Goal: Transaction & Acquisition: Purchase product/service

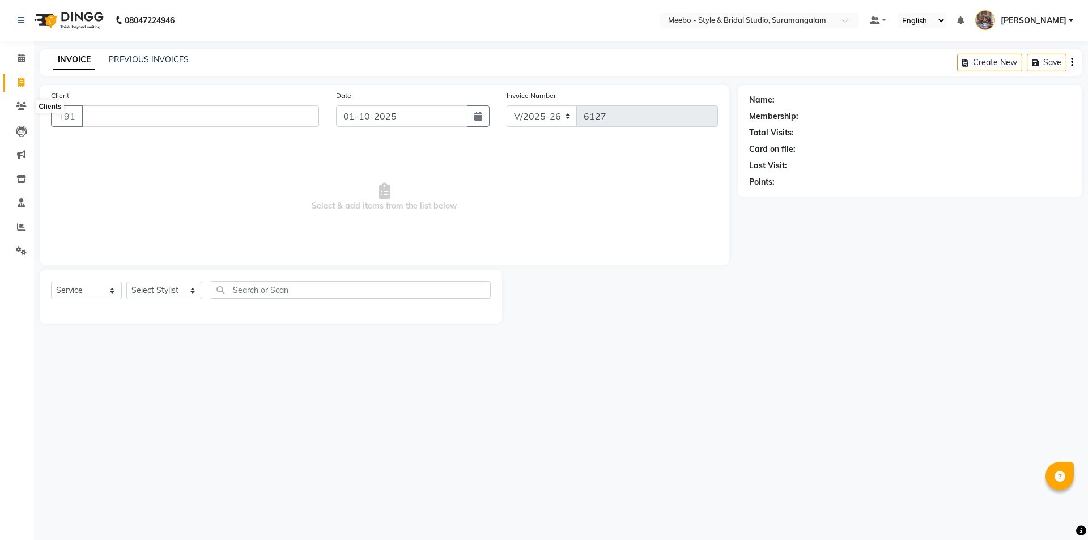
select select "12"
select select "service"
click at [20, 105] on icon at bounding box center [21, 106] width 11 height 9
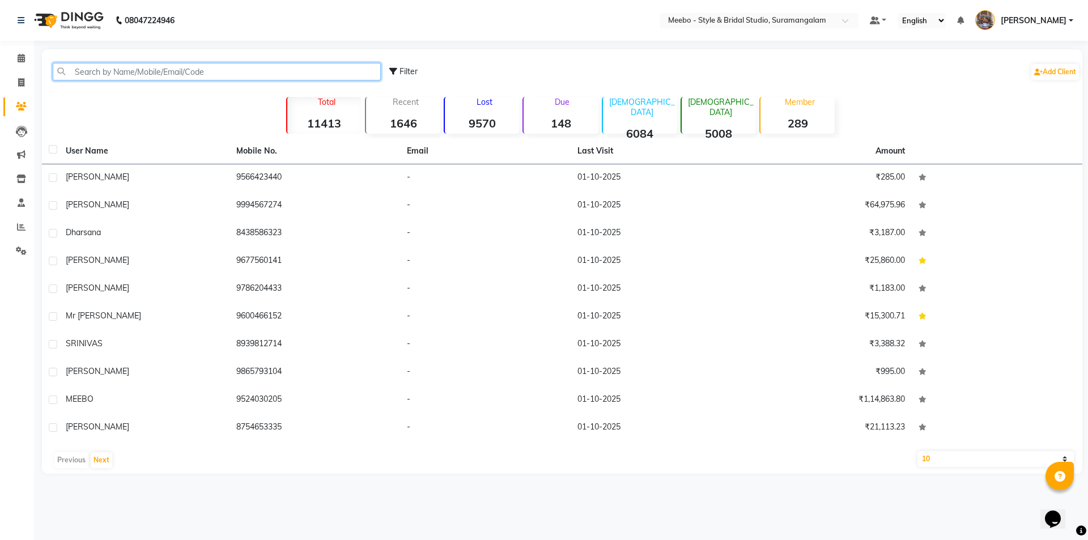
click at [122, 68] on input "text" at bounding box center [217, 72] width 328 height 18
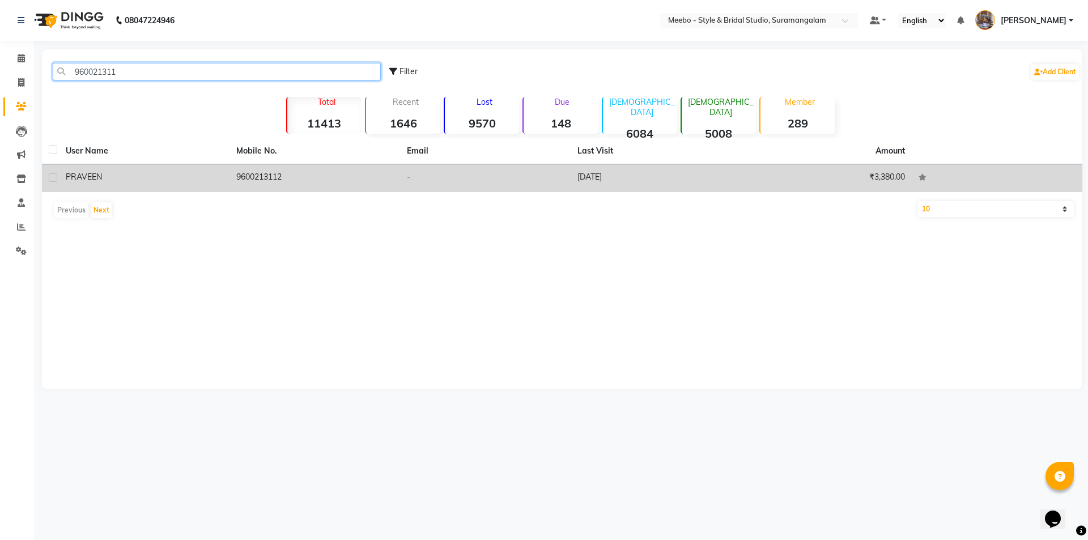
type input "960021311"
click at [253, 173] on td "9600213112" at bounding box center [315, 178] width 171 height 28
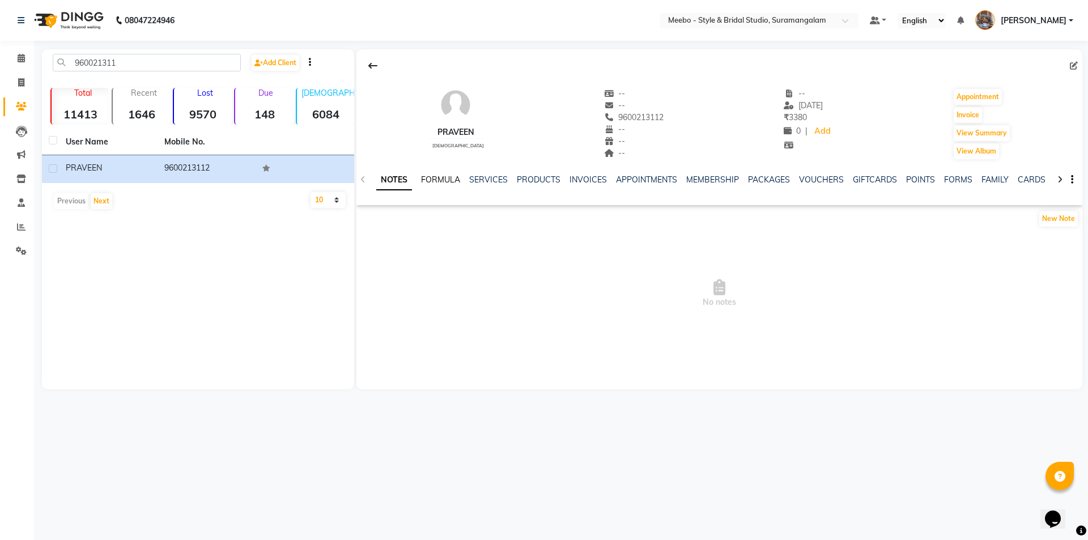
click at [449, 180] on link "FORMULA" at bounding box center [440, 180] width 39 height 10
click at [487, 179] on link "SERVICES" at bounding box center [487, 180] width 39 height 10
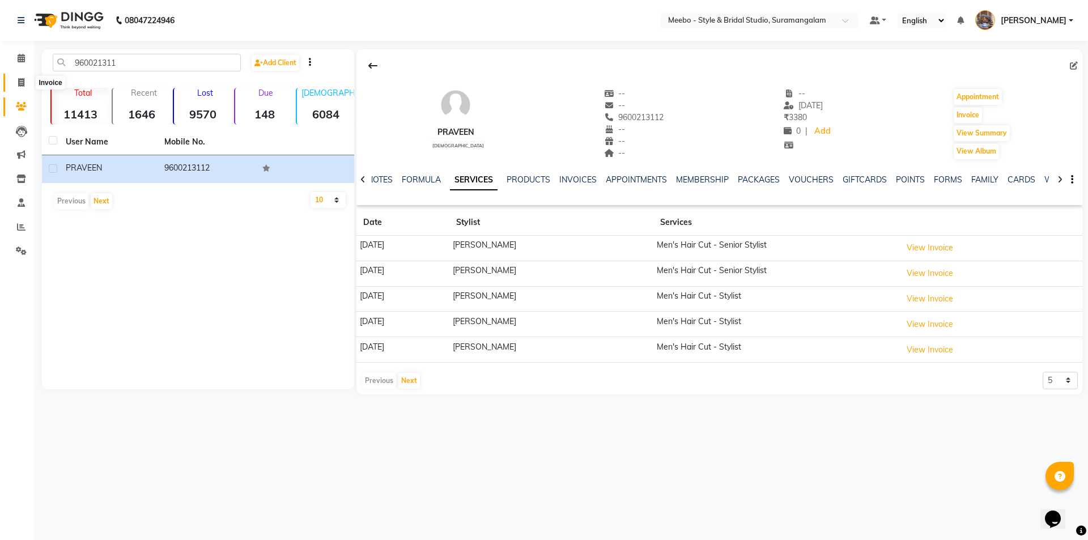
click at [21, 81] on icon at bounding box center [21, 82] width 6 height 9
select select "service"
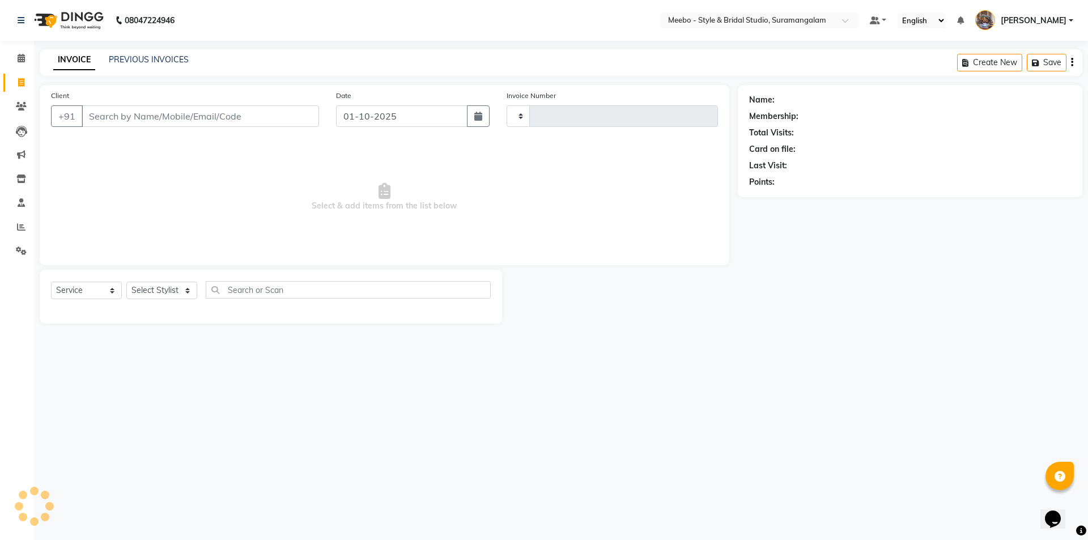
type input "6127"
select select "12"
click at [136, 114] on input "Client" at bounding box center [200, 116] width 237 height 22
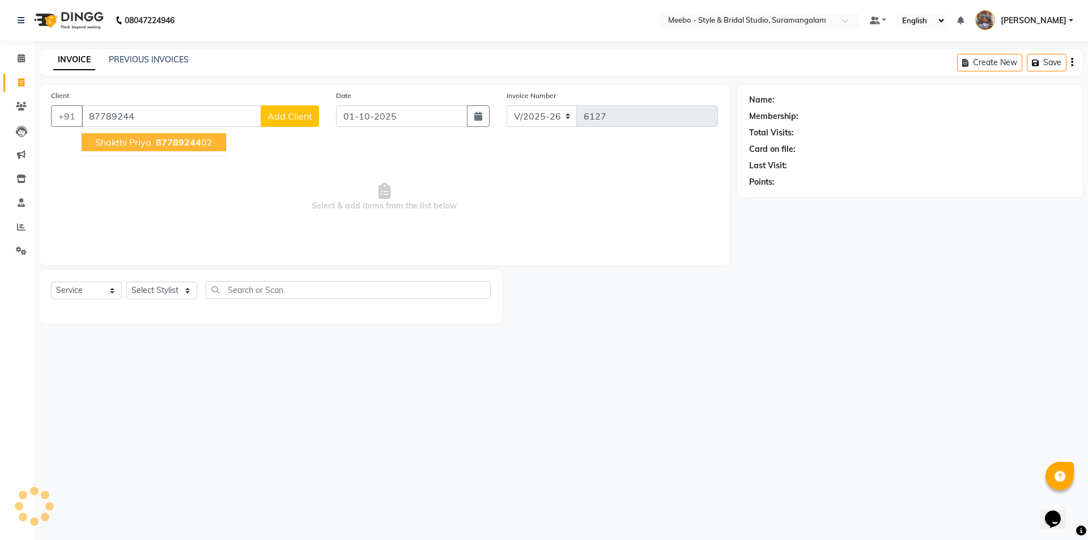
click at [101, 145] on span "Shakthi Priya" at bounding box center [123, 142] width 56 height 11
type input "8778924402"
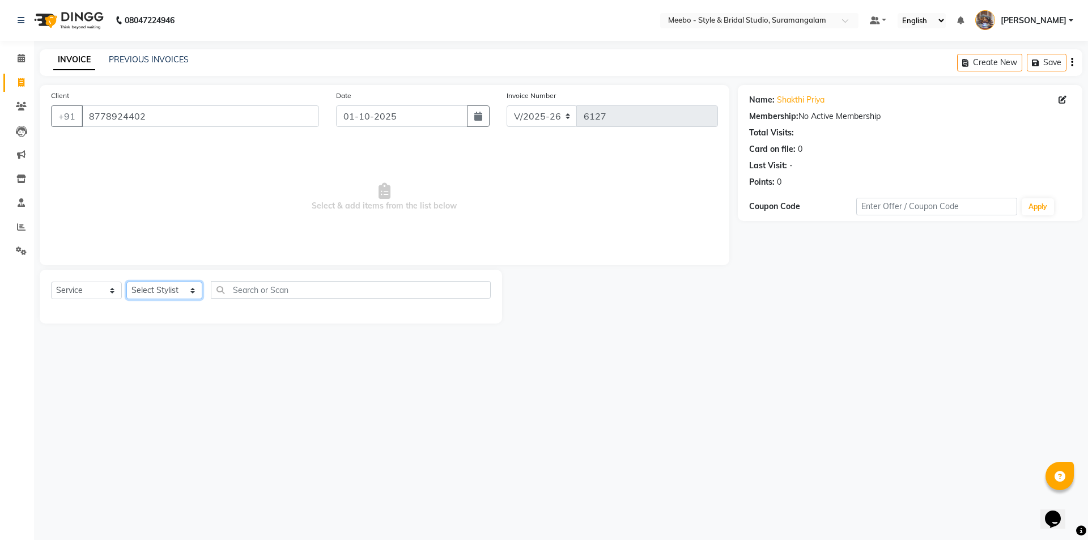
click at [166, 289] on select "Select Stylist Admin [PERSON_NAME] [PERSON_NAME] [PERSON_NAME] Manager [PERSON_…" at bounding box center [164, 291] width 76 height 18
click at [172, 289] on select "Select Stylist Admin [PERSON_NAME] [PERSON_NAME] [PERSON_NAME] Manager [PERSON_…" at bounding box center [164, 291] width 76 height 18
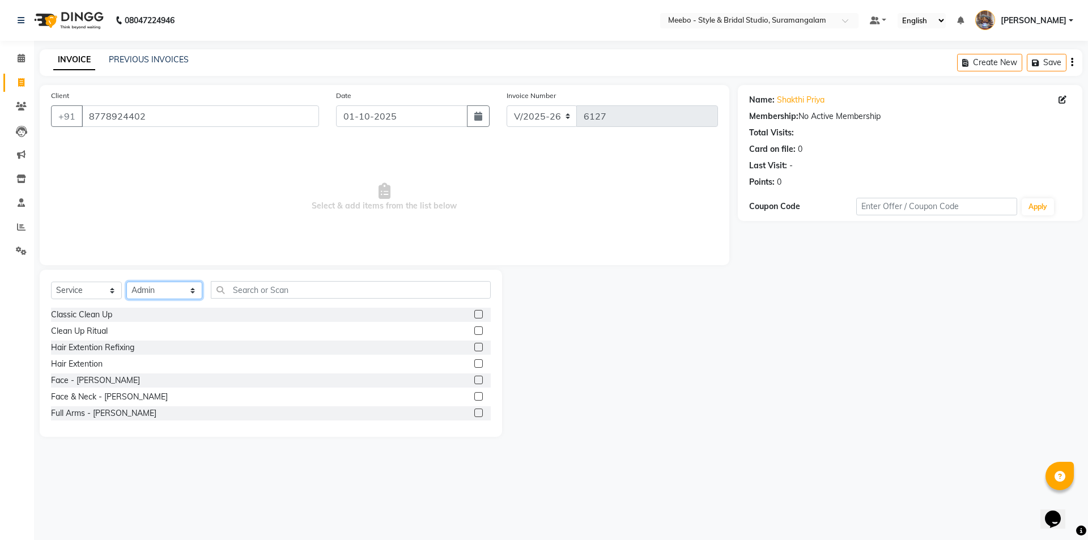
select select "20724"
click at [171, 289] on select "Select Stylist Admin [PERSON_NAME] [PERSON_NAME] [PERSON_NAME] Manager [PERSON_…" at bounding box center [164, 291] width 76 height 18
click at [234, 289] on input "text" at bounding box center [351, 290] width 280 height 18
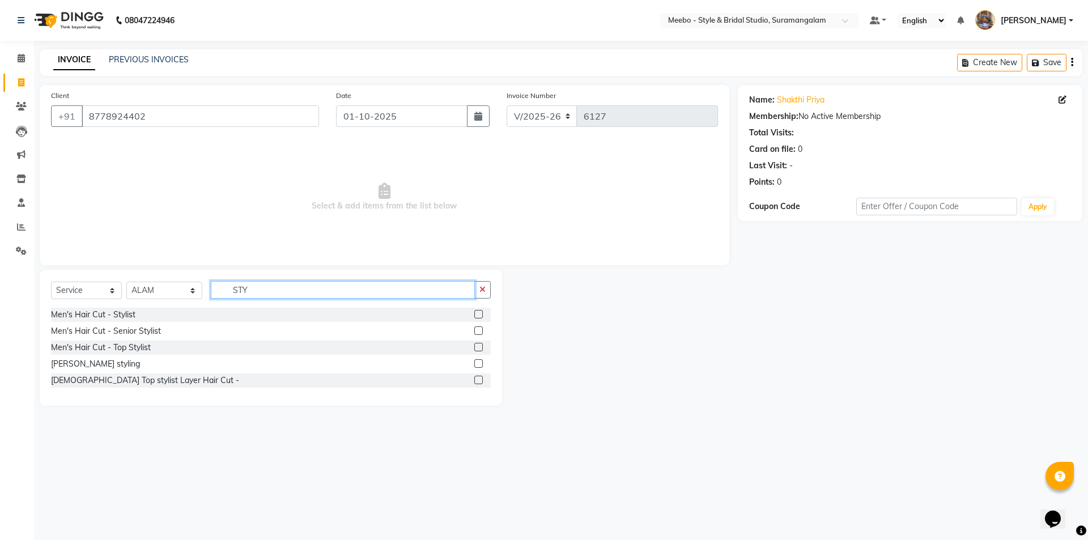
type input "STY"
click at [475, 330] on label at bounding box center [478, 330] width 9 height 9
click at [475, 330] on input "checkbox" at bounding box center [477, 331] width 7 height 7
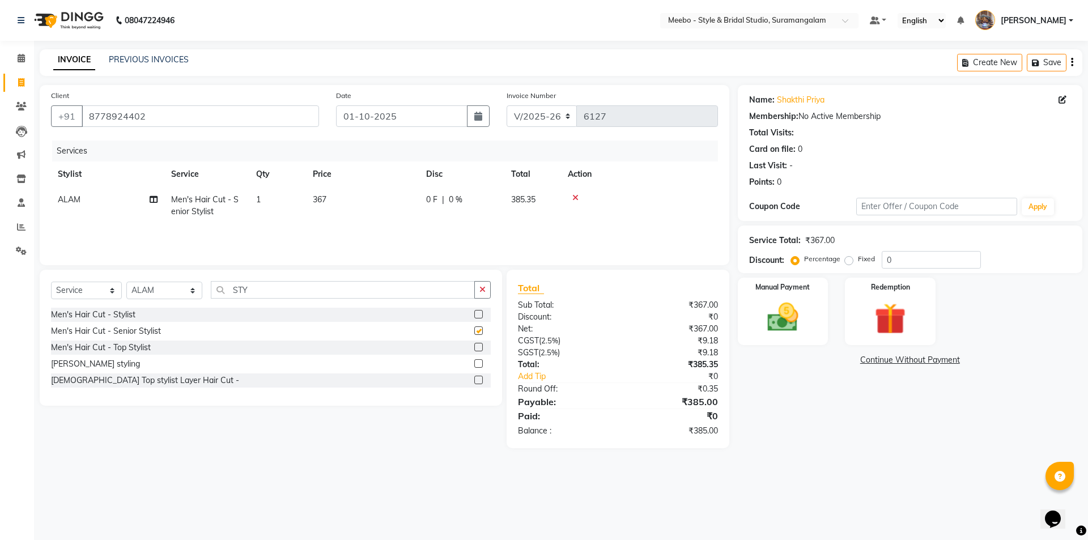
checkbox input "false"
click at [338, 205] on td "367" at bounding box center [362, 205] width 113 height 37
select select "20724"
click at [408, 204] on input "367" at bounding box center [416, 203] width 100 height 18
type input "3"
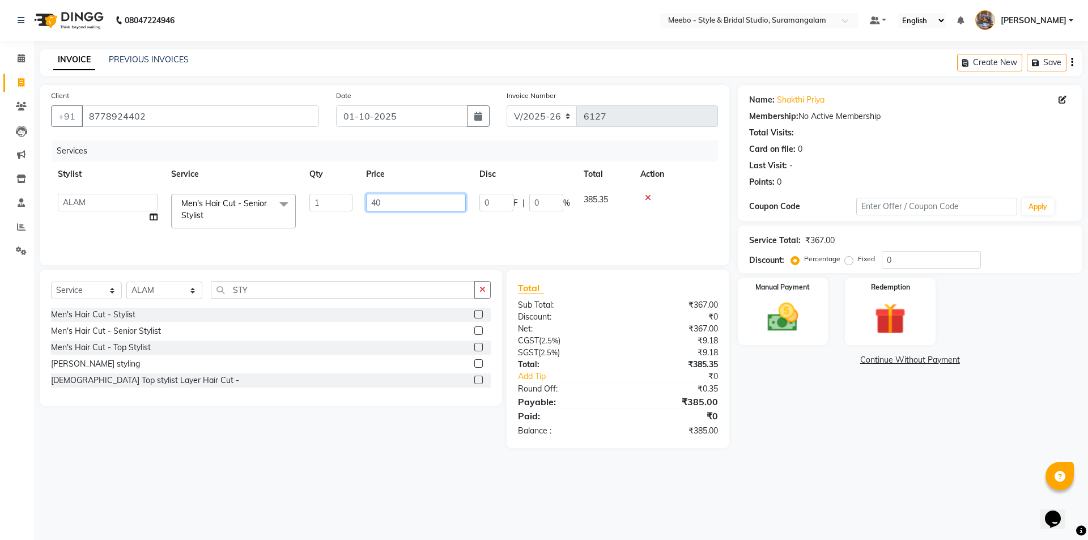
type input "400"
click at [308, 155] on div "Services" at bounding box center [389, 151] width 675 height 21
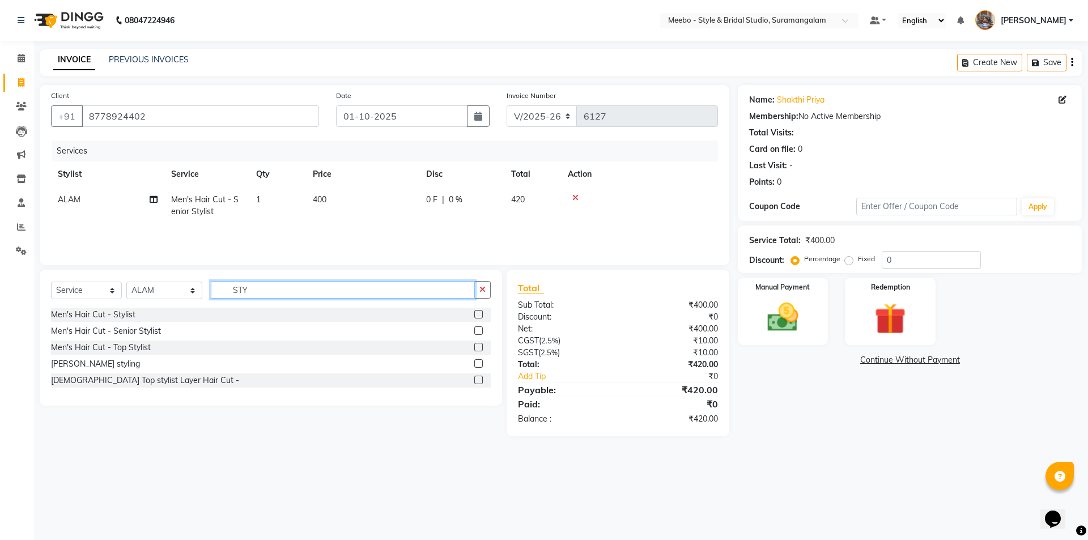
click at [266, 290] on input "STY" at bounding box center [343, 290] width 264 height 18
type input "S"
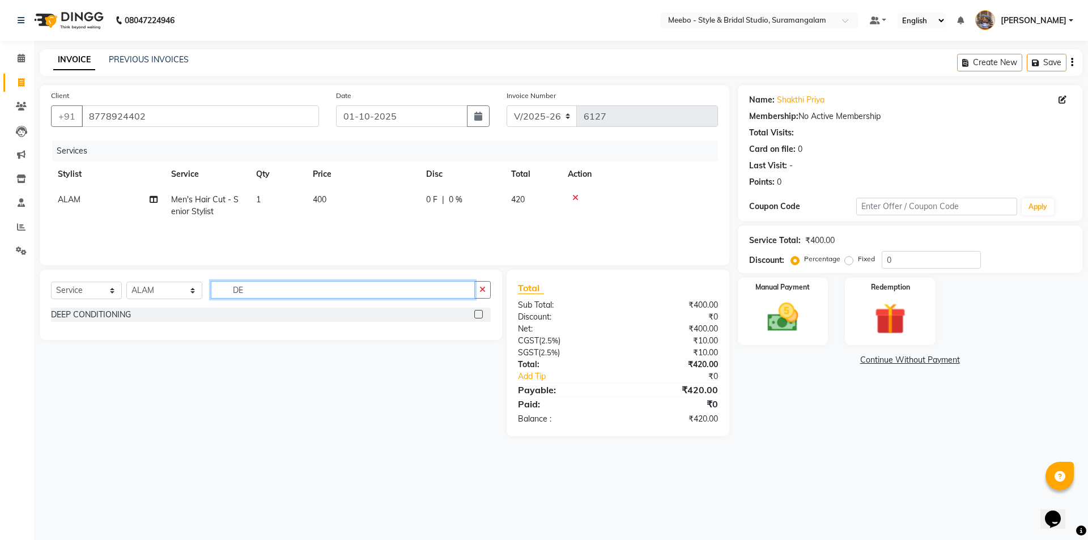
type input "D"
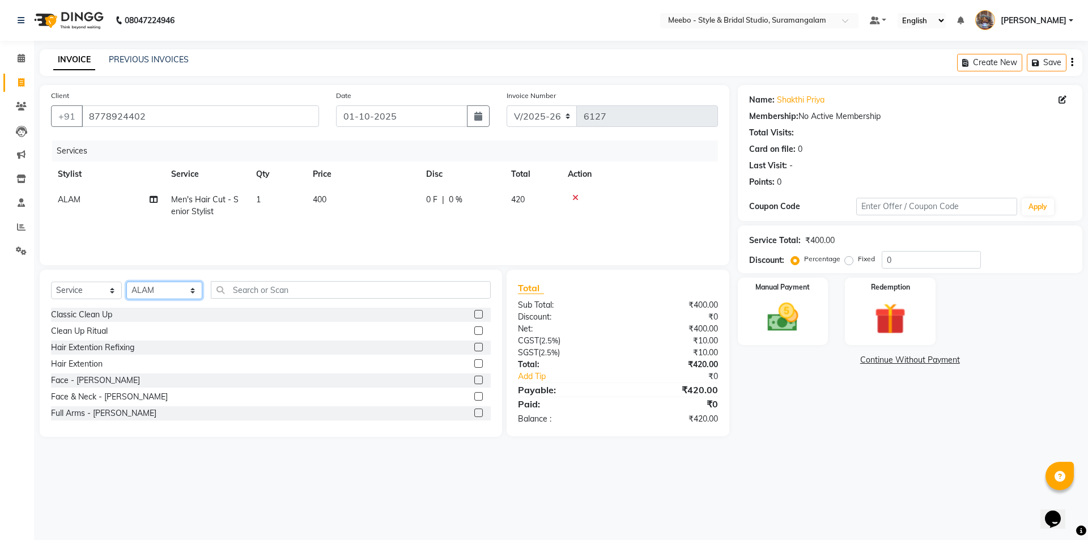
click at [158, 293] on select "Select Stylist Admin [PERSON_NAME] [PERSON_NAME] [PERSON_NAME] Manager [PERSON_…" at bounding box center [164, 291] width 76 height 18
select select "57684"
click at [158, 293] on select "Select Stylist Admin [PERSON_NAME] [PERSON_NAME] [PERSON_NAME] Manager [PERSON_…" at bounding box center [164, 291] width 76 height 18
click at [253, 290] on input "text" at bounding box center [351, 290] width 280 height 18
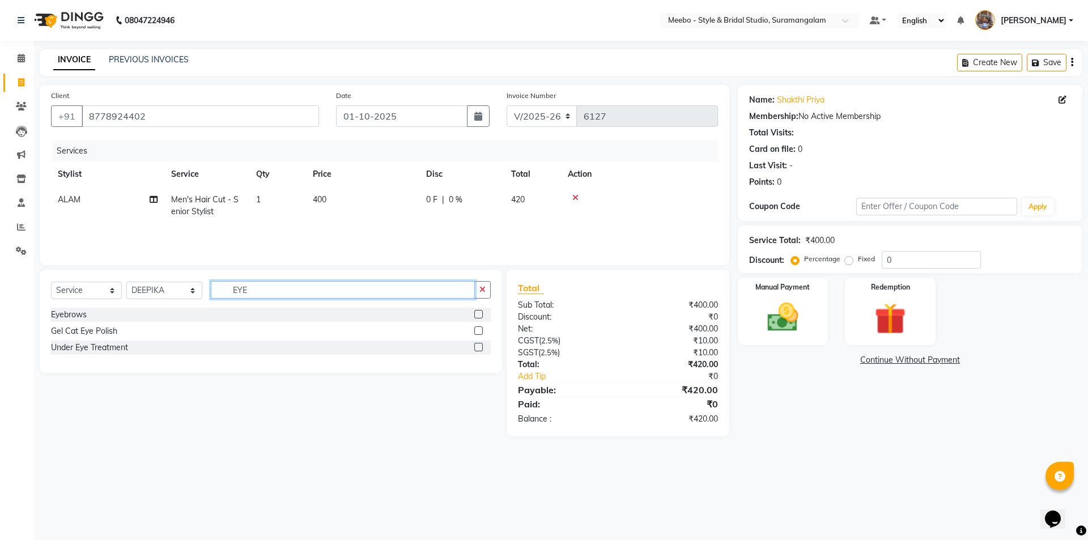
type input "EYE"
click at [476, 312] on label at bounding box center [478, 314] width 9 height 9
click at [476, 312] on input "checkbox" at bounding box center [477, 314] width 7 height 7
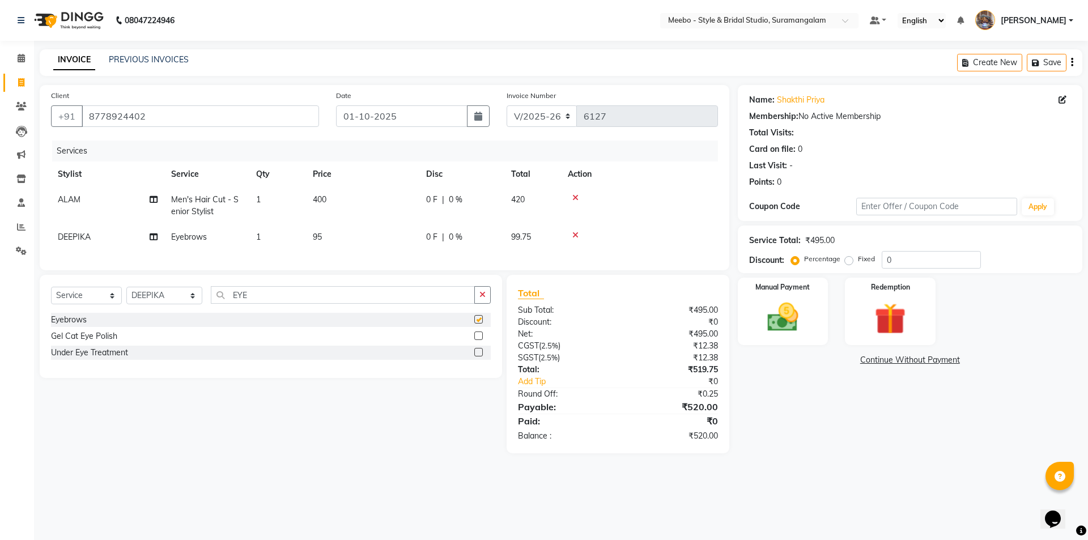
checkbox input "false"
click at [146, 302] on select "Select Stylist Admin [PERSON_NAME] [PERSON_NAME] [PERSON_NAME] Manager [PERSON_…" at bounding box center [164, 296] width 76 height 18
select select "18501"
click at [146, 302] on select "Select Stylist Admin [PERSON_NAME] [PERSON_NAME] [PERSON_NAME] Manager [PERSON_…" at bounding box center [164, 296] width 76 height 18
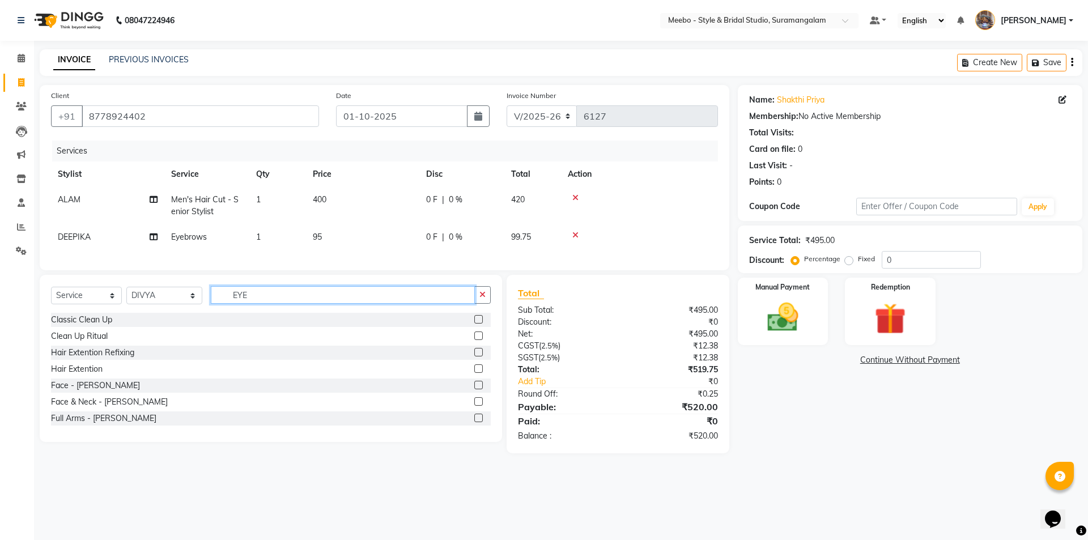
click at [282, 302] on input "EYE" at bounding box center [343, 295] width 264 height 18
type input "E"
type input "EYE"
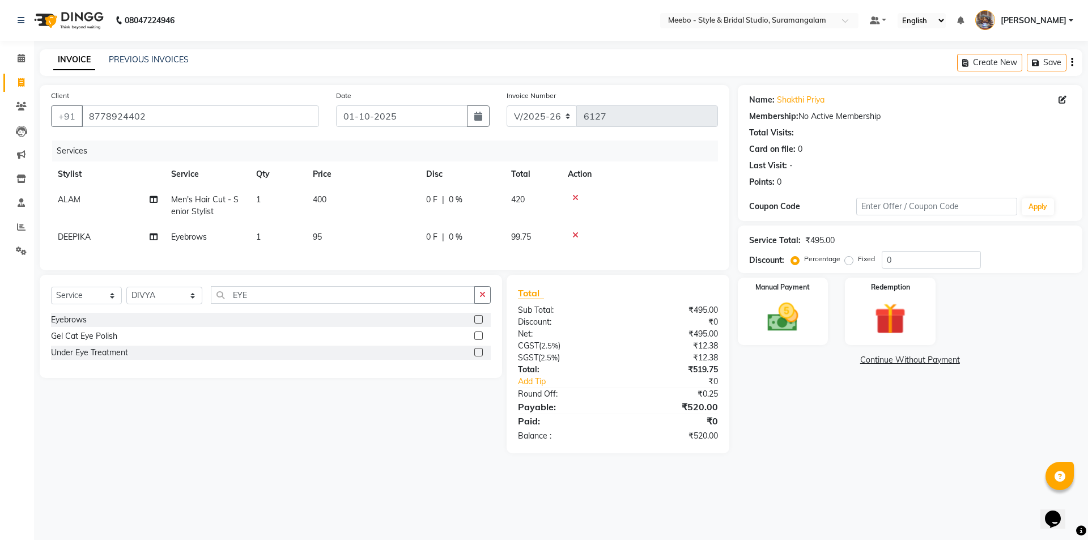
click at [476, 324] on label at bounding box center [478, 319] width 9 height 9
click at [476, 324] on input "checkbox" at bounding box center [477, 319] width 7 height 7
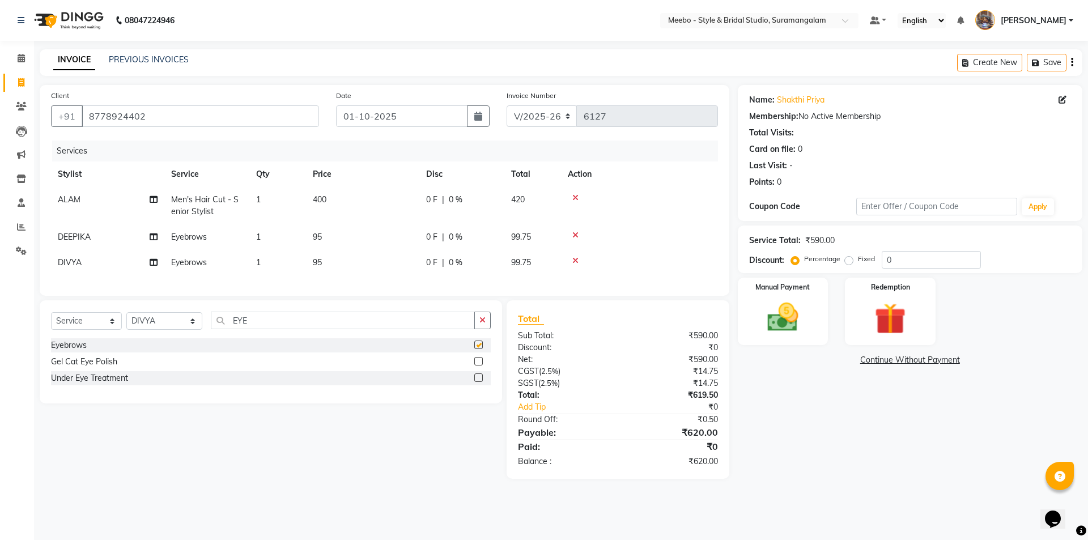
checkbox input "false"
click at [776, 319] on img at bounding box center [783, 317] width 53 height 37
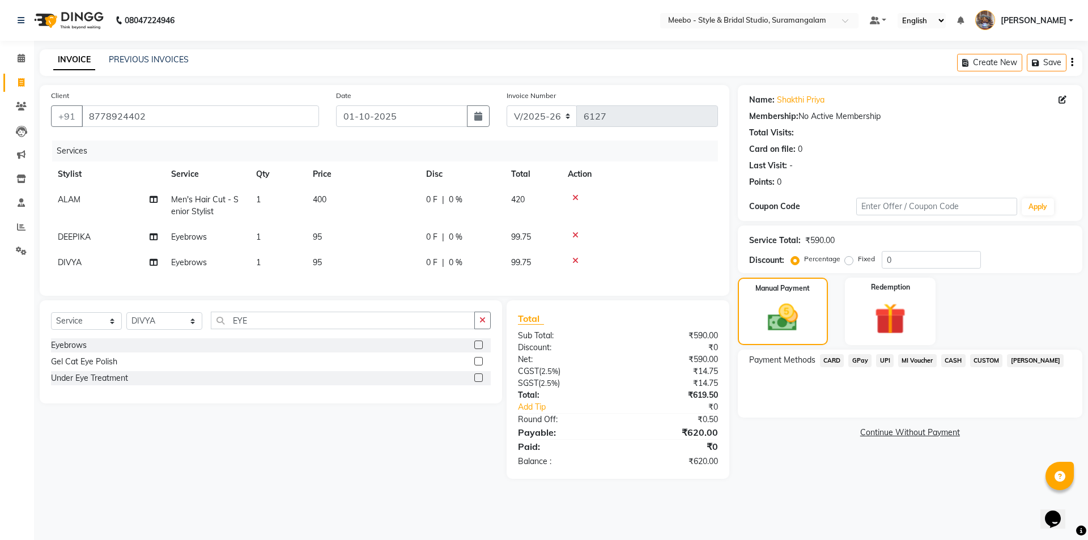
click at [855, 357] on span "GPay" at bounding box center [860, 360] width 23 height 13
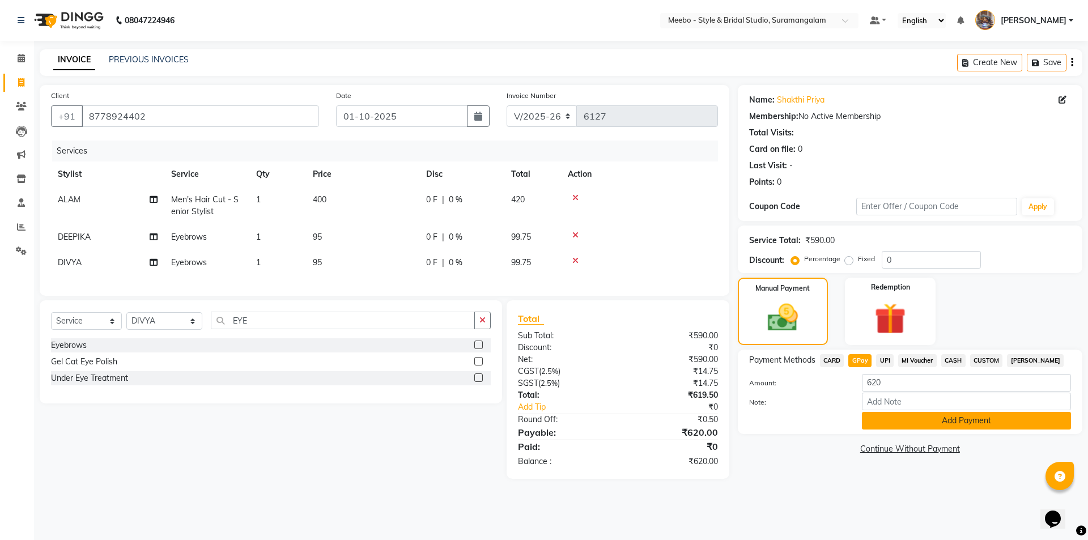
click at [935, 425] on button "Add Payment" at bounding box center [966, 421] width 209 height 18
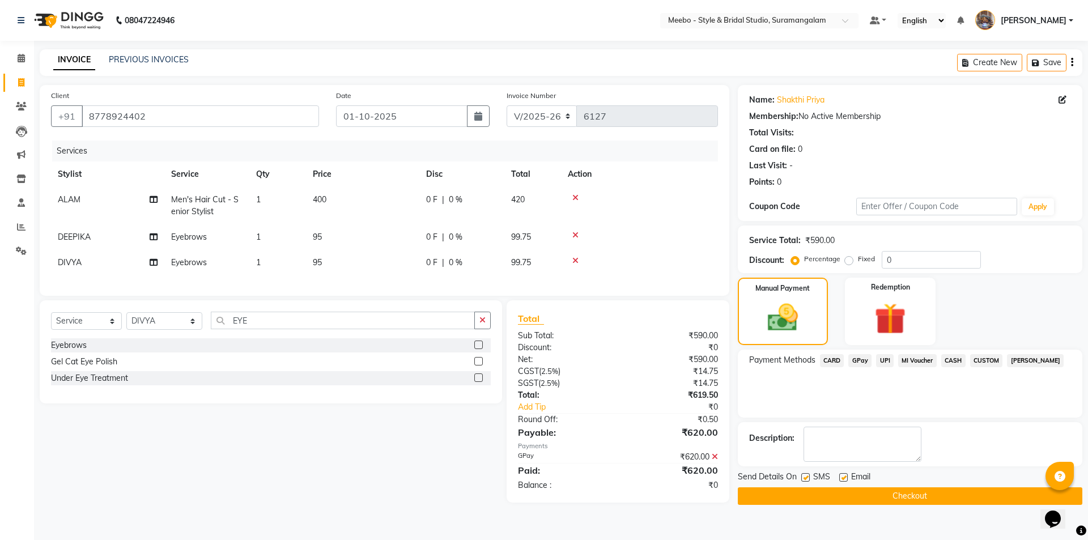
click at [928, 498] on button "Checkout" at bounding box center [910, 496] width 345 height 18
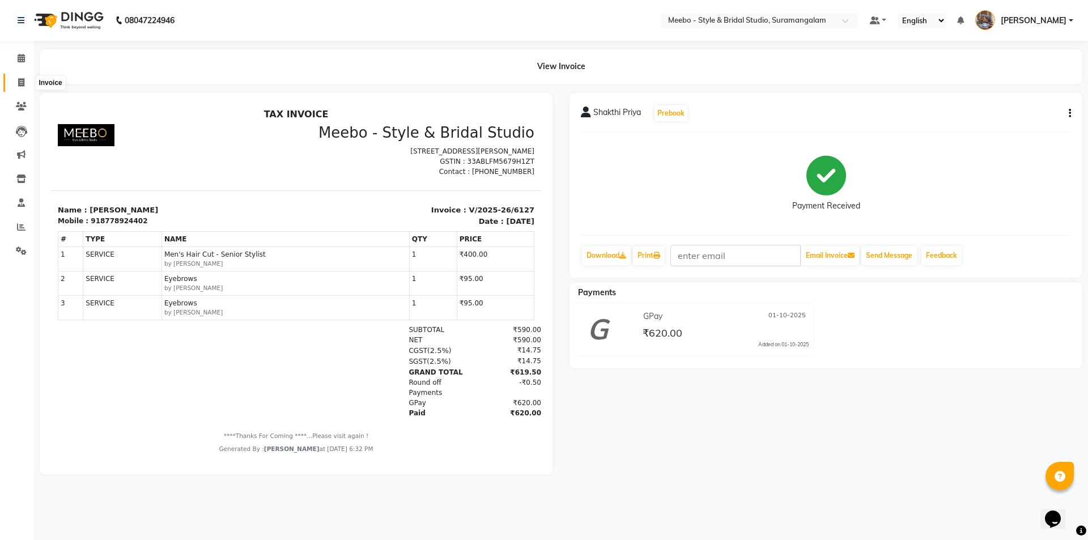
click at [22, 84] on icon at bounding box center [21, 82] width 6 height 9
select select "12"
select select "service"
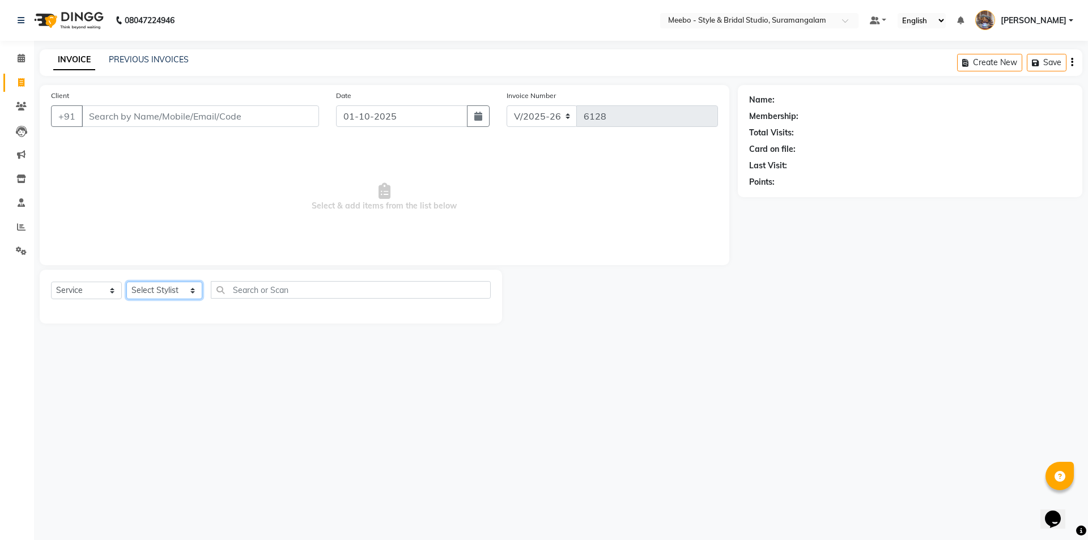
click at [153, 286] on select "Select Stylist Admin [PERSON_NAME] [PERSON_NAME] [PERSON_NAME] Manager [PERSON_…" at bounding box center [164, 291] width 76 height 18
click at [306, 184] on span "Select & add items from the list below" at bounding box center [384, 197] width 667 height 113
click at [146, 114] on input "Client" at bounding box center [200, 116] width 237 height 22
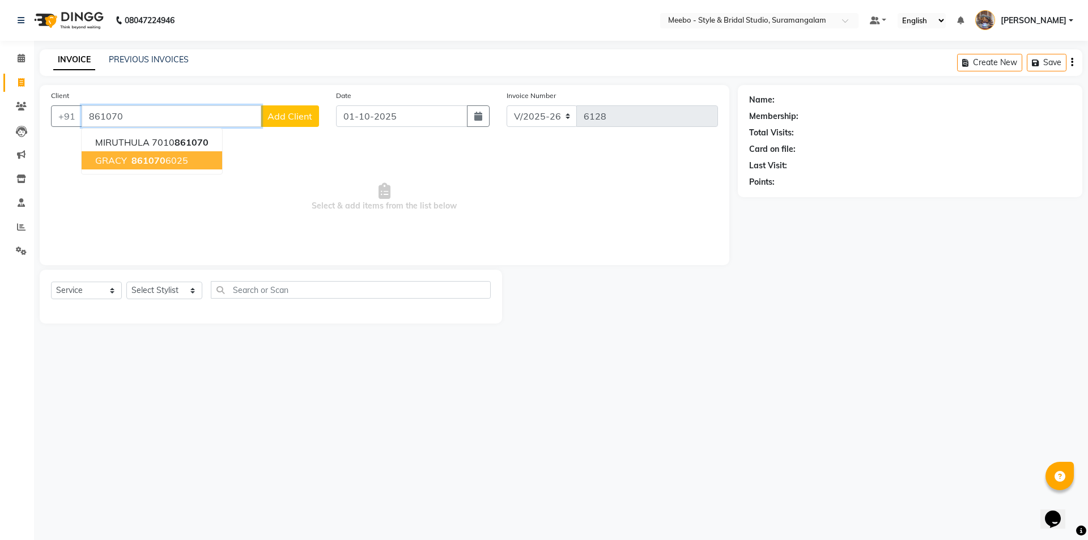
click at [129, 156] on ngb-highlight "861070 6025" at bounding box center [158, 160] width 59 height 11
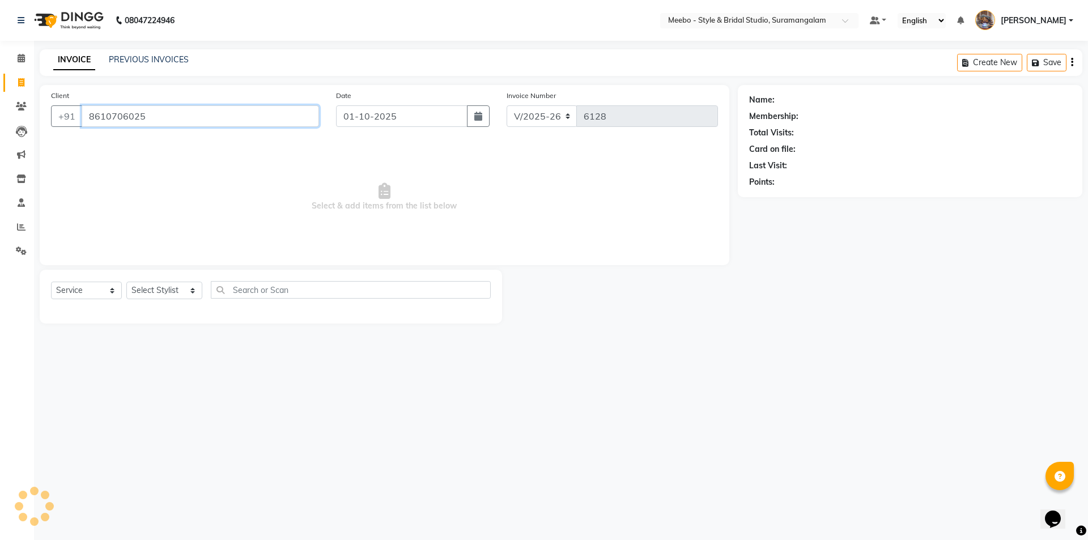
type input "8610706025"
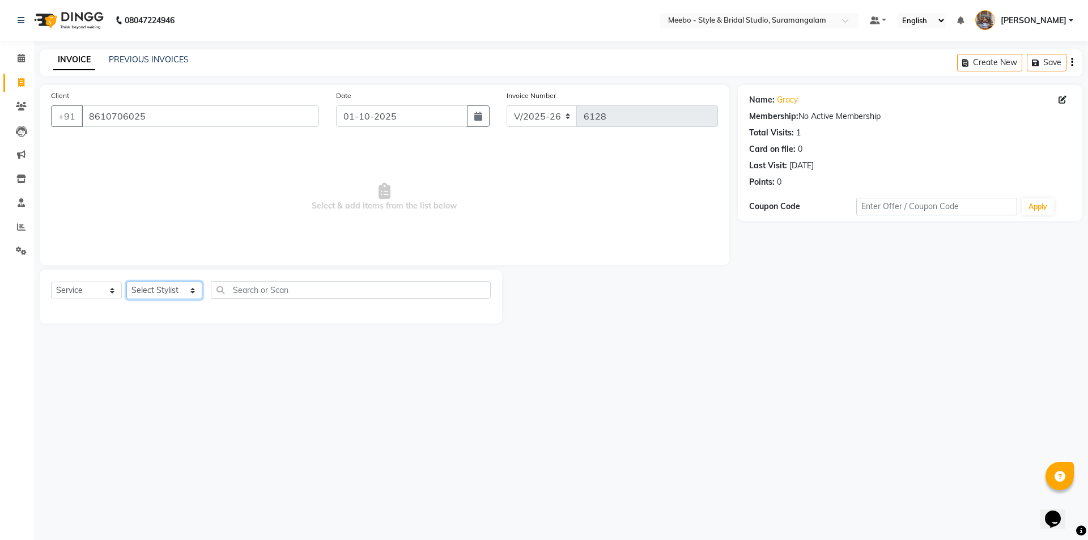
click at [159, 290] on select "Select Stylist Admin [PERSON_NAME] [PERSON_NAME] [PERSON_NAME] Manager [PERSON_…" at bounding box center [164, 291] width 76 height 18
select select "33852"
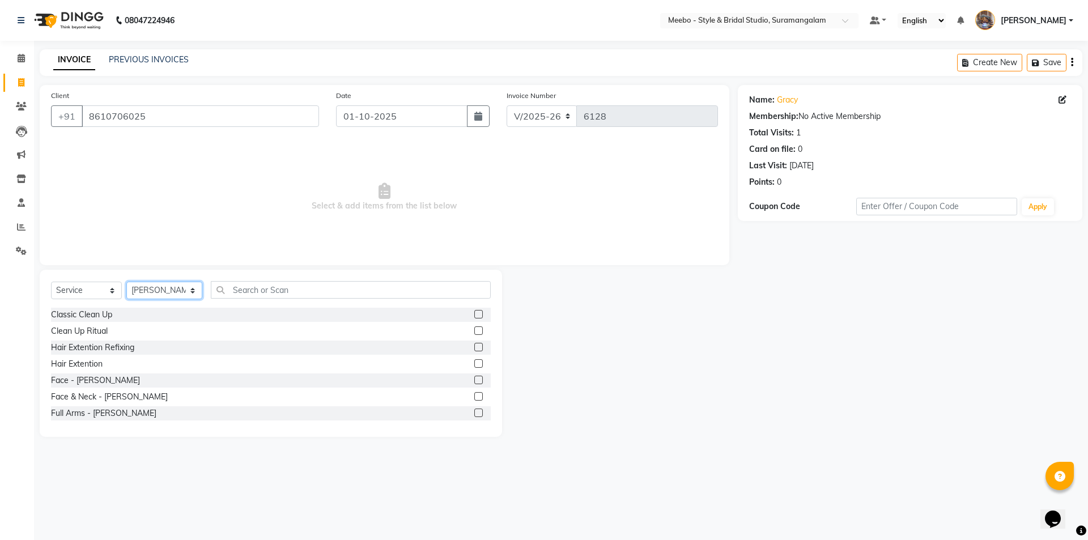
click at [159, 290] on select "Select Stylist Admin [PERSON_NAME] [PERSON_NAME] [PERSON_NAME] Manager [PERSON_…" at bounding box center [164, 291] width 76 height 18
click at [243, 290] on input "text" at bounding box center [351, 290] width 280 height 18
click at [232, 290] on input "text" at bounding box center [351, 290] width 280 height 18
click at [244, 290] on input "text" at bounding box center [351, 290] width 280 height 18
click at [240, 288] on input "text" at bounding box center [351, 290] width 280 height 18
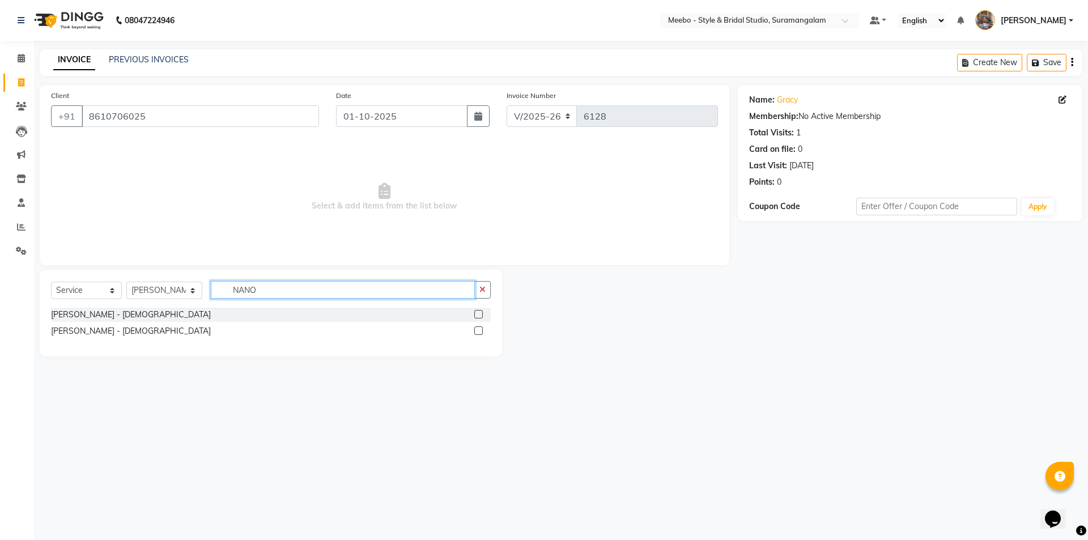
type input "NANO"
click at [480, 312] on label at bounding box center [478, 314] width 9 height 9
click at [480, 312] on input "checkbox" at bounding box center [477, 314] width 7 height 7
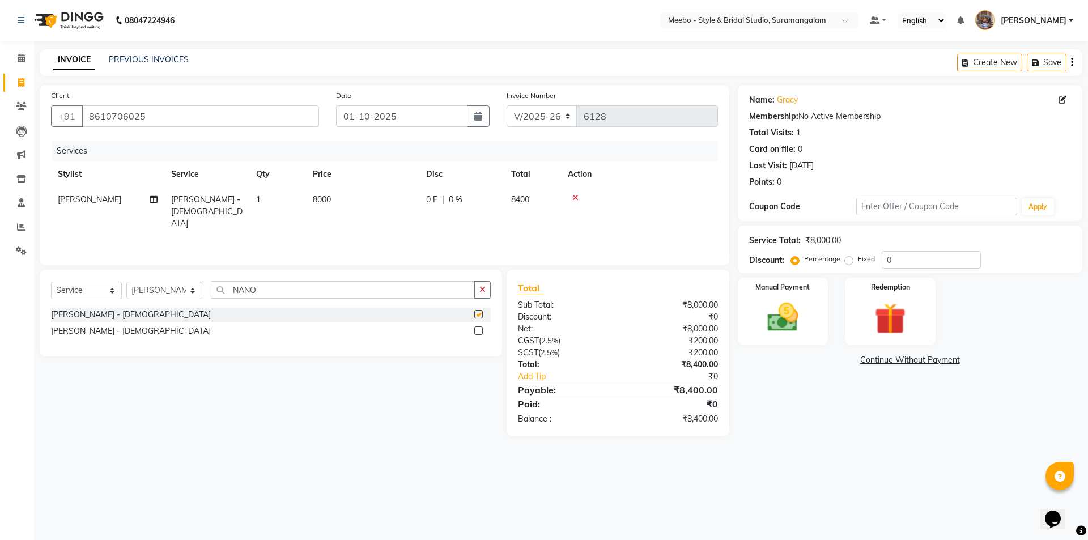
checkbox input "false"
drag, startPoint x: 343, startPoint y: 200, endPoint x: 366, endPoint y: 198, distance: 22.2
click at [346, 200] on td "8000" at bounding box center [362, 211] width 113 height 49
select select "33852"
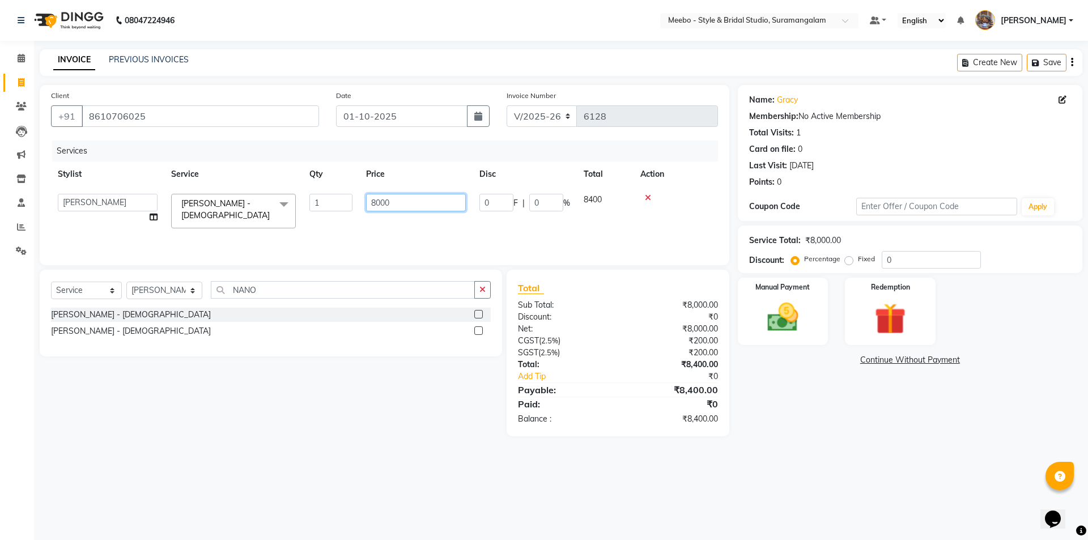
click at [405, 202] on input "8000" at bounding box center [416, 203] width 100 height 18
type input "8"
type input "13000"
click at [253, 157] on div "Services" at bounding box center [389, 151] width 675 height 21
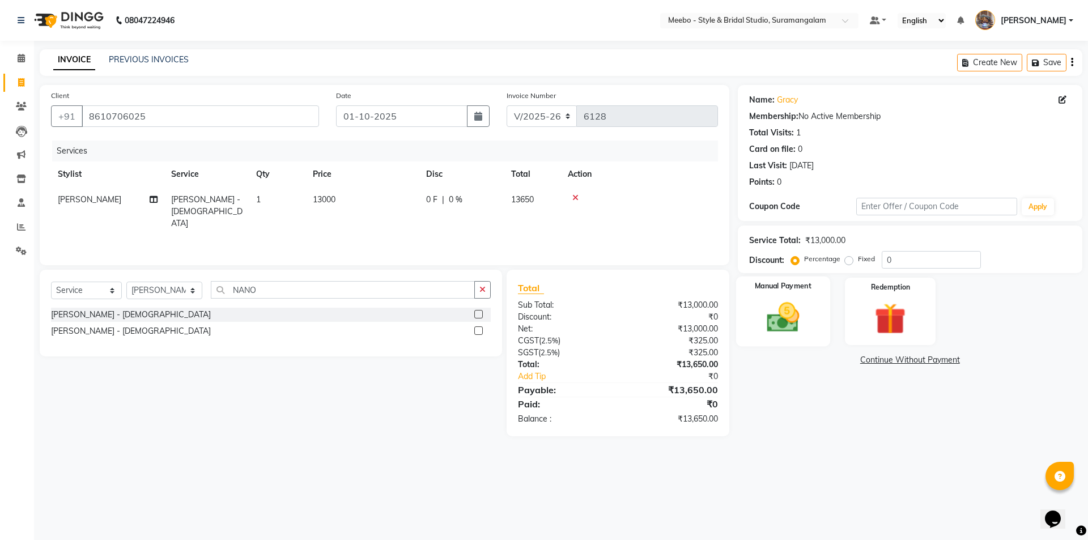
click at [779, 325] on img at bounding box center [783, 317] width 53 height 37
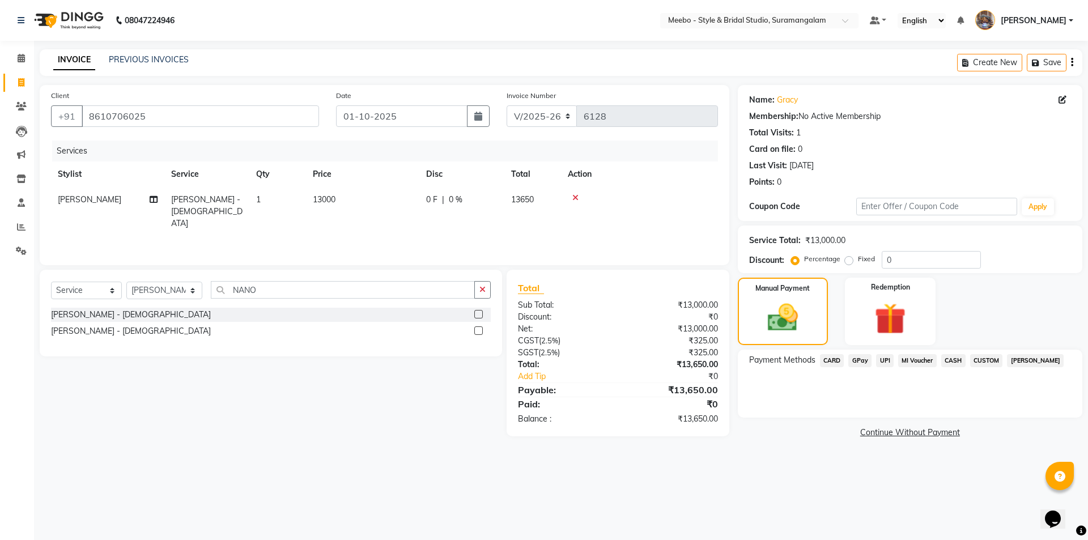
click at [953, 360] on span "CASH" at bounding box center [953, 360] width 24 height 13
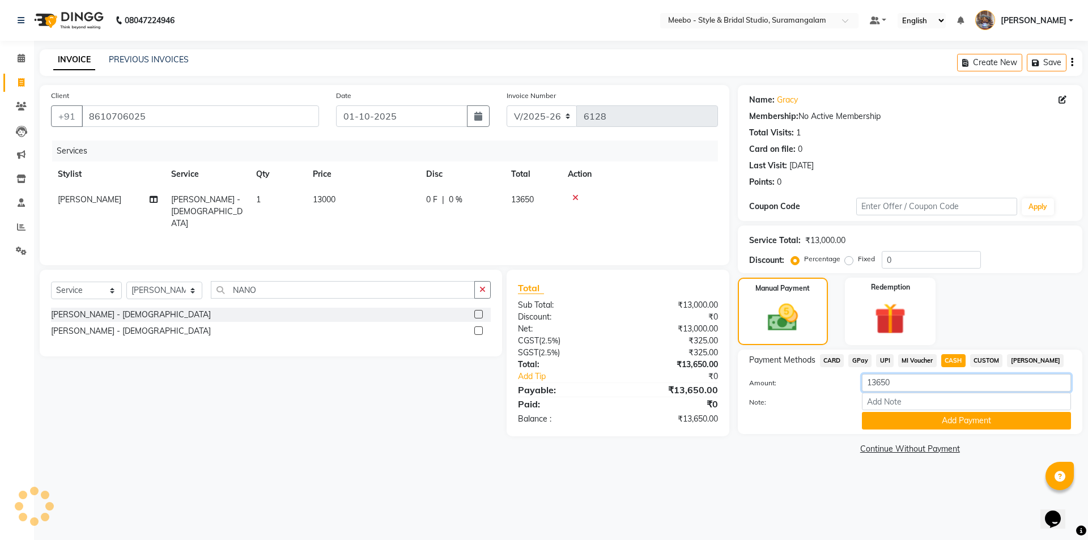
click at [917, 379] on input "13650" at bounding box center [966, 383] width 209 height 18
click at [829, 365] on span "CARD" at bounding box center [832, 360] width 24 height 13
click at [909, 387] on input "13650" at bounding box center [966, 383] width 209 height 18
type input "1"
type input "7300"
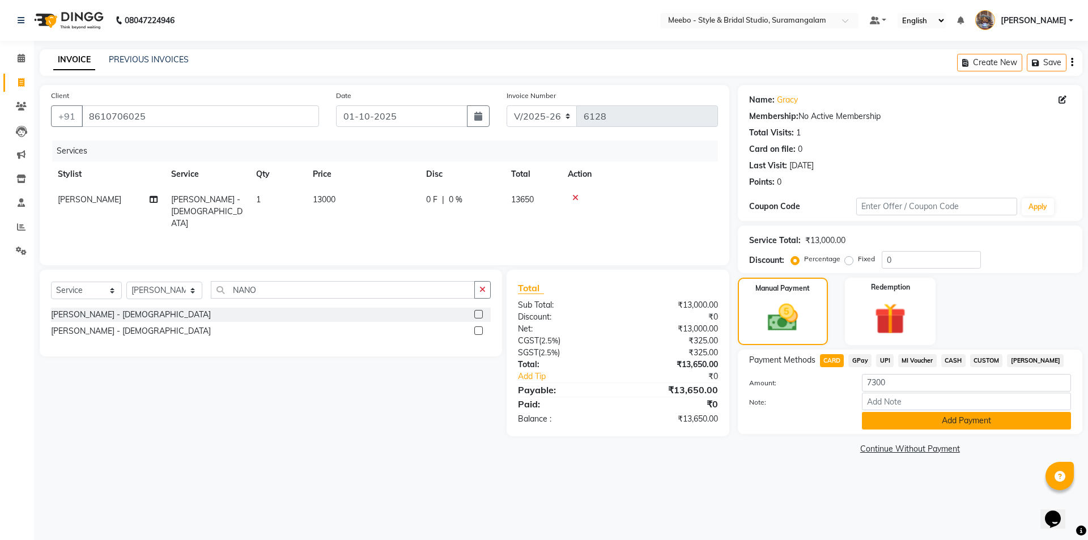
click at [915, 417] on button "Add Payment" at bounding box center [966, 421] width 209 height 18
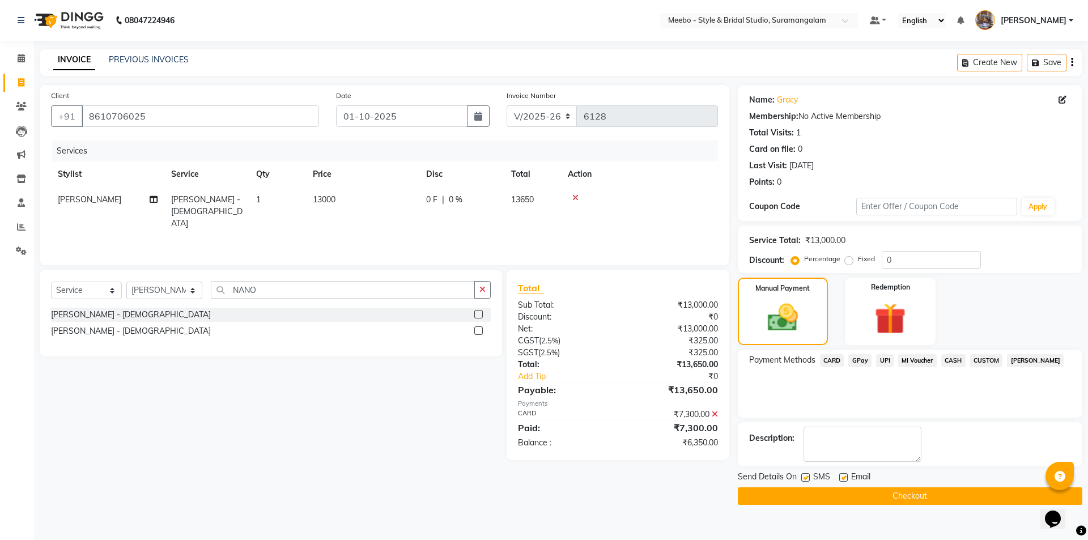
click at [949, 362] on span "CASH" at bounding box center [953, 360] width 24 height 13
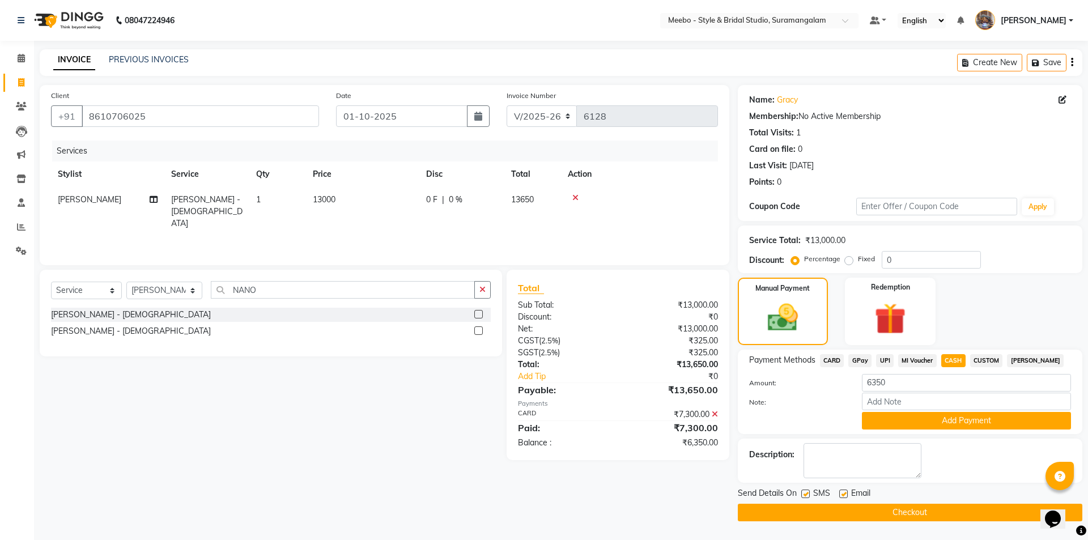
click at [716, 415] on icon at bounding box center [715, 414] width 6 height 8
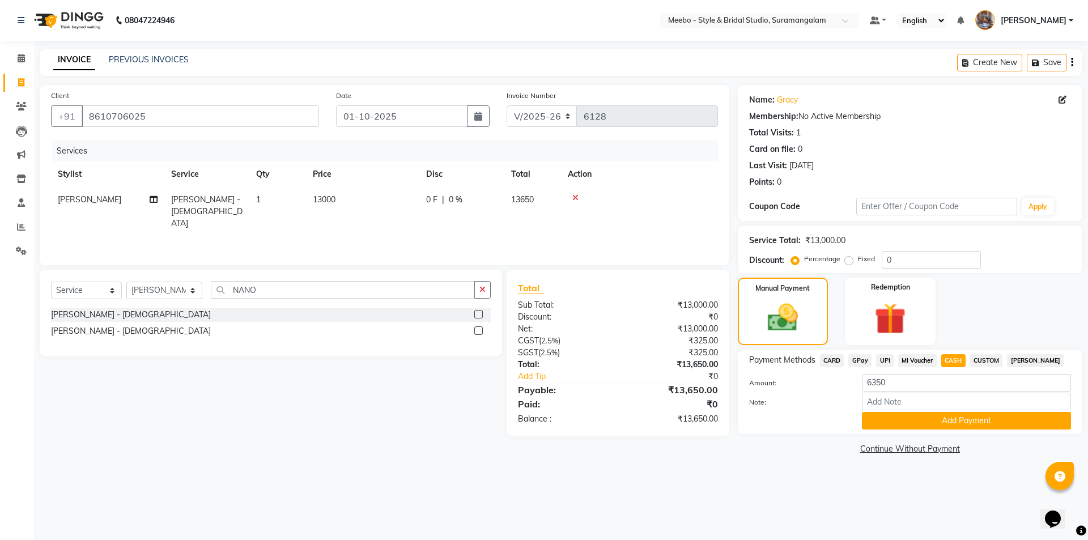
click at [952, 362] on span "CASH" at bounding box center [953, 360] width 24 height 13
click at [883, 359] on span "UPI" at bounding box center [885, 360] width 18 height 13
click at [951, 360] on span "CASH" at bounding box center [953, 360] width 24 height 13
click at [836, 359] on span "CARD" at bounding box center [832, 360] width 24 height 13
click at [897, 384] on input "13650" at bounding box center [966, 383] width 209 height 18
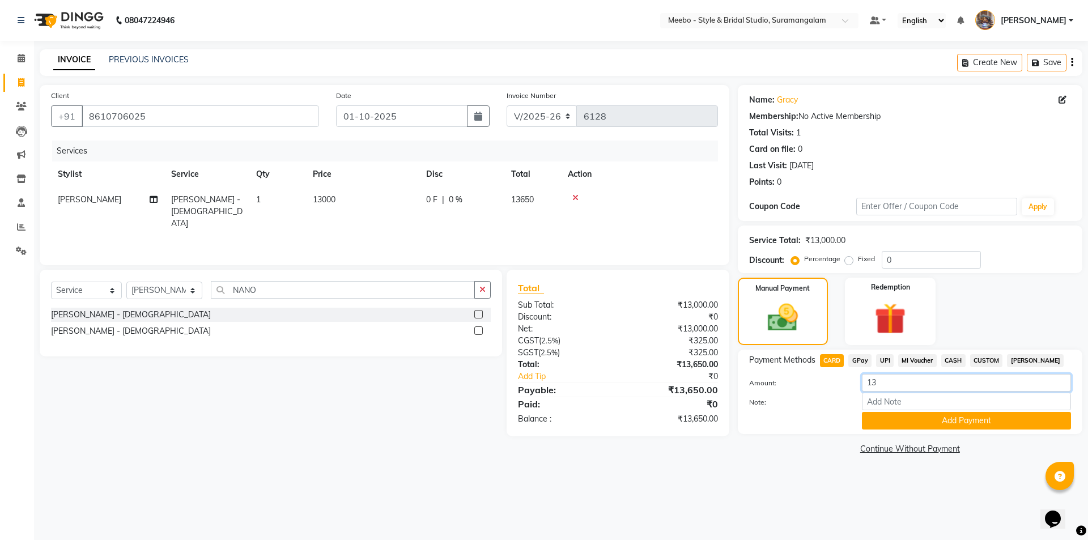
type input "1"
type input "6350"
click at [905, 419] on button "Add Payment" at bounding box center [966, 421] width 209 height 18
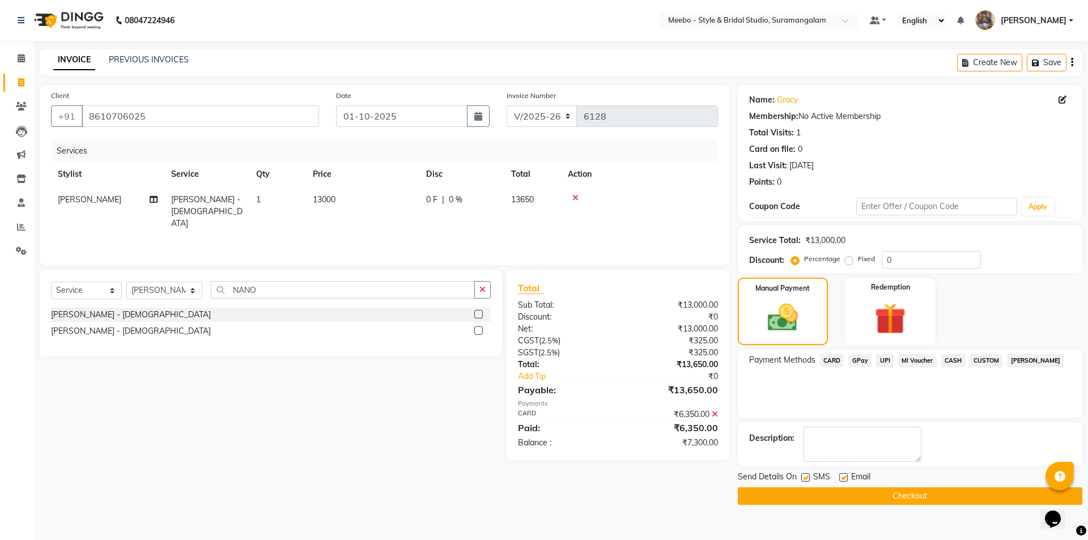
click at [948, 361] on span "CASH" at bounding box center [953, 360] width 24 height 13
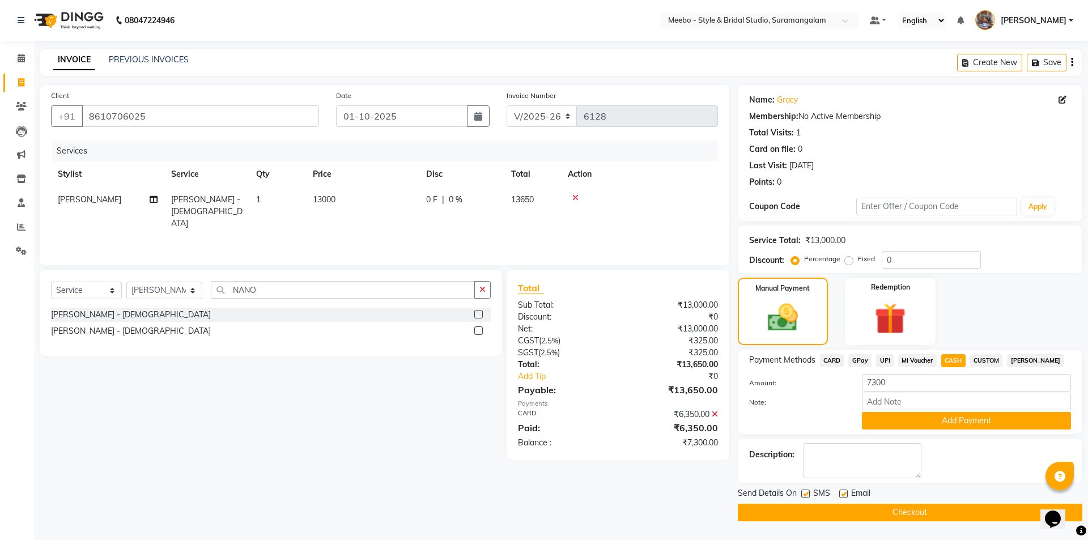
click at [712, 415] on icon at bounding box center [715, 414] width 6 height 8
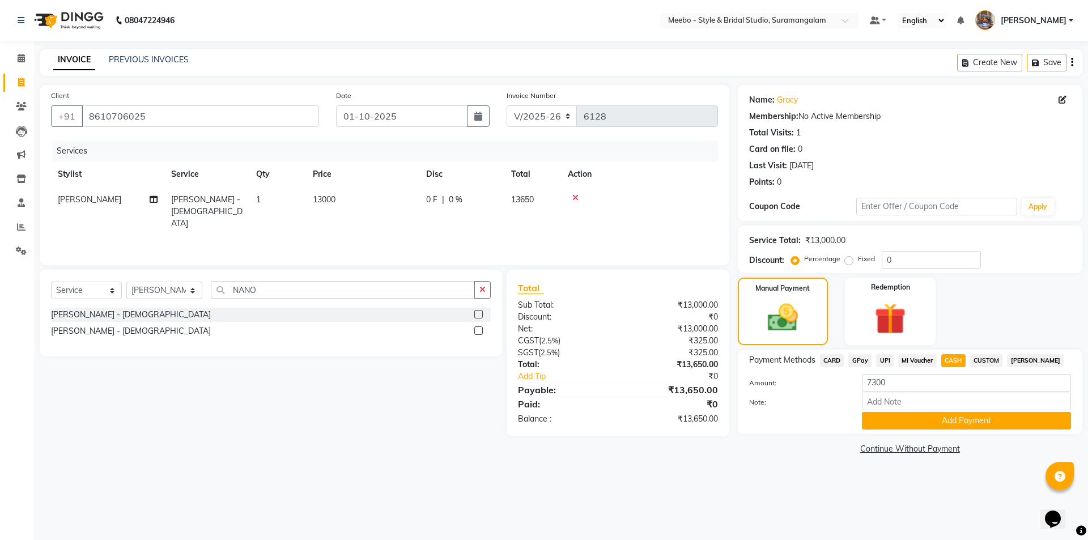
click at [837, 360] on span "CARD" at bounding box center [832, 360] width 24 height 13
click at [902, 377] on input "13650" at bounding box center [966, 383] width 209 height 18
type input "1"
type input "6350"
click at [903, 417] on button "Add Payment" at bounding box center [966, 421] width 209 height 18
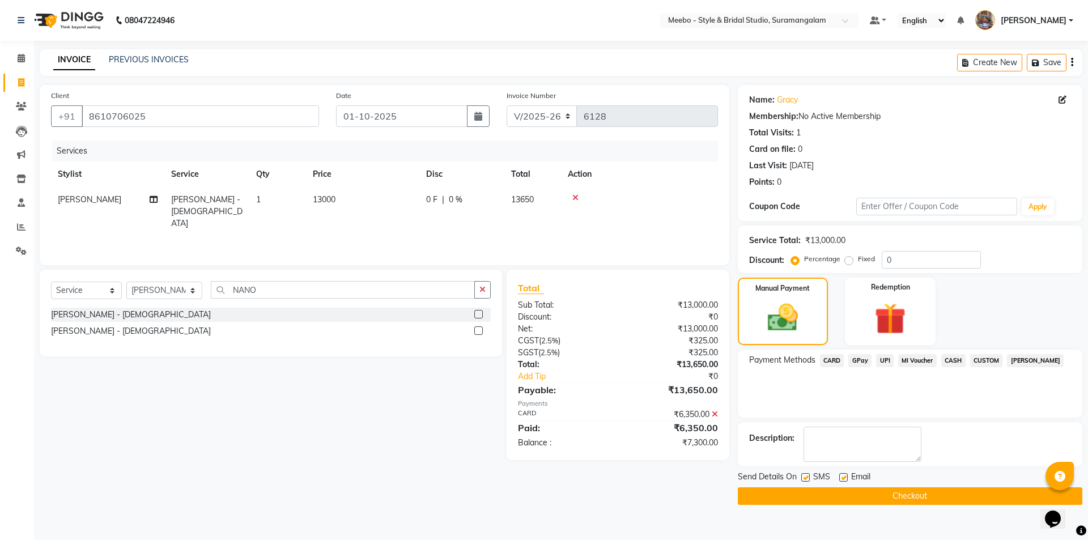
click at [952, 360] on span "CASH" at bounding box center [953, 360] width 24 height 13
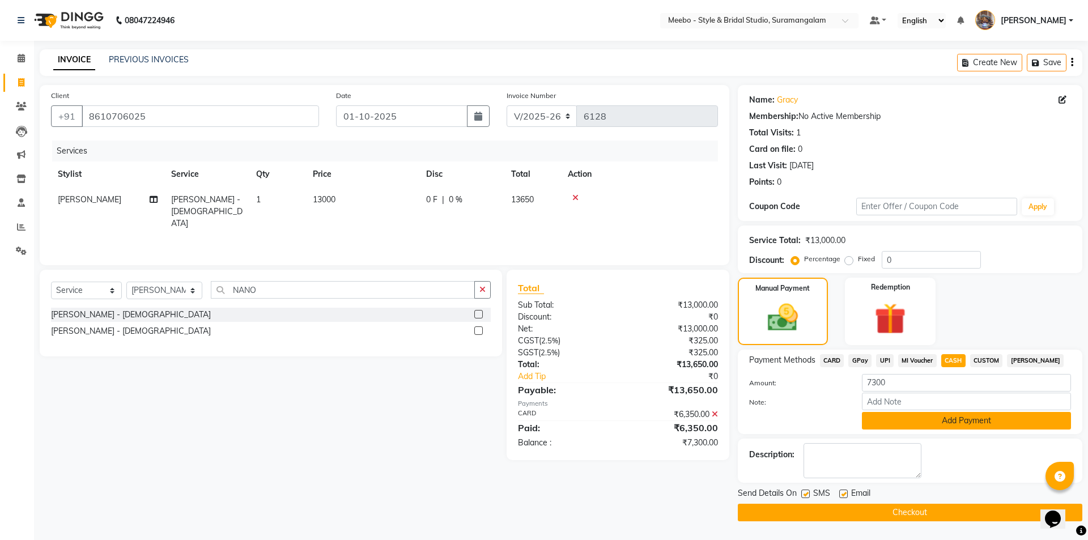
click at [927, 418] on button "Add Payment" at bounding box center [966, 421] width 209 height 18
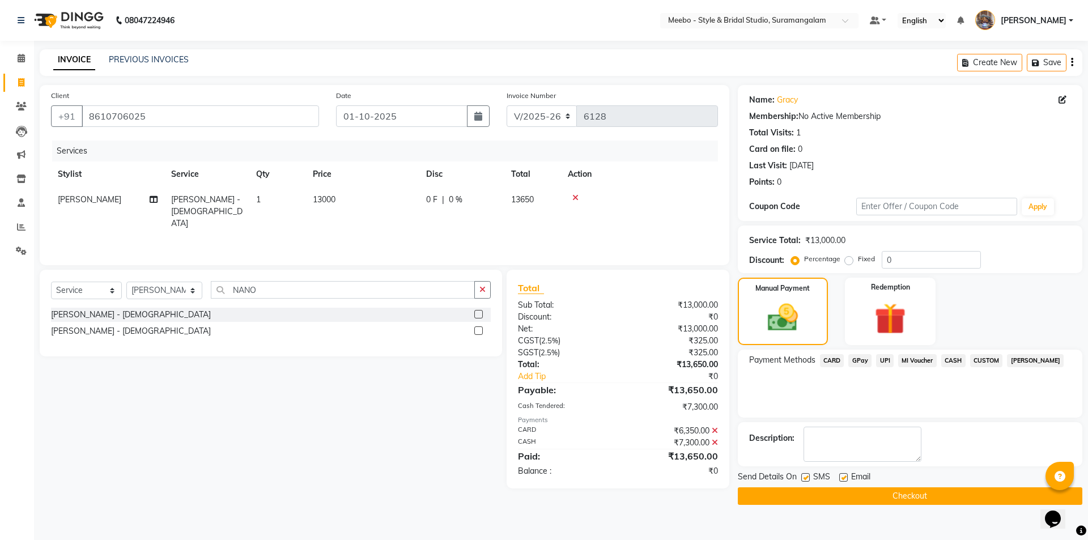
click at [828, 496] on button "Checkout" at bounding box center [910, 496] width 345 height 18
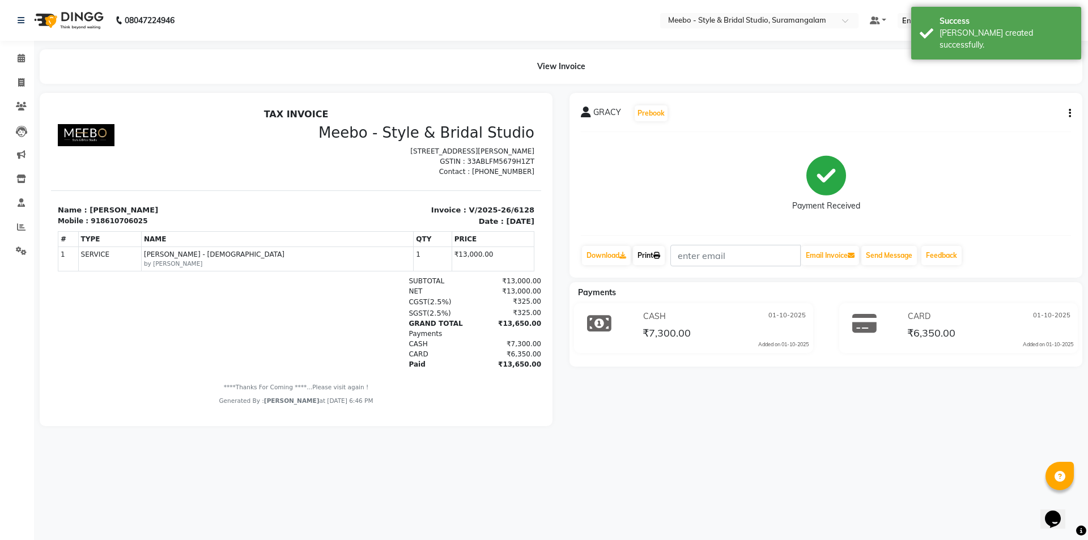
click at [647, 257] on link "Print" at bounding box center [649, 255] width 32 height 19
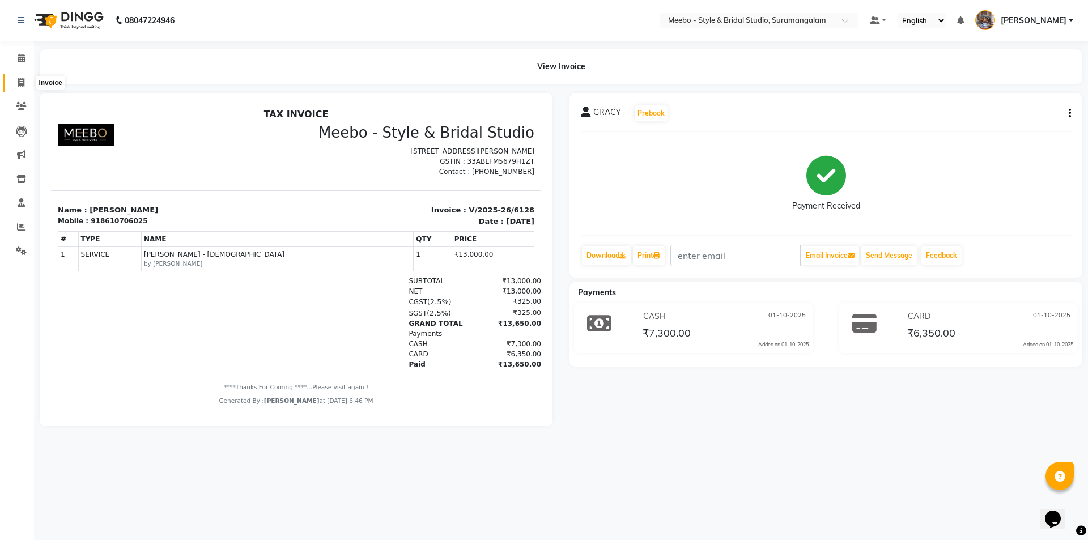
click at [20, 79] on icon at bounding box center [21, 82] width 6 height 9
select select "service"
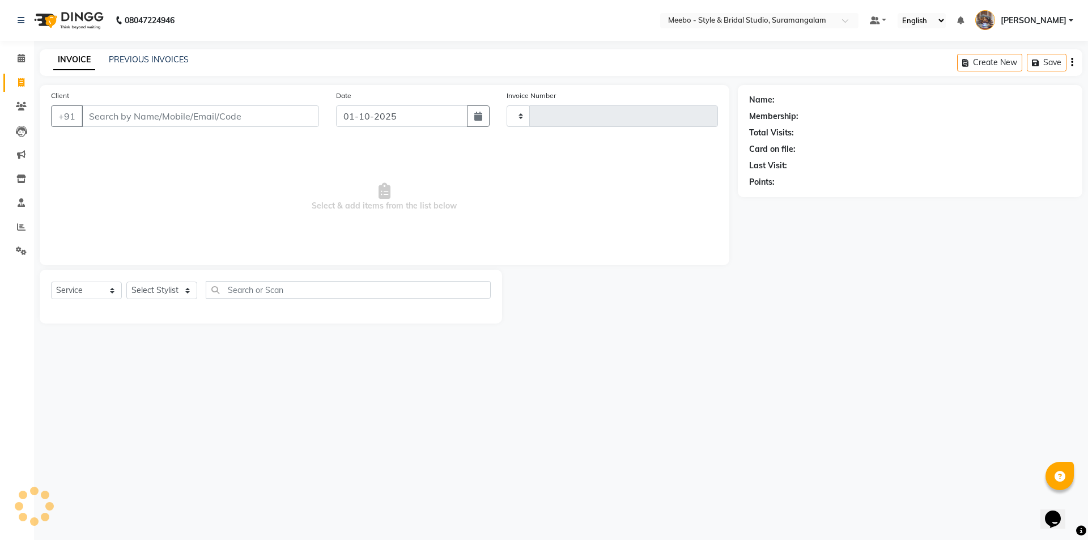
type input "6129"
select select "12"
click at [173, 291] on select "Select Stylist Admin [PERSON_NAME] [PERSON_NAME] [PERSON_NAME] Manager [PERSON_…" at bounding box center [164, 291] width 76 height 18
select select "91595"
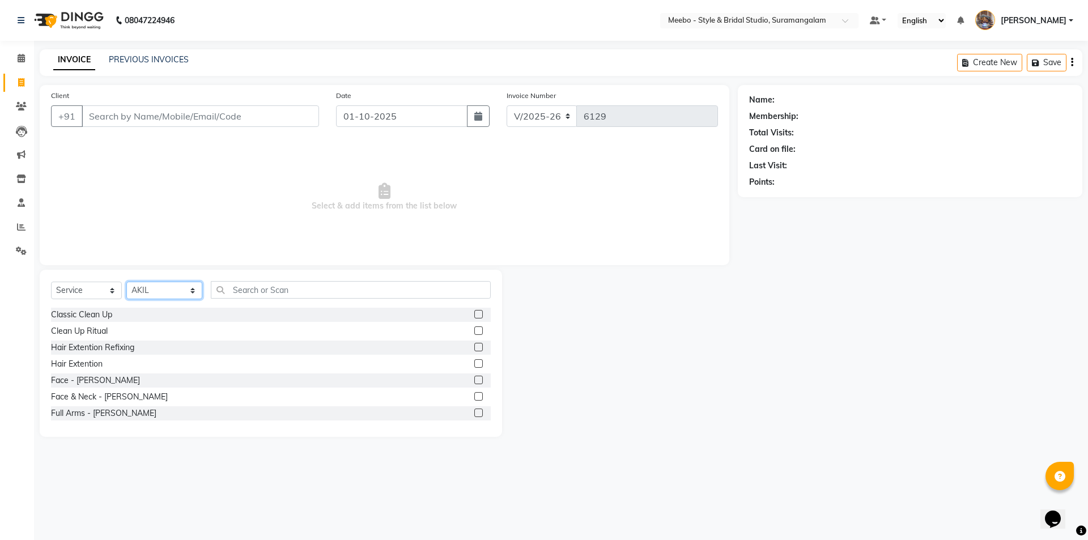
click at [173, 291] on select "Select Stylist Admin [PERSON_NAME] [PERSON_NAME] [PERSON_NAME] Manager [PERSON_…" at bounding box center [164, 291] width 76 height 18
click at [245, 289] on input "text" at bounding box center [351, 290] width 280 height 18
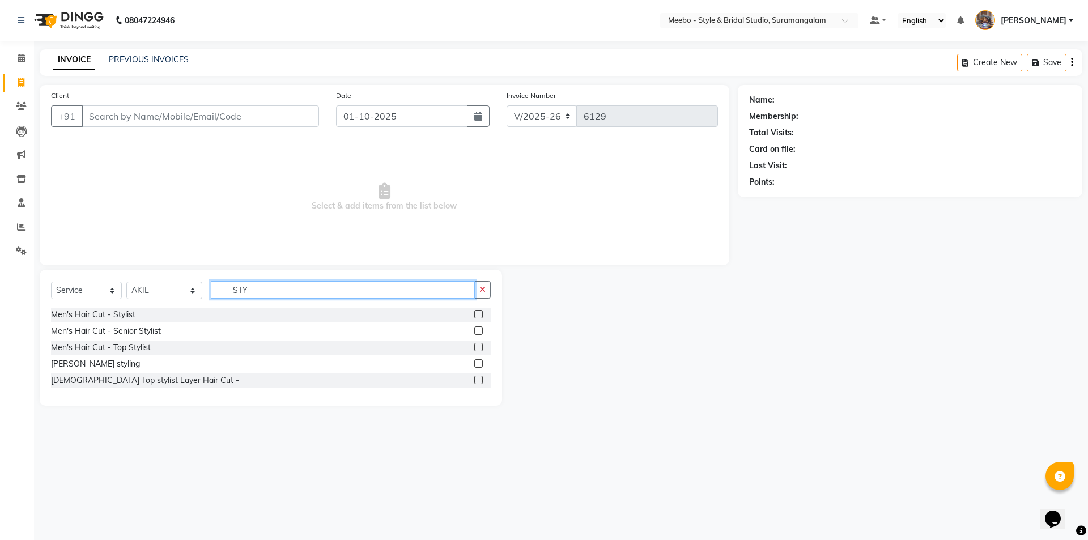
type input "STY"
click at [477, 331] on label at bounding box center [478, 330] width 9 height 9
click at [477, 331] on input "checkbox" at bounding box center [477, 331] width 7 height 7
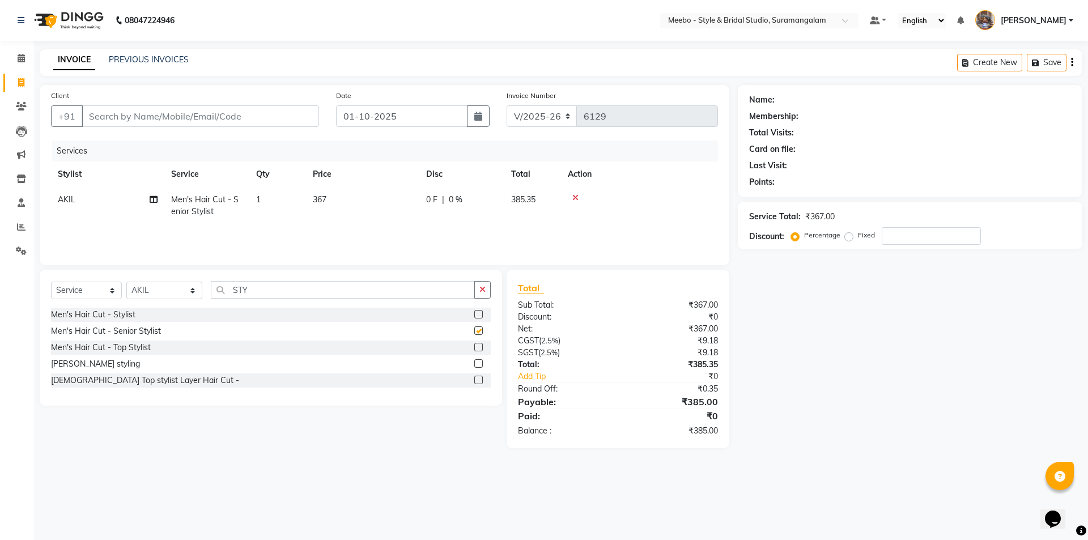
checkbox input "false"
click at [202, 108] on input "Client" at bounding box center [200, 116] width 237 height 22
type input "9"
type input "0"
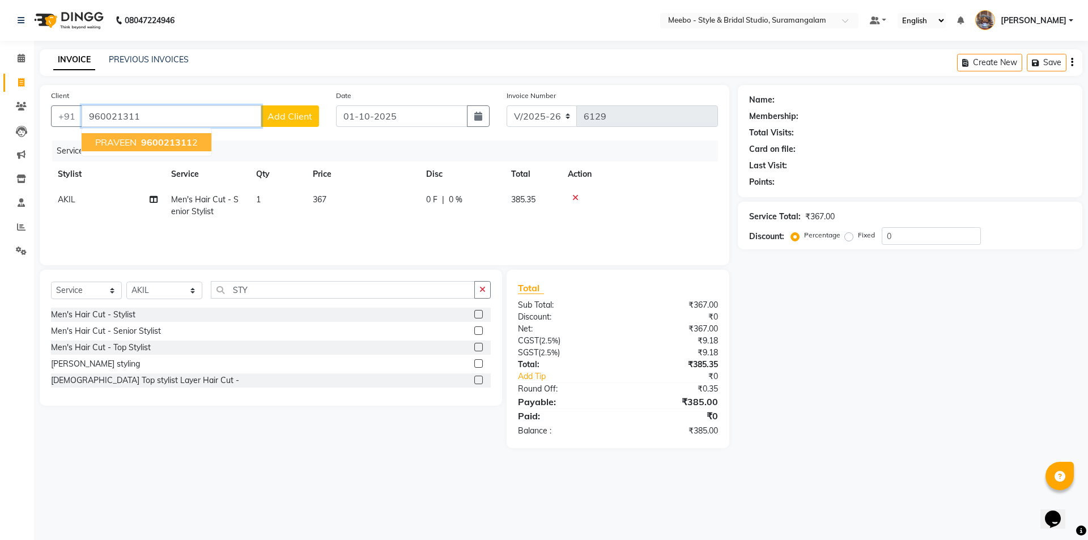
click at [139, 137] on button "PRAVEEN 960021311 2" at bounding box center [147, 142] width 130 height 18
type input "9600213112"
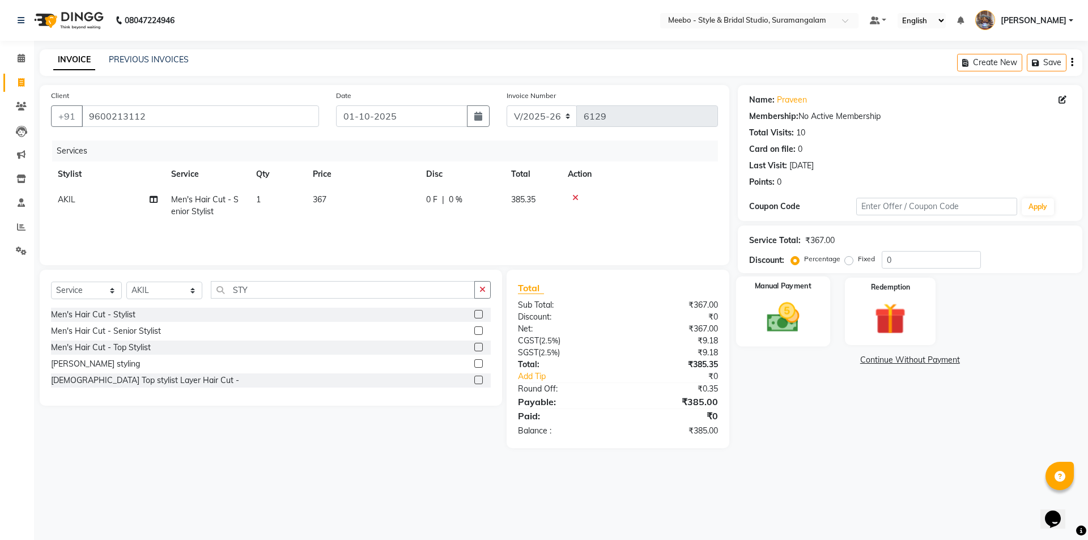
click at [781, 323] on img at bounding box center [783, 317] width 53 height 37
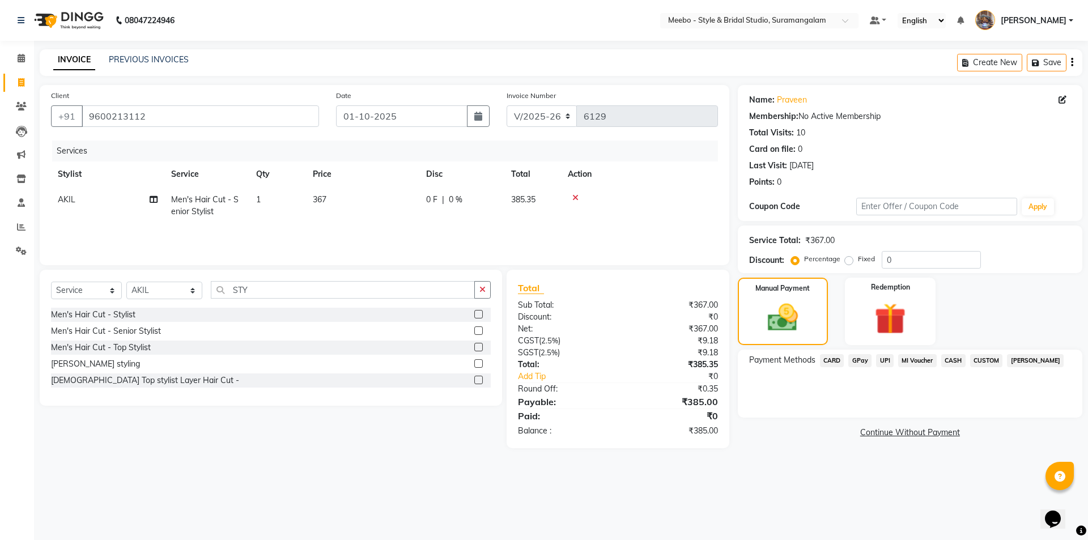
click at [869, 360] on span "GPay" at bounding box center [860, 360] width 23 height 13
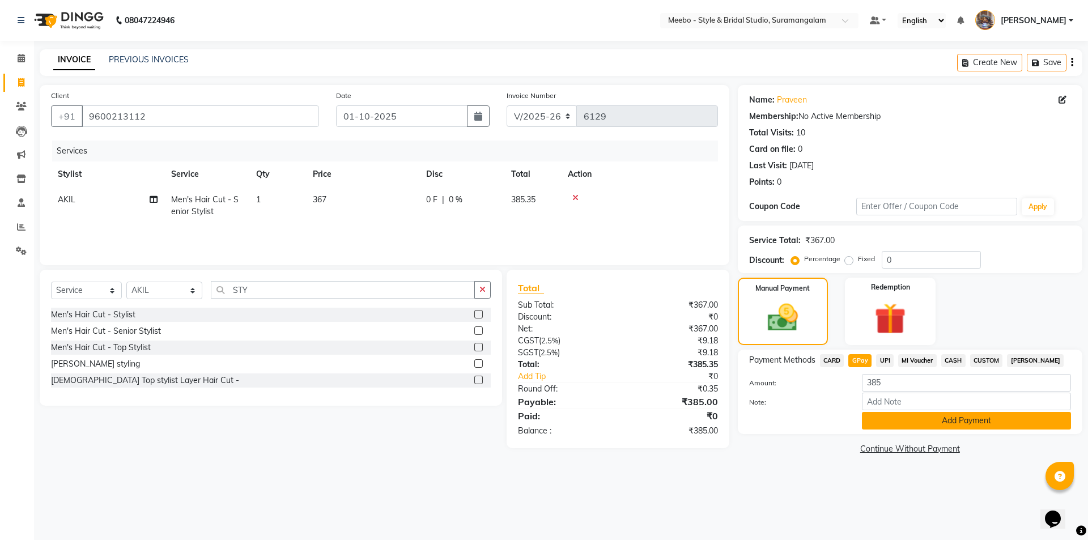
click at [933, 418] on button "Add Payment" at bounding box center [966, 421] width 209 height 18
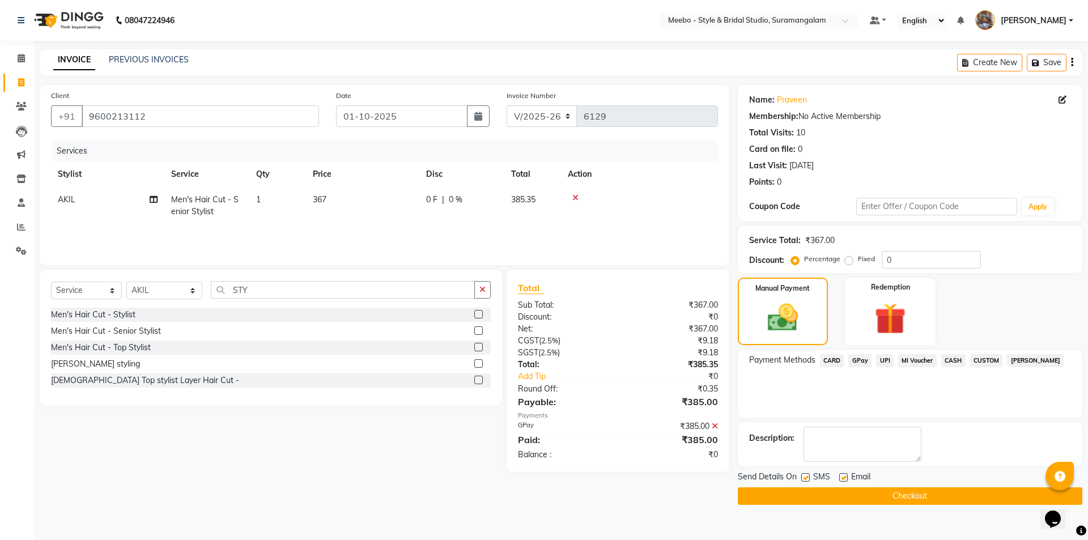
click at [837, 490] on button "Checkout" at bounding box center [910, 496] width 345 height 18
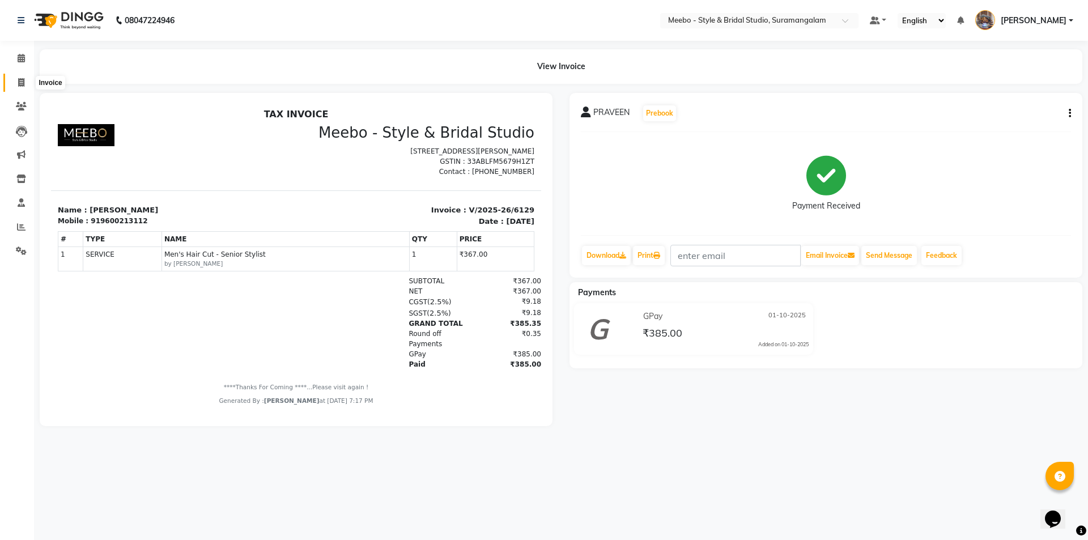
click at [19, 80] on icon at bounding box center [21, 82] width 6 height 9
select select "service"
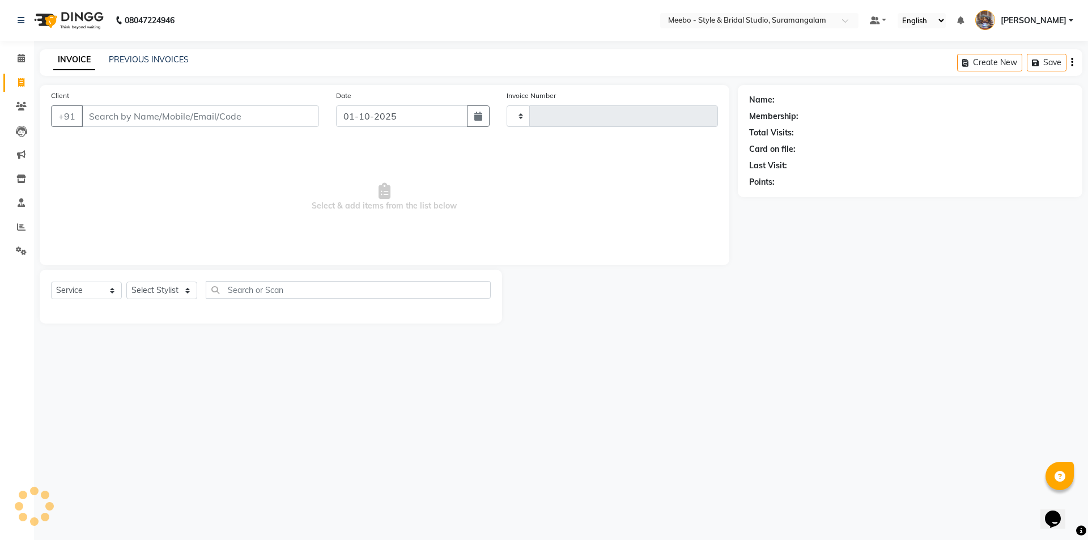
type input "6130"
select select "12"
click at [20, 229] on icon at bounding box center [21, 227] width 9 height 9
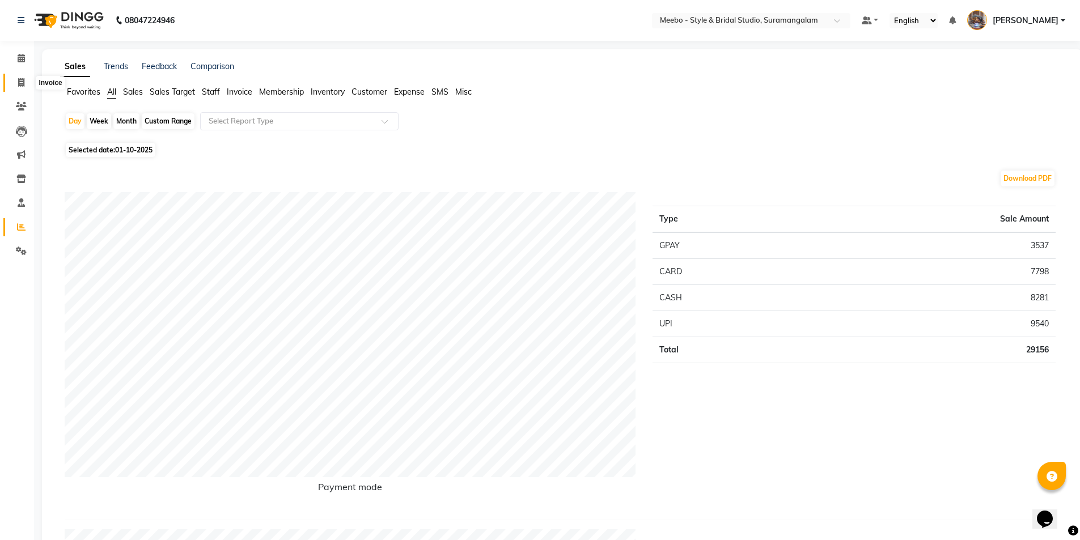
click at [18, 83] on icon at bounding box center [21, 82] width 6 height 9
select select "12"
select select "service"
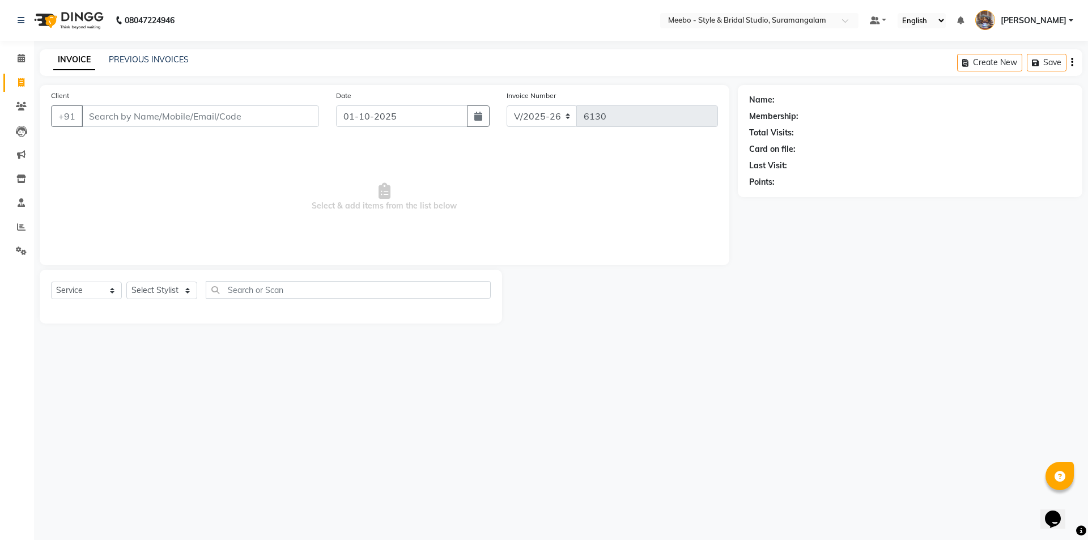
click at [160, 116] on input "Client" at bounding box center [200, 116] width 237 height 22
click at [150, 287] on select "Select Stylist Admin [PERSON_NAME] [PERSON_NAME] [PERSON_NAME] Manager [PERSON_…" at bounding box center [164, 291] width 76 height 18
select select "57684"
click at [285, 292] on input "text" at bounding box center [351, 290] width 280 height 18
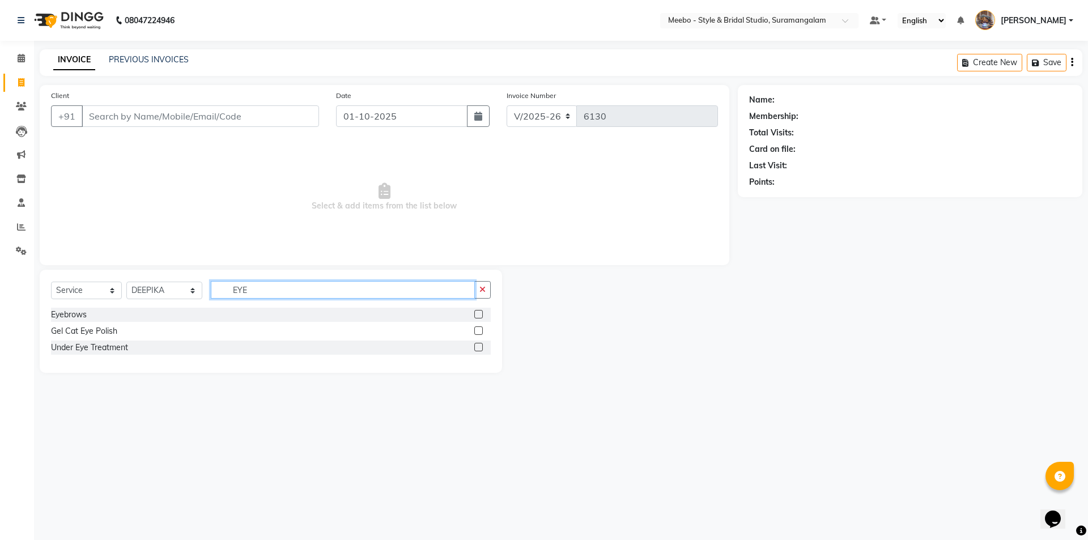
type input "EYE"
click at [476, 312] on label at bounding box center [478, 314] width 9 height 9
click at [476, 312] on input "checkbox" at bounding box center [477, 314] width 7 height 7
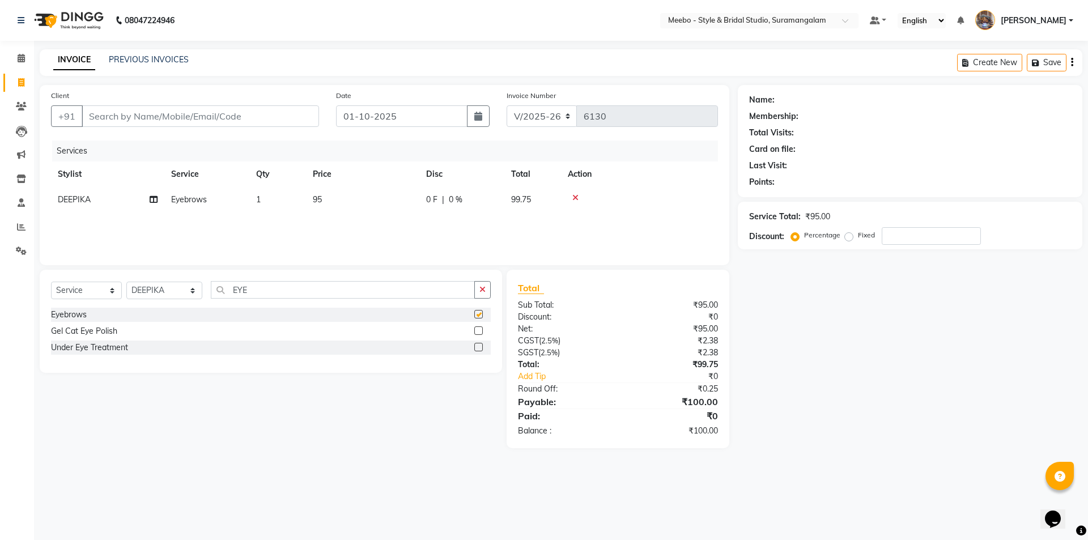
checkbox input "false"
click at [193, 109] on input "Client" at bounding box center [200, 116] width 237 height 22
type input "9"
type input "0"
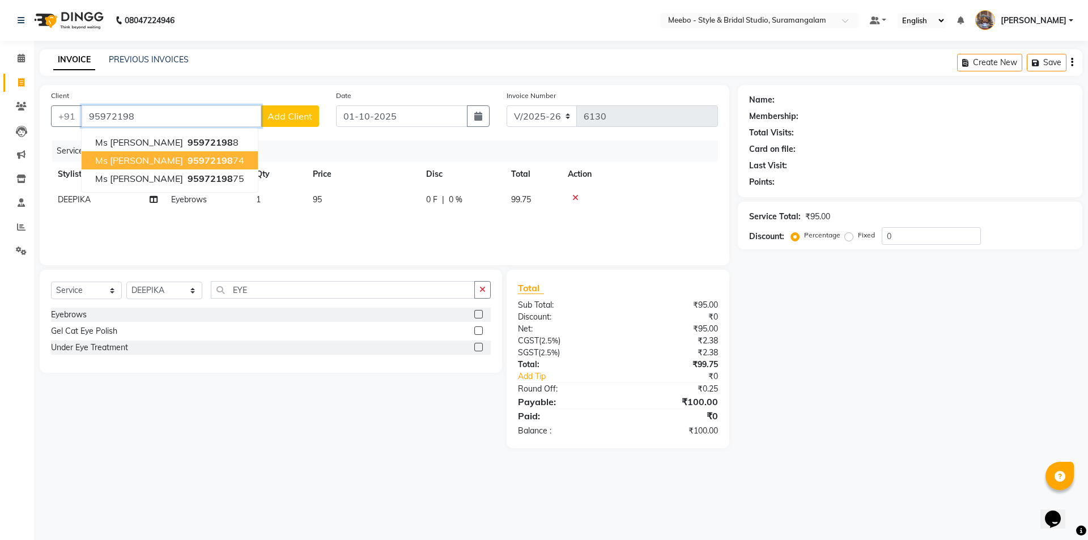
click at [188, 159] on span "95972198" at bounding box center [210, 160] width 45 height 11
type input "9597219874"
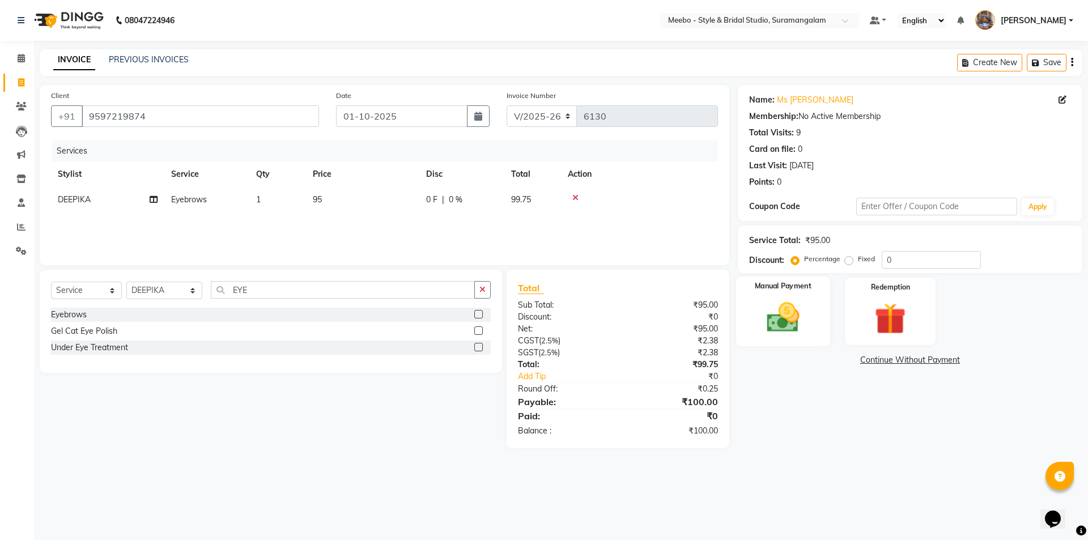
click at [777, 317] on img at bounding box center [783, 317] width 53 height 37
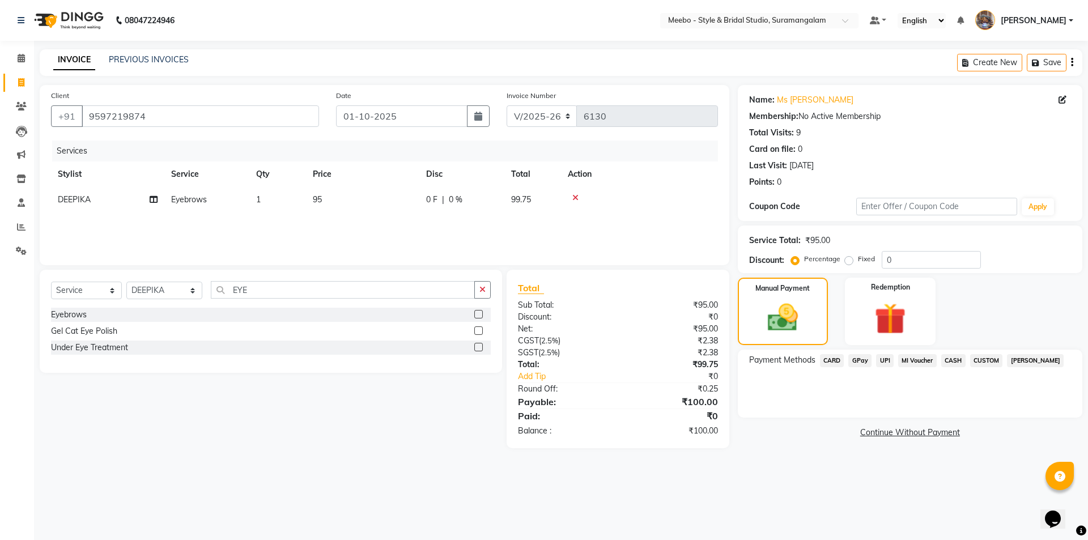
click at [862, 359] on span "GPay" at bounding box center [860, 360] width 23 height 13
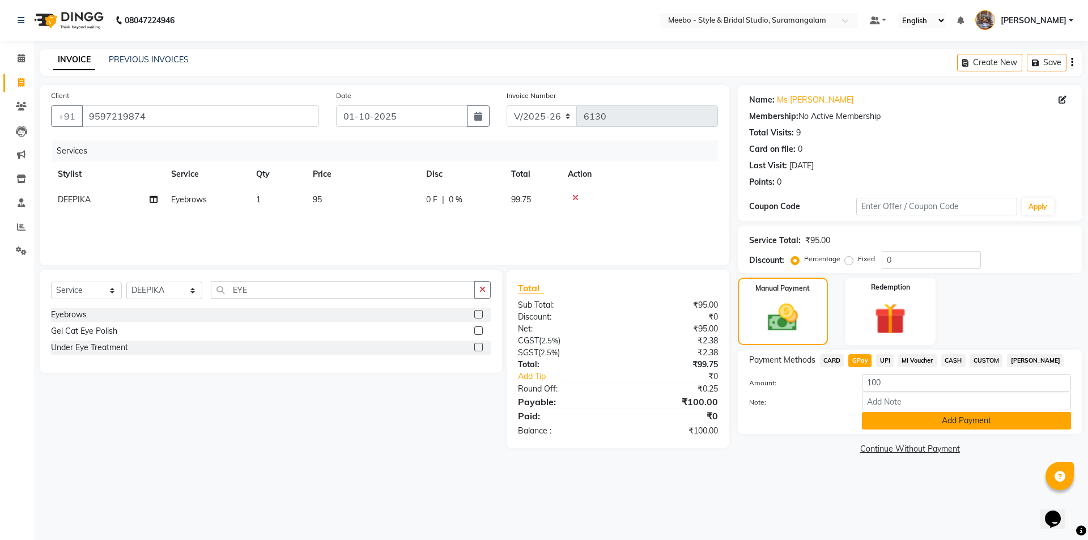
click at [947, 423] on button "Add Payment" at bounding box center [966, 421] width 209 height 18
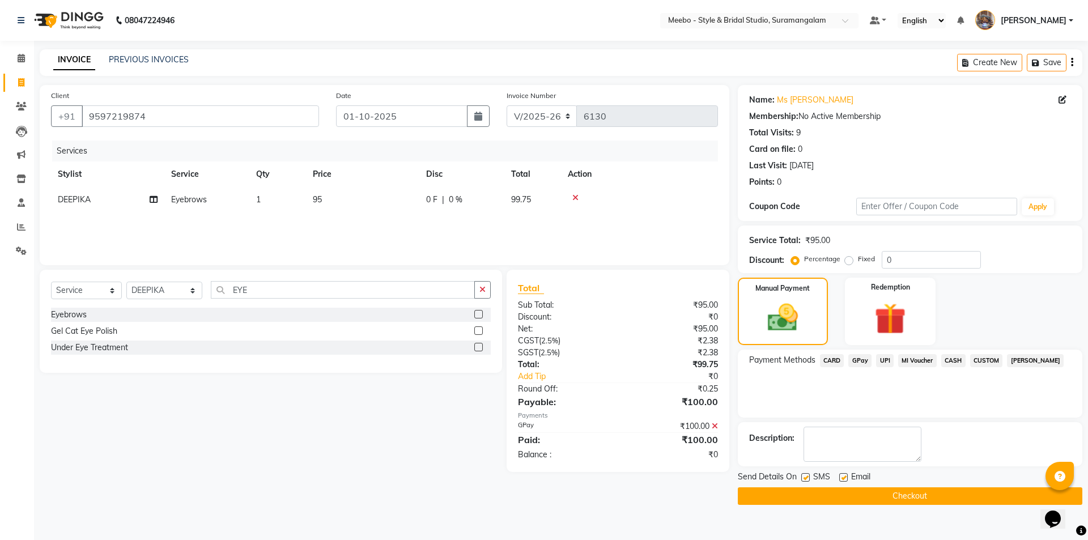
click at [873, 497] on button "Checkout" at bounding box center [910, 496] width 345 height 18
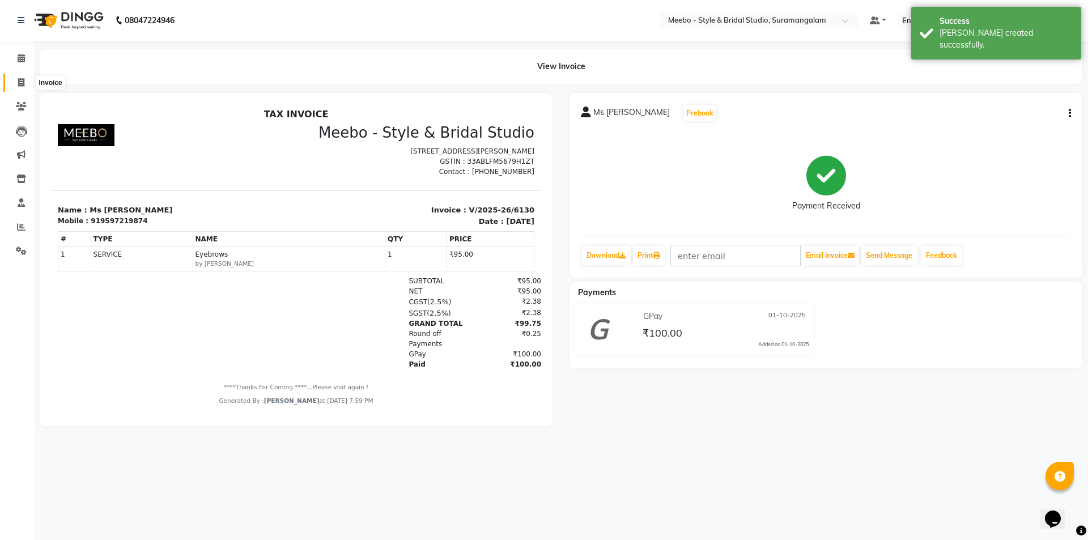
click at [21, 82] on icon at bounding box center [21, 82] width 6 height 9
select select "12"
select select "service"
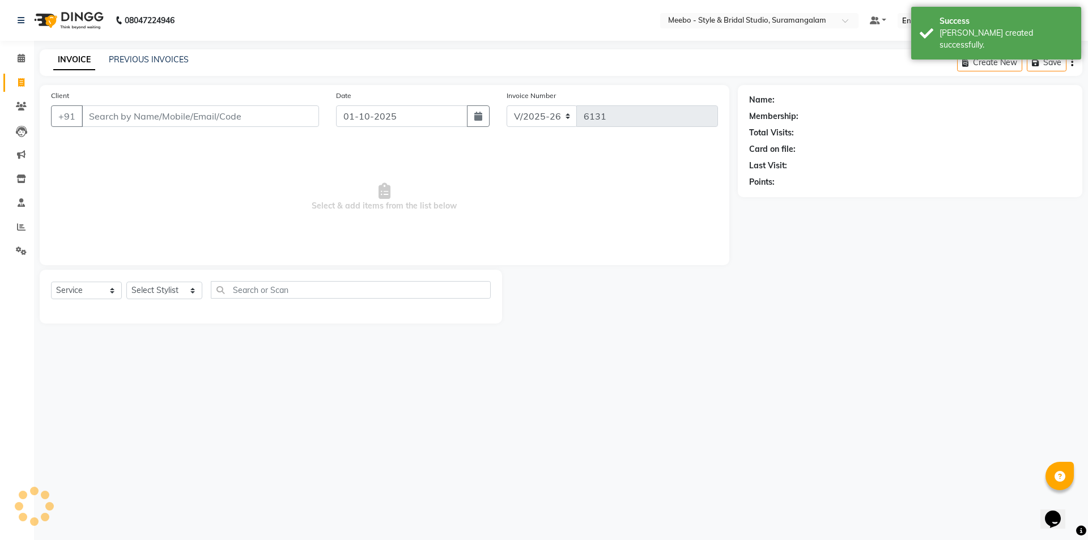
click at [113, 115] on input "Client" at bounding box center [200, 116] width 237 height 22
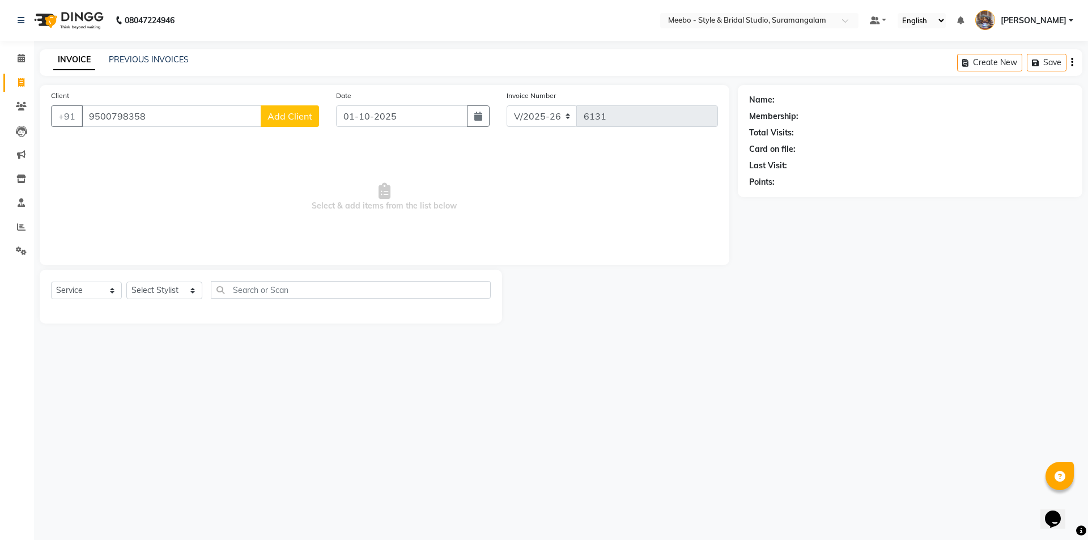
type input "9500798358"
click at [297, 115] on span "Add Client" at bounding box center [290, 116] width 45 height 11
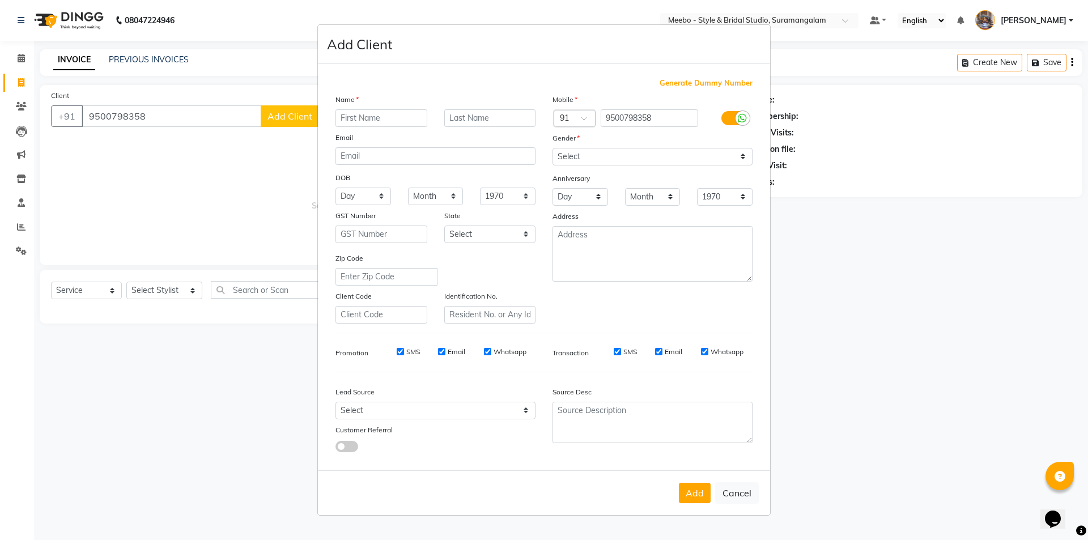
click at [368, 118] on input "text" at bounding box center [382, 118] width 92 height 18
type input "[PERSON_NAME]"
click at [583, 151] on select "Select [DEMOGRAPHIC_DATA] [DEMOGRAPHIC_DATA] Other Prefer Not To Say" at bounding box center [653, 157] width 200 height 18
select select "[DEMOGRAPHIC_DATA]"
click at [553, 148] on select "Select [DEMOGRAPHIC_DATA] [DEMOGRAPHIC_DATA] Other Prefer Not To Say" at bounding box center [653, 157] width 200 height 18
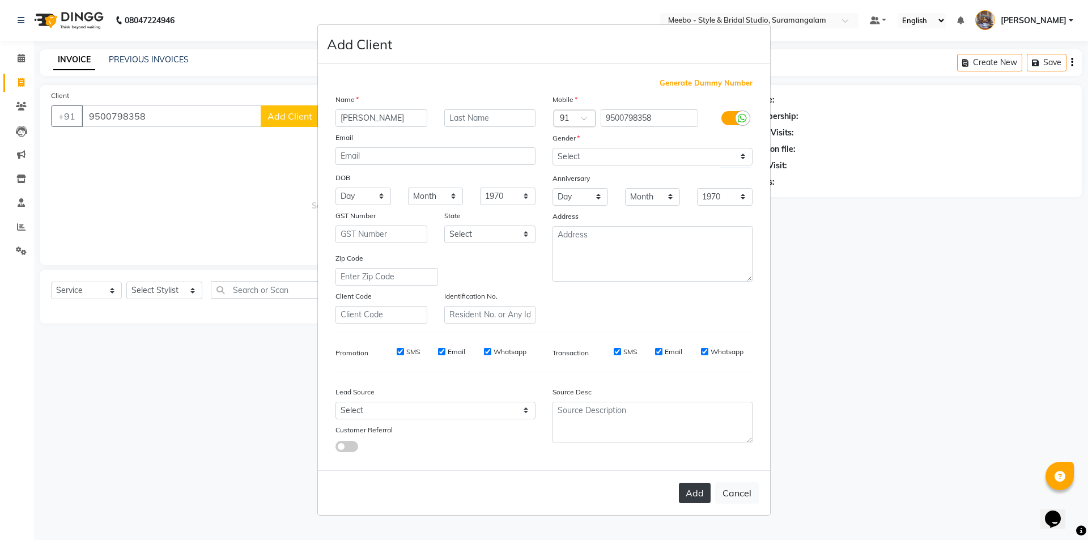
click at [699, 487] on button "Add" at bounding box center [695, 493] width 32 height 20
select select
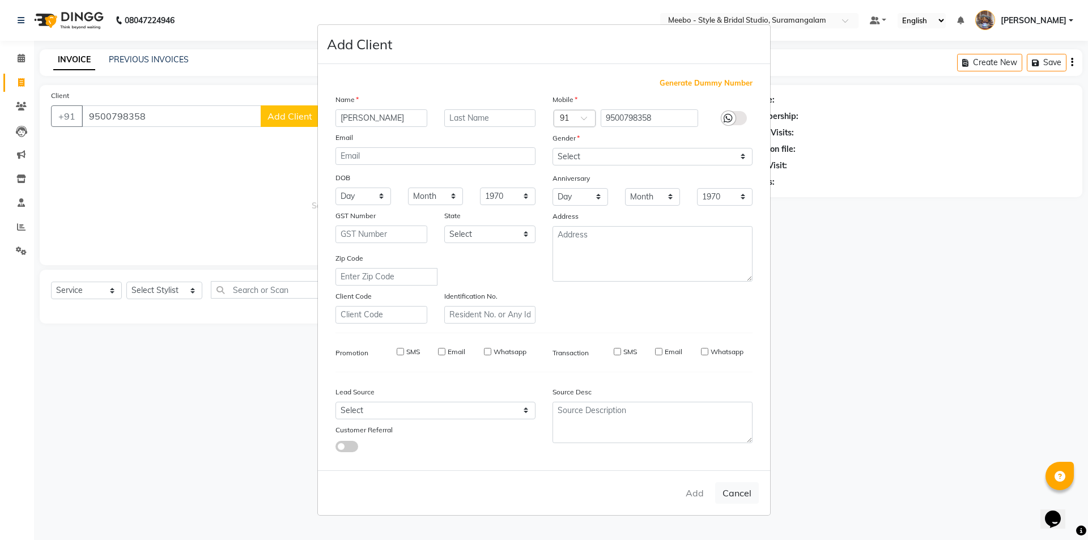
select select
checkbox input "false"
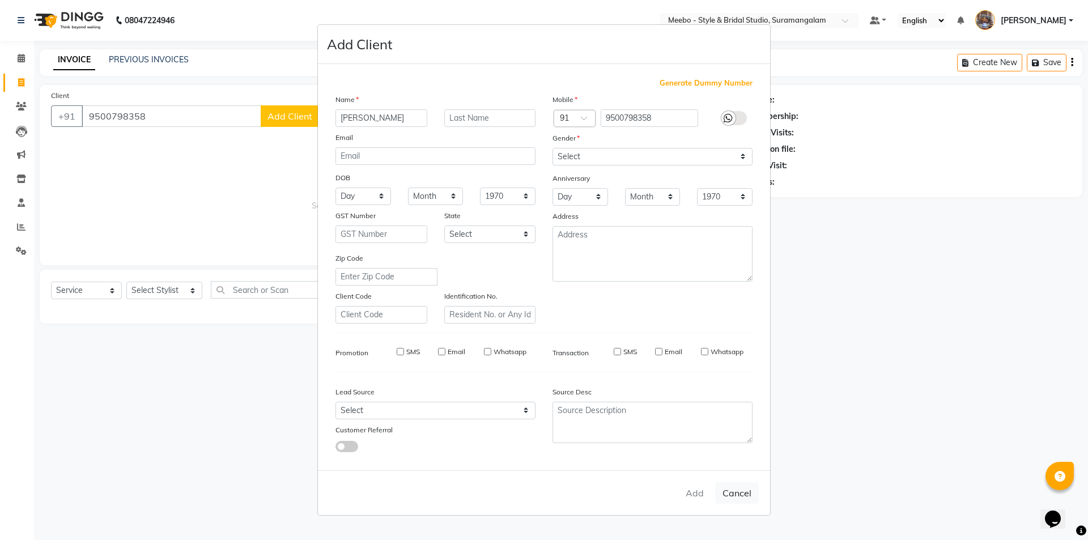
checkbox input "false"
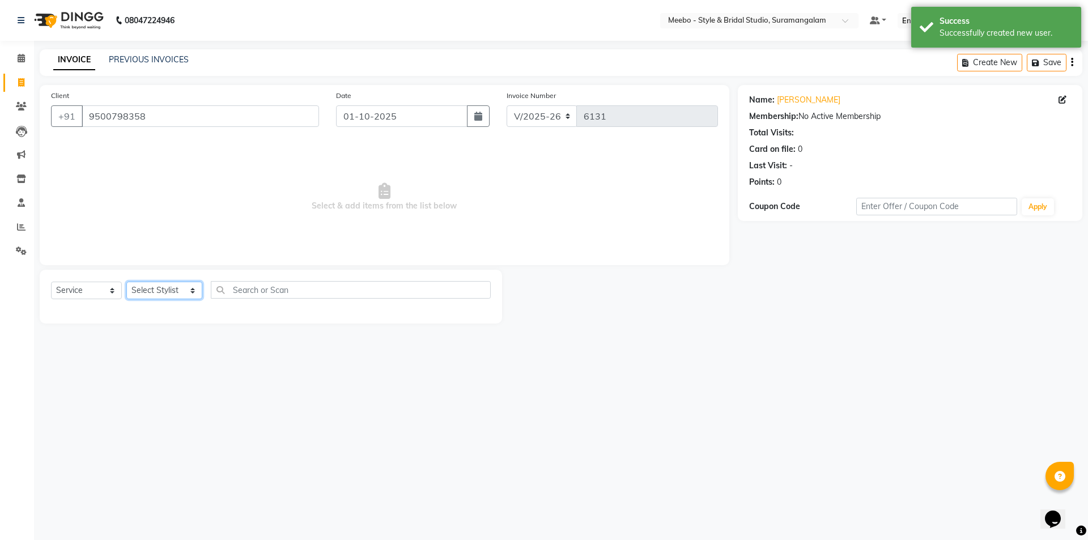
click at [145, 290] on select "Select Stylist Admin [PERSON_NAME] [PERSON_NAME] [PERSON_NAME] Manager [PERSON_…" at bounding box center [164, 291] width 76 height 18
select select "18501"
drag, startPoint x: 145, startPoint y: 290, endPoint x: 151, endPoint y: 290, distance: 6.2
click at [149, 290] on select "Select Stylist Admin [PERSON_NAME] [PERSON_NAME] [PERSON_NAME] Manager [PERSON_…" at bounding box center [164, 291] width 76 height 18
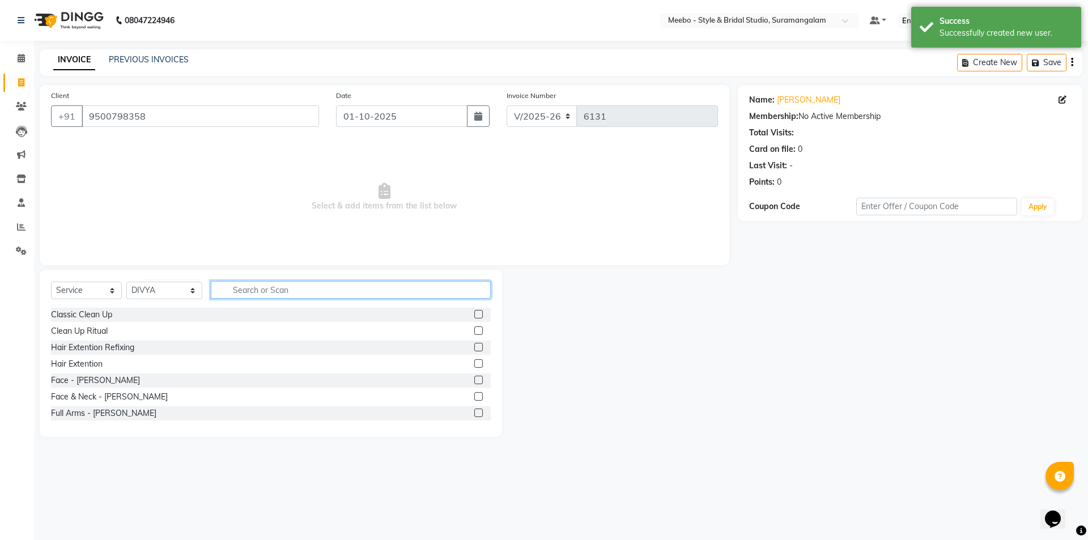
click at [248, 289] on input "text" at bounding box center [351, 290] width 280 height 18
type input "EYE"
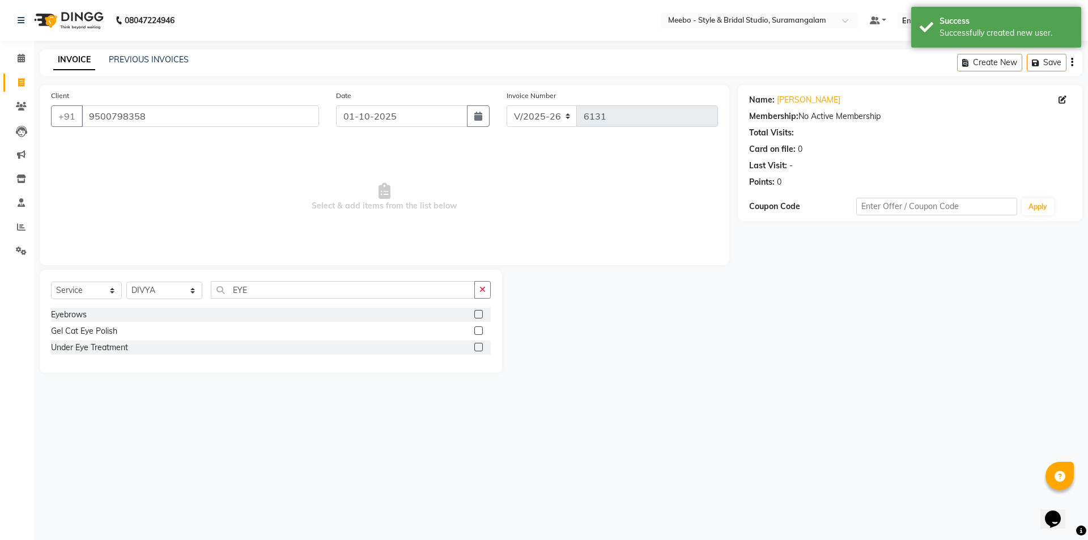
click at [479, 315] on label at bounding box center [478, 314] width 9 height 9
click at [479, 315] on input "checkbox" at bounding box center [477, 314] width 7 height 7
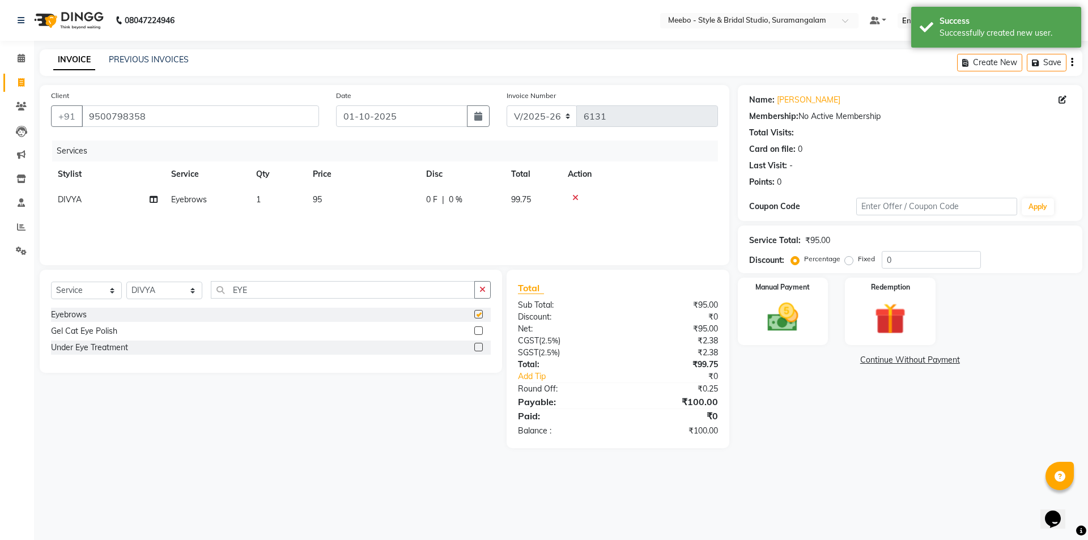
checkbox input "false"
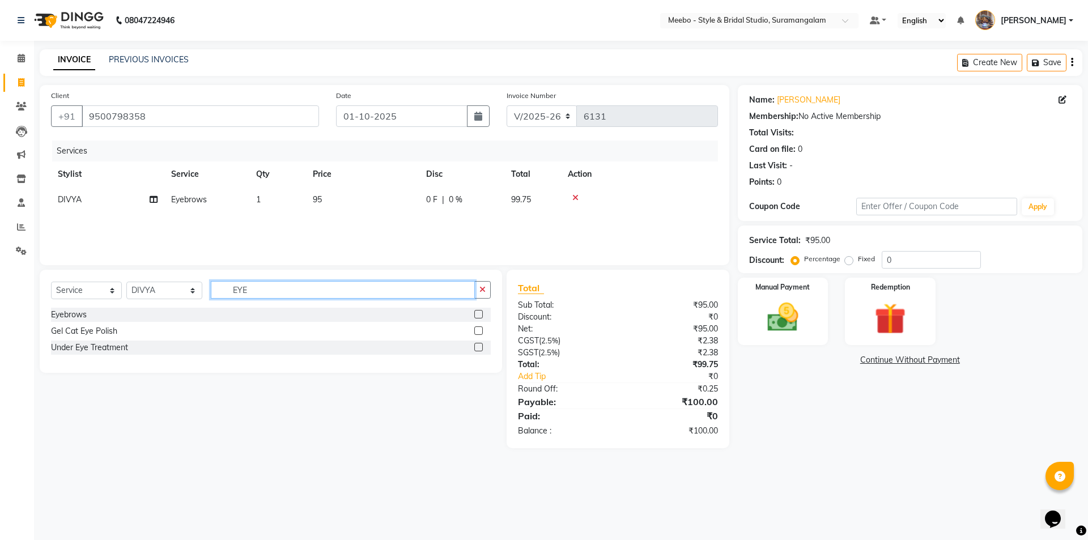
click at [265, 282] on input "EYE" at bounding box center [343, 290] width 264 height 18
type input "E"
type input "WITH"
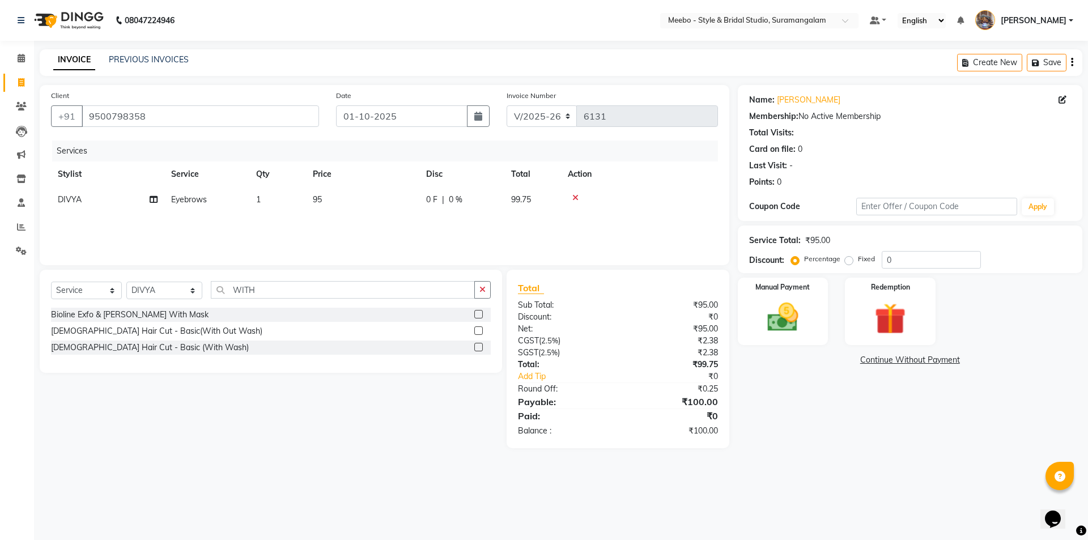
click at [477, 328] on label at bounding box center [478, 330] width 9 height 9
click at [477, 328] on input "checkbox" at bounding box center [477, 331] width 7 height 7
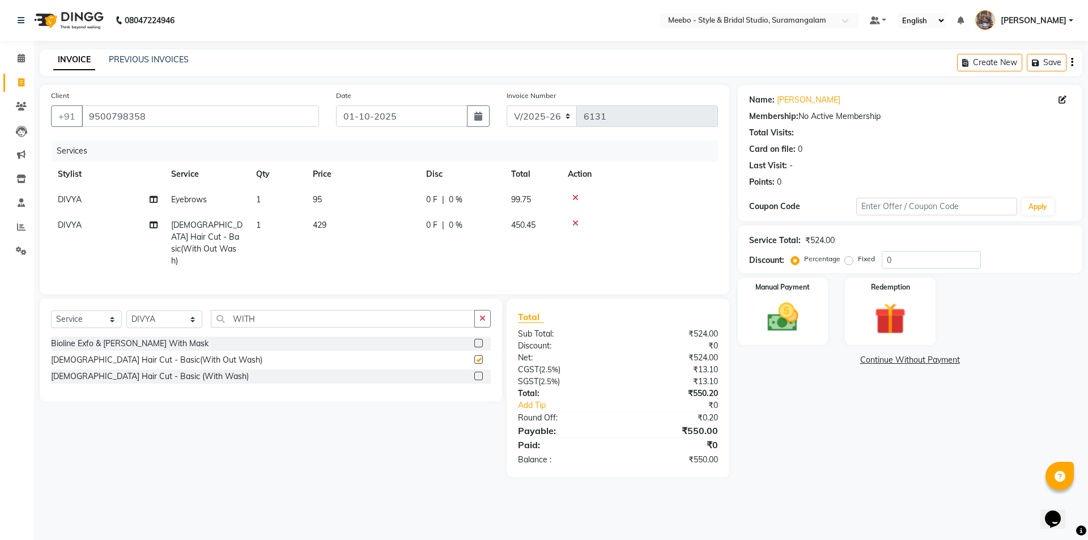
checkbox input "false"
click at [779, 317] on img at bounding box center [783, 317] width 53 height 37
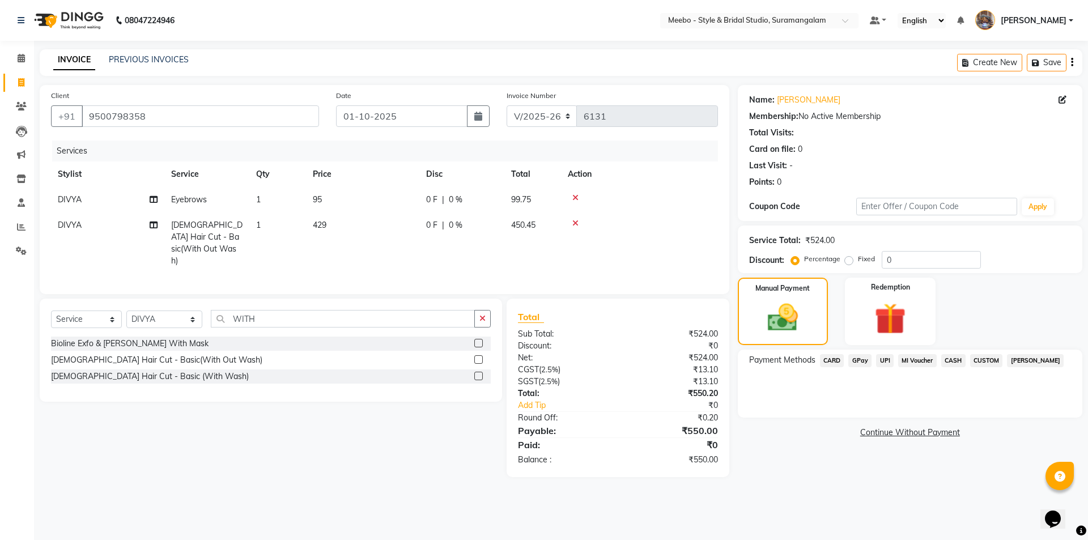
click at [955, 359] on span "CASH" at bounding box center [953, 360] width 24 height 13
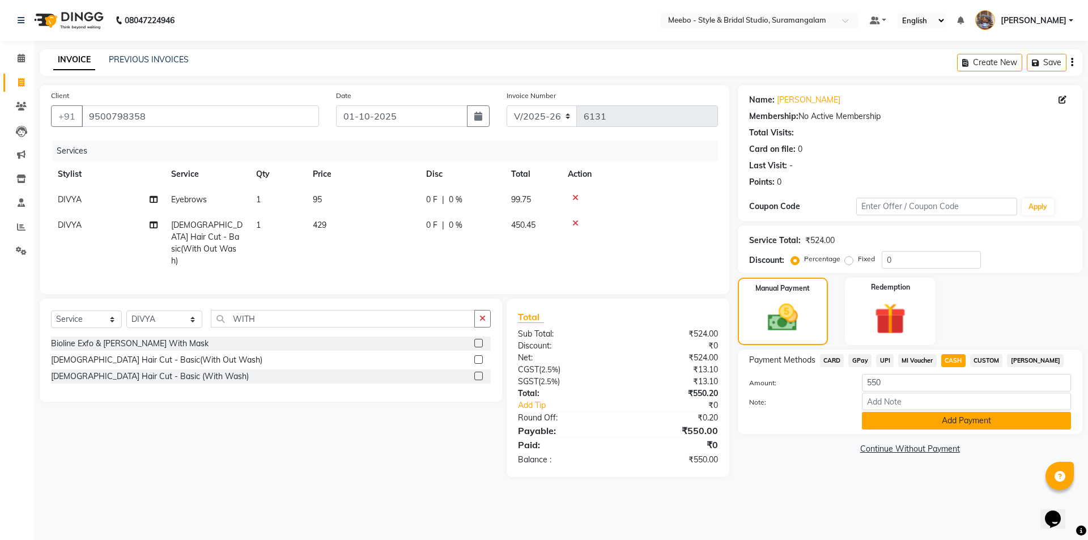
click at [961, 422] on button "Add Payment" at bounding box center [966, 421] width 209 height 18
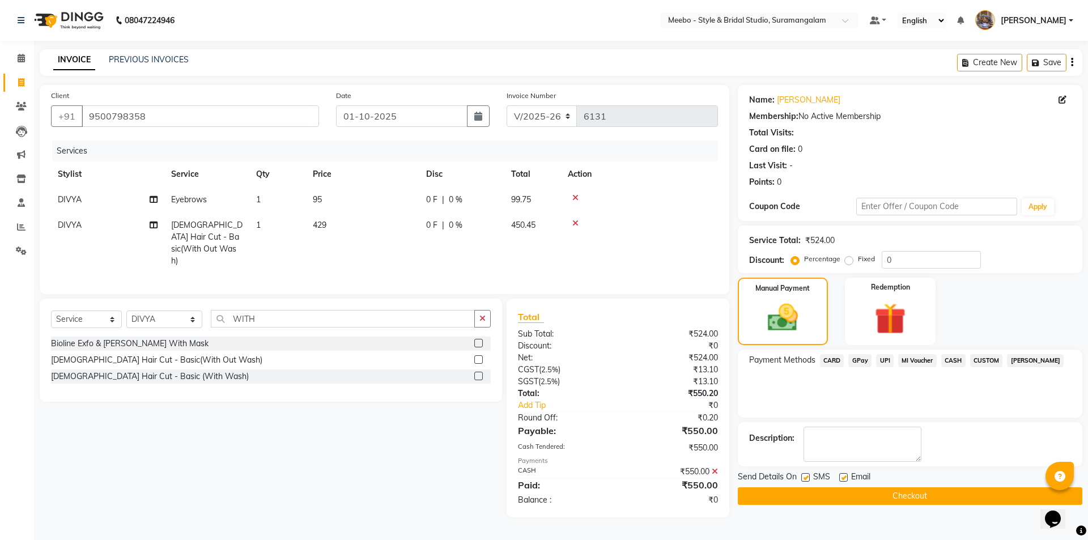
click at [898, 491] on button "Checkout" at bounding box center [910, 496] width 345 height 18
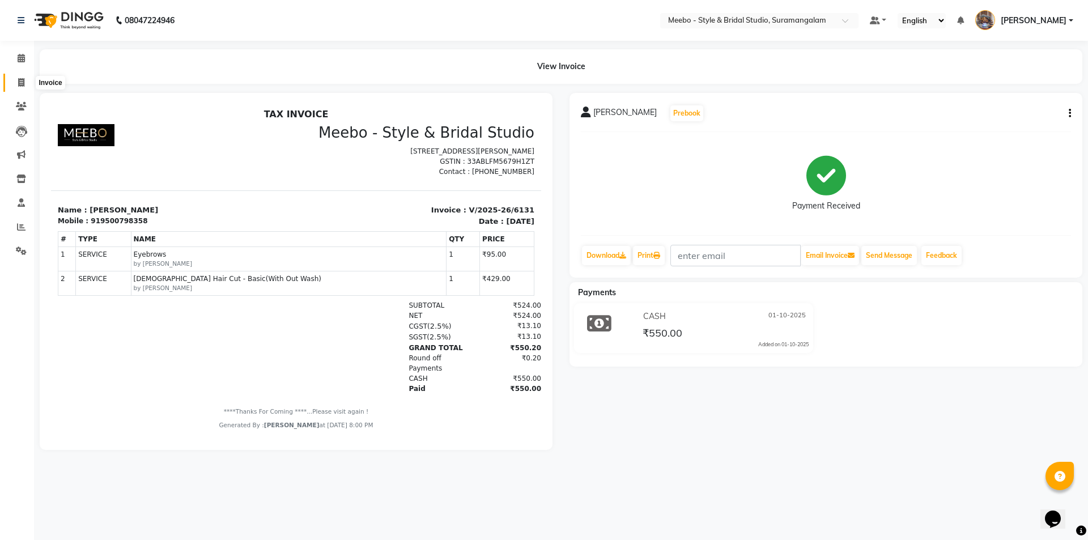
click at [19, 82] on icon at bounding box center [21, 82] width 6 height 9
select select "service"
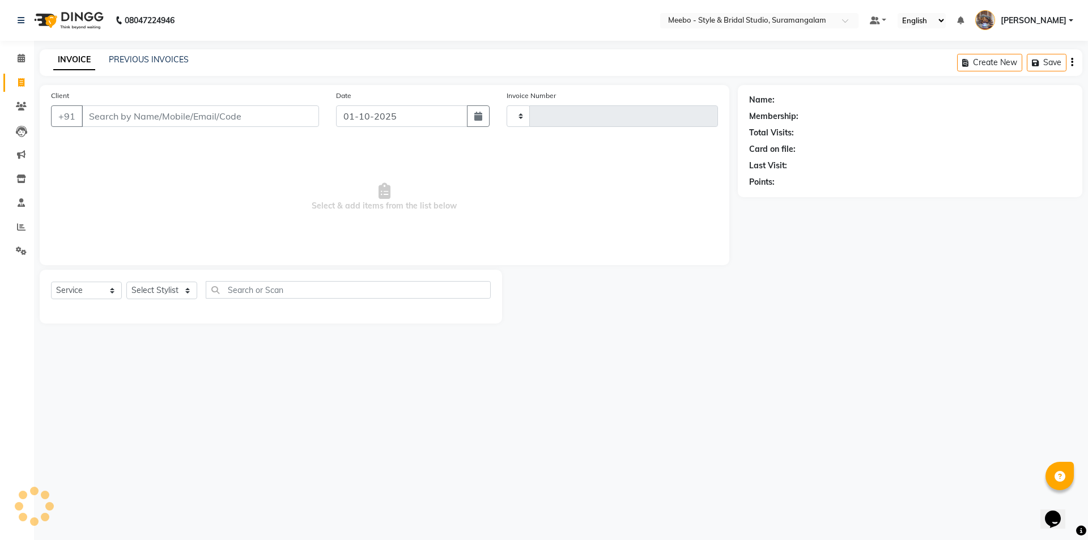
type input "6132"
select select "12"
click at [18, 223] on icon at bounding box center [21, 227] width 9 height 9
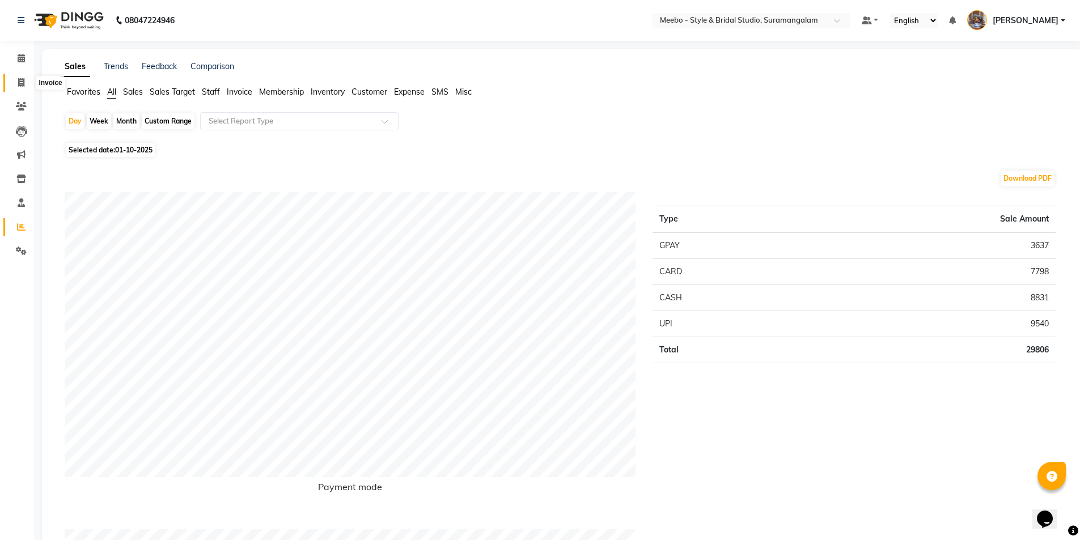
click at [19, 83] on icon at bounding box center [21, 82] width 6 height 9
select select "service"
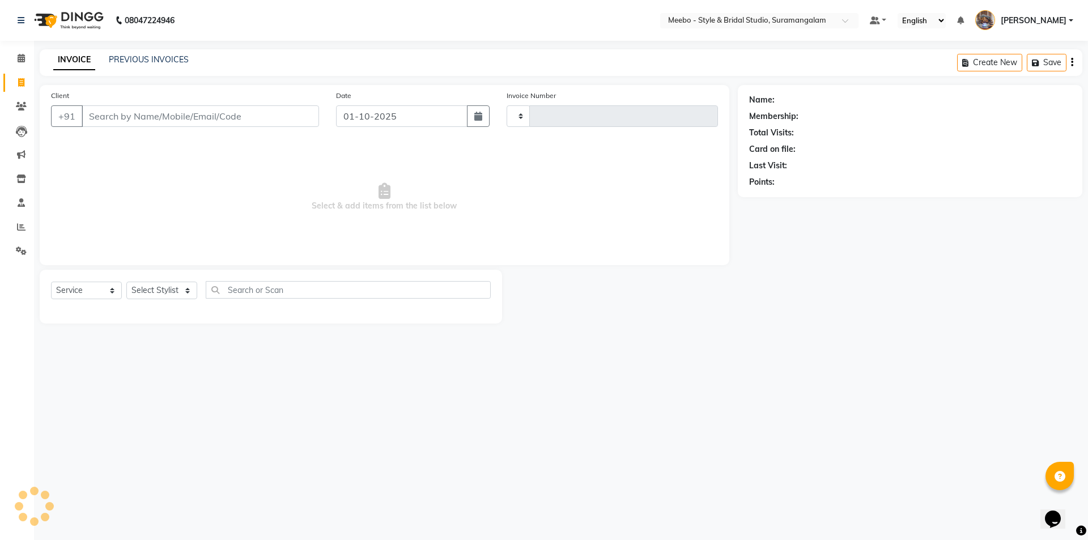
type input "6132"
select select "12"
click at [118, 114] on input "Client" at bounding box center [200, 116] width 237 height 22
type input "9443891455"
click at [307, 119] on span "Add Client" at bounding box center [290, 116] width 45 height 11
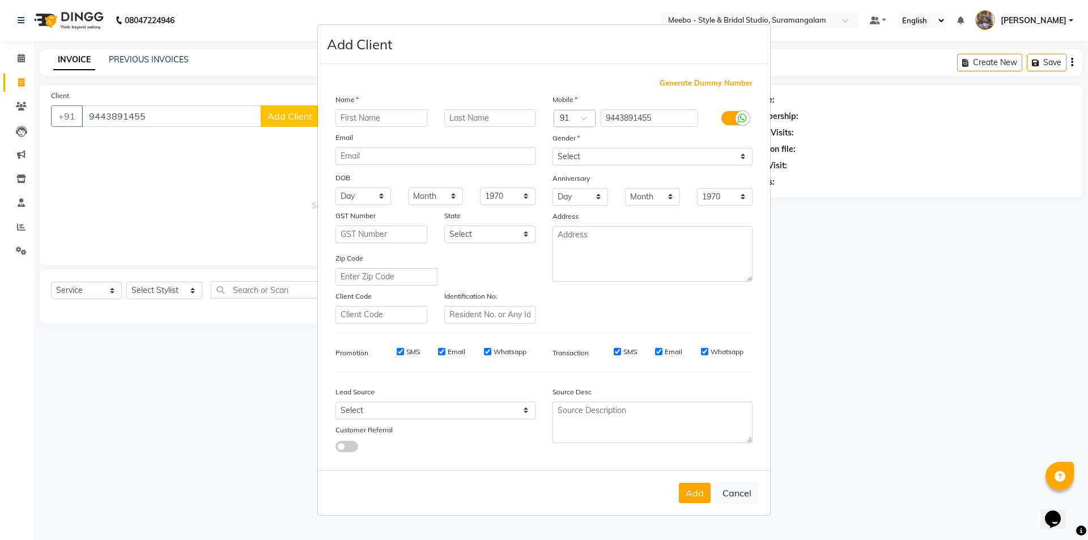
click at [379, 119] on input "text" at bounding box center [382, 118] width 92 height 18
type input "DR.RANI"
click at [584, 157] on select "Select [DEMOGRAPHIC_DATA] [DEMOGRAPHIC_DATA] Other Prefer Not To Say" at bounding box center [653, 157] width 200 height 18
select select "[DEMOGRAPHIC_DATA]"
click at [553, 148] on select "Select [DEMOGRAPHIC_DATA] [DEMOGRAPHIC_DATA] Other Prefer Not To Say" at bounding box center [653, 157] width 200 height 18
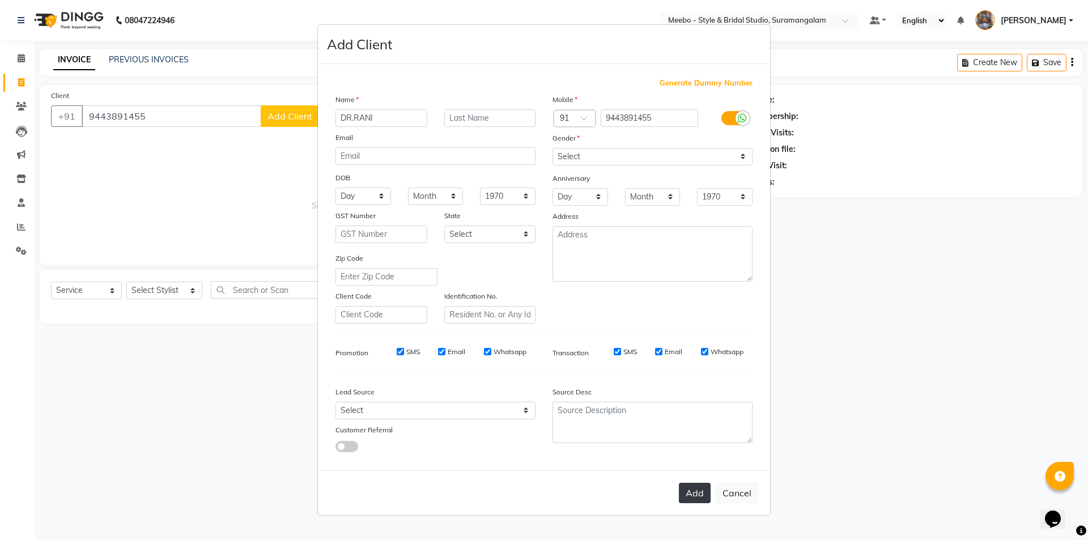
click at [691, 486] on button "Add" at bounding box center [695, 493] width 32 height 20
select select
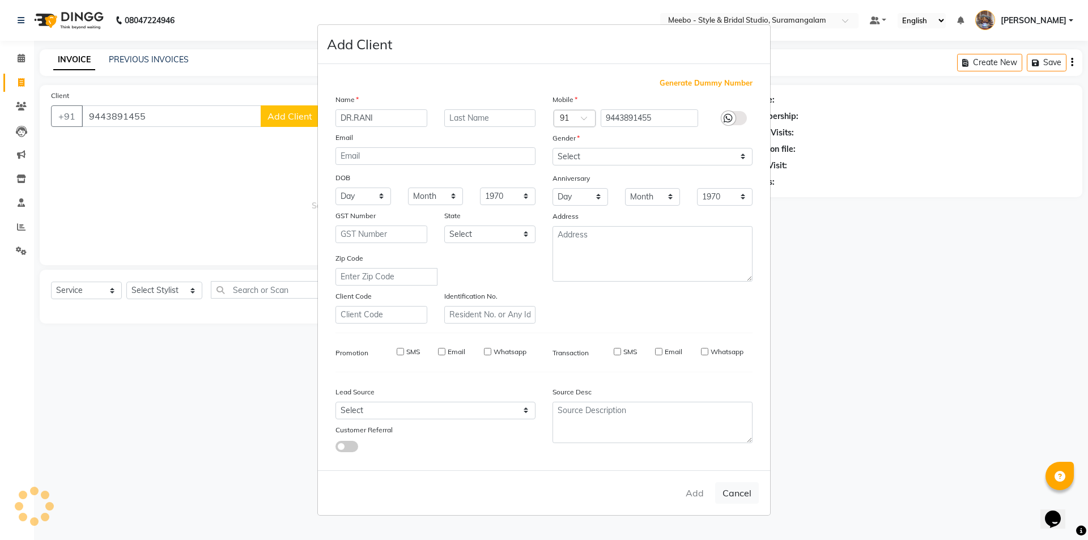
select select
checkbox input "false"
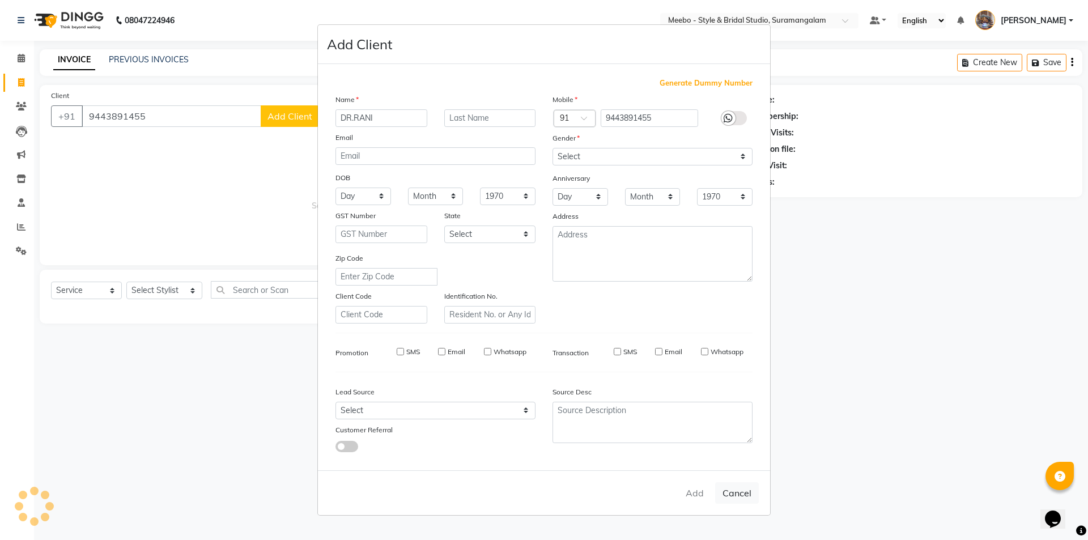
checkbox input "false"
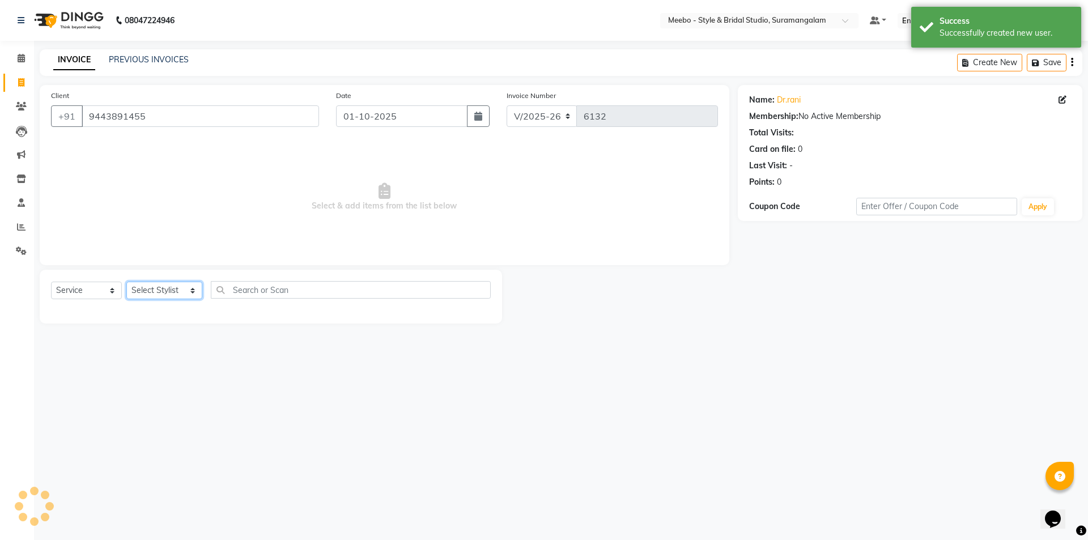
click at [154, 292] on select "Select Stylist Admin [PERSON_NAME] [PERSON_NAME] [PERSON_NAME] Manager [PERSON_…" at bounding box center [164, 291] width 76 height 18
select select "57684"
drag, startPoint x: 154, startPoint y: 292, endPoint x: 167, endPoint y: 291, distance: 12.5
click at [159, 292] on select "Select Stylist Admin [PERSON_NAME] [PERSON_NAME] [PERSON_NAME] Manager [PERSON_…" at bounding box center [164, 291] width 76 height 18
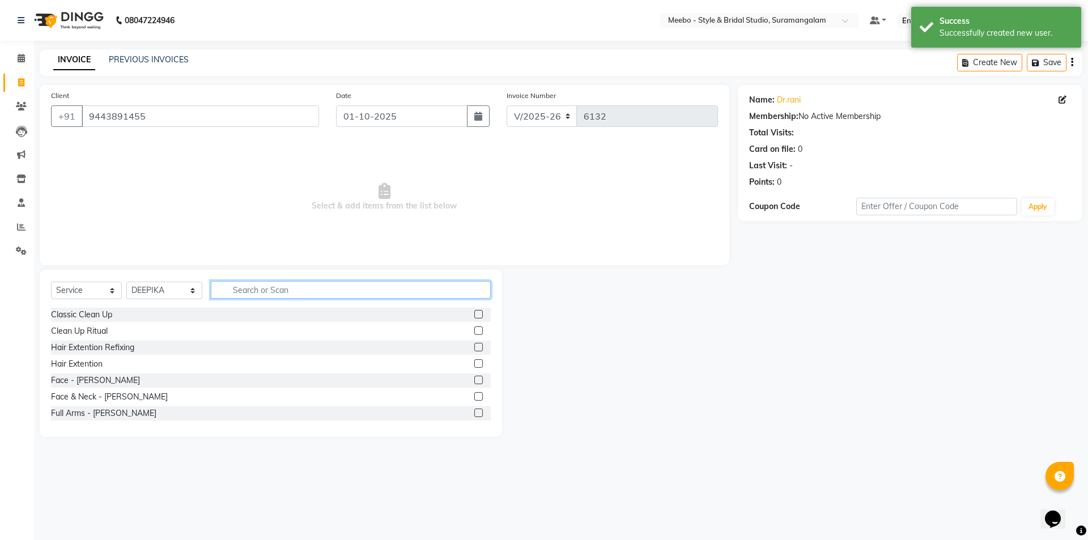
click at [256, 287] on input "text" at bounding box center [351, 290] width 280 height 18
type input "EYE"
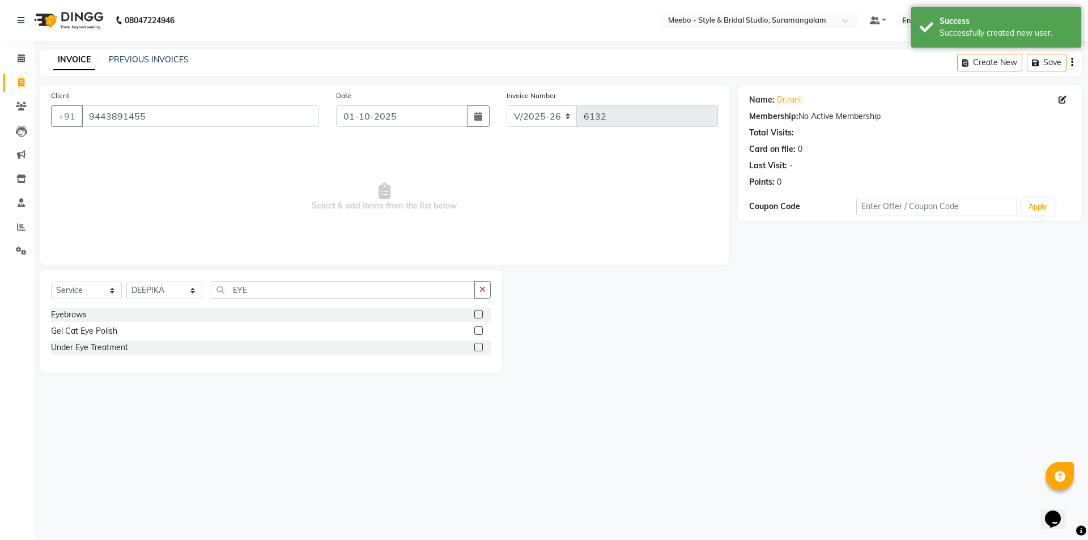
click at [482, 314] on label at bounding box center [478, 314] width 9 height 9
click at [482, 314] on input "checkbox" at bounding box center [477, 314] width 7 height 7
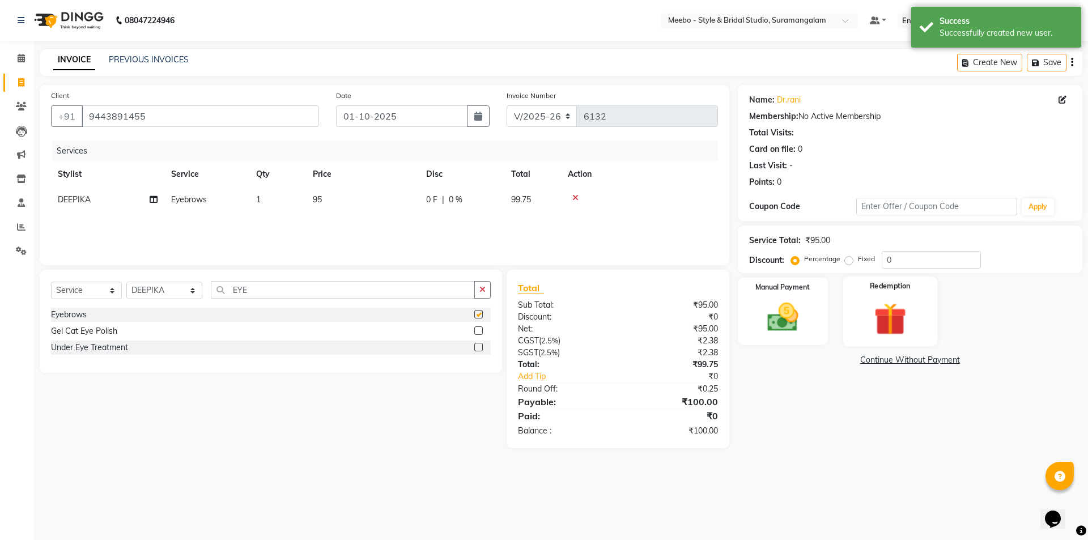
checkbox input "false"
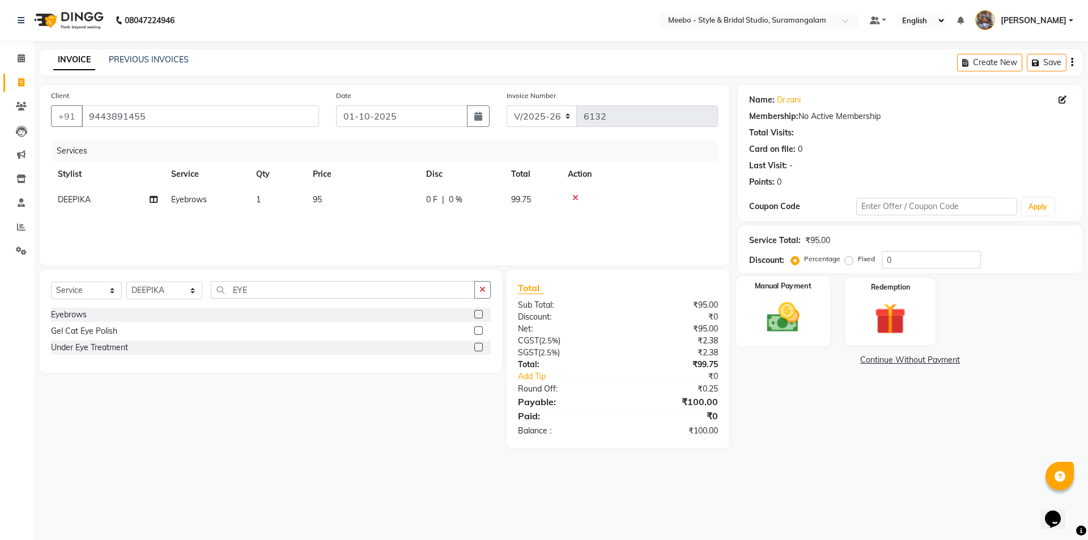
click at [788, 321] on img at bounding box center [783, 317] width 53 height 37
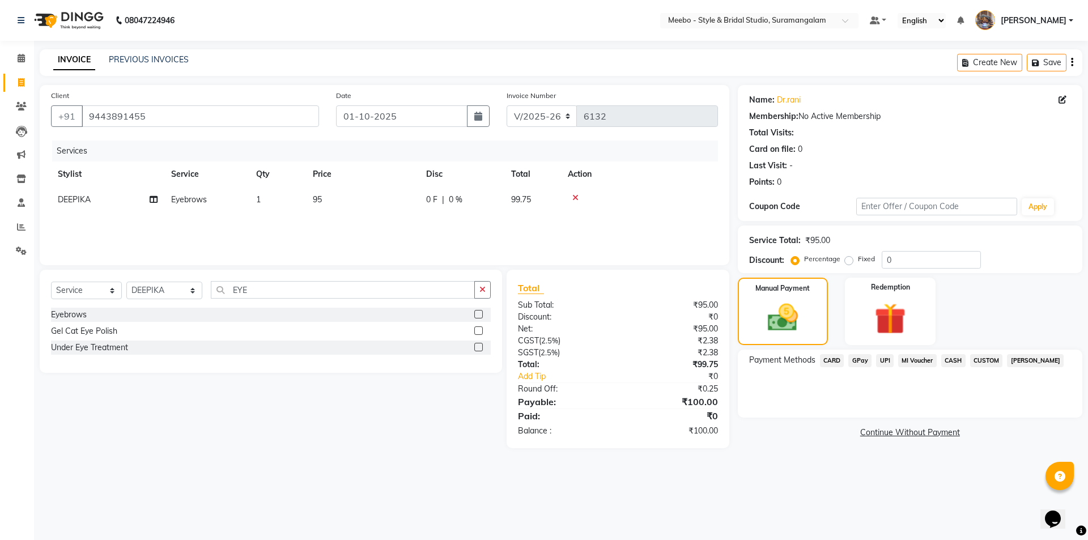
click at [950, 359] on span "CASH" at bounding box center [953, 360] width 24 height 13
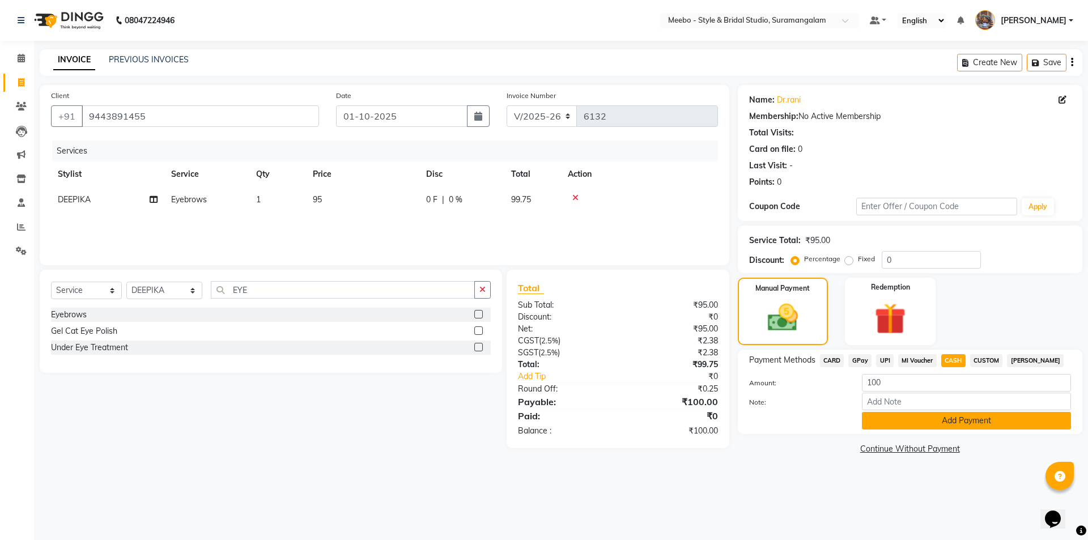
click at [924, 422] on button "Add Payment" at bounding box center [966, 421] width 209 height 18
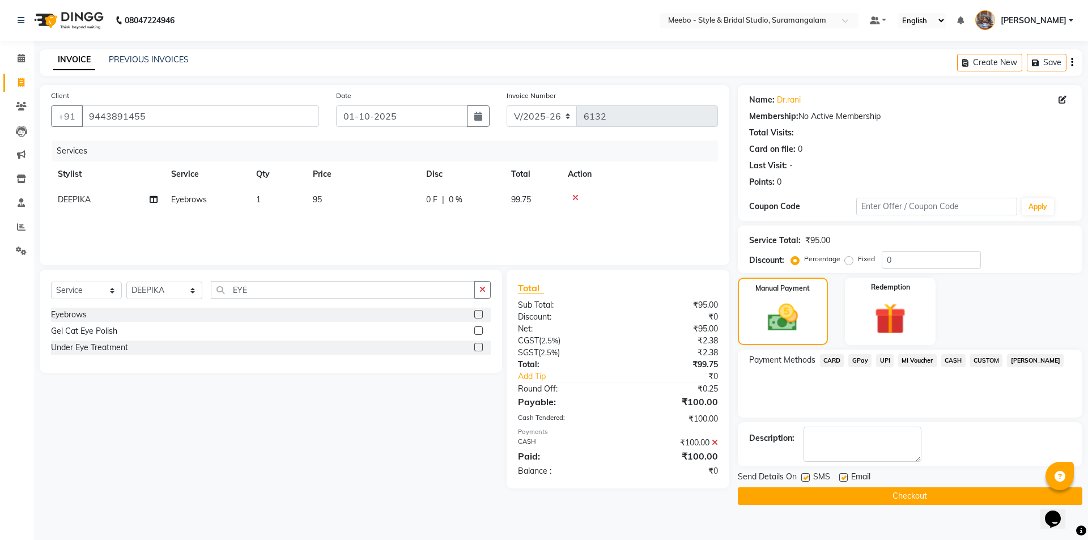
click at [934, 496] on button "Checkout" at bounding box center [910, 496] width 345 height 18
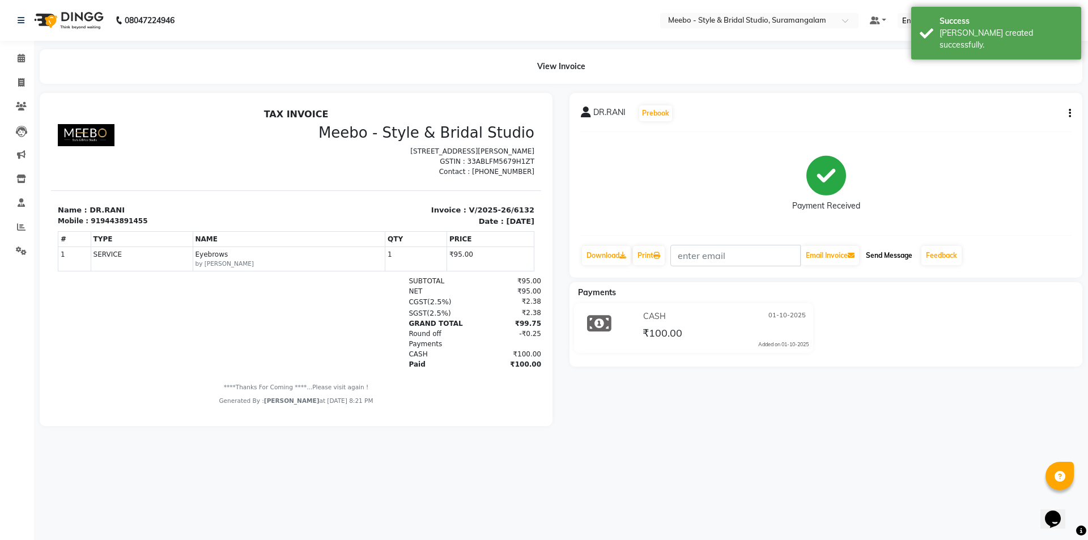
click at [902, 253] on button "Send Message" at bounding box center [890, 255] width 56 height 19
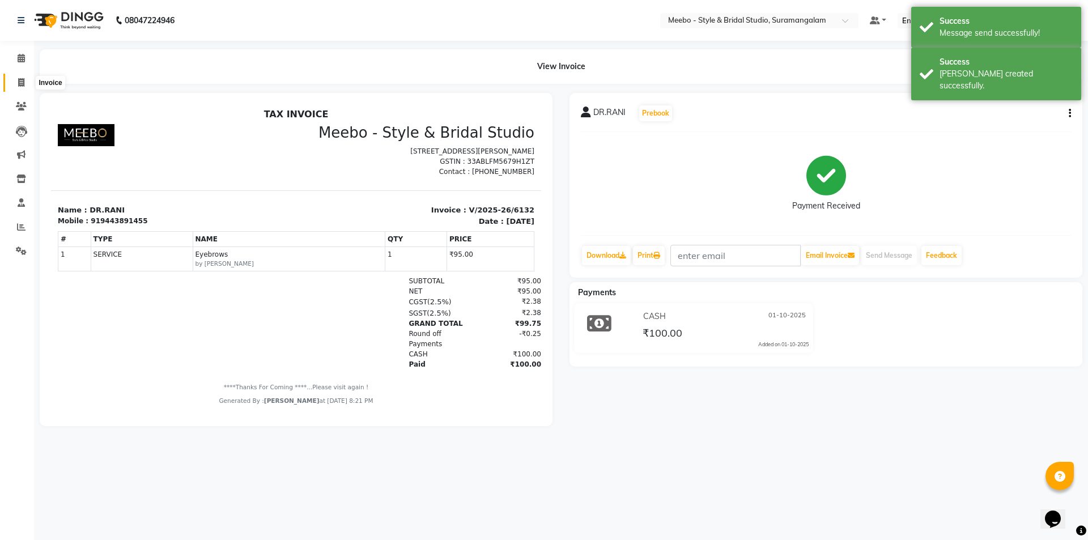
click at [16, 80] on span at bounding box center [21, 83] width 20 height 13
select select "service"
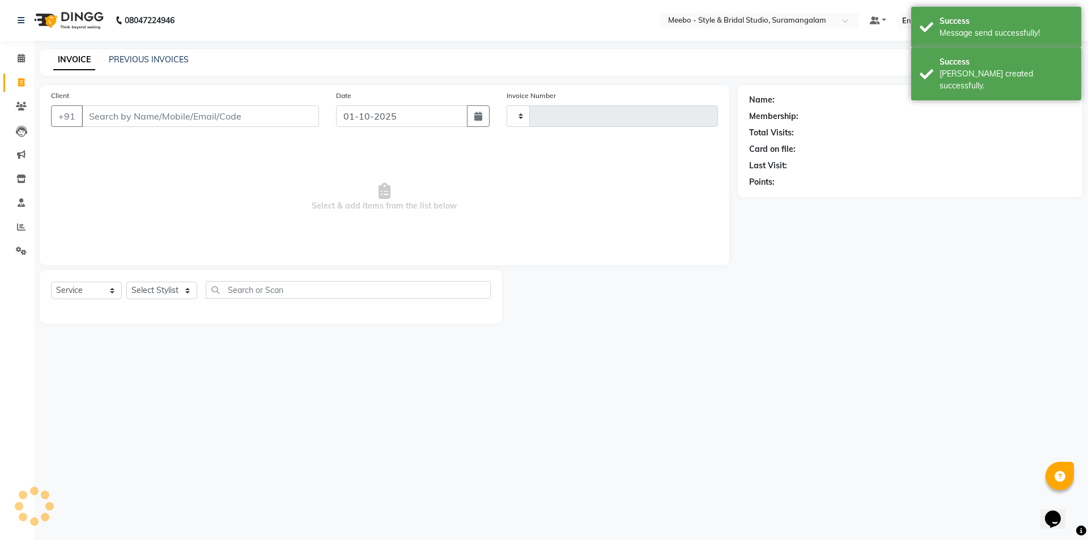
type input "6133"
select select "12"
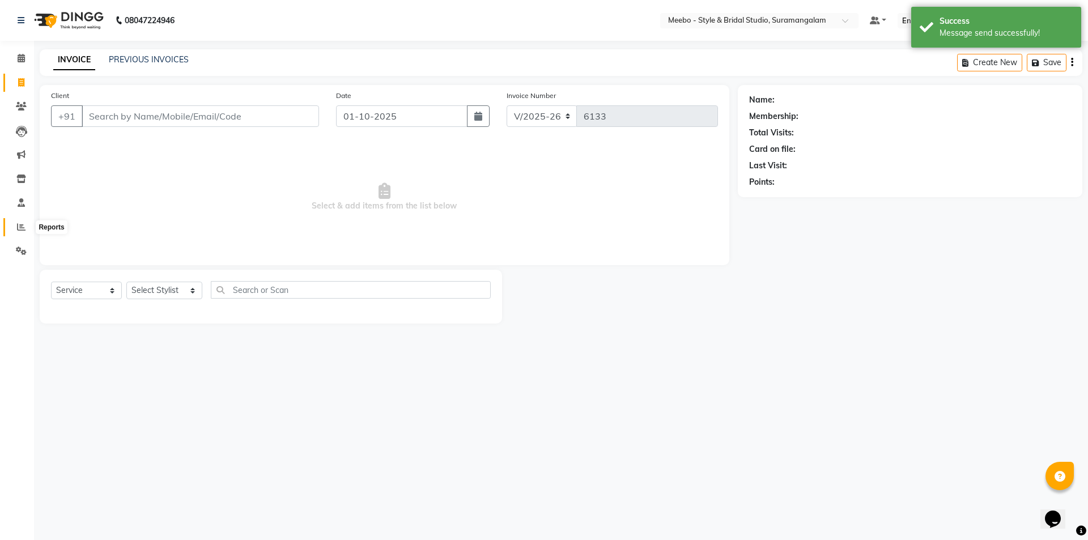
click at [18, 226] on icon at bounding box center [21, 227] width 9 height 9
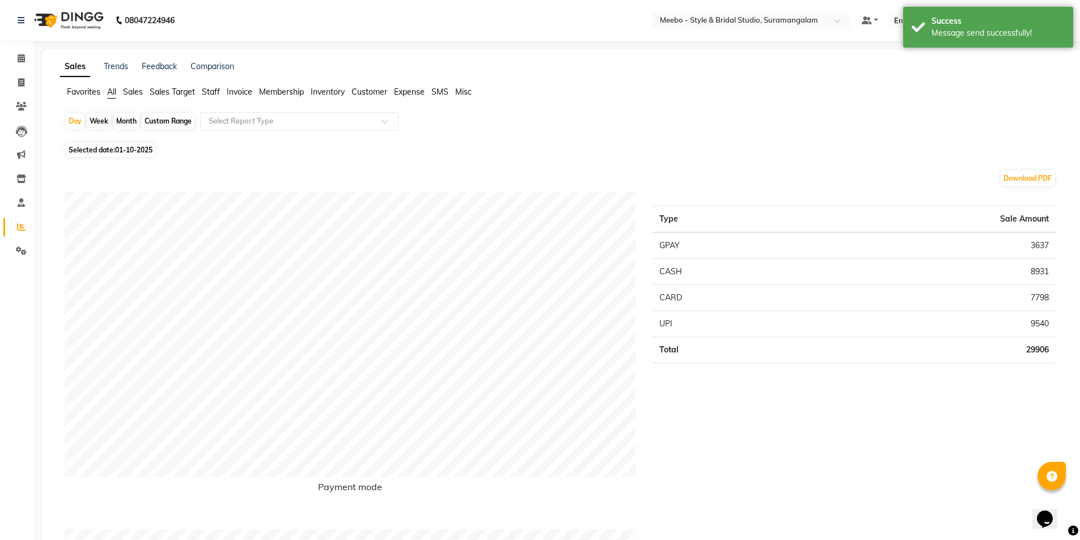
click at [213, 90] on span "Staff" at bounding box center [211, 92] width 18 height 10
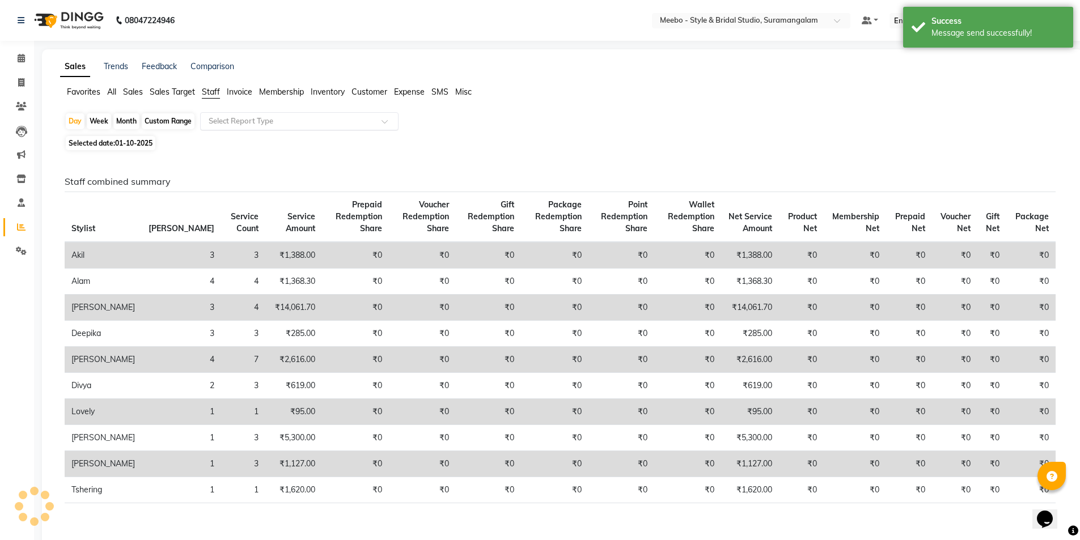
click at [224, 118] on input "text" at bounding box center [287, 121] width 163 height 11
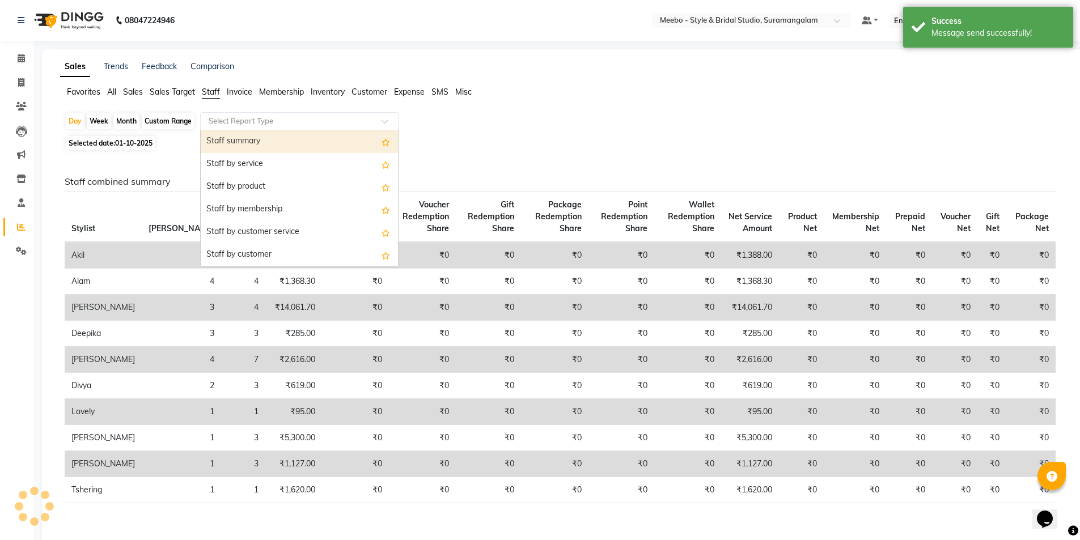
click at [244, 140] on div "Staff summary" at bounding box center [299, 141] width 197 height 23
select select "full_report"
select select "csv"
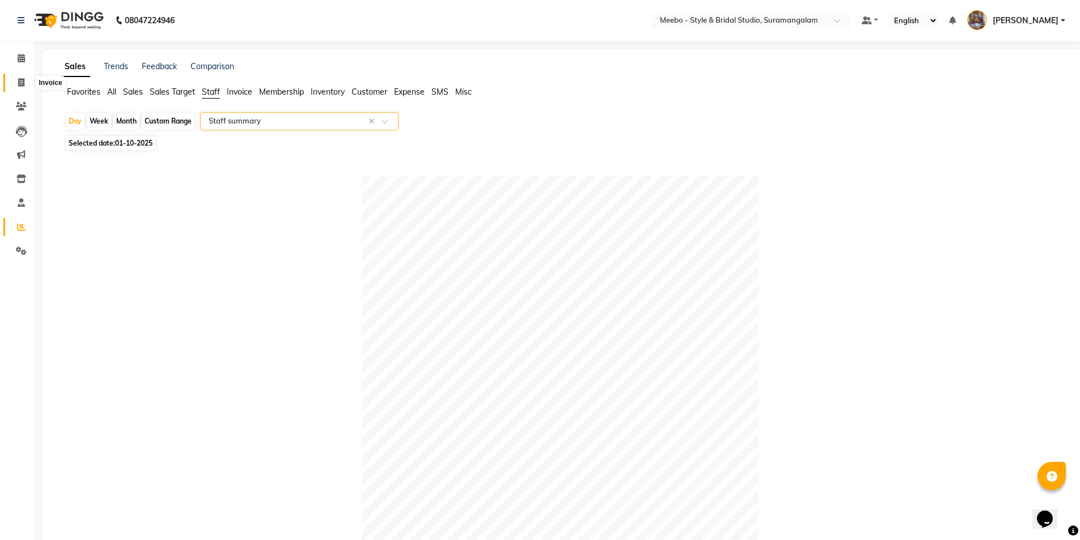
click at [19, 83] on icon at bounding box center [21, 82] width 6 height 9
select select "service"
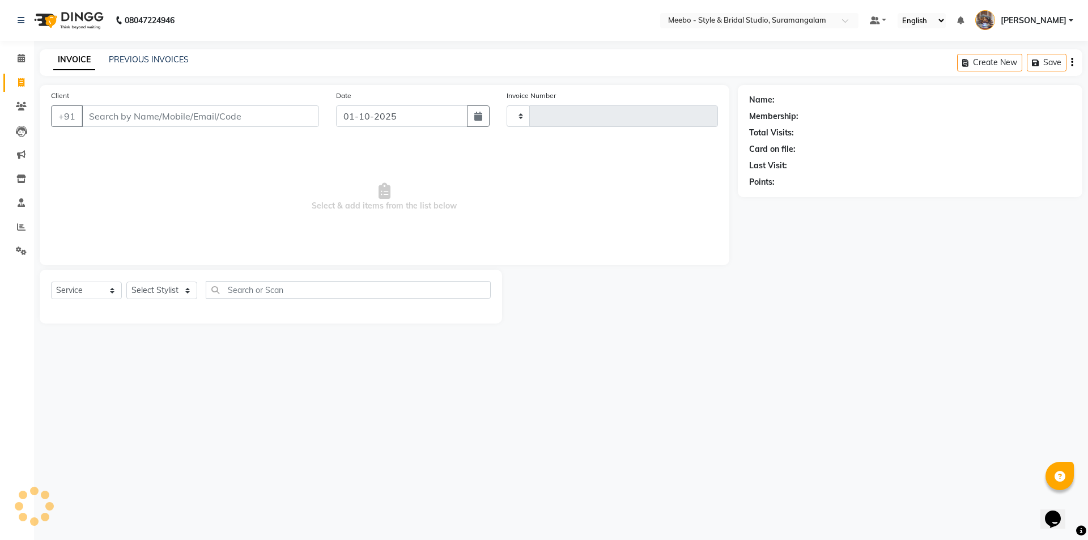
type input "6133"
select select "12"
click at [164, 287] on select "Select Stylist Admin [PERSON_NAME] [PERSON_NAME] [PERSON_NAME] Manager [PERSON_…" at bounding box center [164, 291] width 76 height 18
select select "90280"
click at [164, 287] on select "Select Stylist Admin [PERSON_NAME] [PERSON_NAME] [PERSON_NAME] Manager [PERSON_…" at bounding box center [164, 291] width 76 height 18
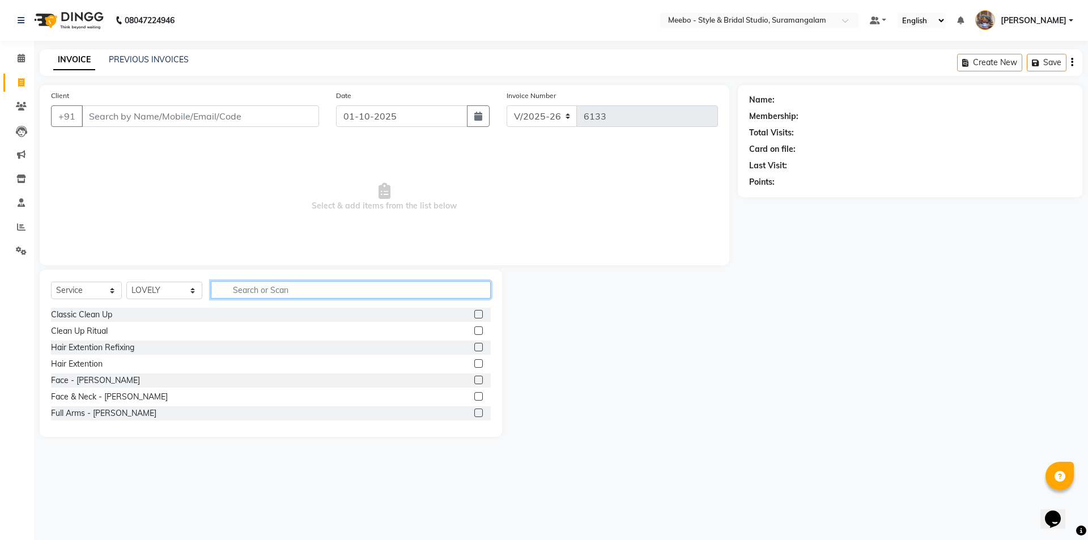
click at [269, 289] on input "text" at bounding box center [351, 290] width 280 height 18
type input "EYE"
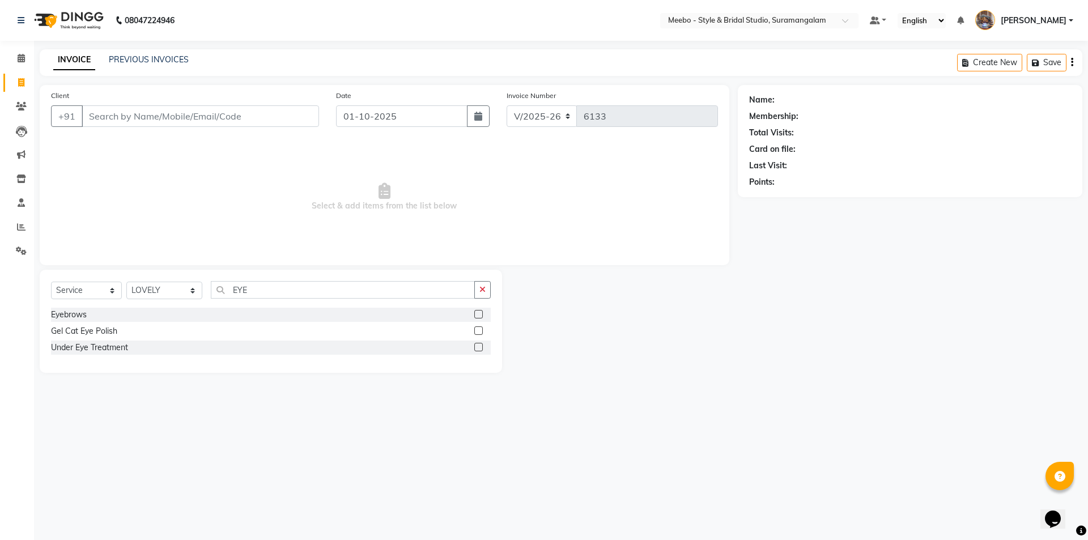
click at [477, 312] on label at bounding box center [478, 314] width 9 height 9
click at [477, 312] on input "checkbox" at bounding box center [477, 314] width 7 height 7
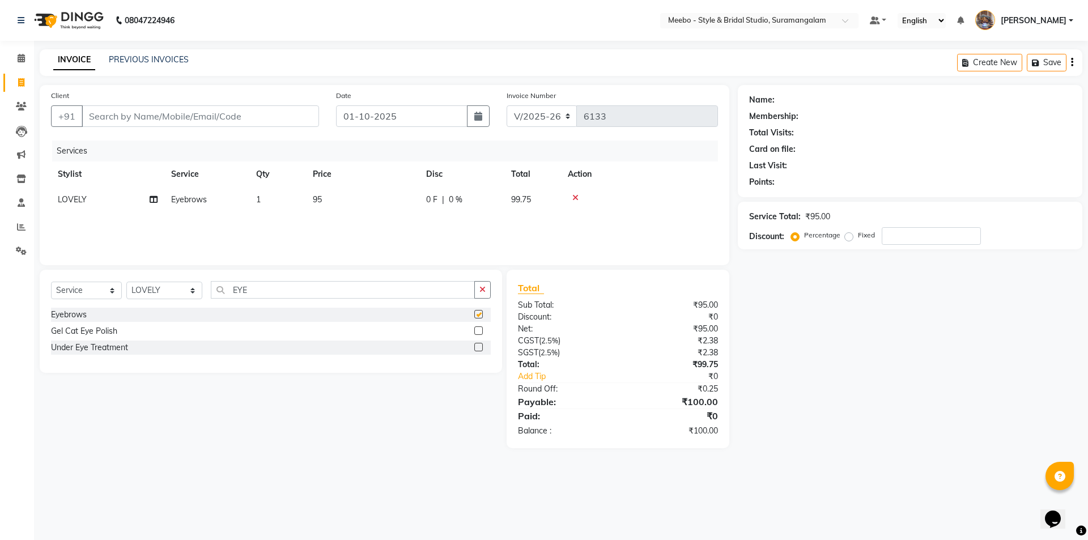
checkbox input "false"
click at [288, 288] on input "EYE" at bounding box center [343, 290] width 264 height 18
type input "E"
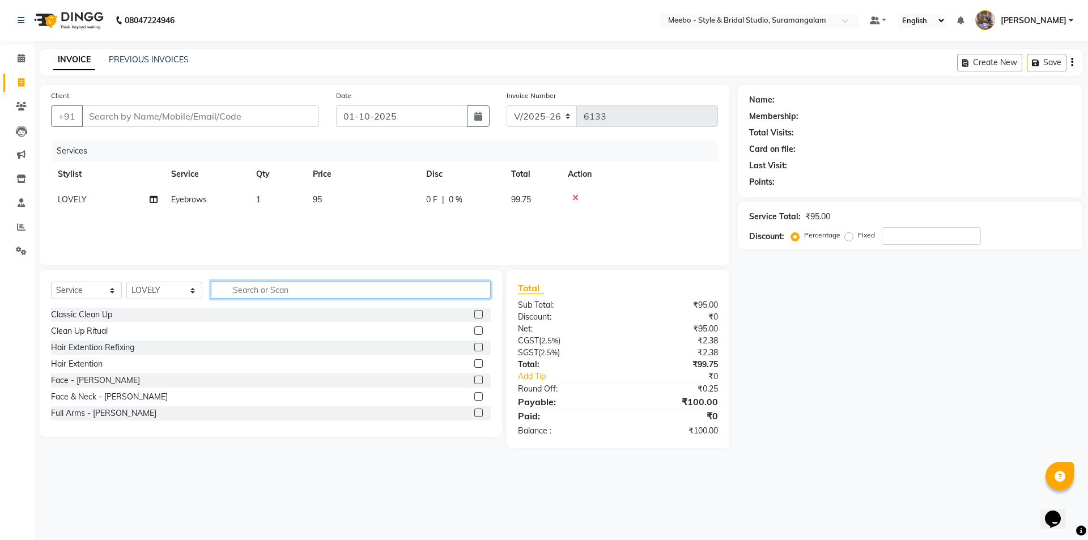
type input "U"
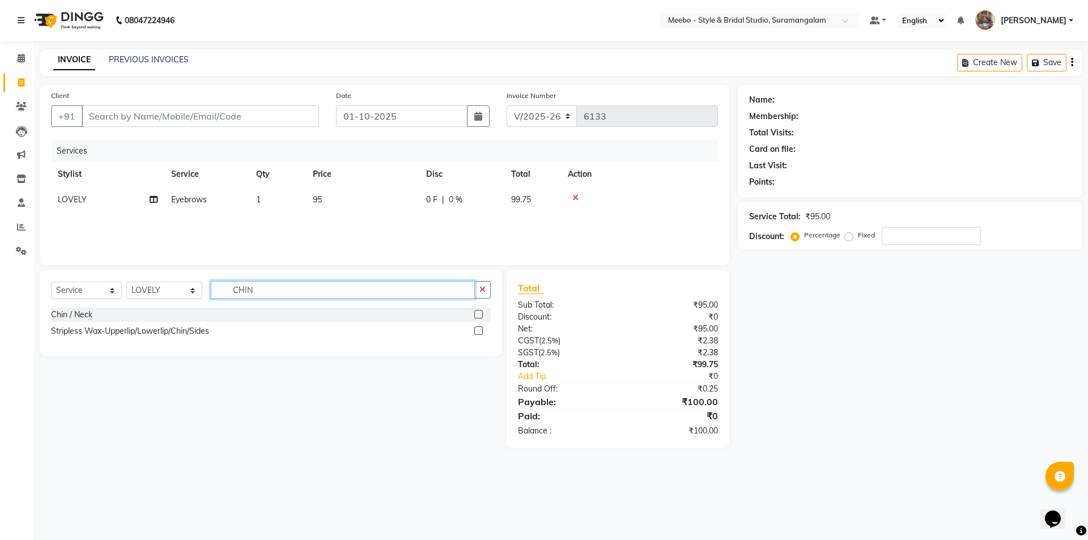
type input "CHIN"
click at [476, 313] on label at bounding box center [478, 314] width 9 height 9
click at [476, 313] on input "checkbox" at bounding box center [477, 314] width 7 height 7
checkbox input "false"
click at [264, 287] on input "CHIN" at bounding box center [343, 290] width 264 height 18
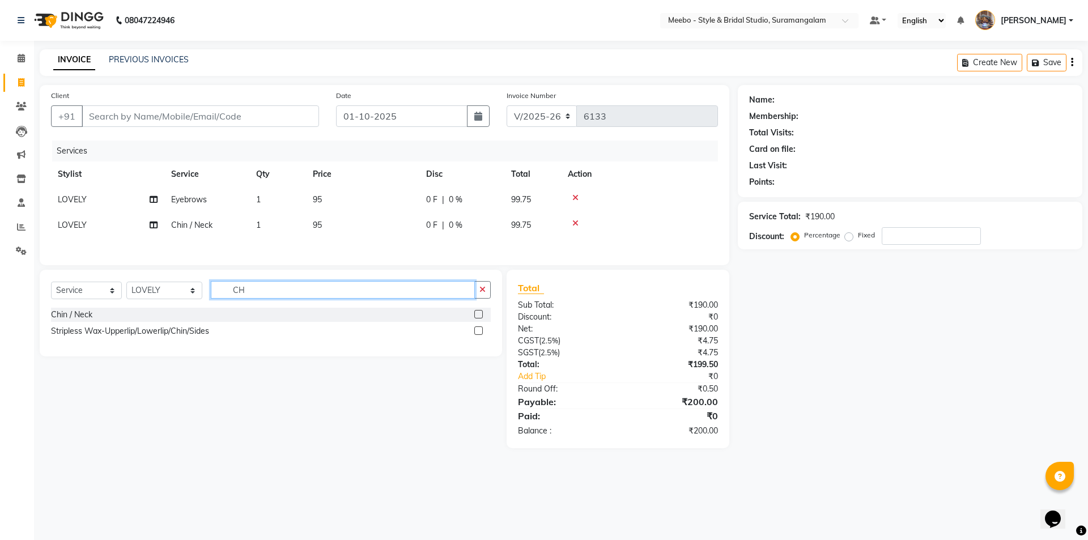
type input "C"
type input "FACE"
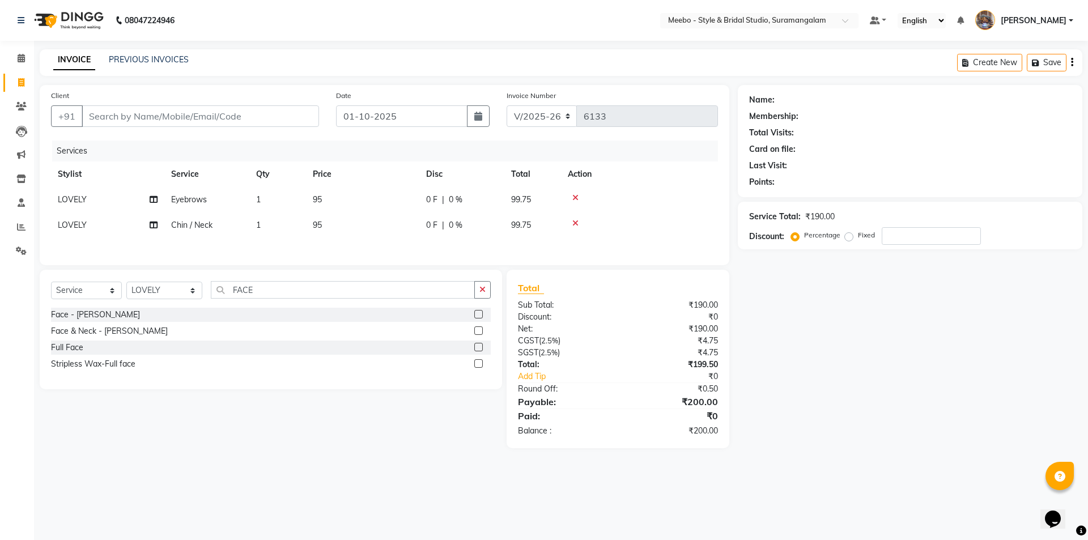
click at [480, 330] on label at bounding box center [478, 330] width 9 height 9
click at [480, 330] on input "checkbox" at bounding box center [477, 331] width 7 height 7
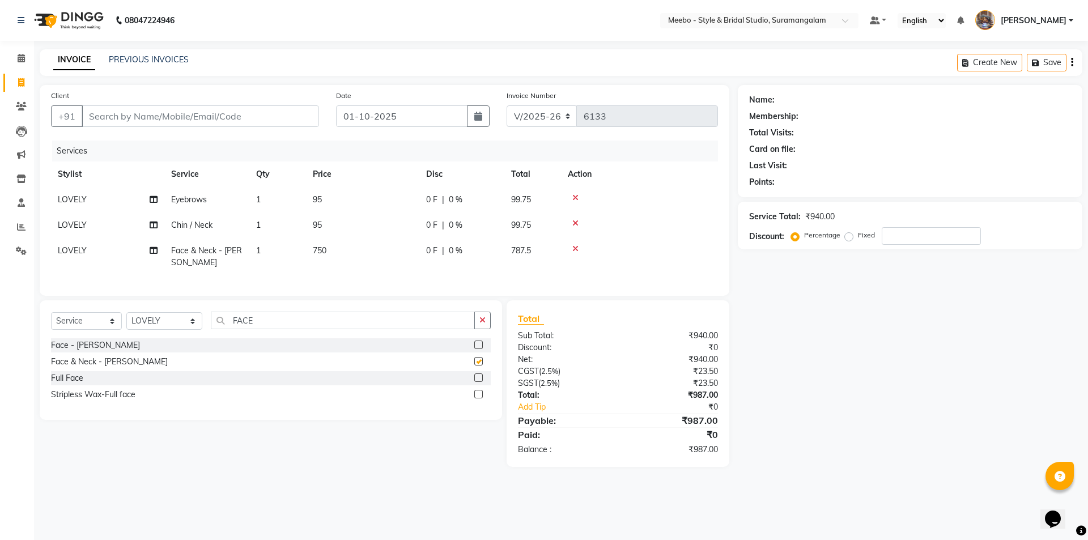
checkbox input "false"
click at [296, 327] on input "FACE" at bounding box center [343, 321] width 264 height 18
type input "F"
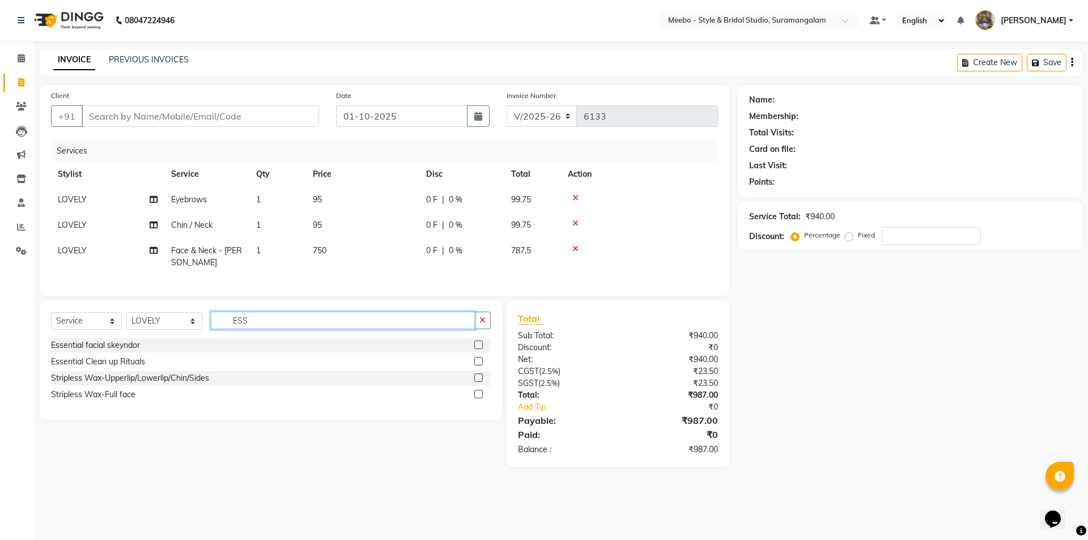
type input "ESS"
click at [480, 349] on label at bounding box center [478, 345] width 9 height 9
click at [480, 349] on input "checkbox" at bounding box center [477, 345] width 7 height 7
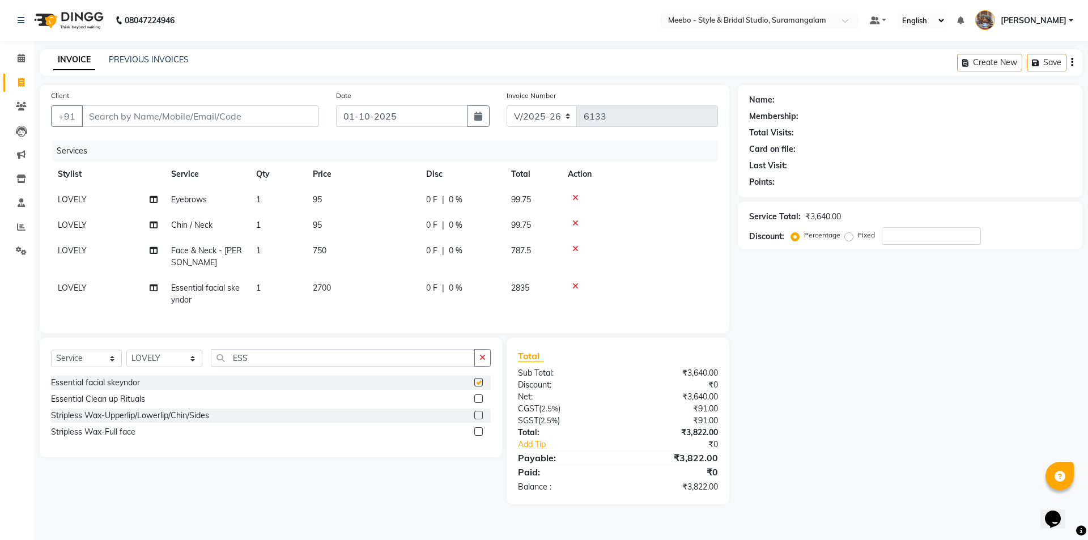
checkbox input "false"
click at [176, 116] on input "Client" at bounding box center [200, 116] width 237 height 22
type input "8"
type input "0"
type input "8056324725"
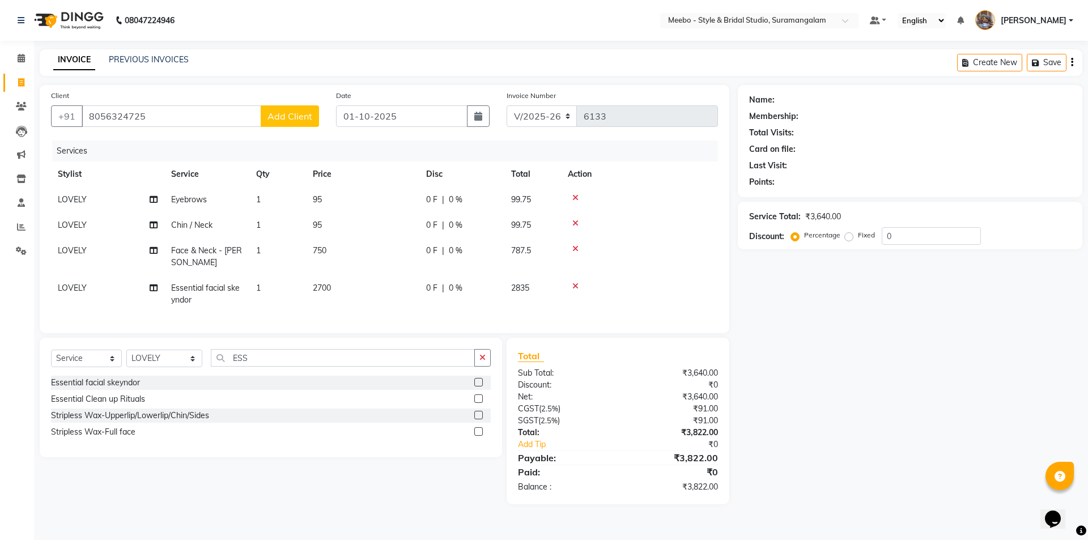
click at [289, 116] on span "Add Client" at bounding box center [290, 116] width 45 height 11
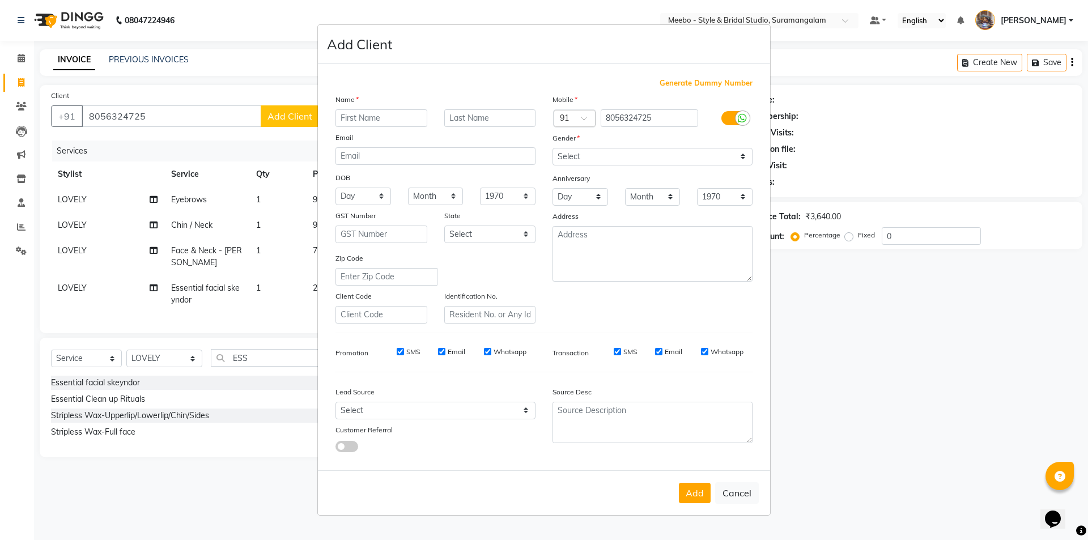
click at [352, 121] on input "text" at bounding box center [382, 118] width 92 height 18
type input "THUHINA"
click at [580, 154] on select "Select [DEMOGRAPHIC_DATA] [DEMOGRAPHIC_DATA] Other Prefer Not To Say" at bounding box center [653, 157] width 200 height 18
select select "[DEMOGRAPHIC_DATA]"
click at [553, 148] on select "Select [DEMOGRAPHIC_DATA] [DEMOGRAPHIC_DATA] Other Prefer Not To Say" at bounding box center [653, 157] width 200 height 18
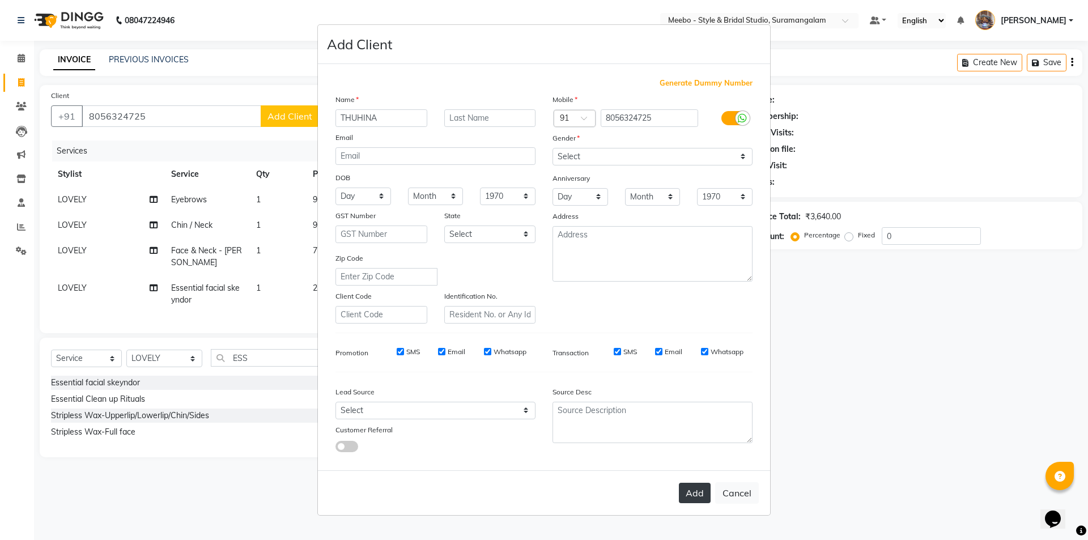
click at [698, 489] on button "Add" at bounding box center [695, 493] width 32 height 20
select select
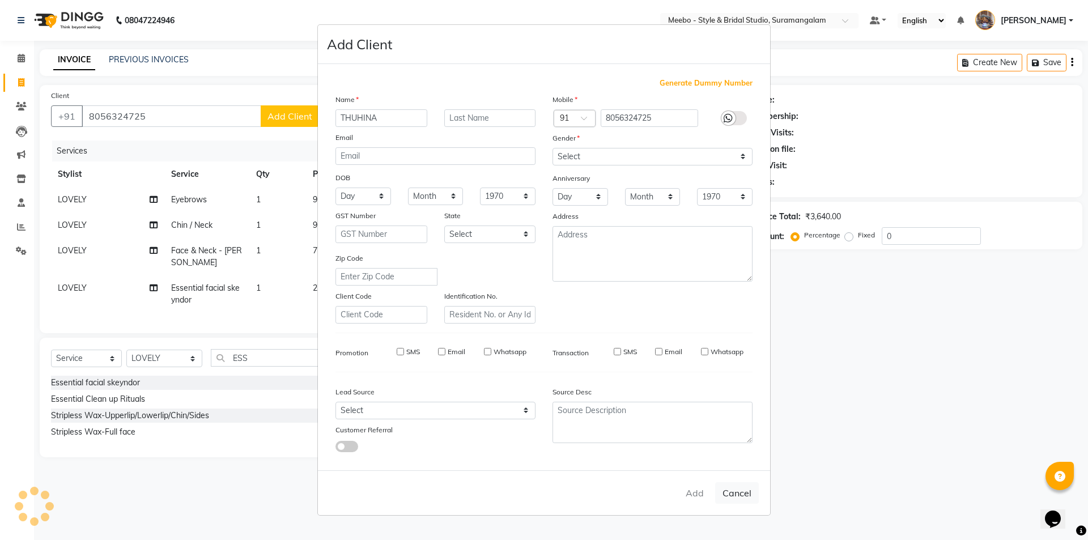
select select
checkbox input "false"
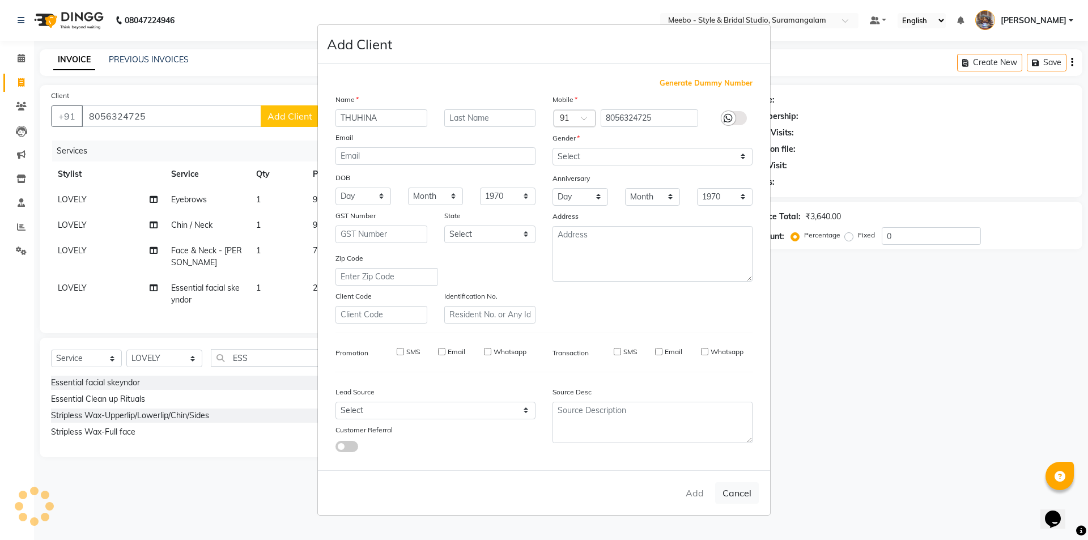
checkbox input "false"
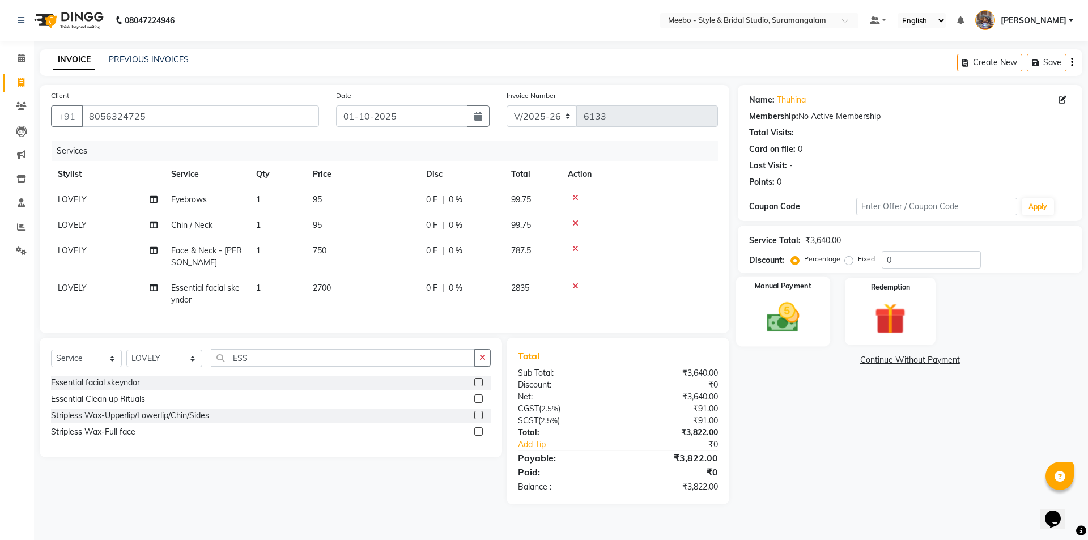
click at [779, 317] on img at bounding box center [783, 317] width 53 height 37
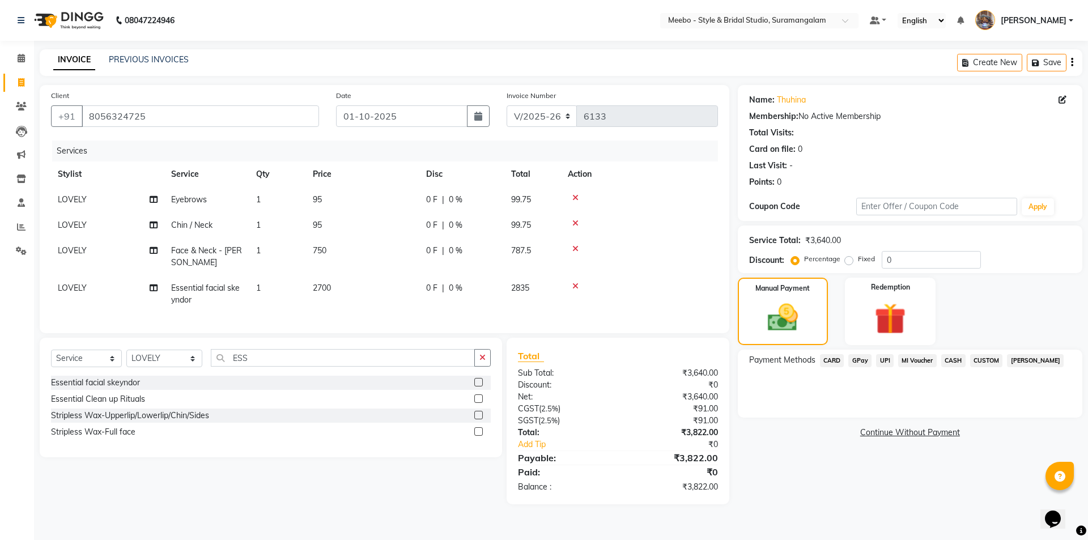
click at [867, 359] on span "GPay" at bounding box center [860, 360] width 23 height 13
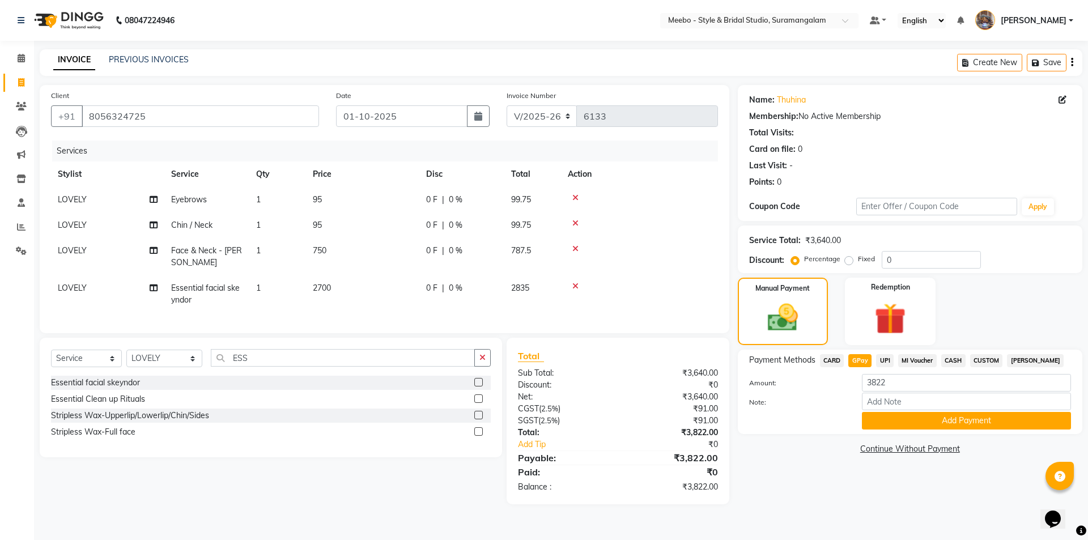
click at [956, 359] on span "CASH" at bounding box center [953, 360] width 24 height 13
click at [894, 384] on input "3822" at bounding box center [966, 383] width 209 height 18
type input "3820"
click at [934, 421] on button "Add Payment" at bounding box center [966, 421] width 209 height 18
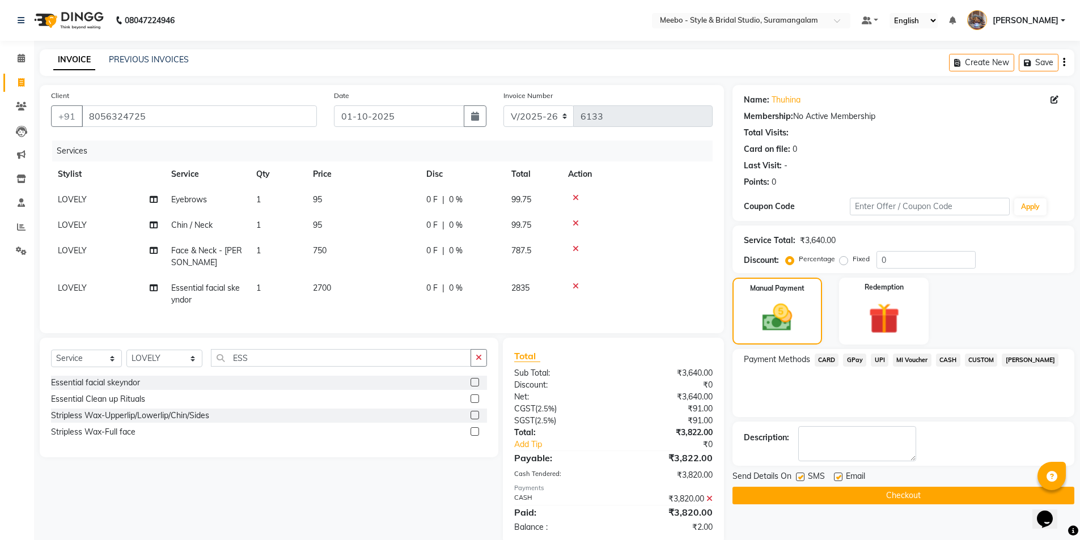
click at [926, 493] on button "Checkout" at bounding box center [903, 496] width 342 height 18
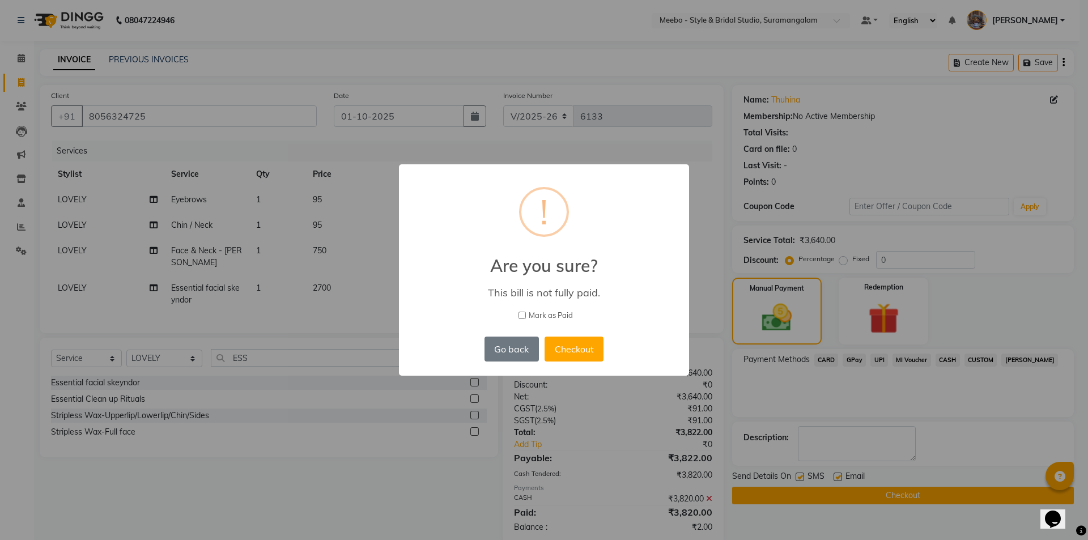
click at [519, 313] on input "Mark as Paid" at bounding box center [522, 315] width 7 height 7
checkbox input "true"
click at [584, 350] on button "Checkout" at bounding box center [574, 349] width 59 height 25
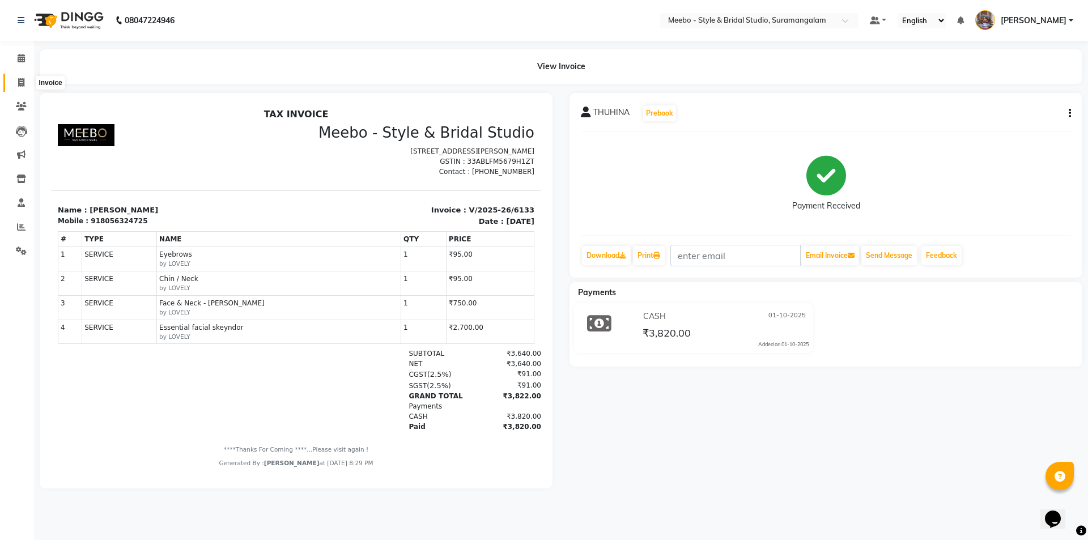
click at [16, 79] on span at bounding box center [21, 83] width 20 height 13
select select "12"
select select "service"
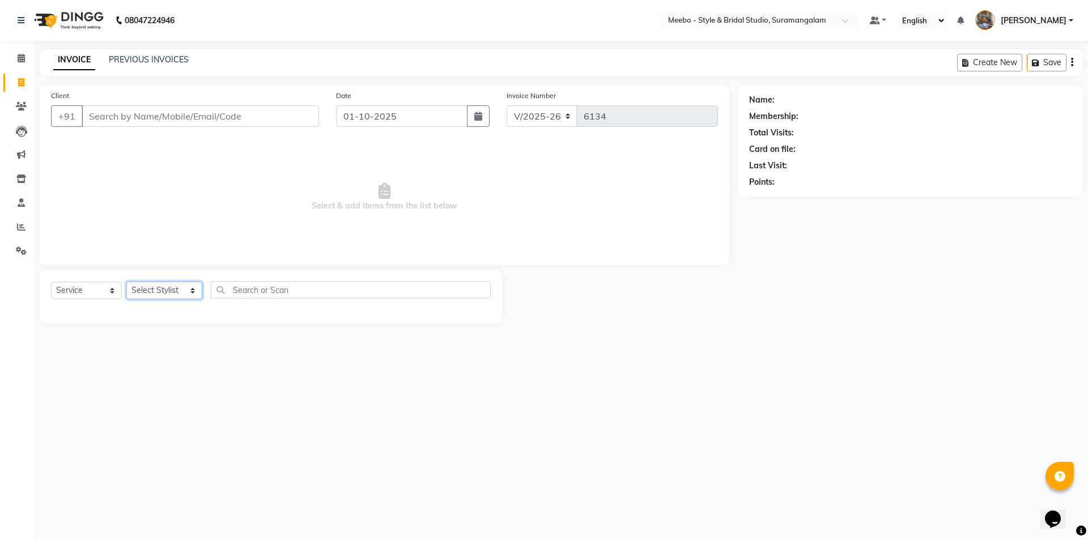
click at [165, 288] on select "Select Stylist Admin [PERSON_NAME] [PERSON_NAME] [PERSON_NAME] Manager [PERSON_…" at bounding box center [164, 291] width 76 height 18
select select "18501"
click at [165, 288] on select "Select Stylist Admin [PERSON_NAME] [PERSON_NAME] [PERSON_NAME] Manager [PERSON_…" at bounding box center [164, 291] width 76 height 18
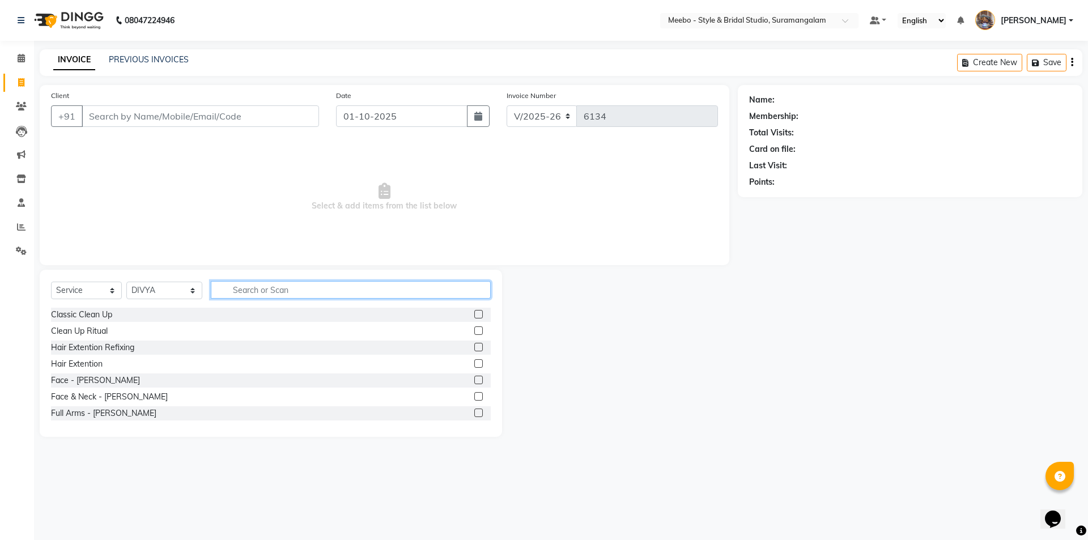
click at [259, 289] on input "text" at bounding box center [351, 290] width 280 height 18
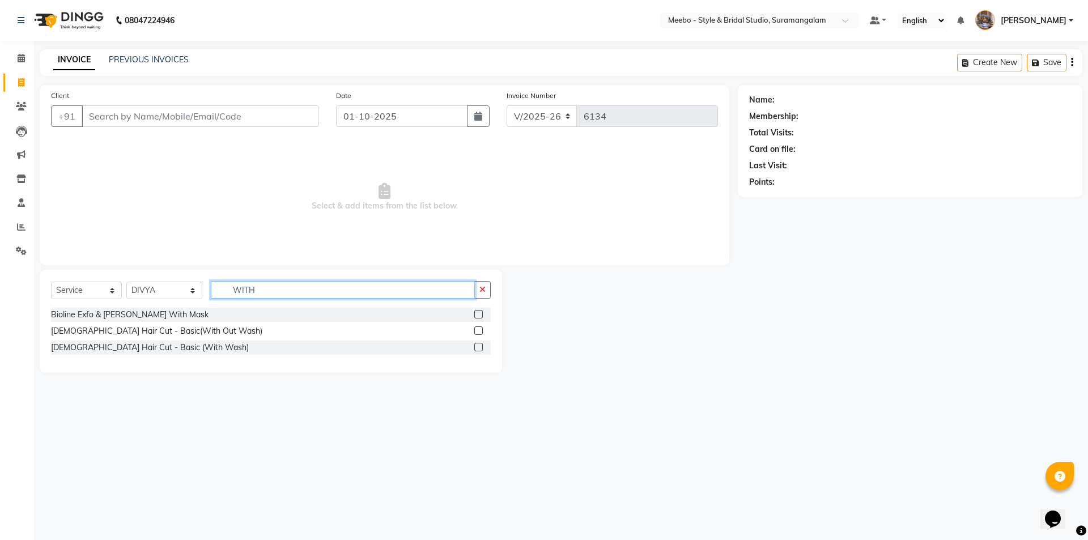
type input "WITH"
click at [478, 330] on label at bounding box center [478, 330] width 9 height 9
click at [478, 330] on input "checkbox" at bounding box center [477, 331] width 7 height 7
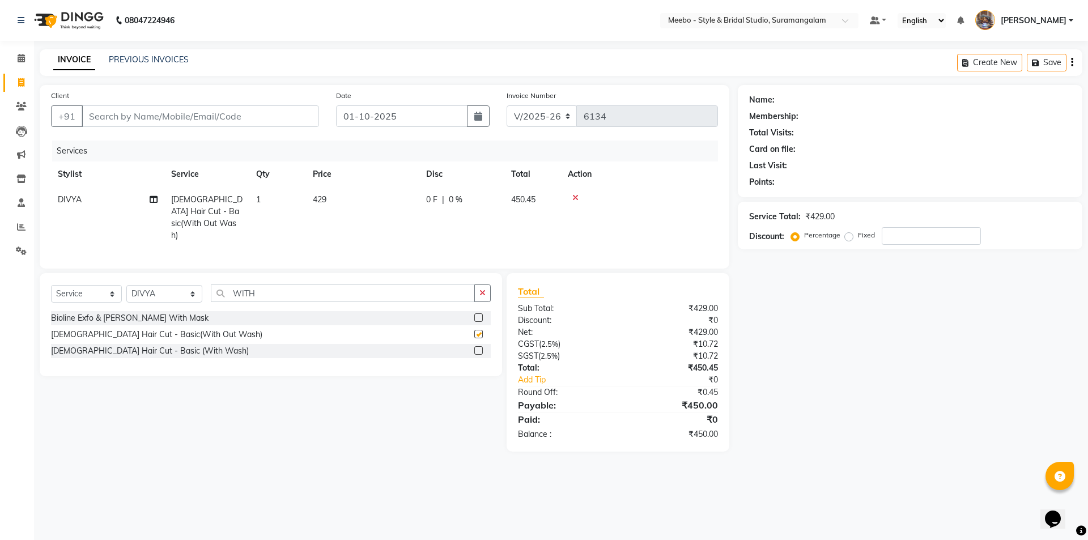
checkbox input "false"
click at [271, 290] on input "WITH" at bounding box center [343, 294] width 264 height 18
type input "W"
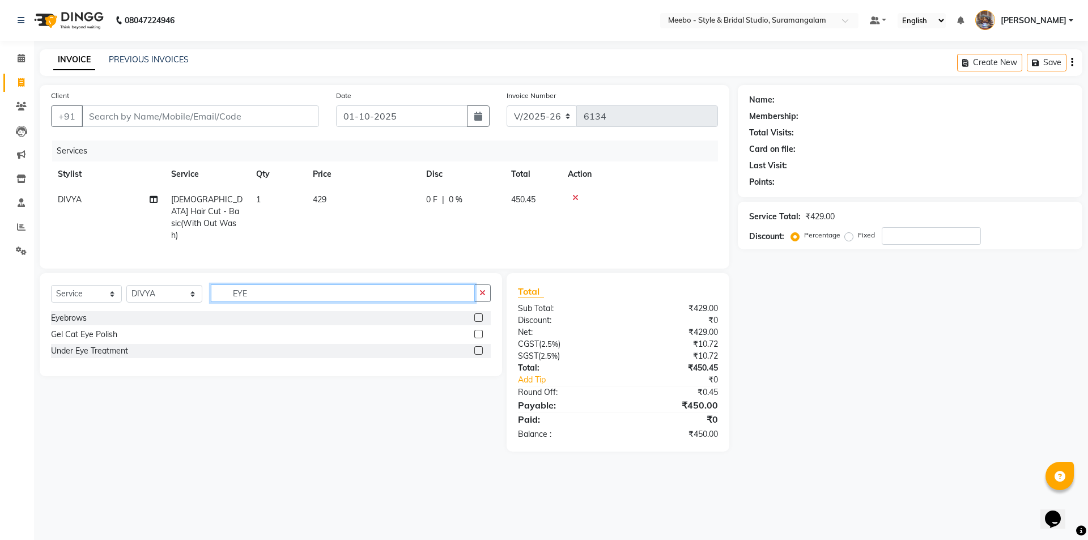
type input "EYE"
click at [480, 313] on label at bounding box center [478, 317] width 9 height 9
click at [480, 315] on input "checkbox" at bounding box center [477, 318] width 7 height 7
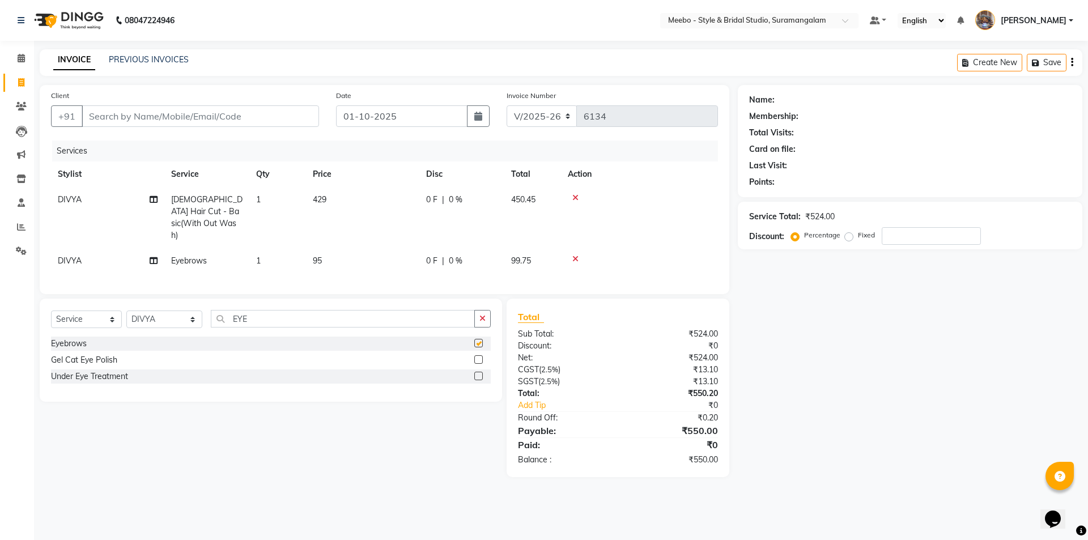
checkbox input "false"
click at [168, 314] on select "Select Stylist Admin [PERSON_NAME] [PERSON_NAME] [PERSON_NAME] Manager [PERSON_…" at bounding box center [164, 320] width 76 height 18
select select "33852"
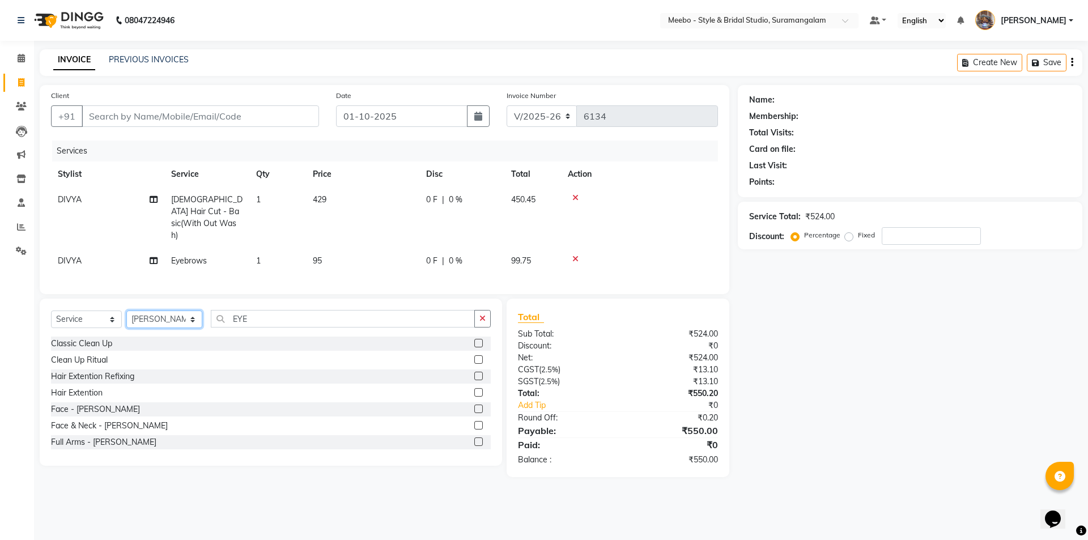
click at [164, 316] on select "Select Stylist Admin [PERSON_NAME] [PERSON_NAME] [PERSON_NAME] Manager [PERSON_…" at bounding box center [164, 320] width 76 height 18
click at [268, 318] on input "EYE" at bounding box center [343, 319] width 264 height 18
type input "E"
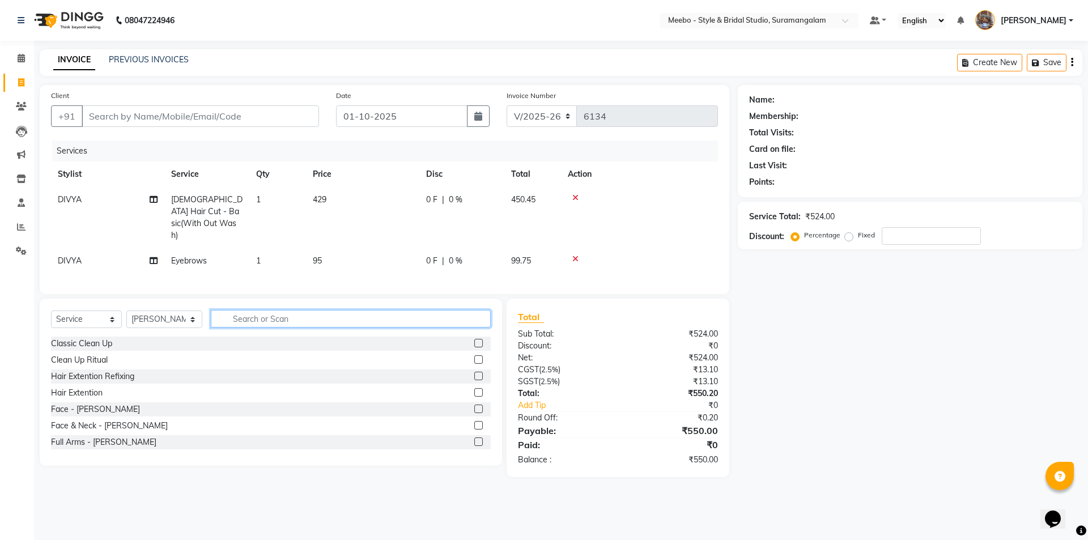
click at [239, 316] on input "text" at bounding box center [351, 319] width 280 height 18
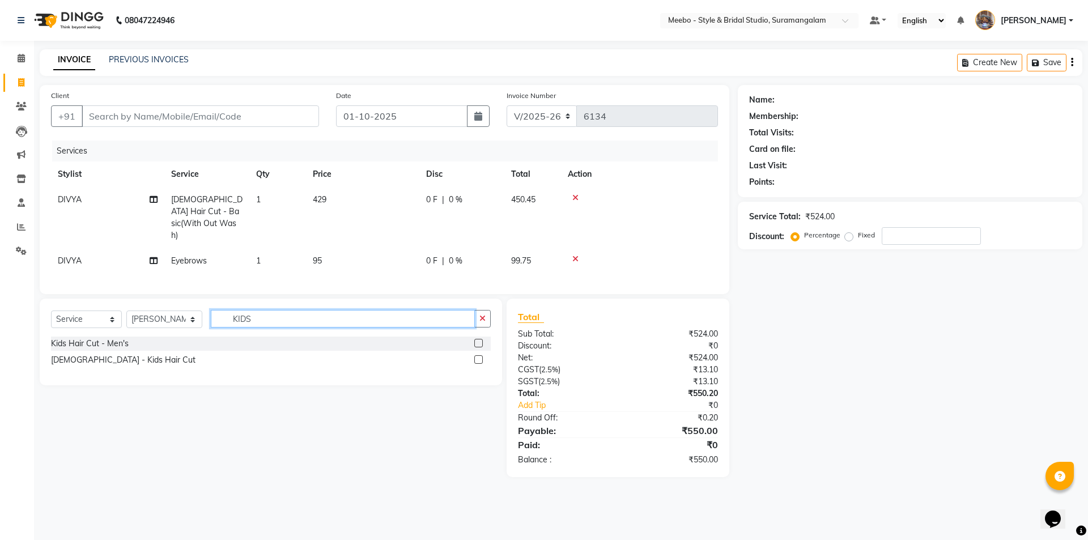
type input "KIDS"
click at [476, 355] on label at bounding box center [478, 359] width 9 height 9
click at [476, 357] on input "checkbox" at bounding box center [477, 360] width 7 height 7
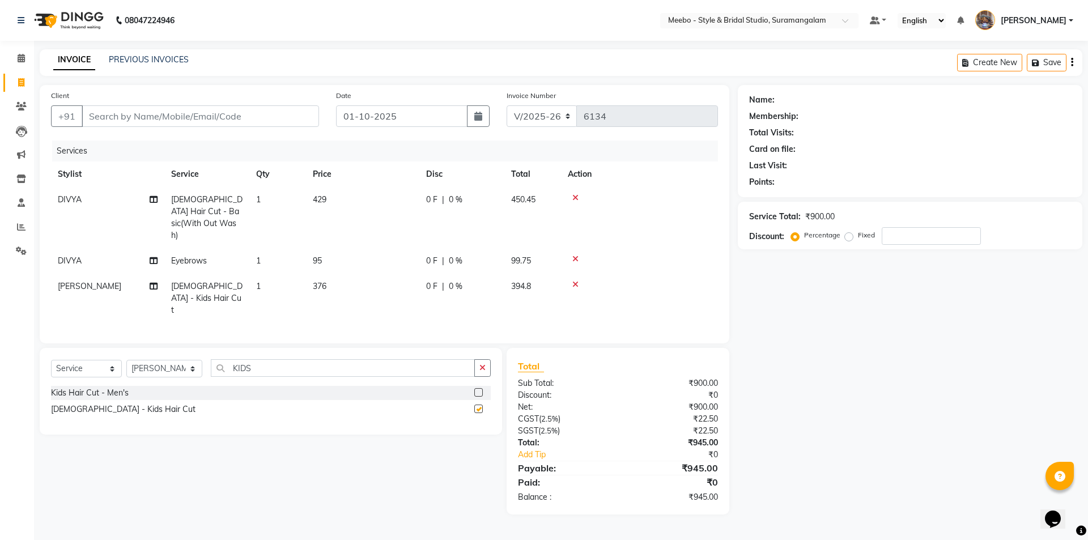
checkbox input "false"
click at [103, 113] on input "Client" at bounding box center [200, 116] width 237 height 22
type input "8"
type input "0"
type input "8056581338"
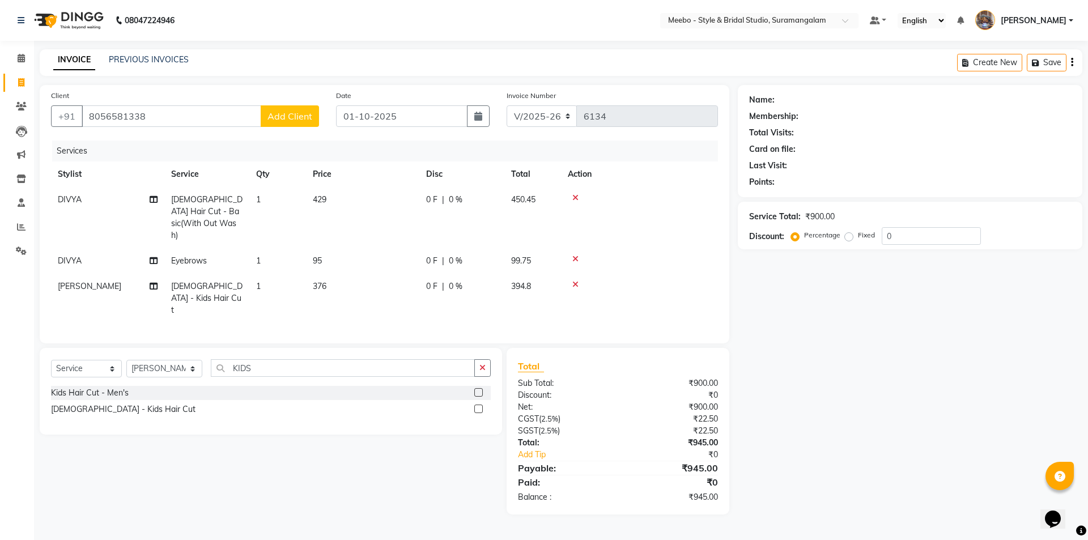
click at [287, 118] on span "Add Client" at bounding box center [290, 116] width 45 height 11
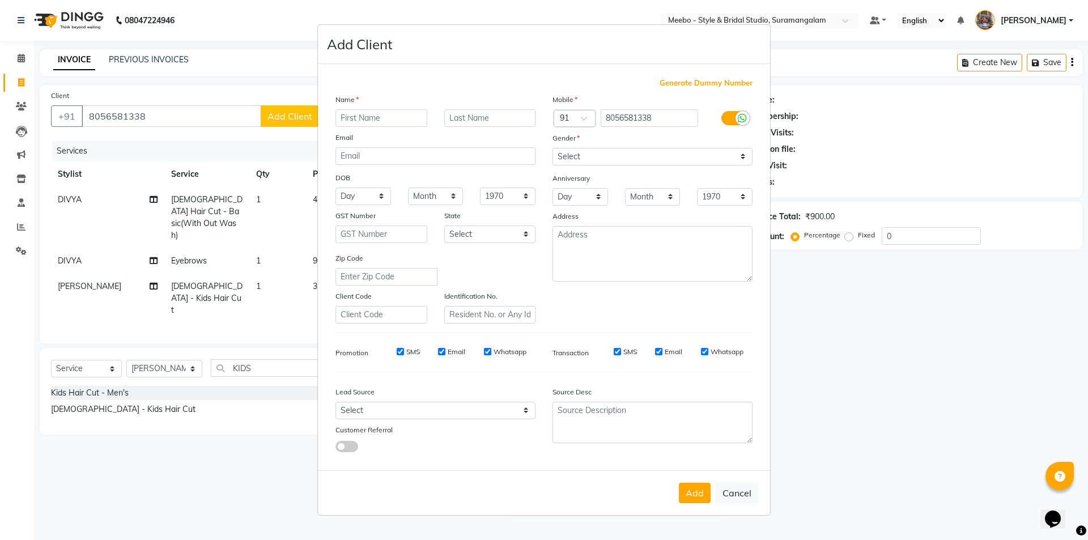
click at [348, 119] on input "text" at bounding box center [382, 118] width 92 height 18
type input "RAKESH"
click at [591, 150] on select "Select [DEMOGRAPHIC_DATA] [DEMOGRAPHIC_DATA] Other Prefer Not To Say" at bounding box center [653, 157] width 200 height 18
click at [553, 148] on select "Select [DEMOGRAPHIC_DATA] [DEMOGRAPHIC_DATA] Other Prefer Not To Say" at bounding box center [653, 157] width 200 height 18
click at [580, 156] on select "Select [DEMOGRAPHIC_DATA] [DEMOGRAPHIC_DATA] Other Prefer Not To Say" at bounding box center [653, 157] width 200 height 18
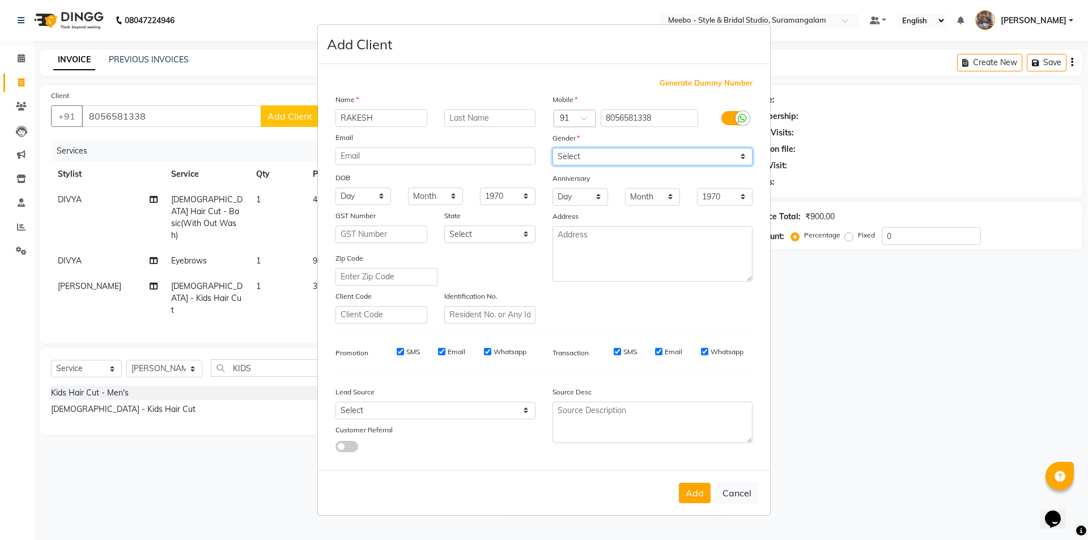
select select "[DEMOGRAPHIC_DATA]"
click at [553, 148] on select "Select [DEMOGRAPHIC_DATA] [DEMOGRAPHIC_DATA] Other Prefer Not To Say" at bounding box center [653, 157] width 200 height 18
click at [702, 484] on button "Add" at bounding box center [695, 493] width 32 height 20
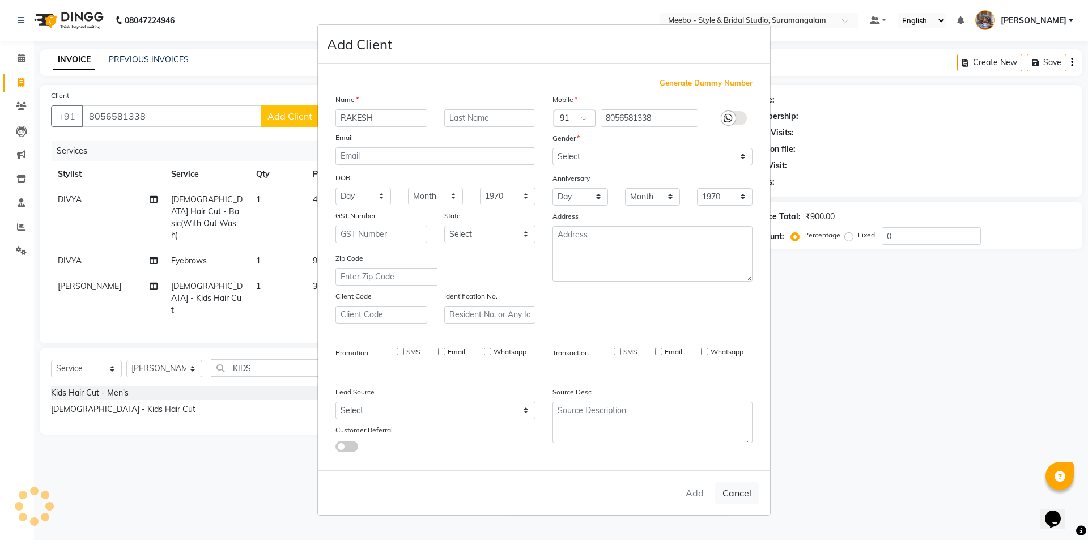
select select
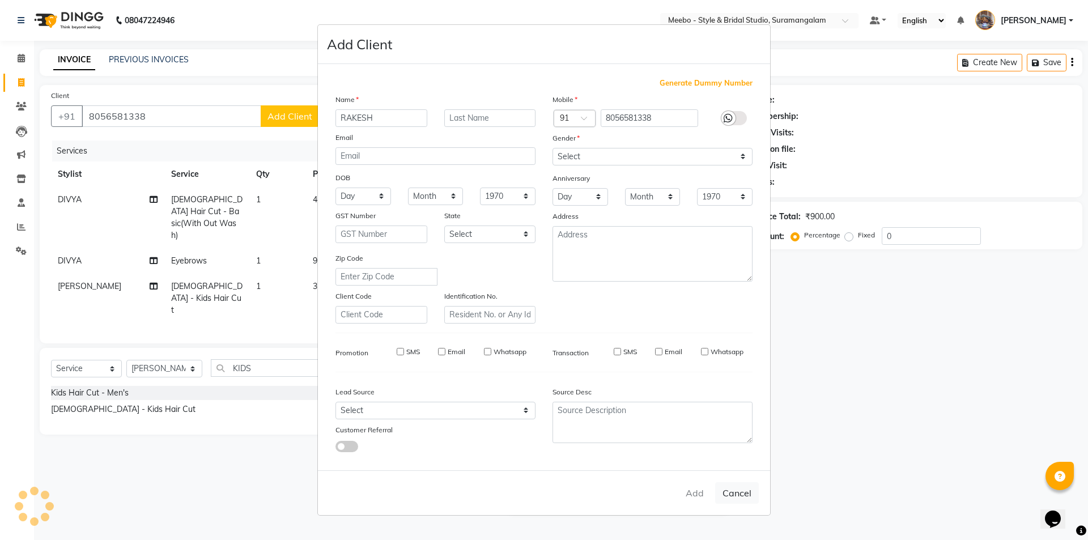
select select
checkbox input "false"
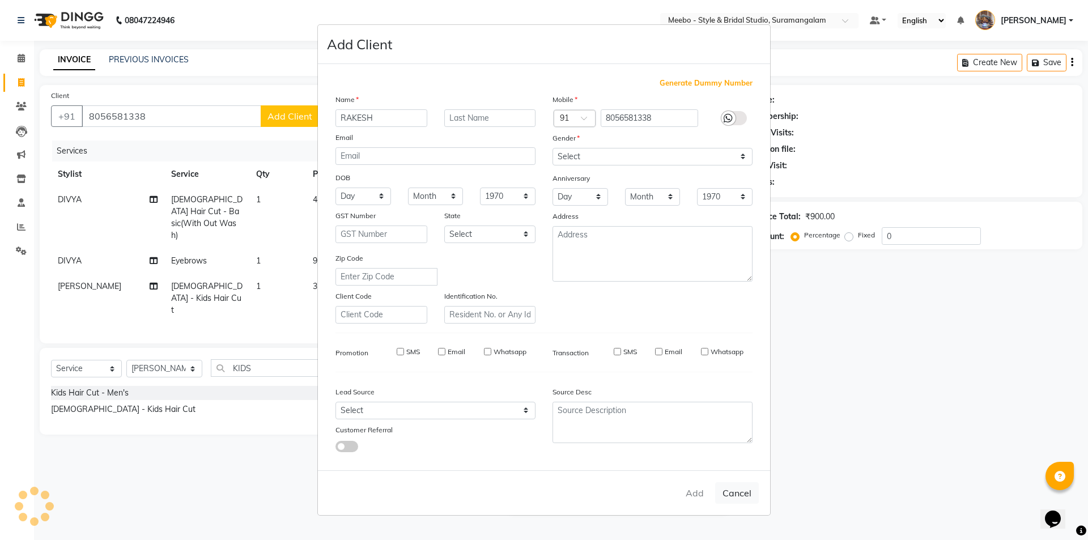
checkbox input "false"
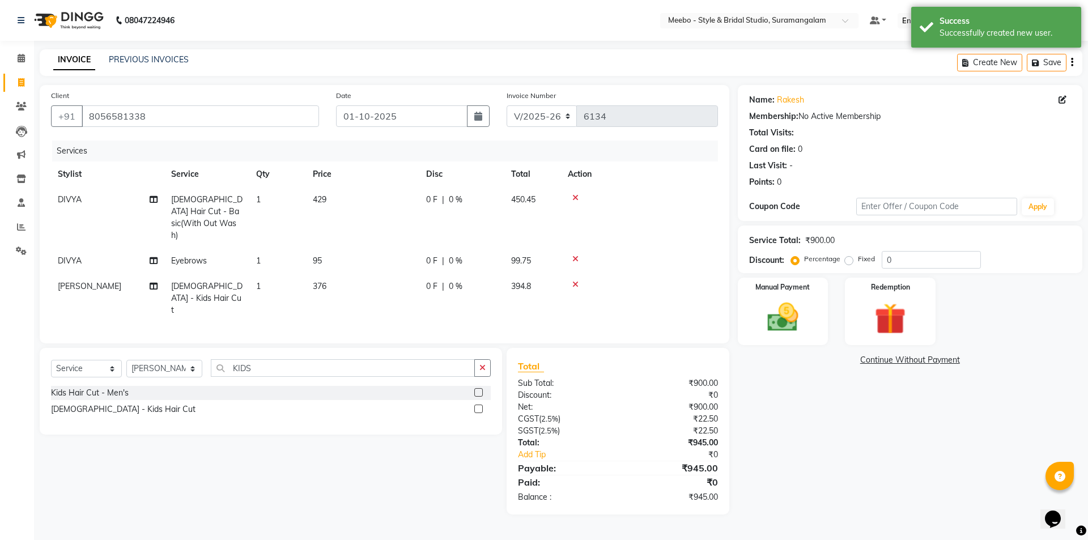
click at [341, 274] on td "376" at bounding box center [362, 298] width 113 height 49
select select "33852"
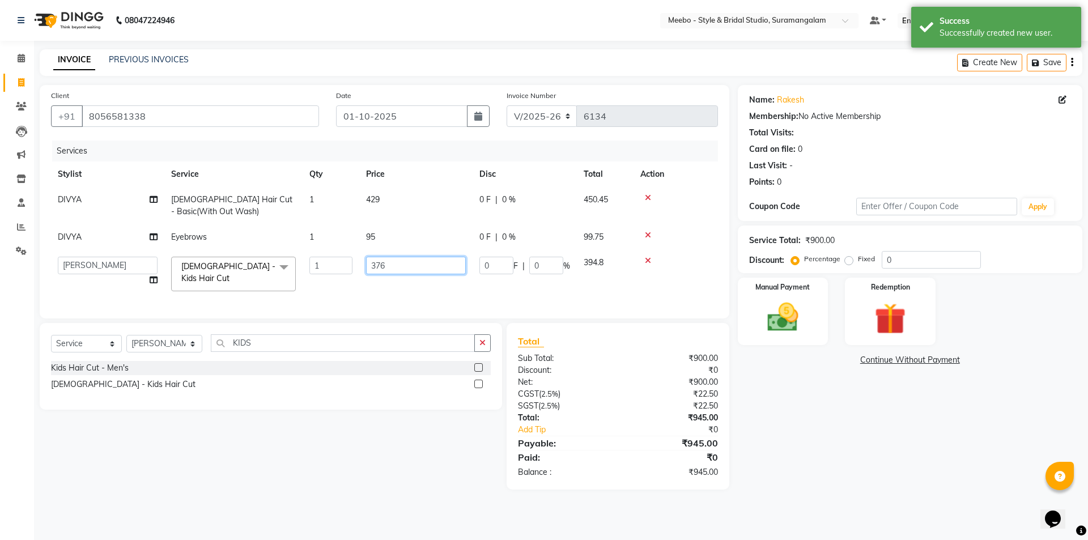
click at [416, 266] on input "376" at bounding box center [416, 266] width 100 height 18
type input "3"
type input "400"
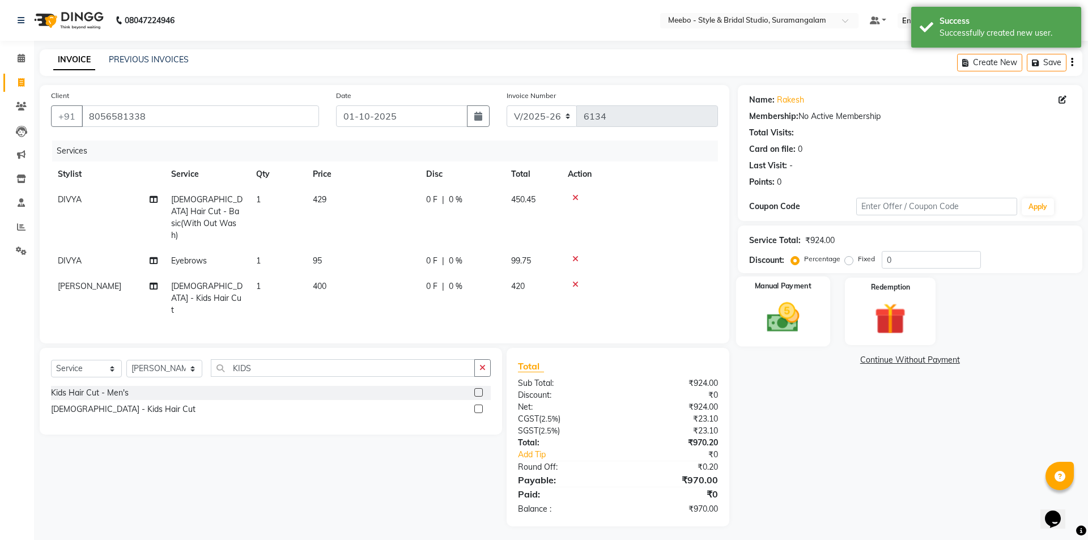
click at [783, 324] on img at bounding box center [783, 317] width 53 height 37
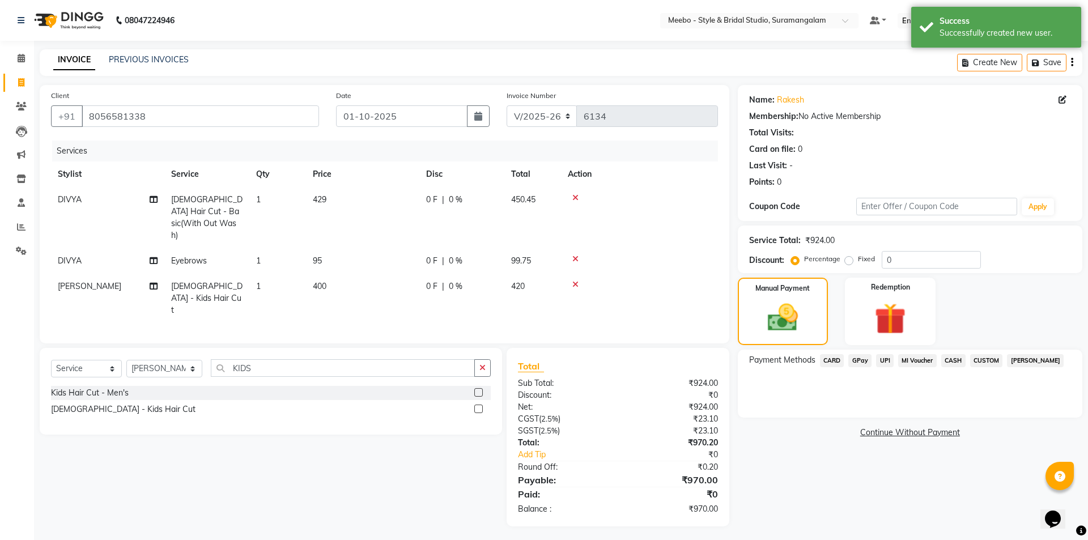
click at [951, 357] on span "CASH" at bounding box center [953, 360] width 24 height 13
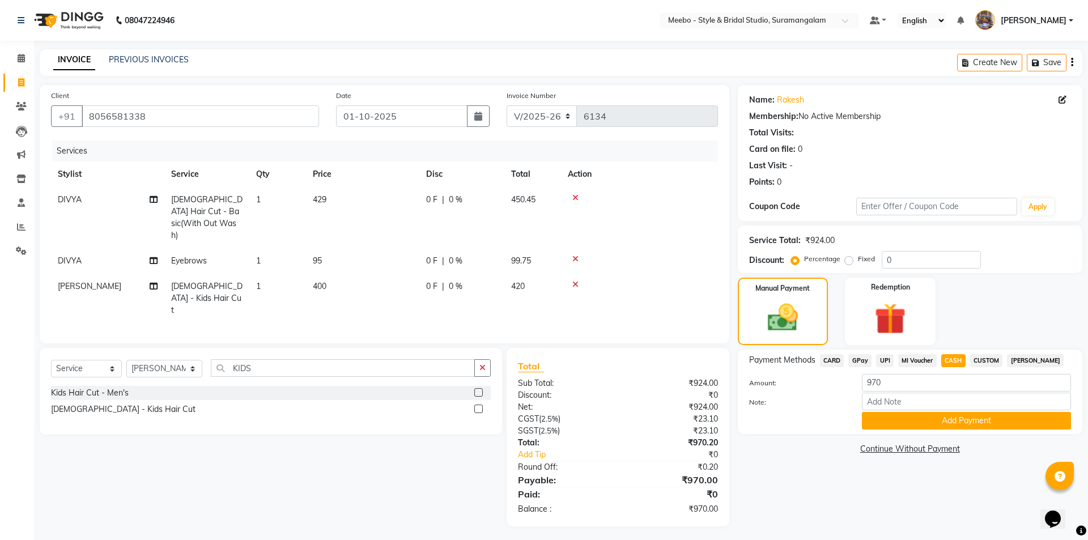
click at [835, 359] on span "CARD" at bounding box center [832, 360] width 24 height 13
click at [941, 424] on button "Add Payment" at bounding box center [966, 421] width 209 height 18
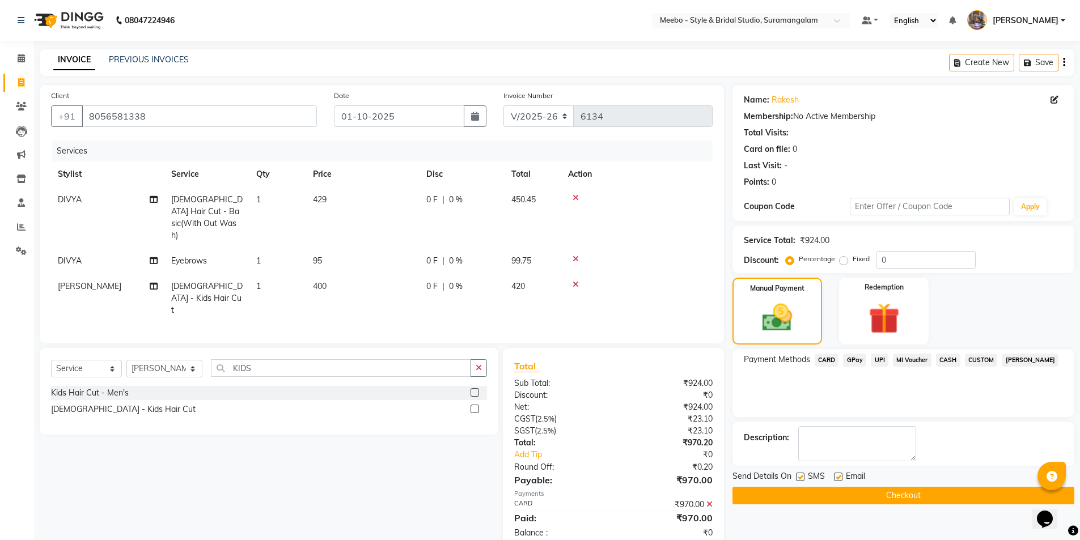
click at [923, 494] on button "Checkout" at bounding box center [903, 496] width 342 height 18
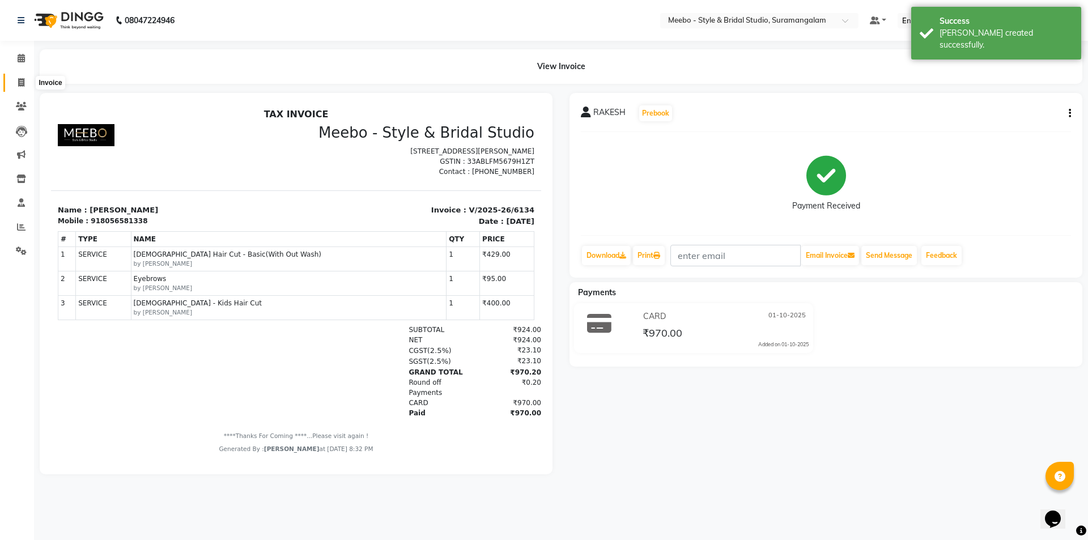
click at [21, 82] on icon at bounding box center [21, 82] width 6 height 9
select select "12"
select select "service"
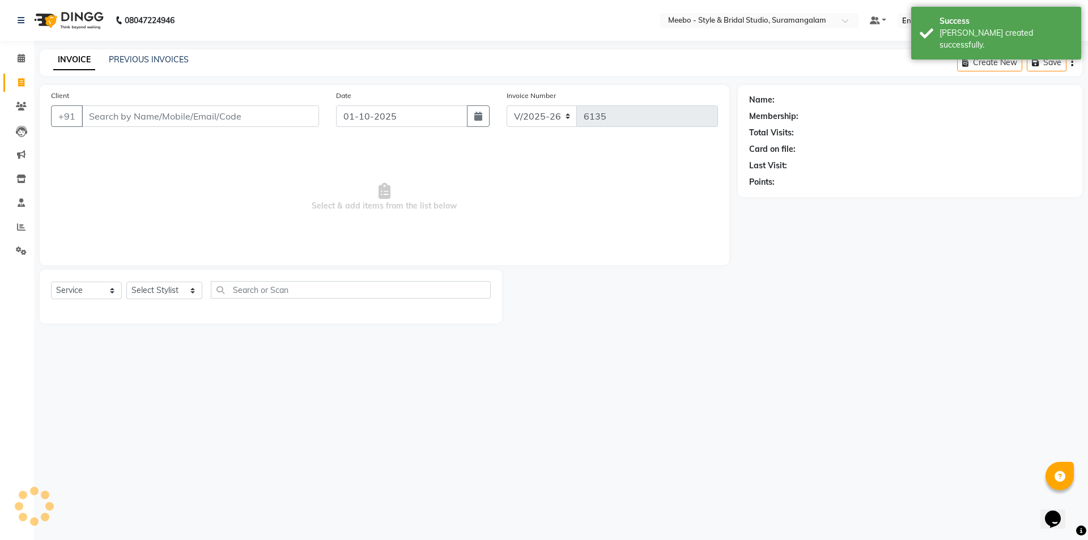
click at [113, 116] on input "Client" at bounding box center [200, 116] width 237 height 22
type input "8"
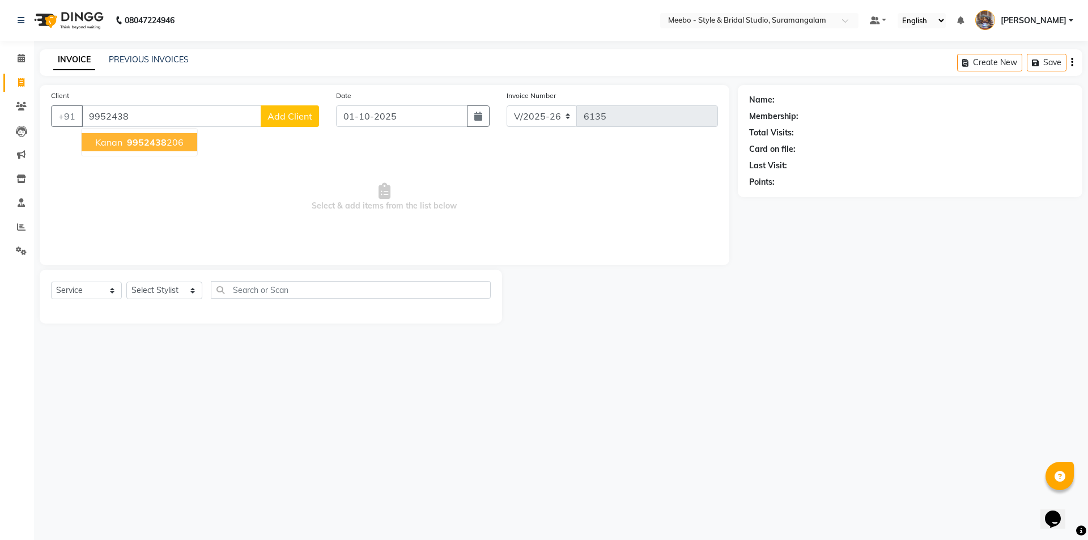
click at [124, 142] on button "kanan 9952438 206" at bounding box center [140, 142] width 116 height 18
type input "9952438206"
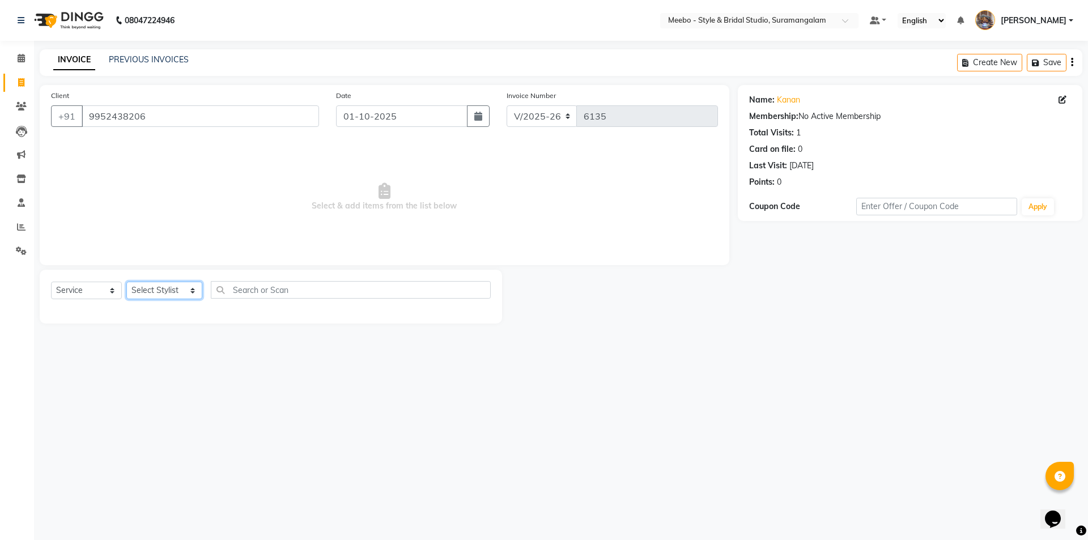
click at [163, 288] on select "Select Stylist Admin [PERSON_NAME] [PERSON_NAME] [PERSON_NAME] Manager [PERSON_…" at bounding box center [164, 291] width 76 height 18
select select "91595"
click at [163, 288] on select "Select Stylist Admin [PERSON_NAME] [PERSON_NAME] [PERSON_NAME] Manager [PERSON_…" at bounding box center [164, 291] width 76 height 18
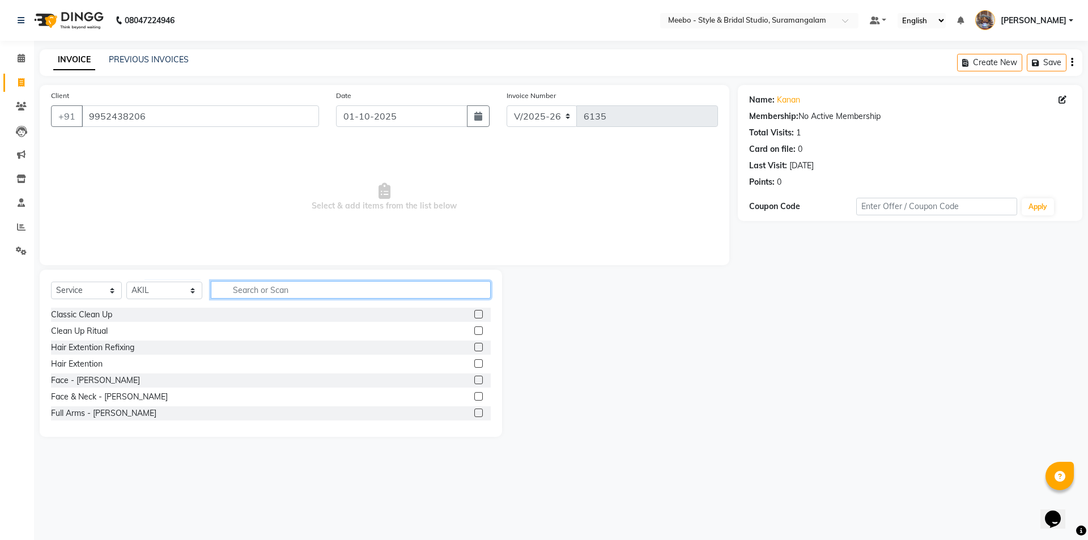
click at [252, 294] on input "text" at bounding box center [351, 290] width 280 height 18
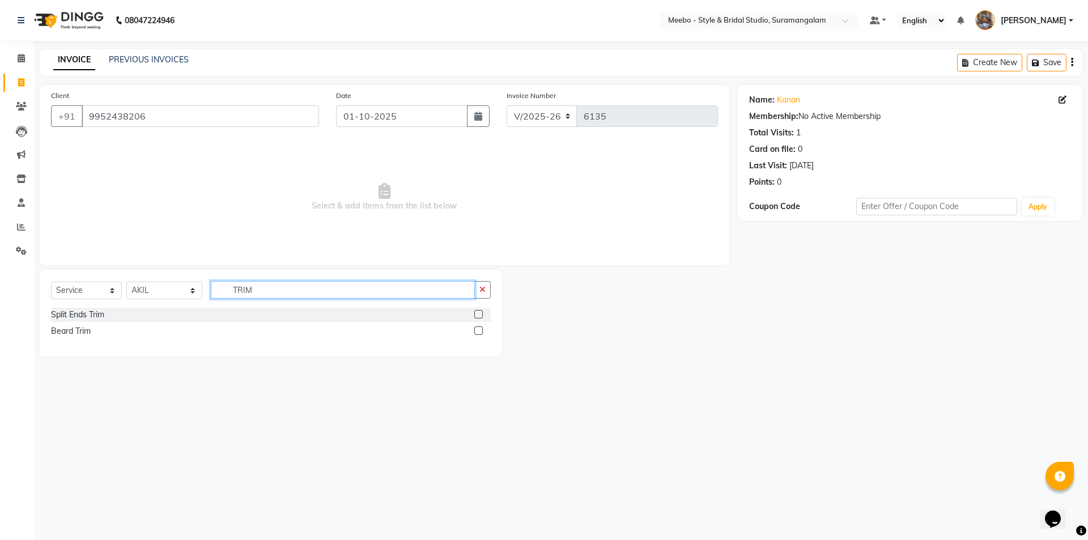
type input "TRIM"
click at [477, 331] on label at bounding box center [478, 330] width 9 height 9
click at [477, 331] on input "checkbox" at bounding box center [477, 331] width 7 height 7
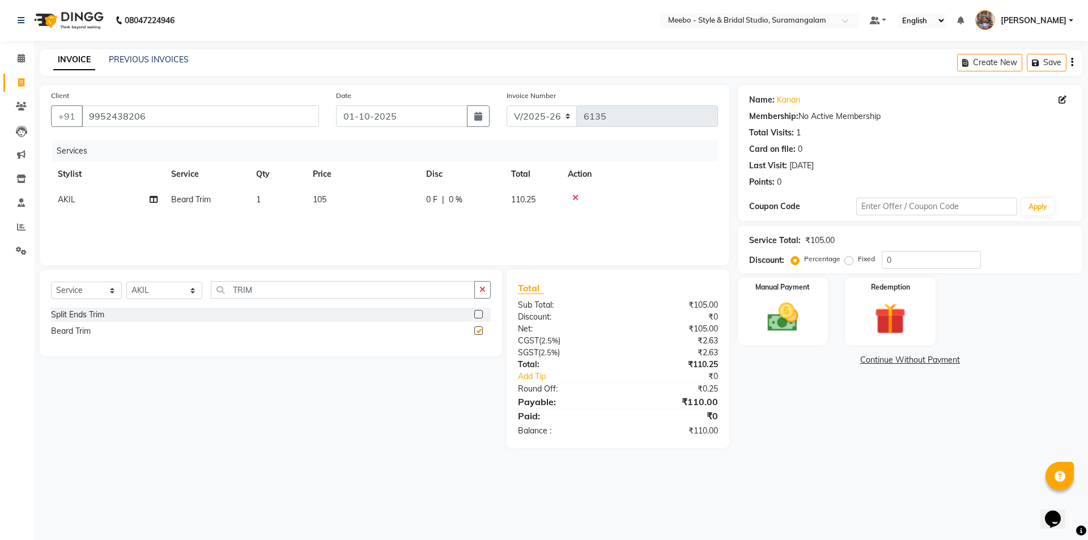
checkbox input "false"
click at [341, 198] on td "105" at bounding box center [362, 200] width 113 height 26
select select "91595"
click at [404, 200] on input "105" at bounding box center [416, 203] width 100 height 18
type input "120"
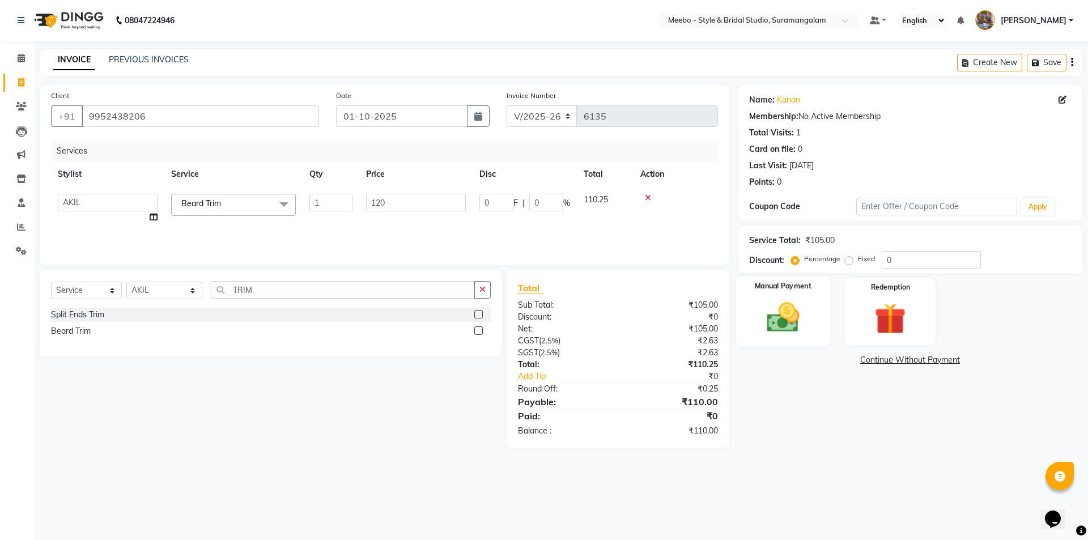
click at [790, 321] on img at bounding box center [783, 317] width 53 height 37
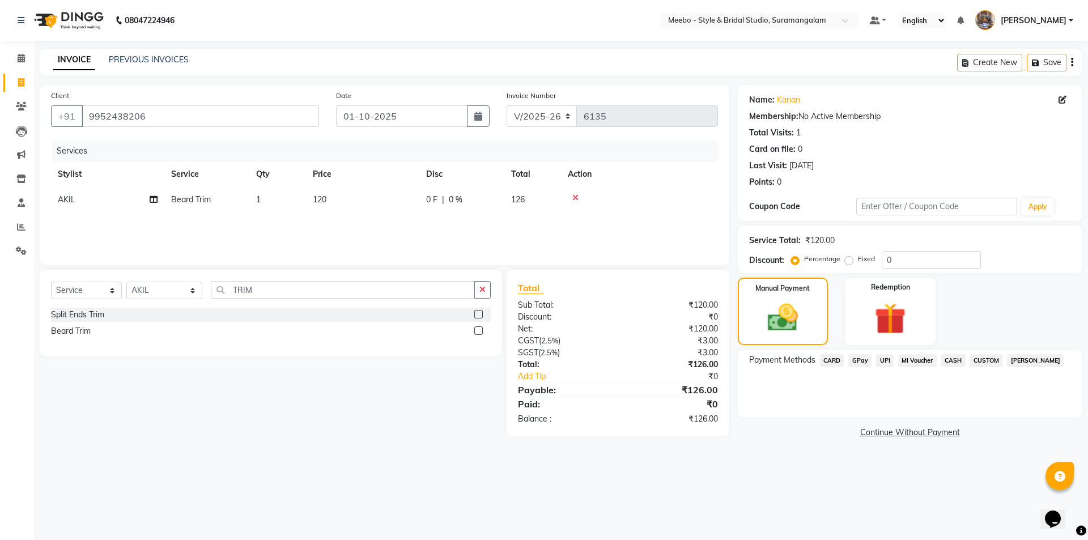
click at [855, 359] on span "GPay" at bounding box center [860, 360] width 23 height 13
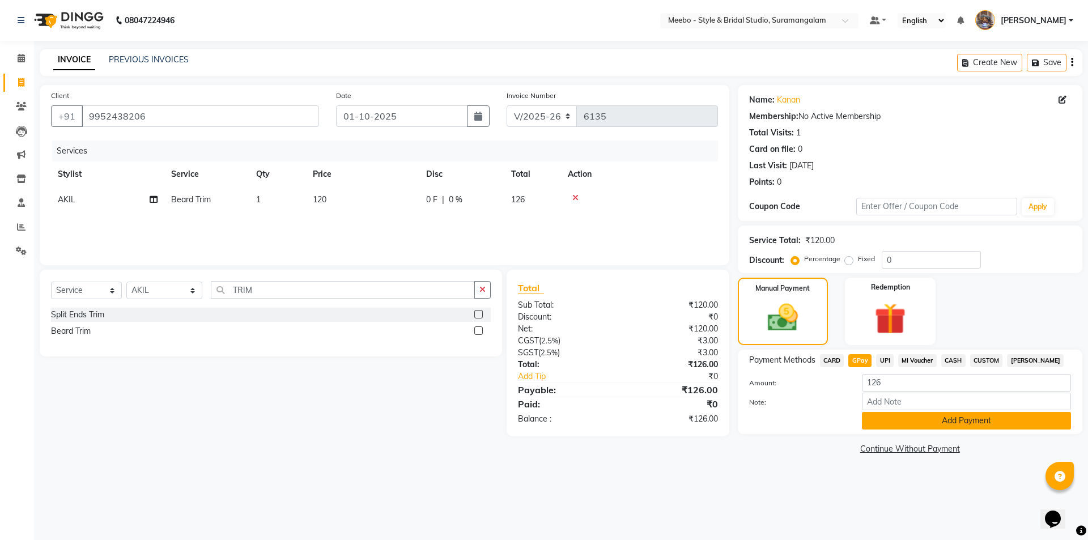
click at [921, 423] on button "Add Payment" at bounding box center [966, 421] width 209 height 18
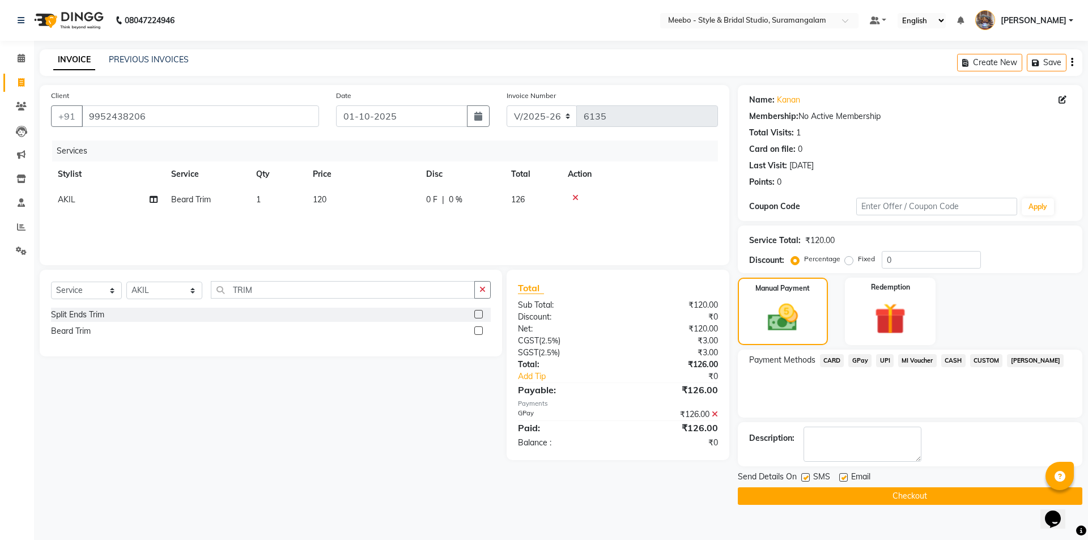
click at [939, 489] on button "Checkout" at bounding box center [910, 496] width 345 height 18
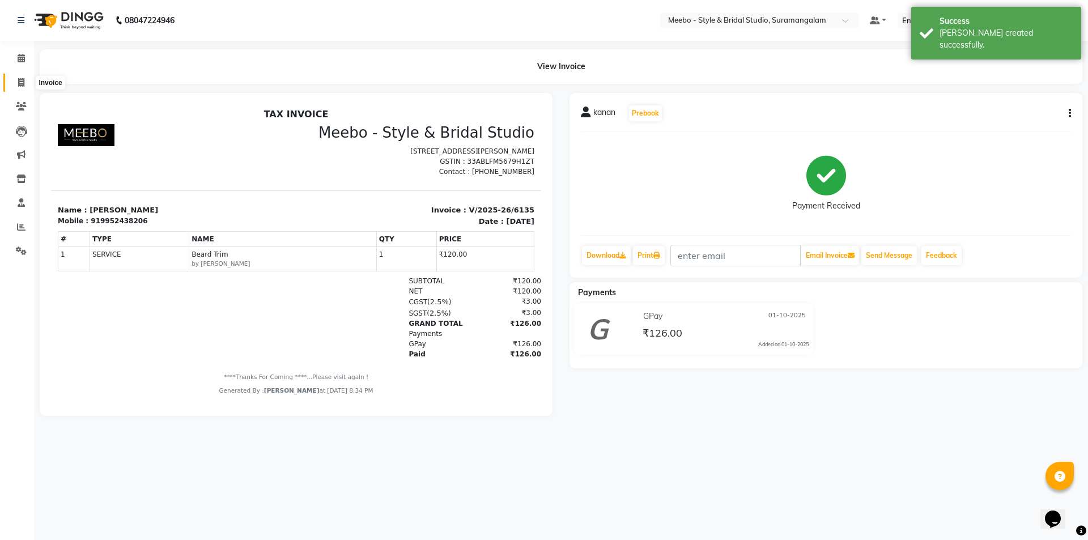
click at [23, 82] on icon at bounding box center [21, 82] width 6 height 9
select select "service"
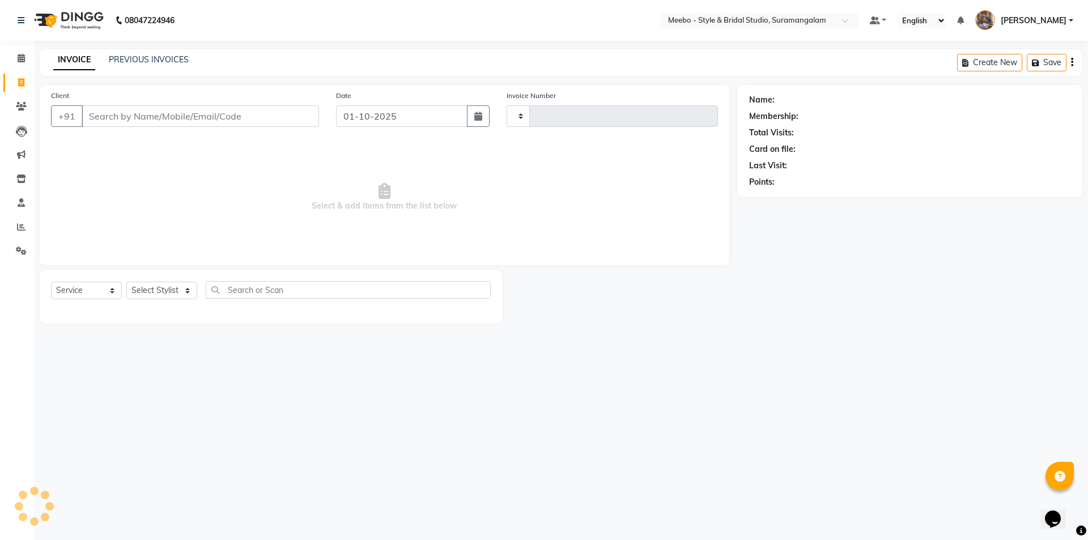
type input "6136"
select select "12"
click at [25, 227] on icon at bounding box center [21, 227] width 9 height 9
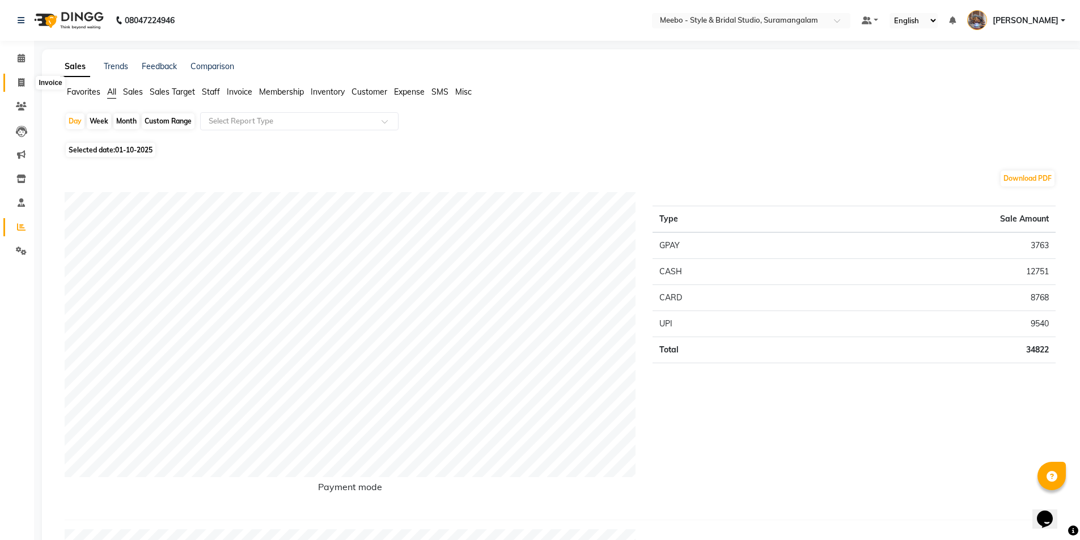
click at [20, 77] on span at bounding box center [21, 83] width 20 height 13
select select "service"
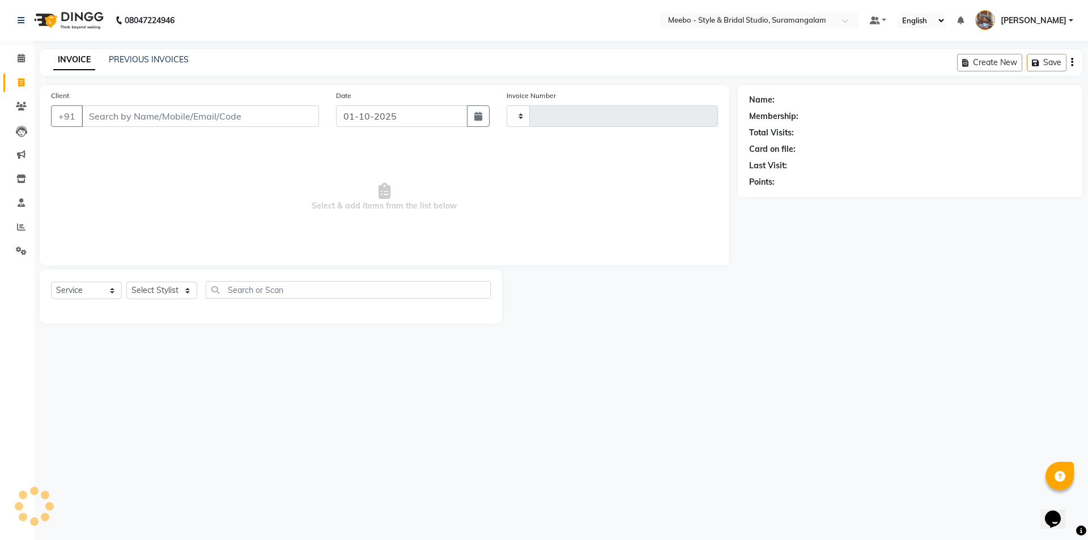
type input "6136"
select select "12"
click at [20, 226] on icon at bounding box center [21, 227] width 9 height 9
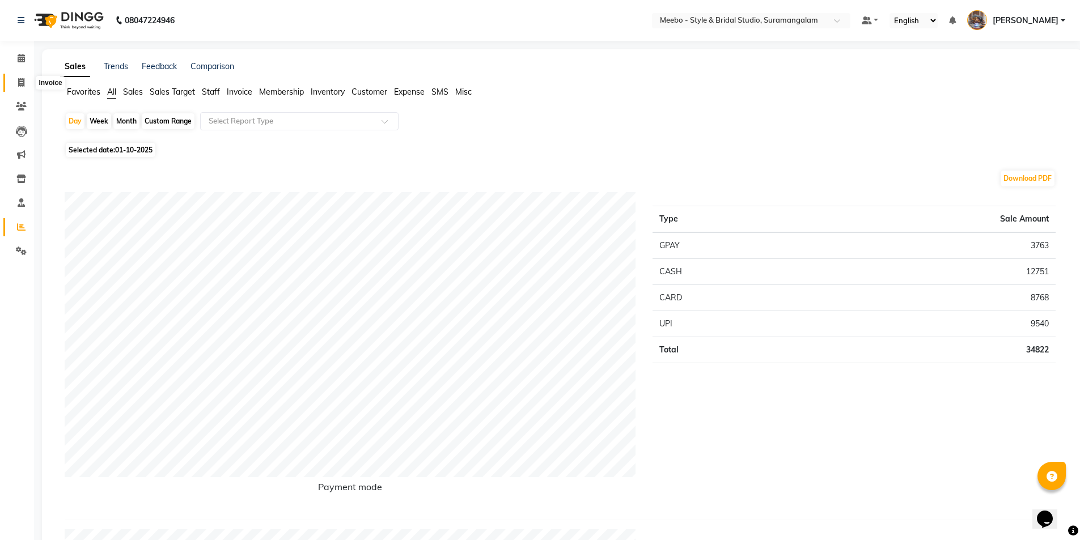
click at [17, 80] on span at bounding box center [21, 83] width 20 height 13
select select "service"
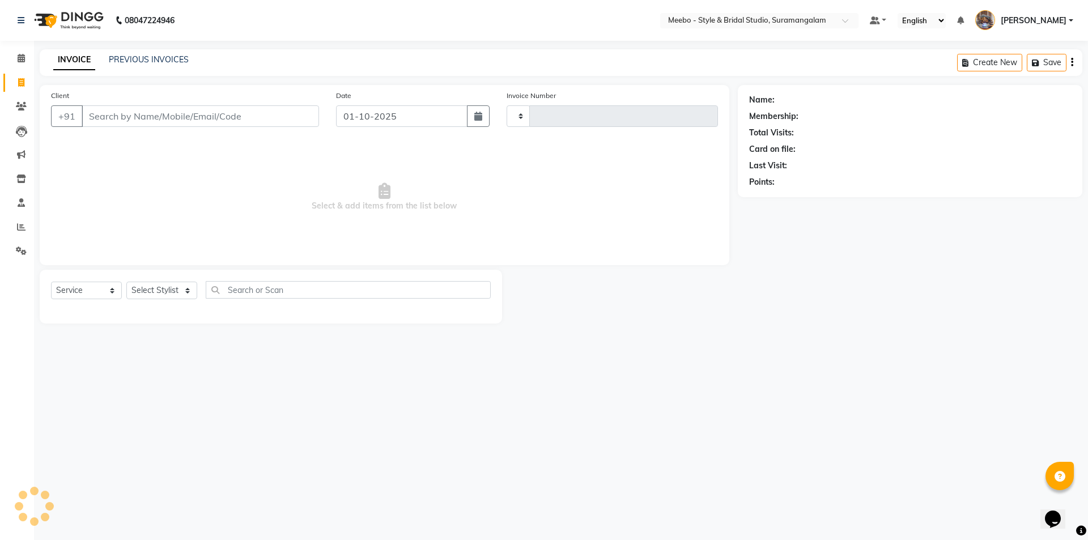
type input "6136"
select select "12"
click at [146, 289] on select "Select Stylist" at bounding box center [161, 291] width 71 height 18
select select "86903"
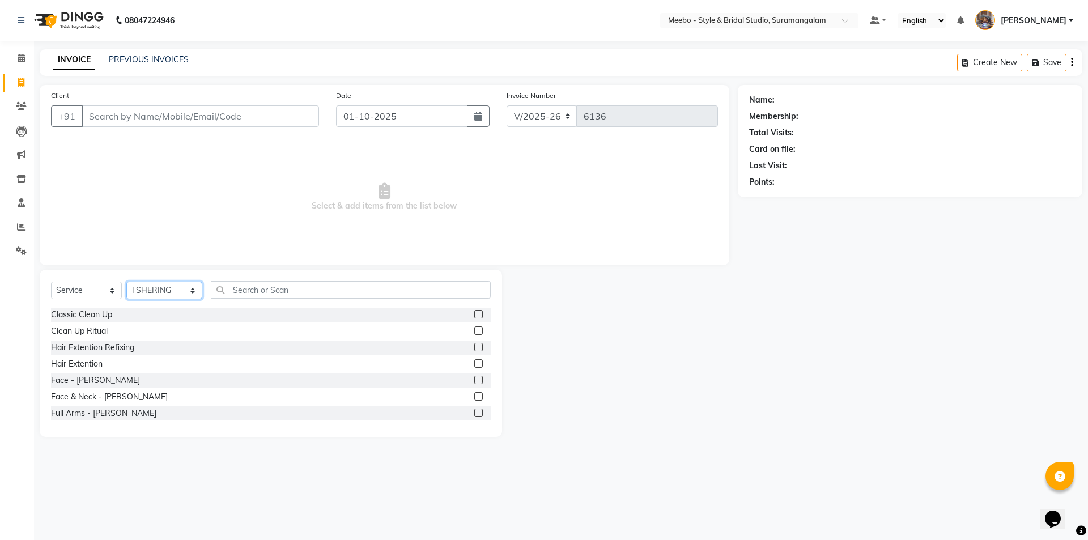
drag, startPoint x: 146, startPoint y: 289, endPoint x: 167, endPoint y: 290, distance: 21.0
click at [152, 289] on select "Select Stylist Admin [PERSON_NAME] [PERSON_NAME] [PERSON_NAME] Manager [PERSON_…" at bounding box center [164, 291] width 76 height 18
click at [272, 294] on input "text" at bounding box center [351, 290] width 280 height 18
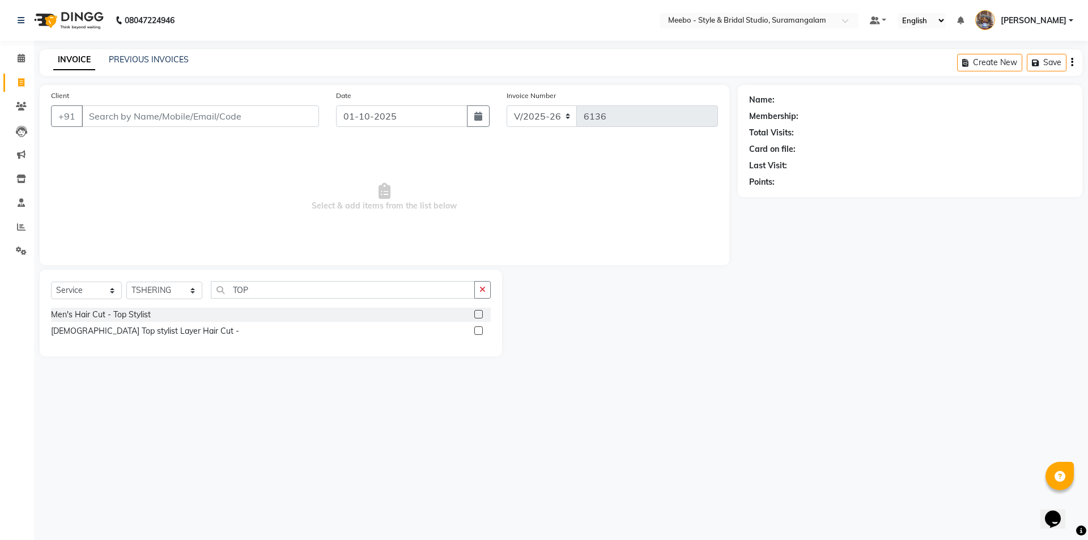
click at [480, 312] on label at bounding box center [478, 314] width 9 height 9
click at [480, 312] on input "checkbox" at bounding box center [477, 314] width 7 height 7
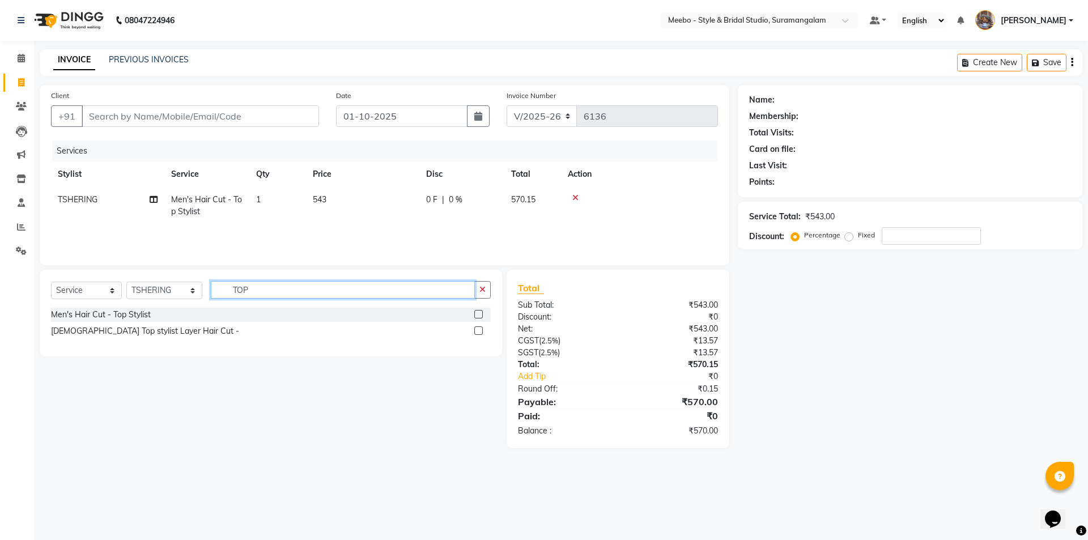
click at [271, 289] on input "TOP" at bounding box center [343, 290] width 264 height 18
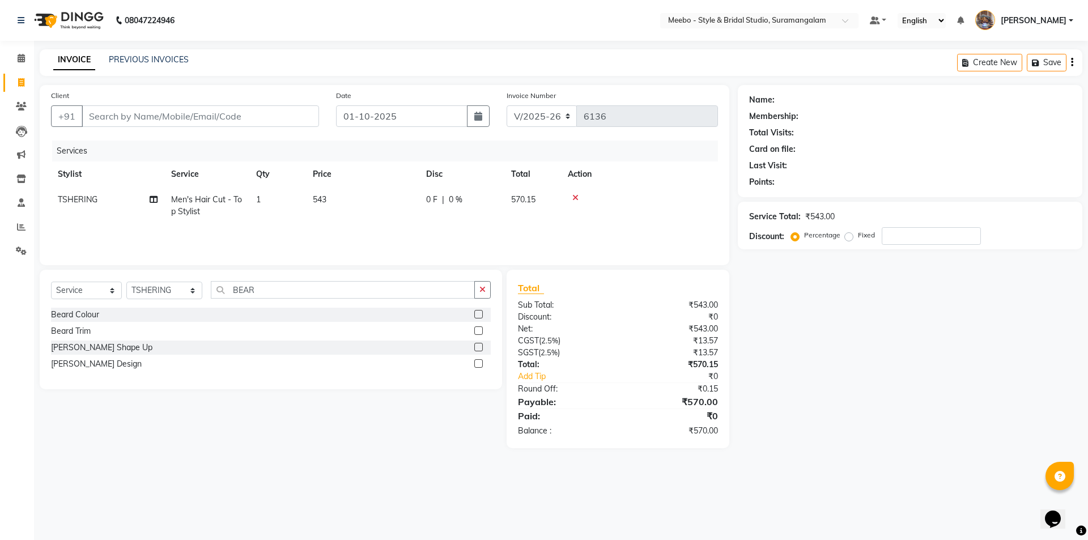
click at [476, 362] on label at bounding box center [478, 363] width 9 height 9
click at [476, 362] on input "checkbox" at bounding box center [477, 363] width 7 height 7
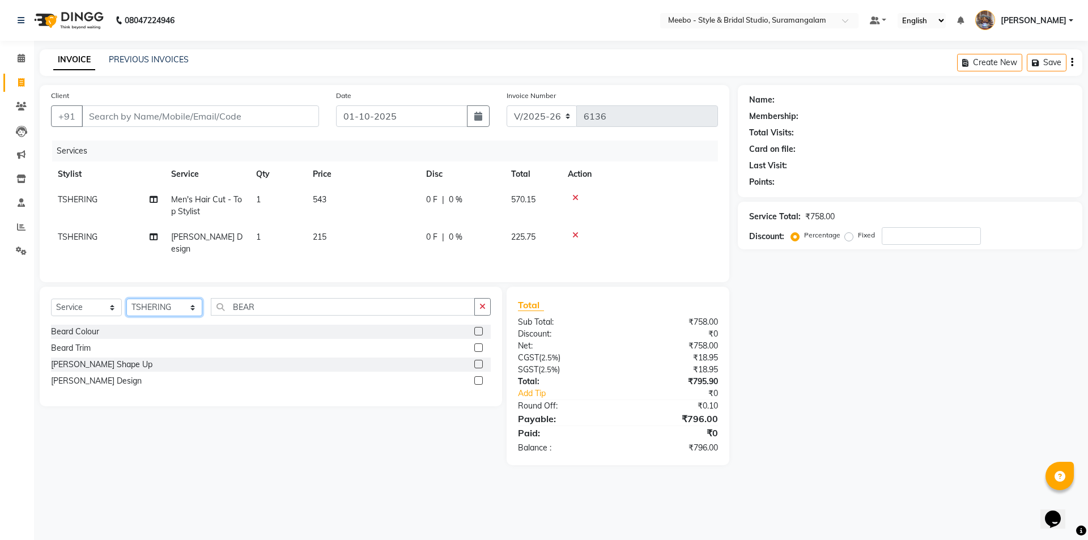
click at [158, 299] on select "Select Stylist Admin [PERSON_NAME] [PERSON_NAME] [PERSON_NAME] Manager [PERSON_…" at bounding box center [164, 308] width 76 height 18
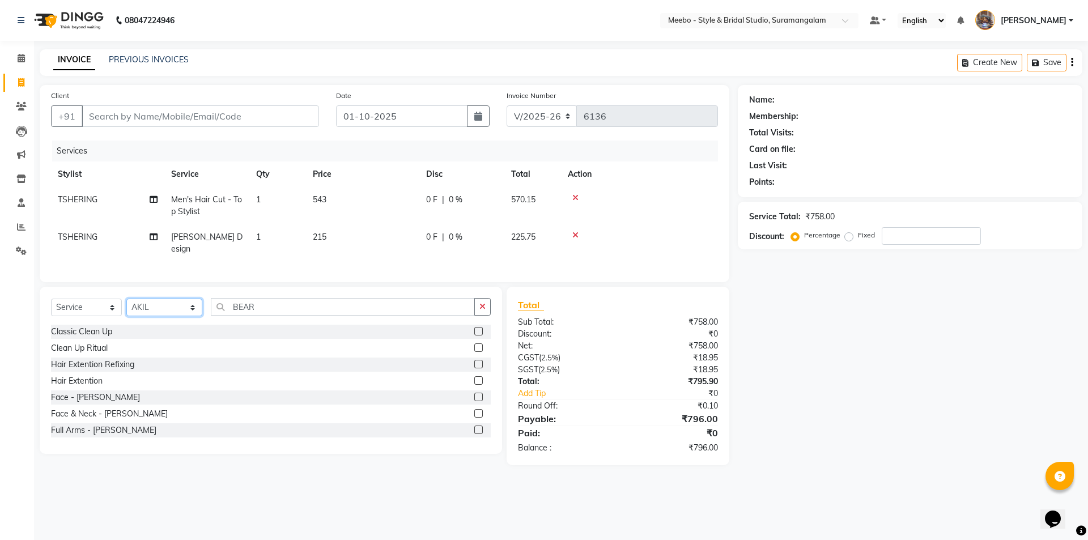
click at [158, 302] on select "Select Stylist Admin [PERSON_NAME] [PERSON_NAME] [PERSON_NAME] Manager [PERSON_…" at bounding box center [164, 308] width 76 height 18
click at [271, 304] on input "BEAR" at bounding box center [343, 307] width 264 height 18
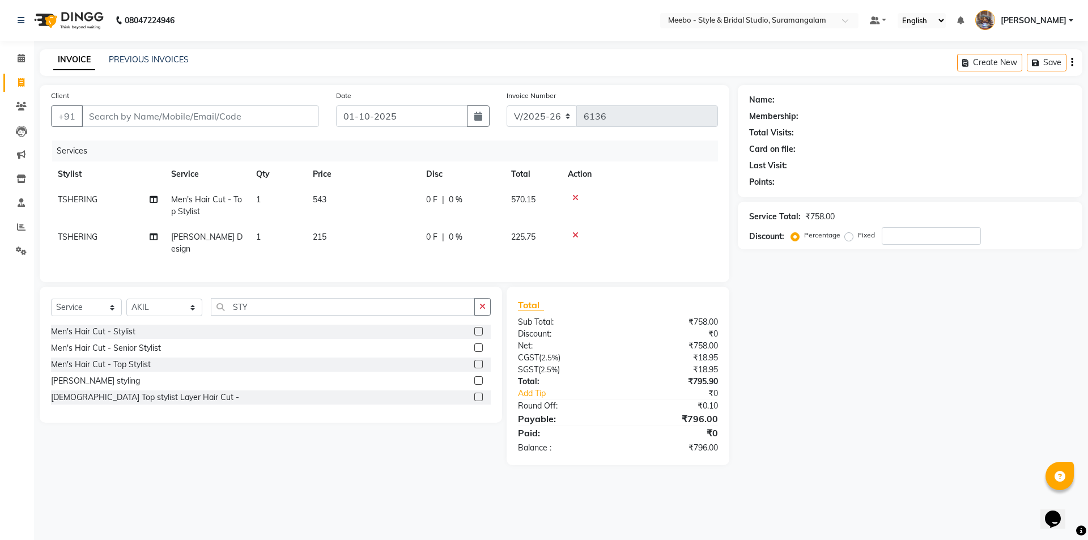
click at [480, 343] on label at bounding box center [478, 347] width 9 height 9
click at [480, 345] on input "checkbox" at bounding box center [477, 348] width 7 height 7
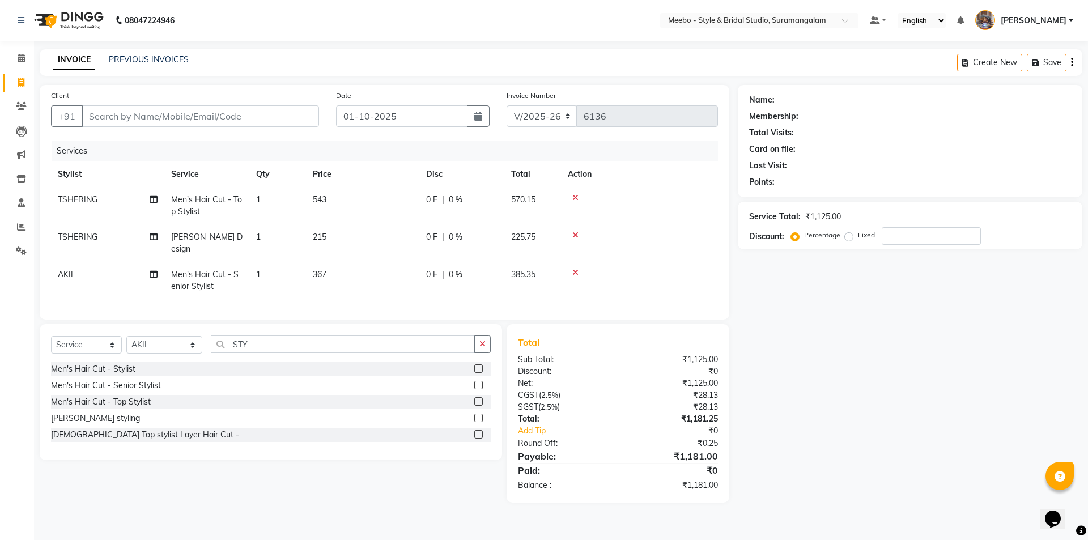
click at [344, 262] on td "367" at bounding box center [362, 280] width 113 height 37
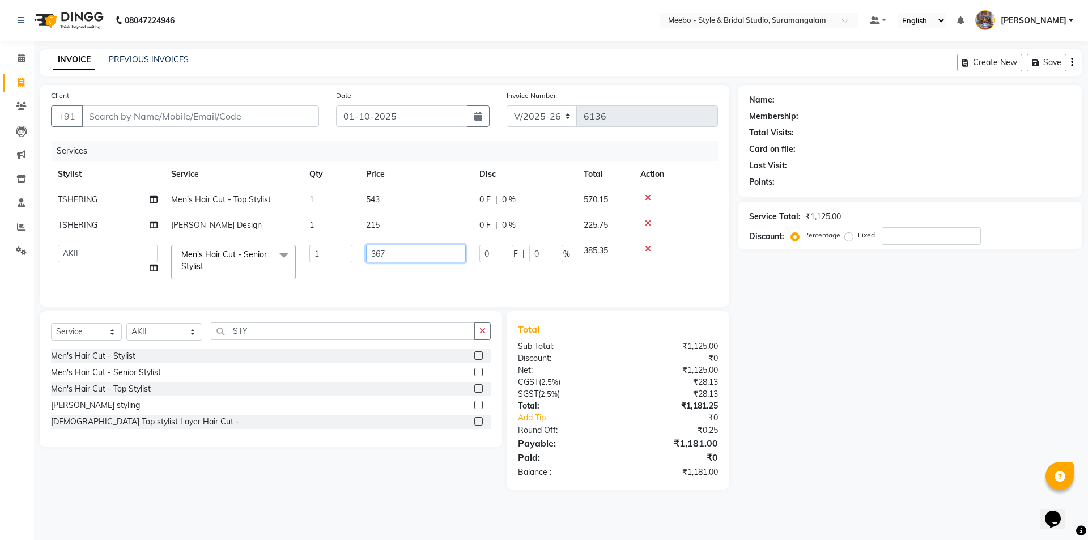
click at [395, 256] on input "367" at bounding box center [416, 254] width 100 height 18
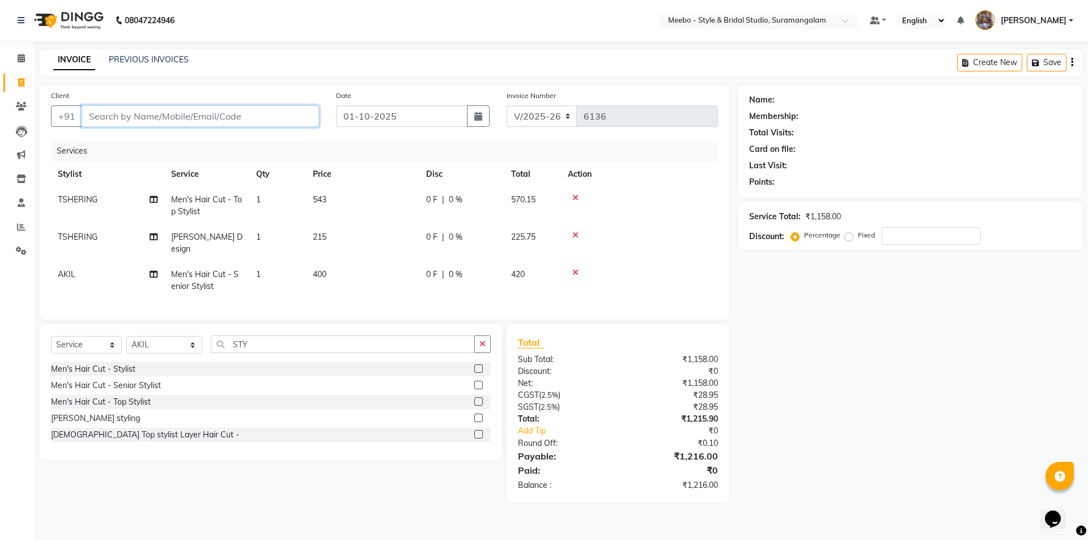
click at [198, 114] on input "Client" at bounding box center [200, 116] width 237 height 22
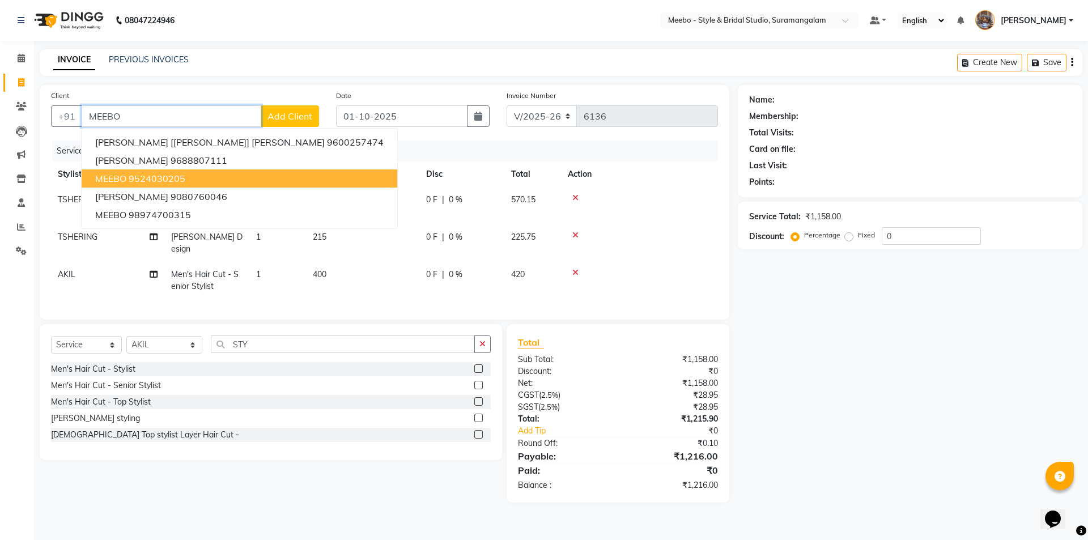
click at [158, 181] on ngb-highlight "9524030205" at bounding box center [157, 178] width 57 height 11
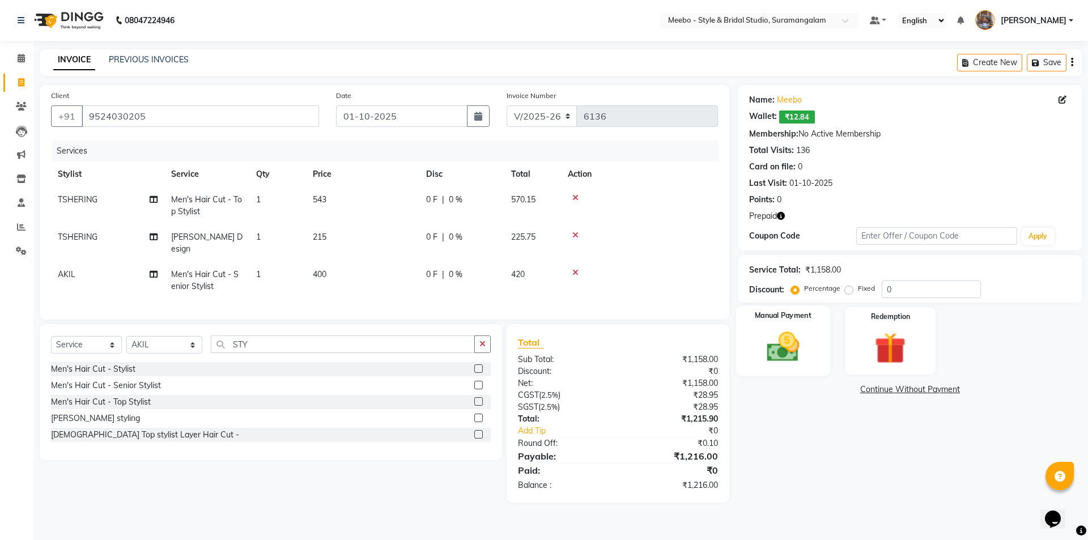
click at [780, 351] on img at bounding box center [783, 346] width 53 height 37
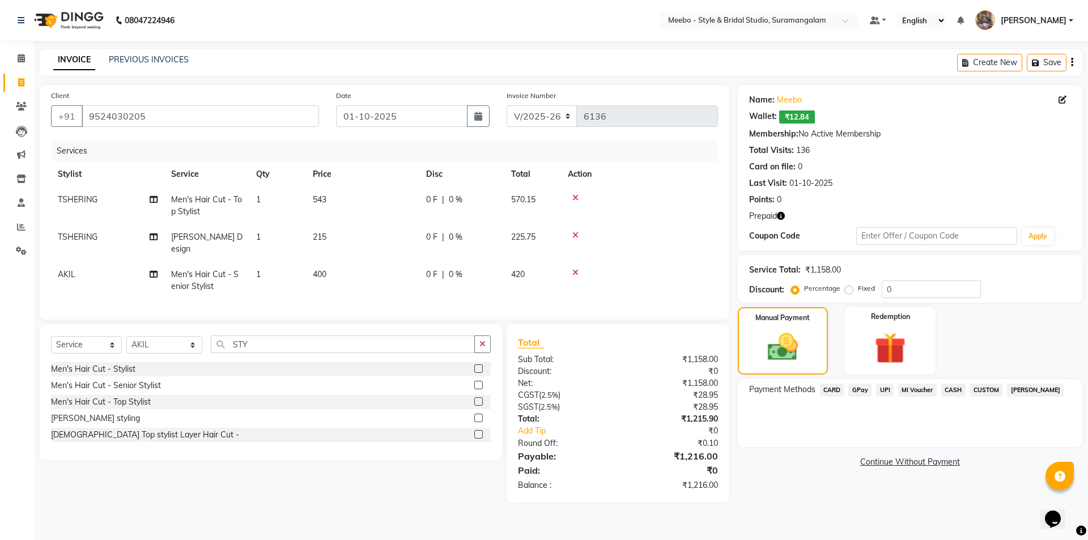
click at [855, 388] on span "GPay" at bounding box center [860, 390] width 23 height 13
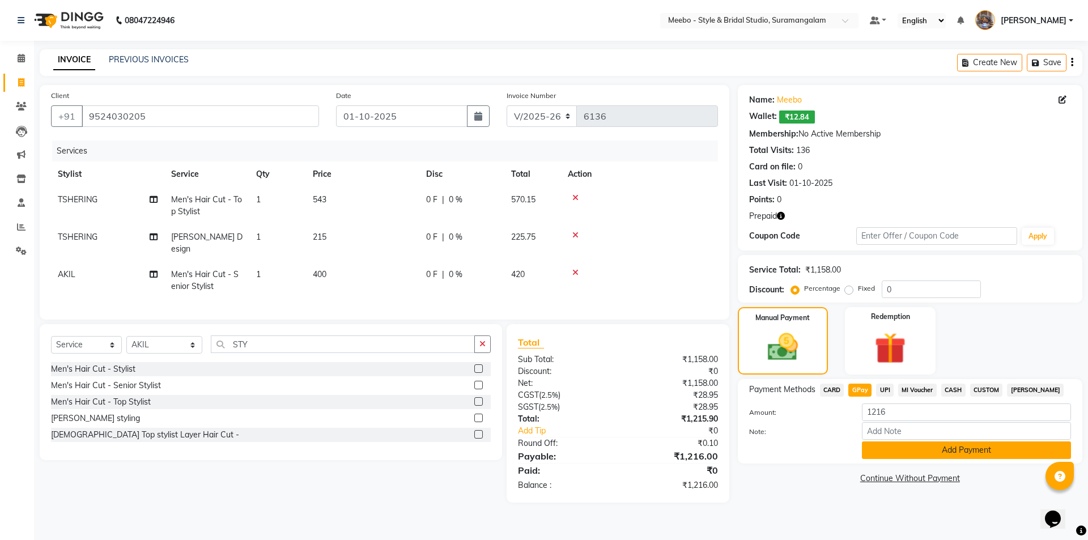
click at [907, 451] on button "Add Payment" at bounding box center [966, 451] width 209 height 18
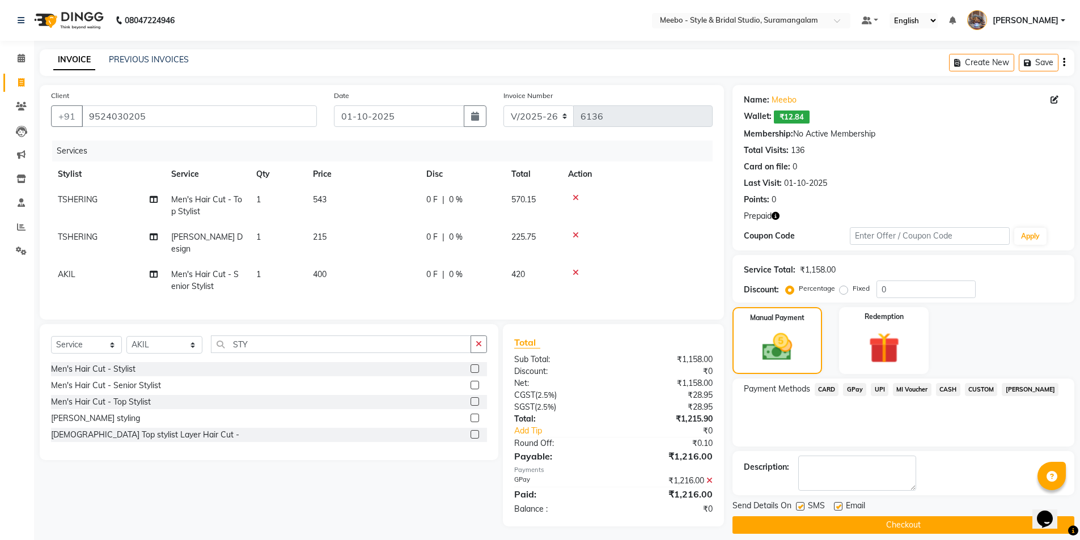
click at [877, 524] on button "Checkout" at bounding box center [903, 525] width 342 height 18
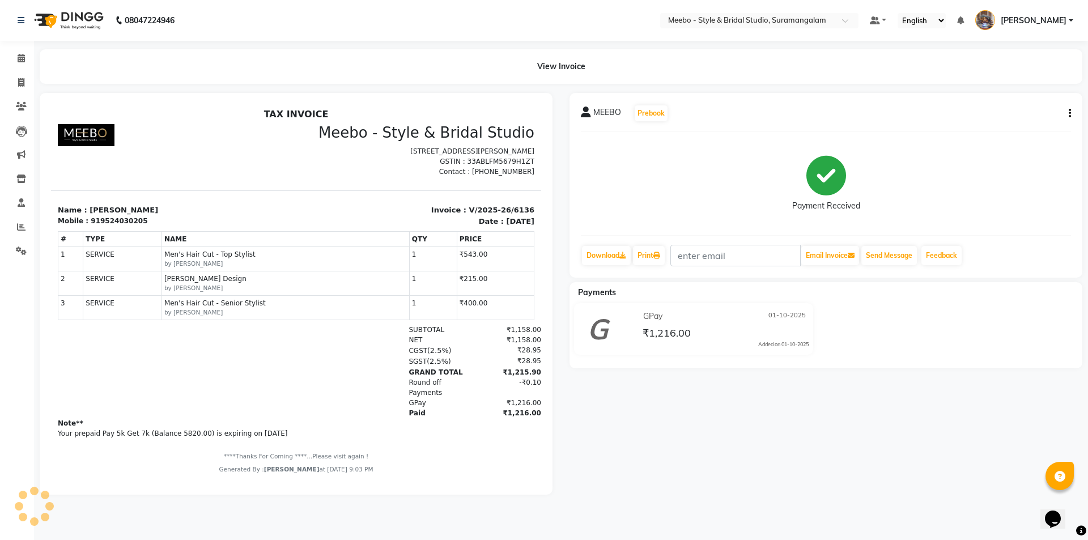
click at [113, 382] on div at bounding box center [137, 372] width 159 height 94
click at [20, 77] on span at bounding box center [21, 83] width 20 height 13
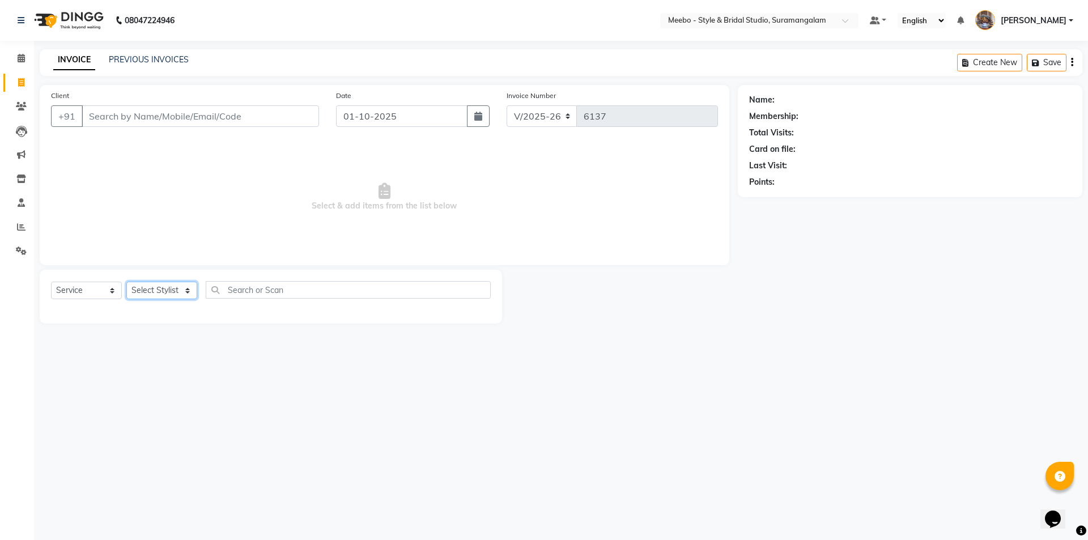
click at [167, 288] on select "Select Stylist" at bounding box center [161, 291] width 71 height 18
click at [126, 282] on select "Select Stylist Admin [PERSON_NAME] [PERSON_NAME] [PERSON_NAME] Manager [PERSON_…" at bounding box center [164, 291] width 76 height 18
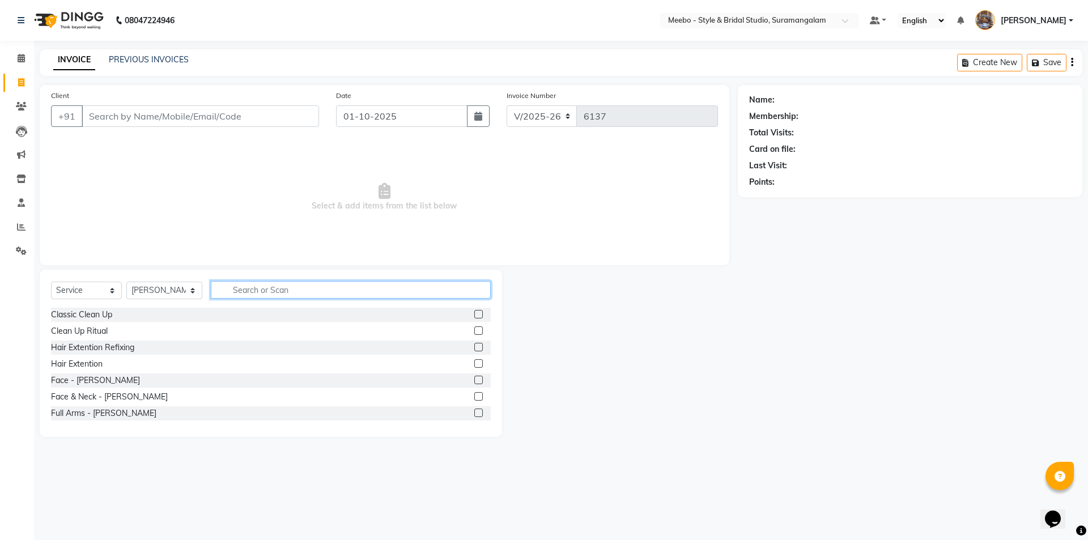
click at [247, 291] on input "text" at bounding box center [351, 290] width 280 height 18
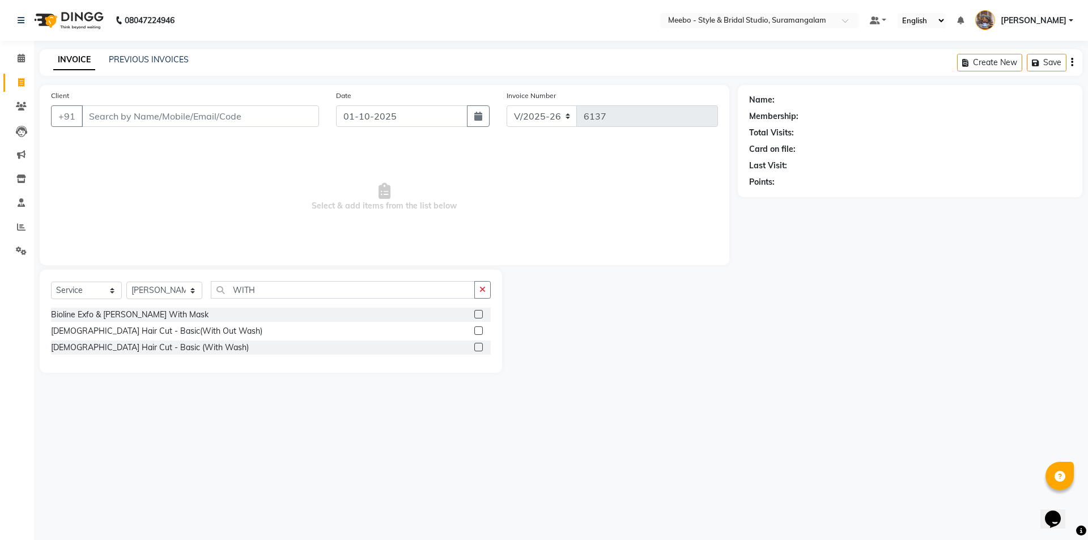
click at [474, 347] on div "[DEMOGRAPHIC_DATA] Hair Cut - Basic (With Wash)" at bounding box center [271, 348] width 440 height 14
click at [477, 345] on label at bounding box center [478, 347] width 9 height 9
click at [477, 345] on input "checkbox" at bounding box center [477, 347] width 7 height 7
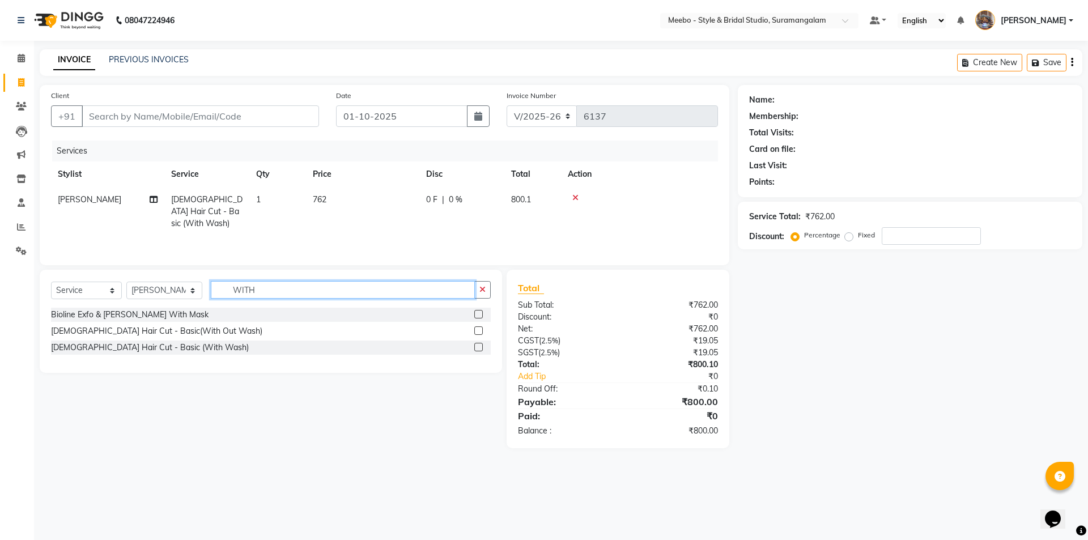
click at [328, 286] on input "WITH" at bounding box center [343, 290] width 264 height 18
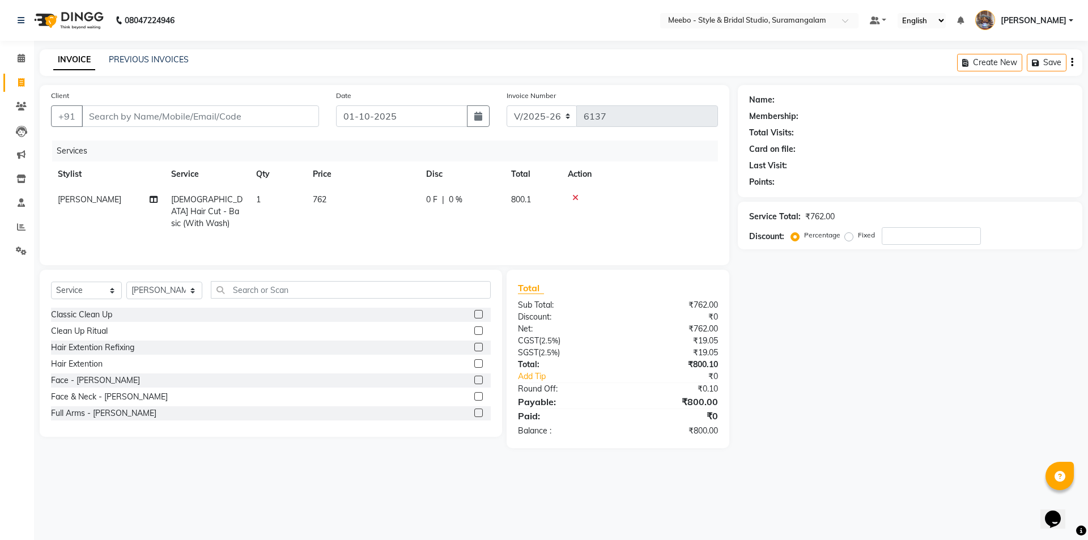
click at [571, 197] on div at bounding box center [639, 198] width 143 height 8
click at [576, 196] on icon at bounding box center [575, 198] width 6 height 8
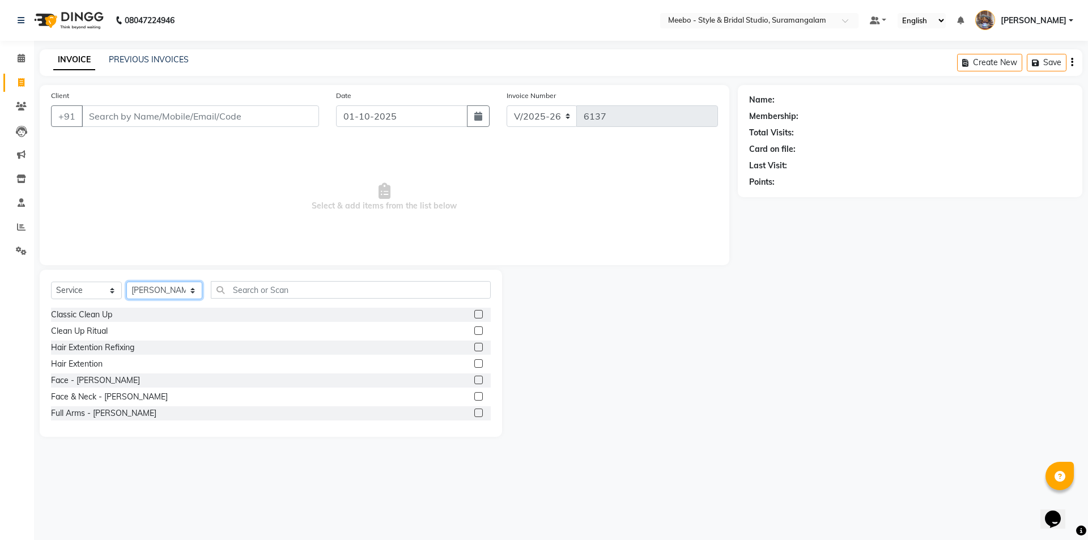
click at [163, 289] on select "Select Stylist Admin [PERSON_NAME] [PERSON_NAME] [PERSON_NAME] Manager [PERSON_…" at bounding box center [164, 291] width 76 height 18
click at [163, 288] on select "Select Stylist Admin [PERSON_NAME] [PERSON_NAME] [PERSON_NAME] Manager [PERSON_…" at bounding box center [164, 291] width 76 height 18
click at [242, 289] on input "text" at bounding box center [351, 290] width 280 height 18
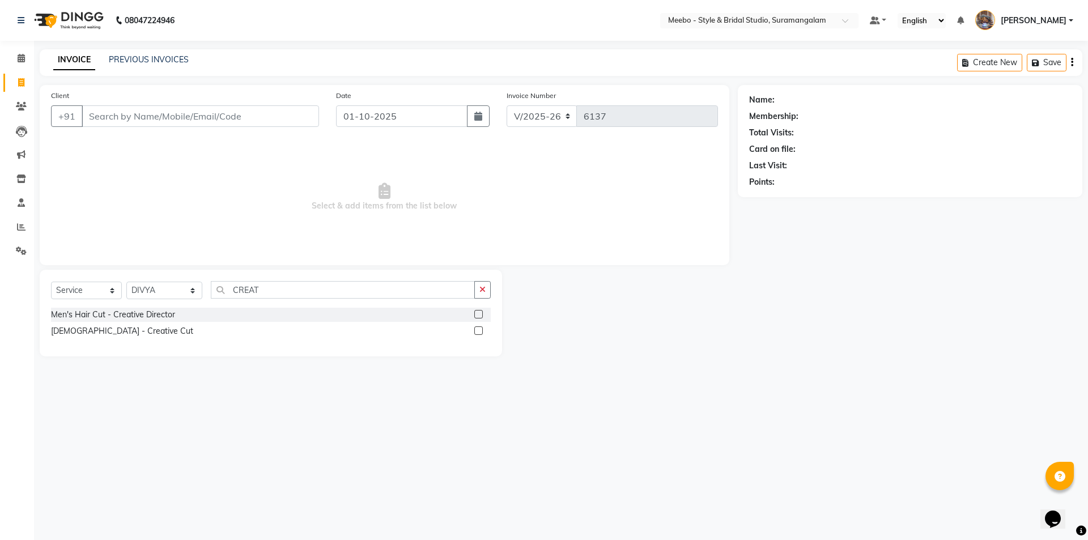
click at [477, 329] on label at bounding box center [478, 330] width 9 height 9
click at [477, 329] on input "checkbox" at bounding box center [477, 331] width 7 height 7
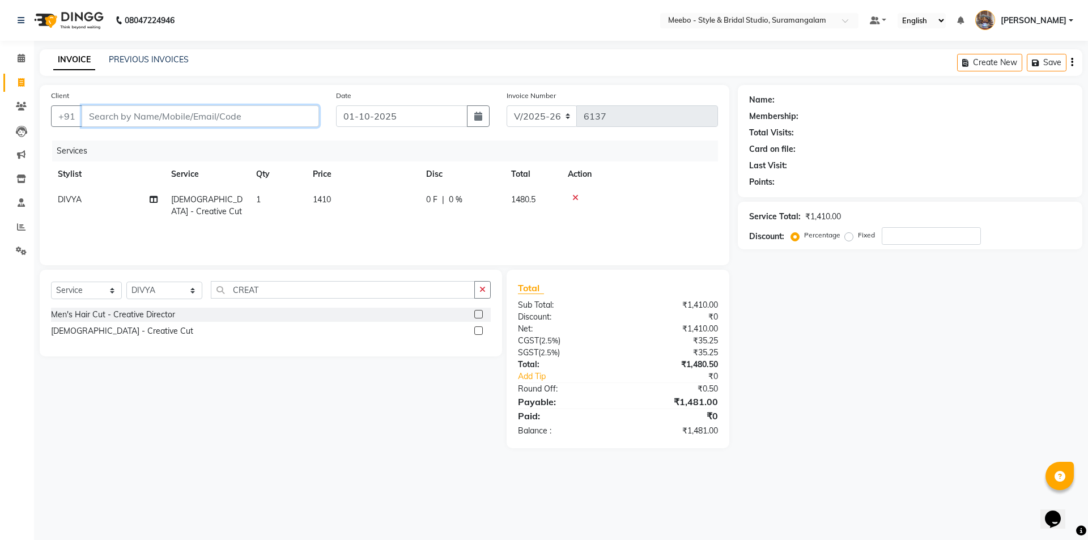
click at [156, 116] on input "Client" at bounding box center [200, 116] width 237 height 22
click at [137, 291] on select "Select Stylist Admin [PERSON_NAME] [PERSON_NAME] [PERSON_NAME] Manager [PERSON_…" at bounding box center [164, 291] width 76 height 18
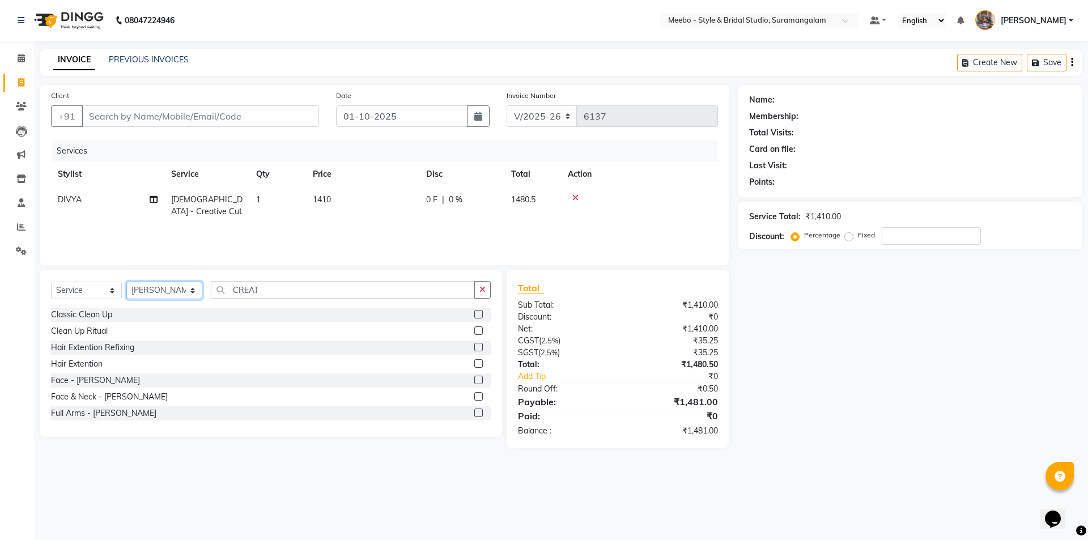
click at [130, 286] on select "Select Stylist Admin [PERSON_NAME] [PERSON_NAME] [PERSON_NAME] Manager [PERSON_…" at bounding box center [164, 291] width 76 height 18
click at [292, 286] on input "CREAT" at bounding box center [343, 290] width 264 height 18
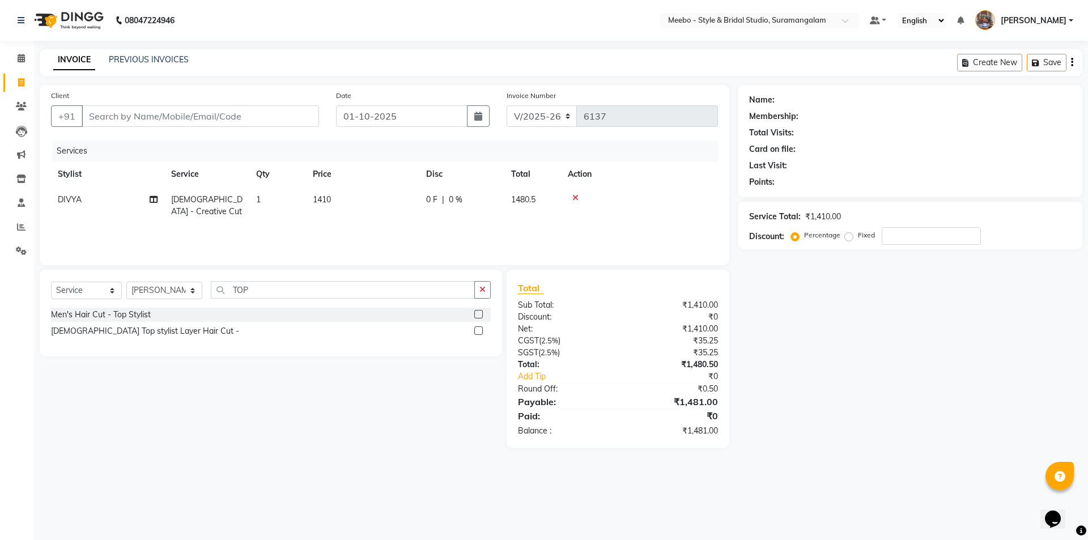
click at [480, 312] on label at bounding box center [478, 314] width 9 height 9
click at [480, 312] on input "checkbox" at bounding box center [477, 314] width 7 height 7
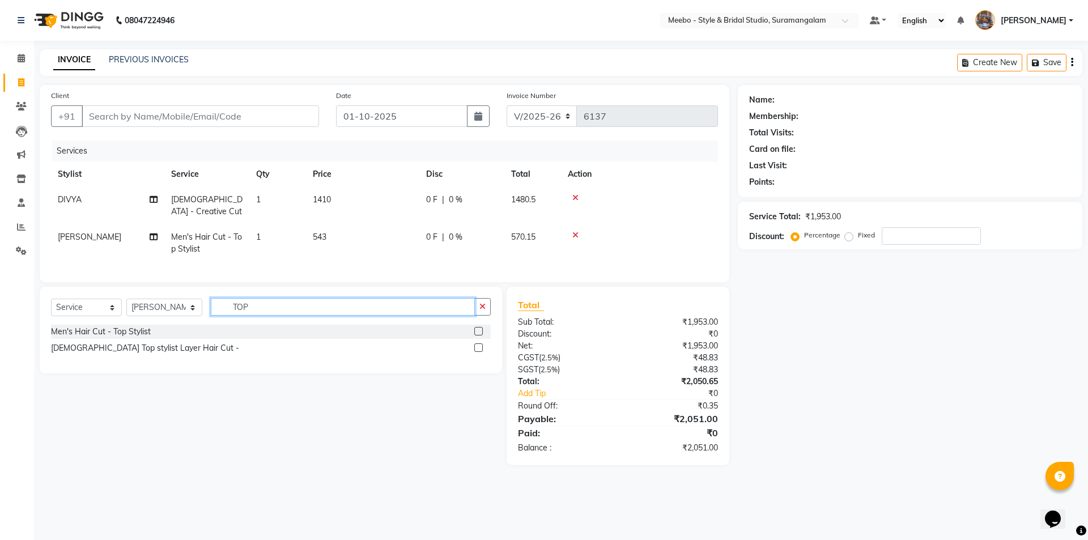
click at [273, 313] on input "TOP" at bounding box center [343, 307] width 264 height 18
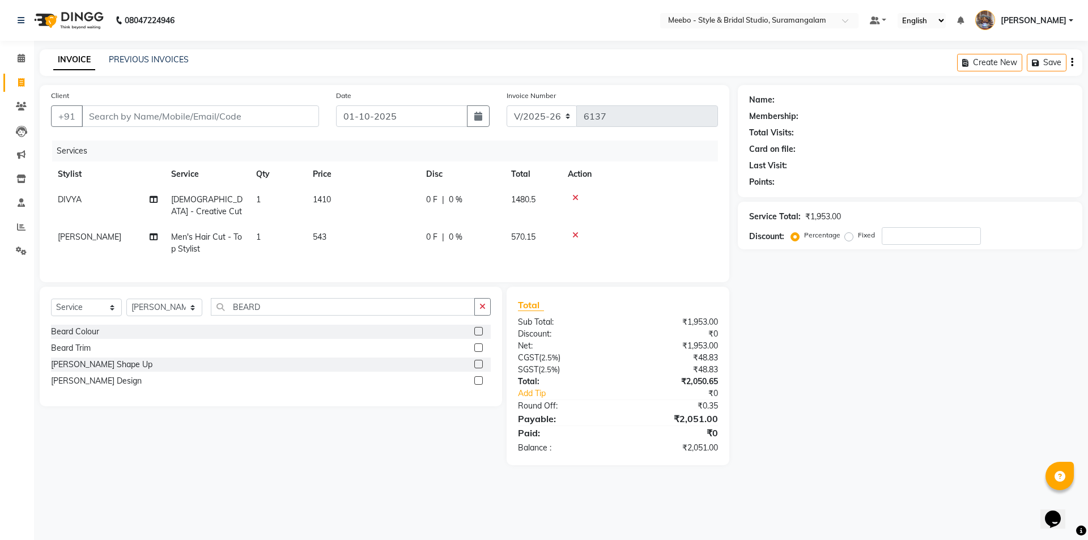
click at [478, 368] on label at bounding box center [478, 364] width 9 height 9
click at [478, 368] on input "checkbox" at bounding box center [477, 364] width 7 height 7
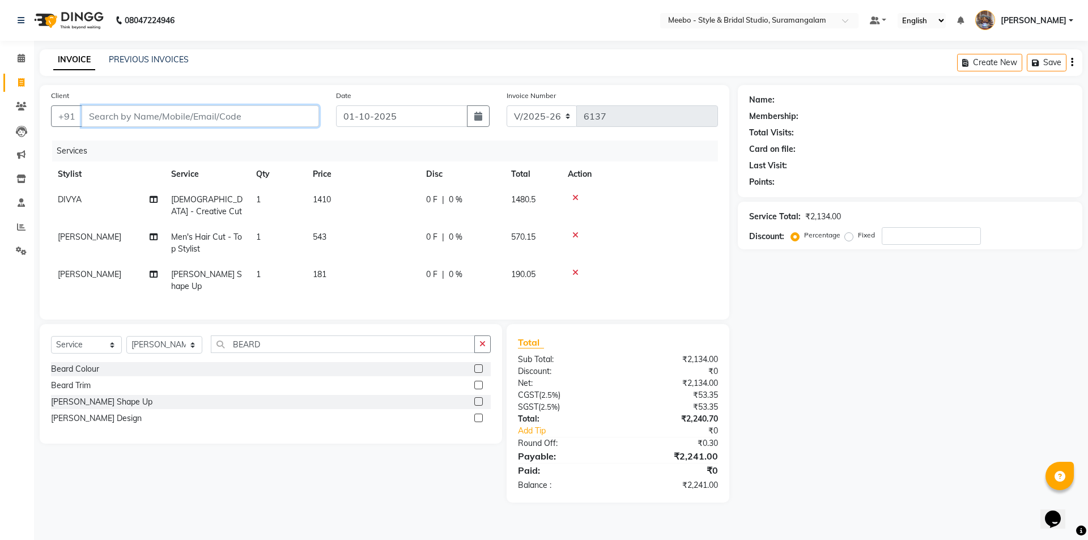
click at [189, 113] on input "Client" at bounding box center [200, 116] width 237 height 22
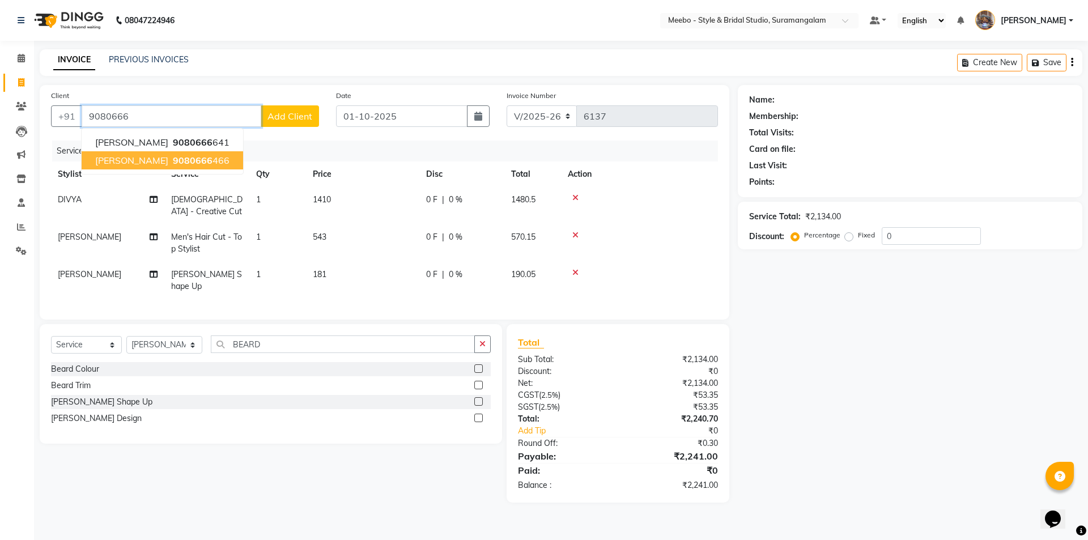
click at [189, 156] on span "9080666" at bounding box center [193, 160] width 40 height 11
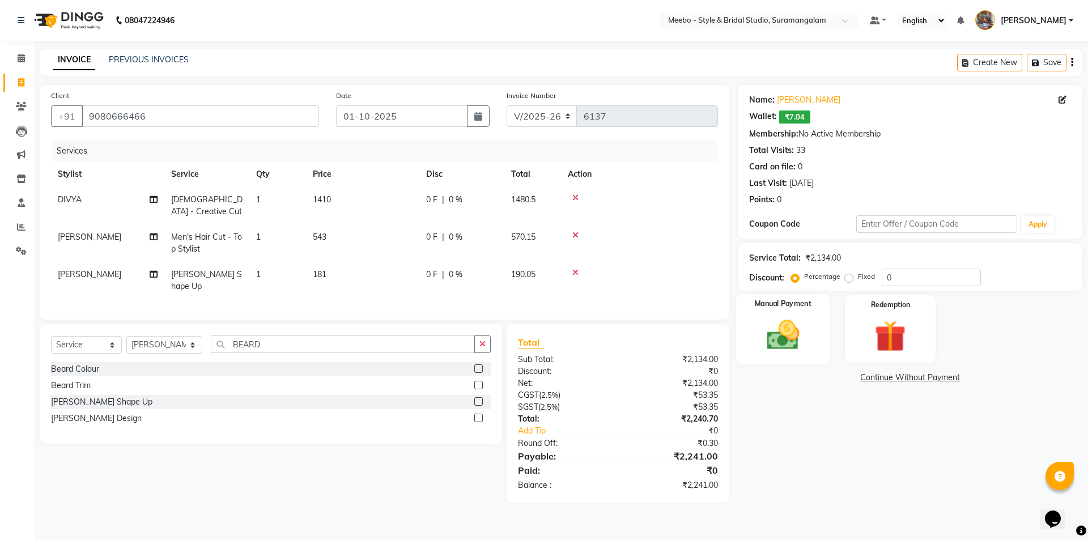
click at [783, 342] on img at bounding box center [783, 334] width 53 height 37
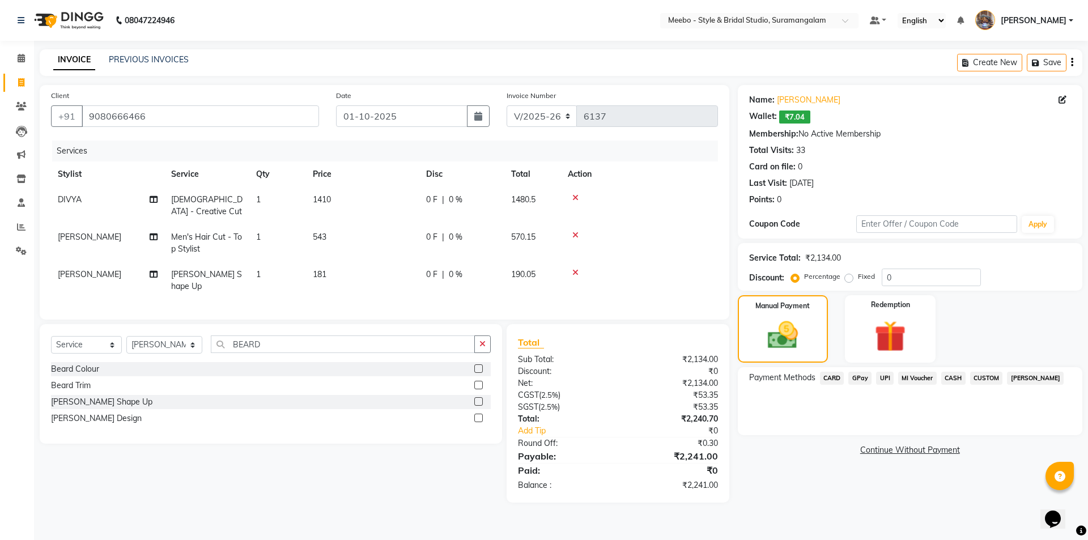
click at [856, 377] on span "GPay" at bounding box center [860, 378] width 23 height 13
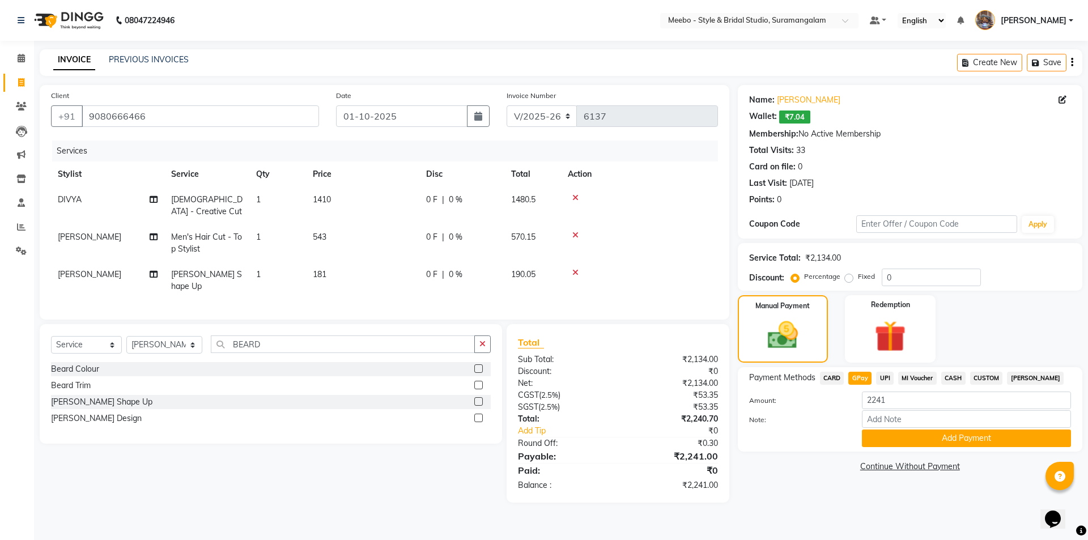
click at [830, 376] on span "CARD" at bounding box center [832, 378] width 24 height 13
click at [934, 437] on button "Add Payment" at bounding box center [966, 439] width 209 height 18
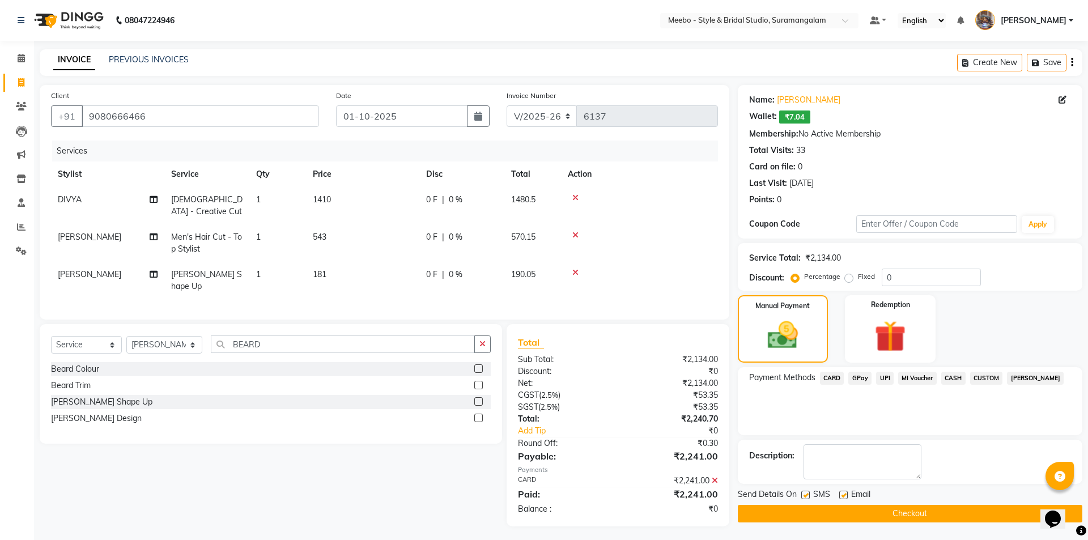
click at [907, 512] on button "Checkout" at bounding box center [910, 514] width 345 height 18
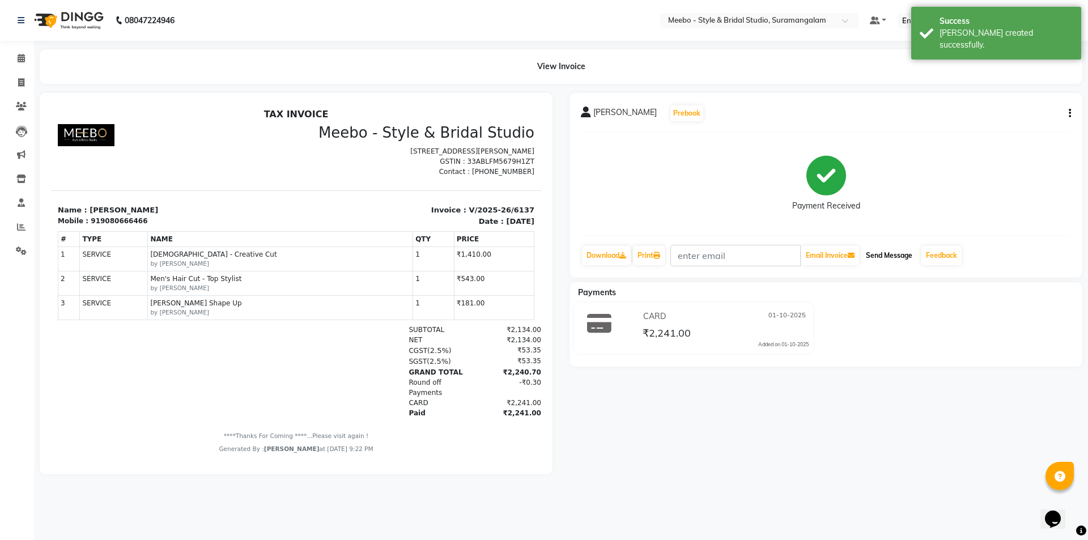
click at [883, 253] on button "Send Message" at bounding box center [890, 255] width 56 height 19
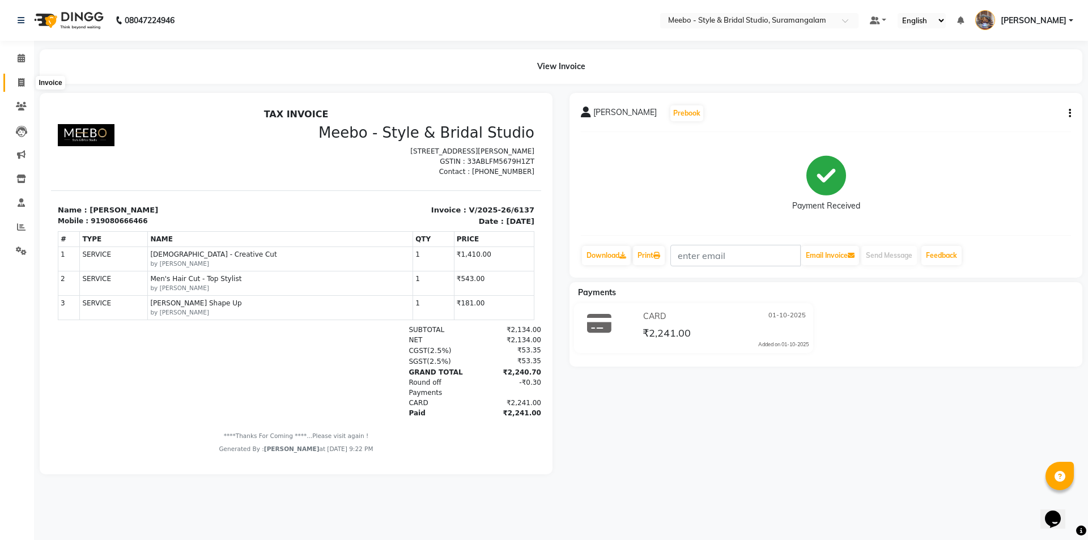
click at [19, 82] on icon at bounding box center [21, 82] width 6 height 9
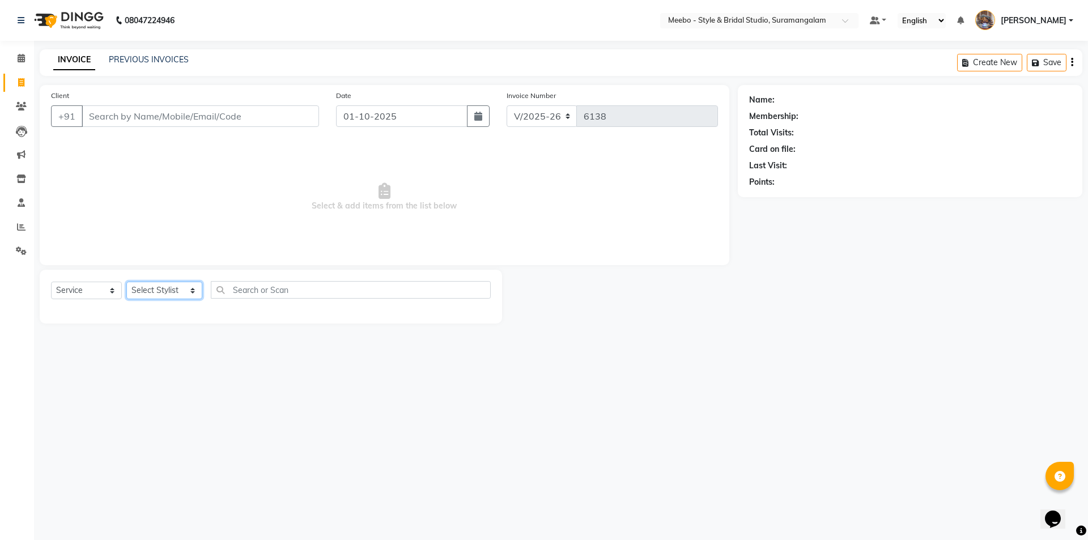
click at [155, 286] on select "Select Stylist Admin [PERSON_NAME] [PERSON_NAME] [PERSON_NAME] Manager [PERSON_…" at bounding box center [164, 291] width 76 height 18
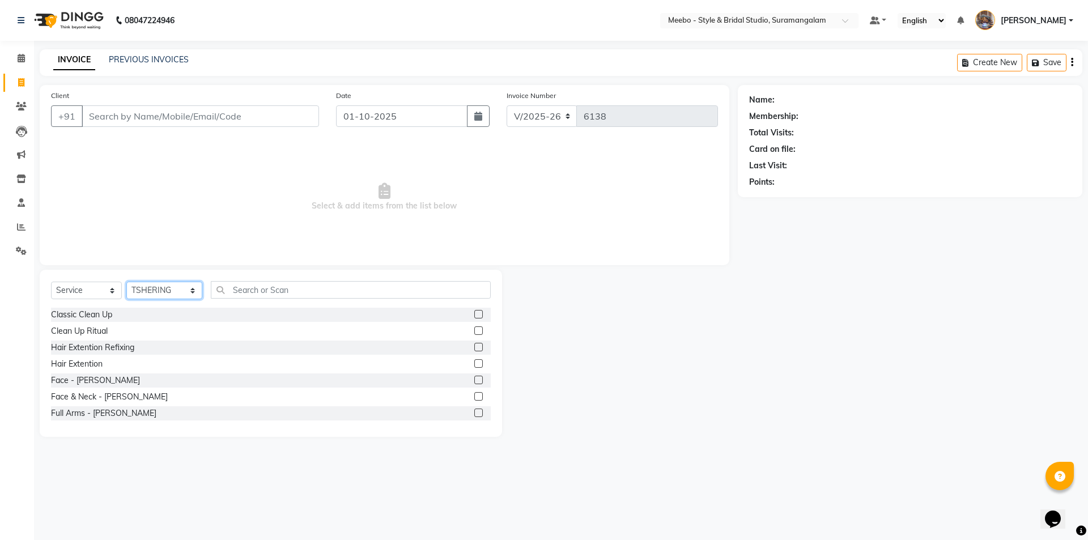
drag, startPoint x: 154, startPoint y: 287, endPoint x: 172, endPoint y: 289, distance: 17.7
click at [155, 287] on select "Select Stylist Admin [PERSON_NAME] [PERSON_NAME] [PERSON_NAME] Manager [PERSON_…" at bounding box center [164, 291] width 76 height 18
click at [247, 291] on input "text" at bounding box center [351, 290] width 280 height 18
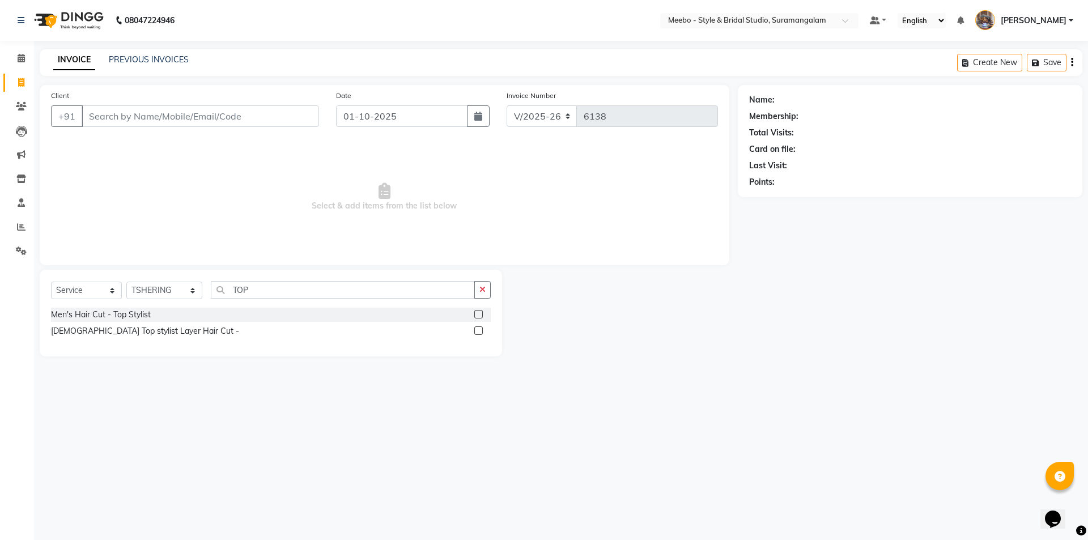
click at [478, 313] on label at bounding box center [478, 314] width 9 height 9
click at [478, 313] on input "checkbox" at bounding box center [477, 314] width 7 height 7
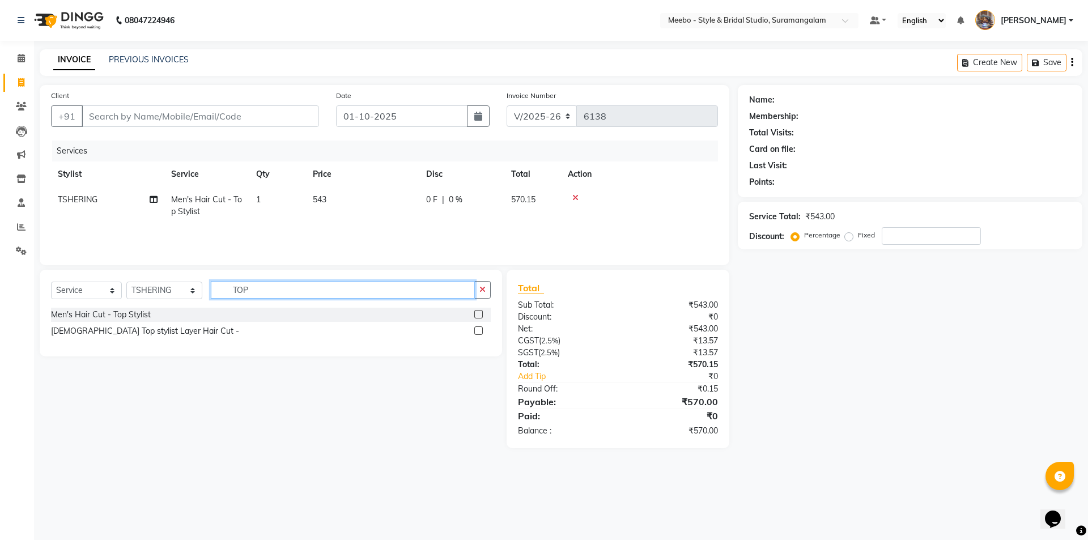
click at [338, 292] on input "TOP" at bounding box center [343, 290] width 264 height 18
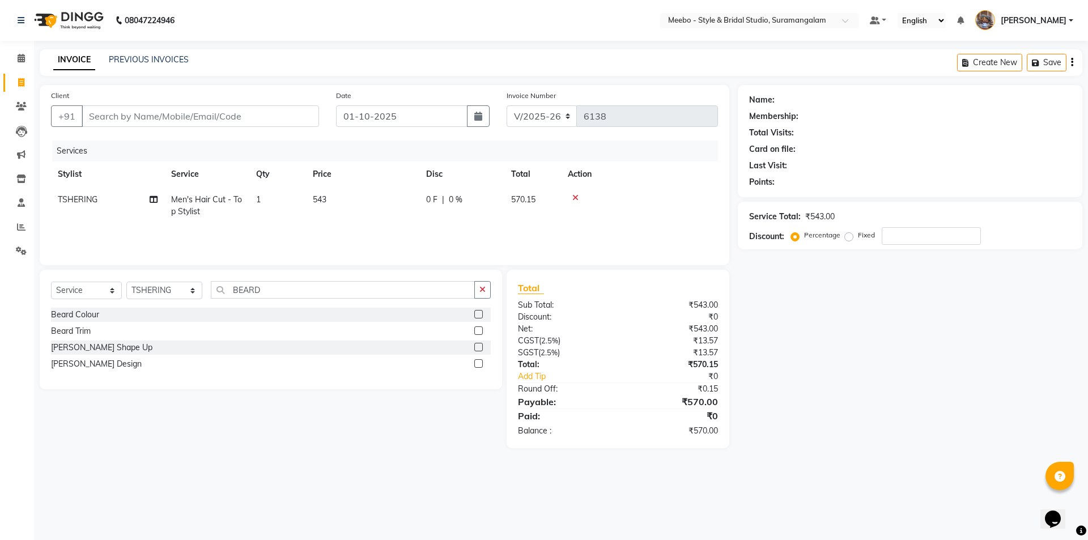
click at [478, 345] on label at bounding box center [478, 347] width 9 height 9
click at [478, 345] on input "checkbox" at bounding box center [477, 347] width 7 height 7
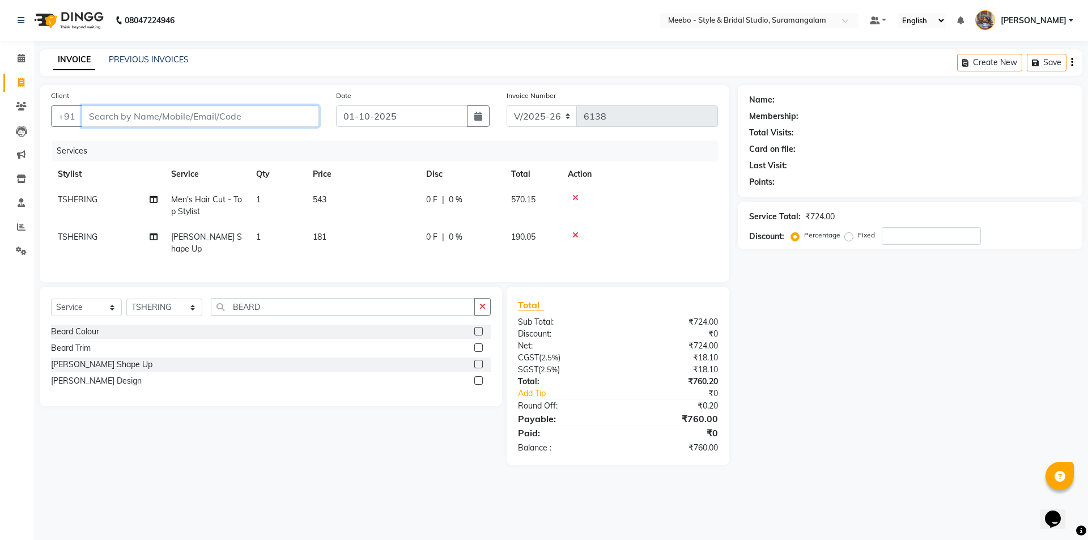
click at [190, 113] on input "Client" at bounding box center [200, 116] width 237 height 22
click at [303, 114] on span "Add Client" at bounding box center [290, 116] width 45 height 11
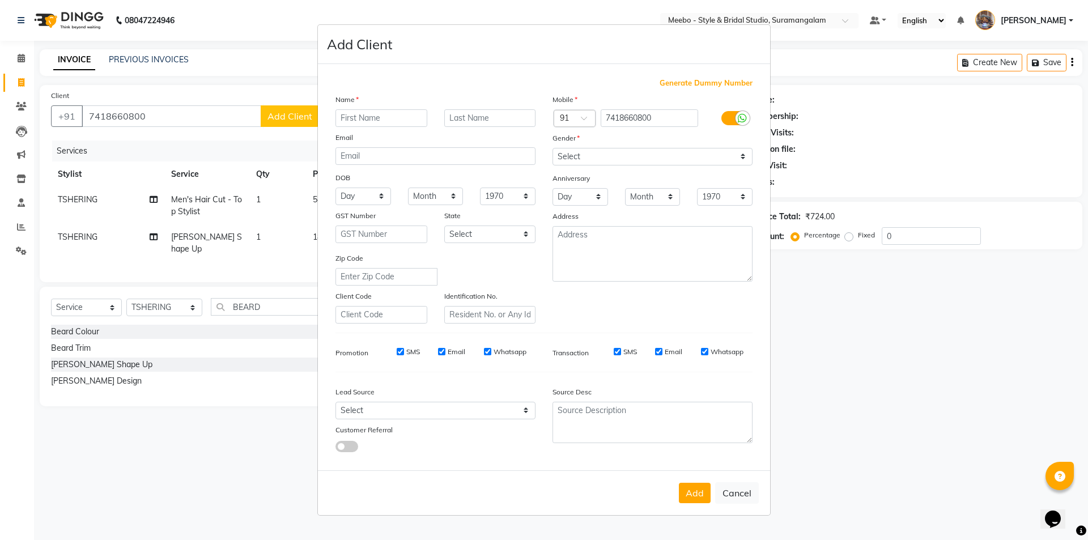
click at [367, 117] on input "text" at bounding box center [382, 118] width 92 height 18
click at [578, 158] on select "Select [DEMOGRAPHIC_DATA] [DEMOGRAPHIC_DATA] Other Prefer Not To Say" at bounding box center [653, 157] width 200 height 18
click at [553, 148] on select "Select [DEMOGRAPHIC_DATA] [DEMOGRAPHIC_DATA] Other Prefer Not To Say" at bounding box center [653, 157] width 200 height 18
click at [694, 492] on button "Add" at bounding box center [695, 493] width 32 height 20
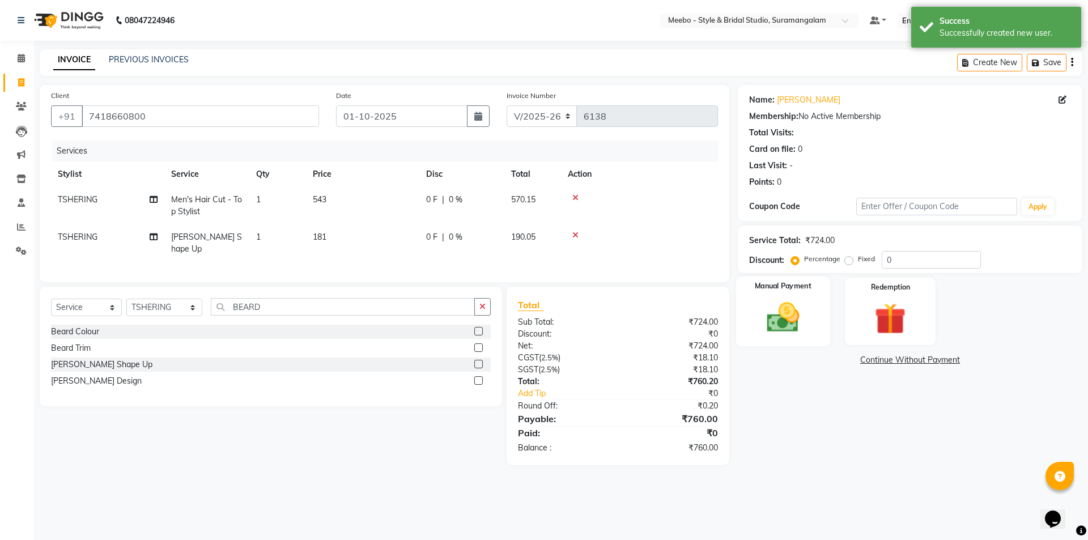
click at [791, 321] on img at bounding box center [783, 317] width 53 height 37
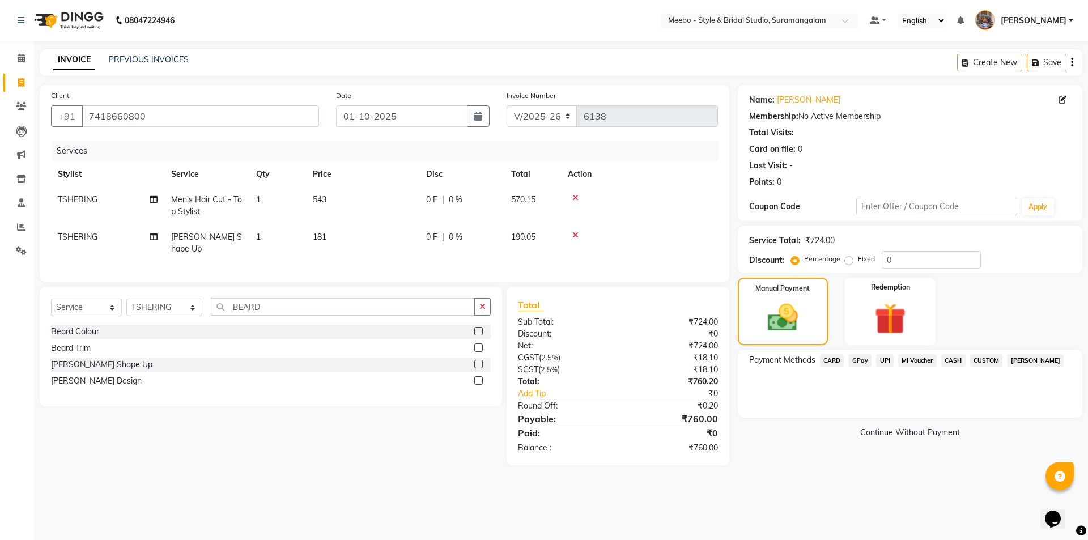
click at [868, 357] on span "GPay" at bounding box center [860, 360] width 23 height 13
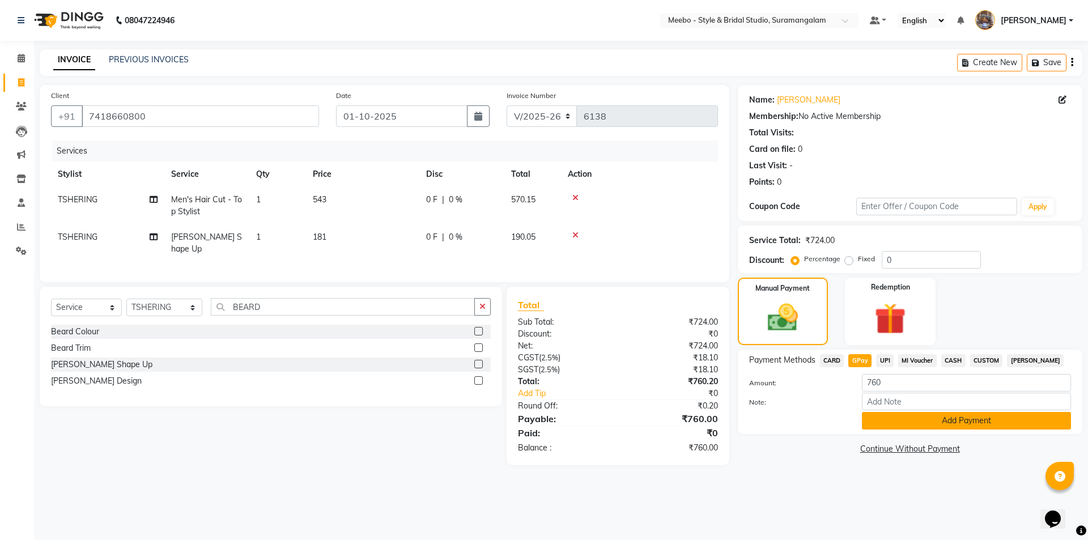
click at [919, 424] on button "Add Payment" at bounding box center [966, 421] width 209 height 18
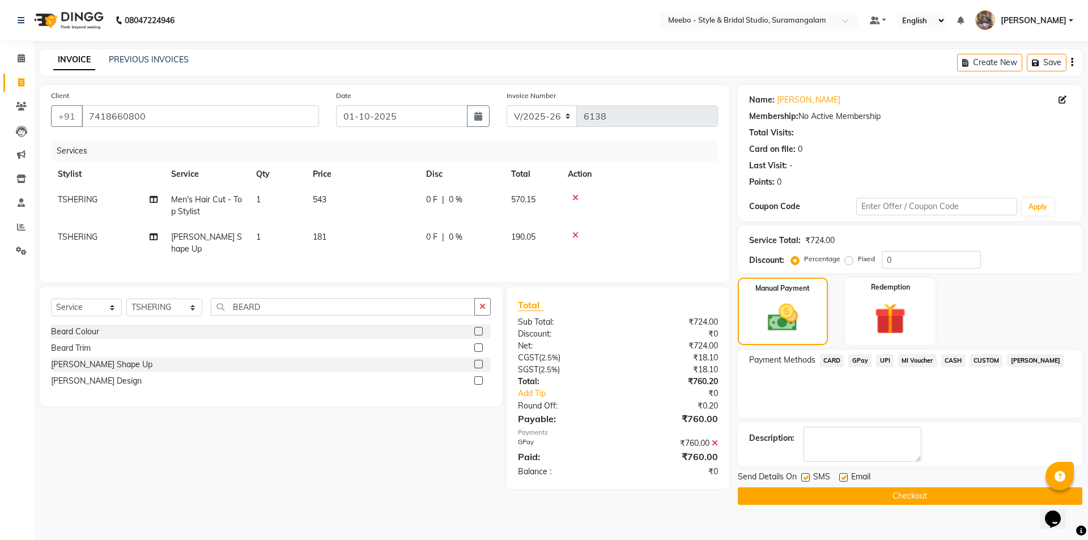
click at [897, 490] on button "Checkout" at bounding box center [910, 496] width 345 height 18
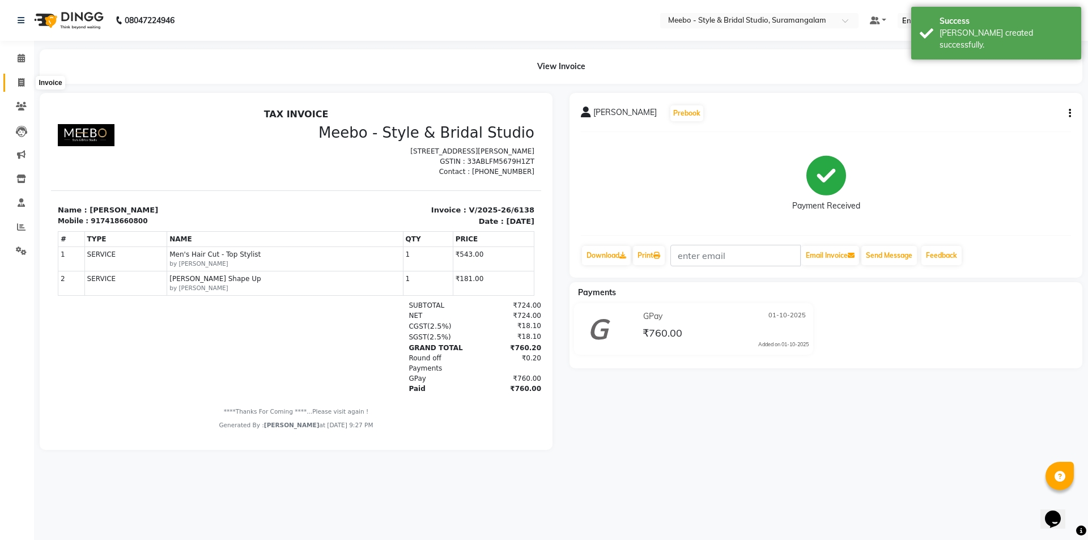
click at [18, 78] on icon at bounding box center [21, 82] width 6 height 9
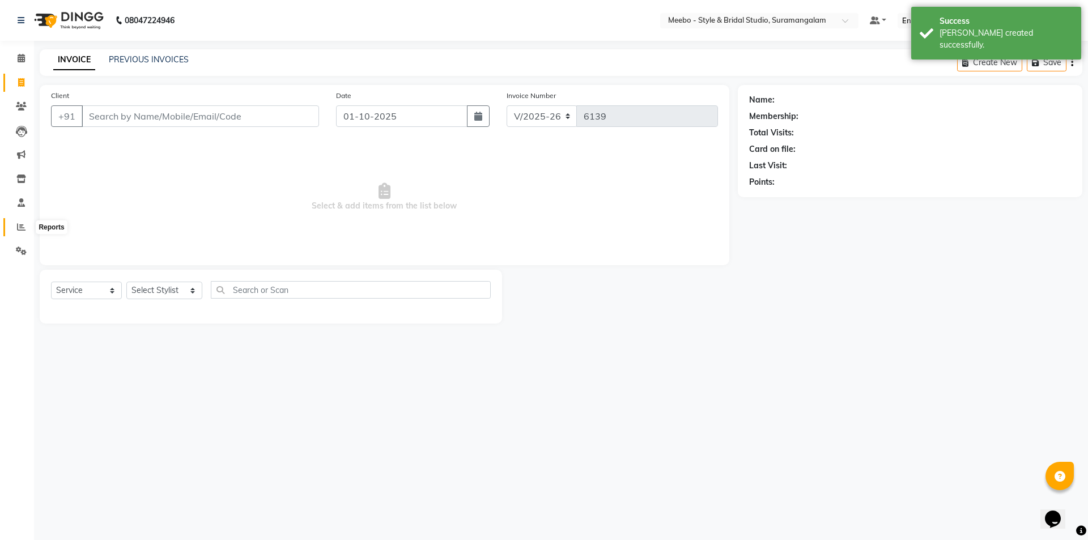
click at [18, 225] on icon at bounding box center [21, 227] width 9 height 9
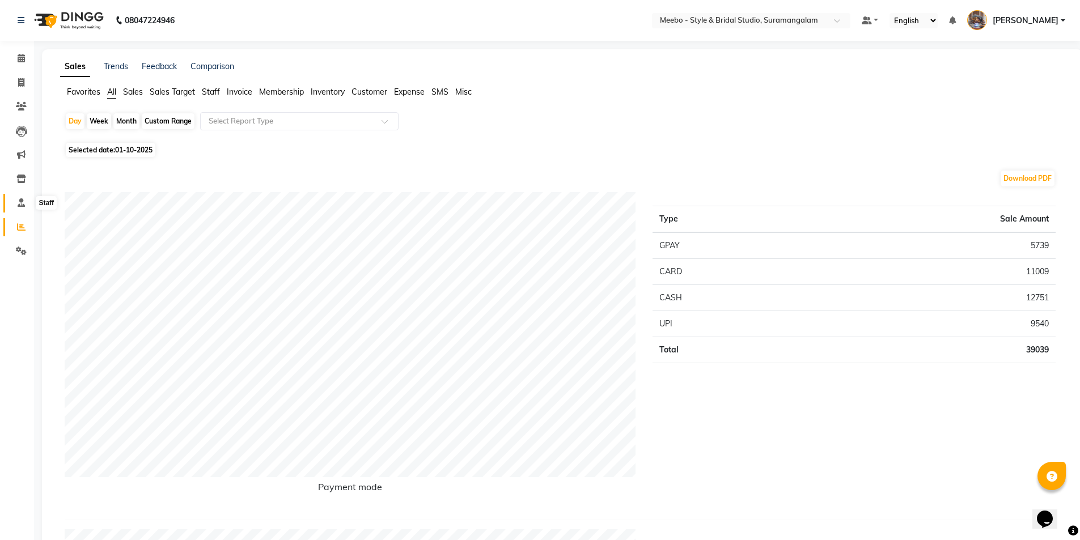
click at [23, 202] on icon at bounding box center [21, 202] width 7 height 9
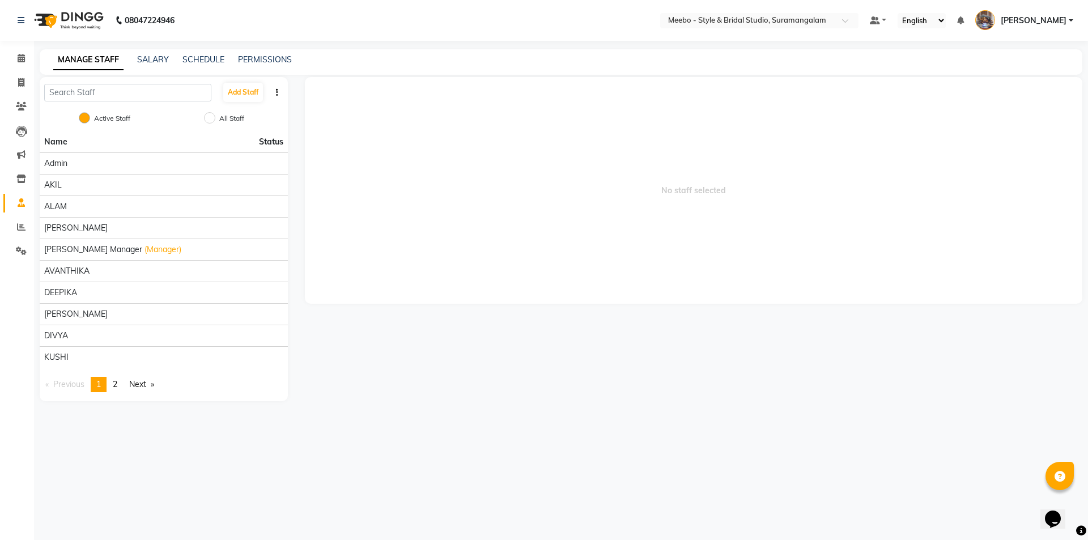
click at [20, 236] on li "Reports" at bounding box center [17, 227] width 34 height 24
click at [19, 230] on icon at bounding box center [21, 227] width 9 height 9
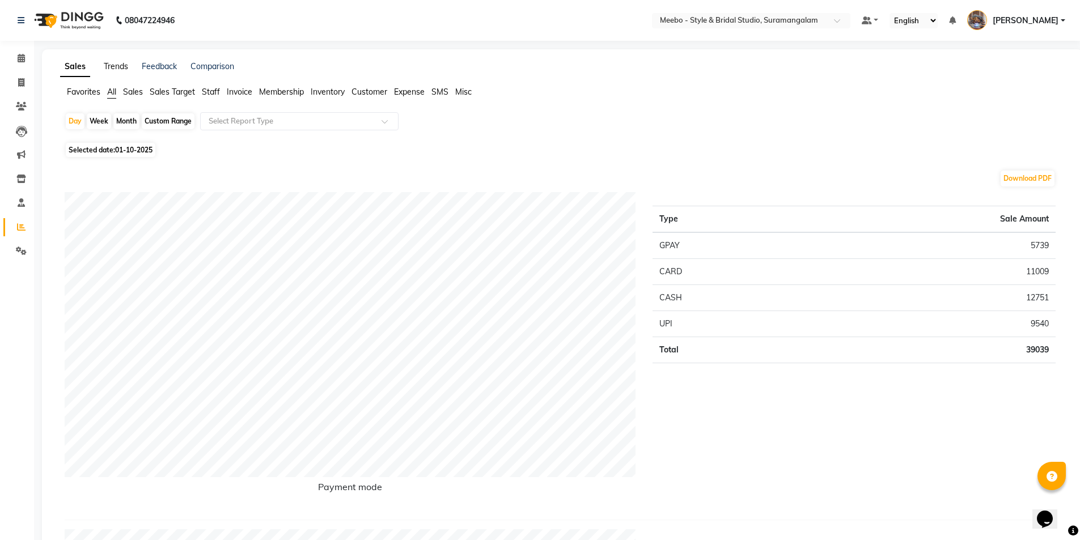
click at [112, 71] on link "Trends" at bounding box center [116, 66] width 24 height 10
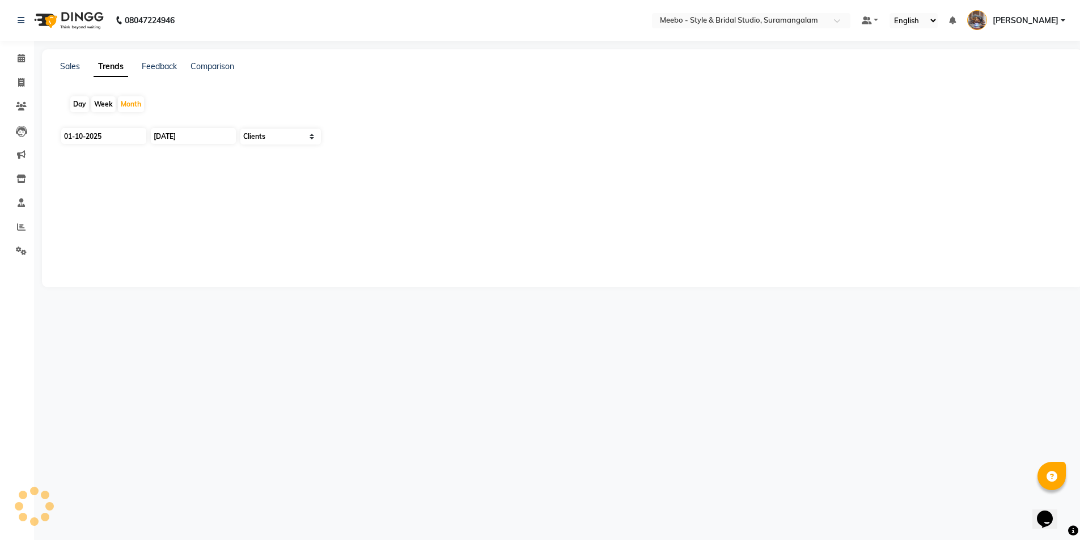
click at [76, 97] on div "Day" at bounding box center [79, 104] width 19 height 16
click at [78, 102] on div "Day" at bounding box center [79, 104] width 19 height 16
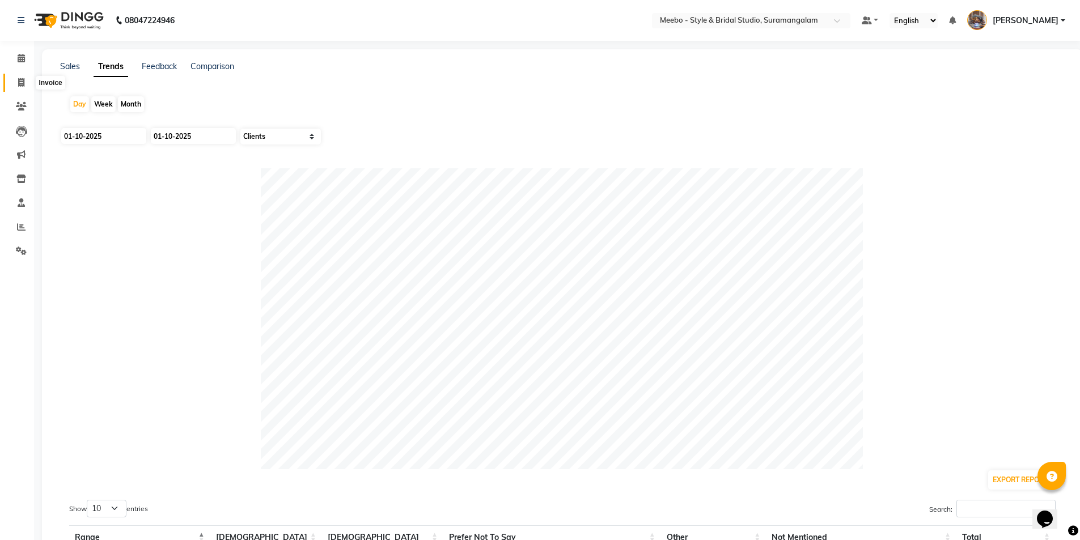
click at [23, 77] on span at bounding box center [21, 83] width 20 height 13
